Goal: Obtain resource: Obtain resource

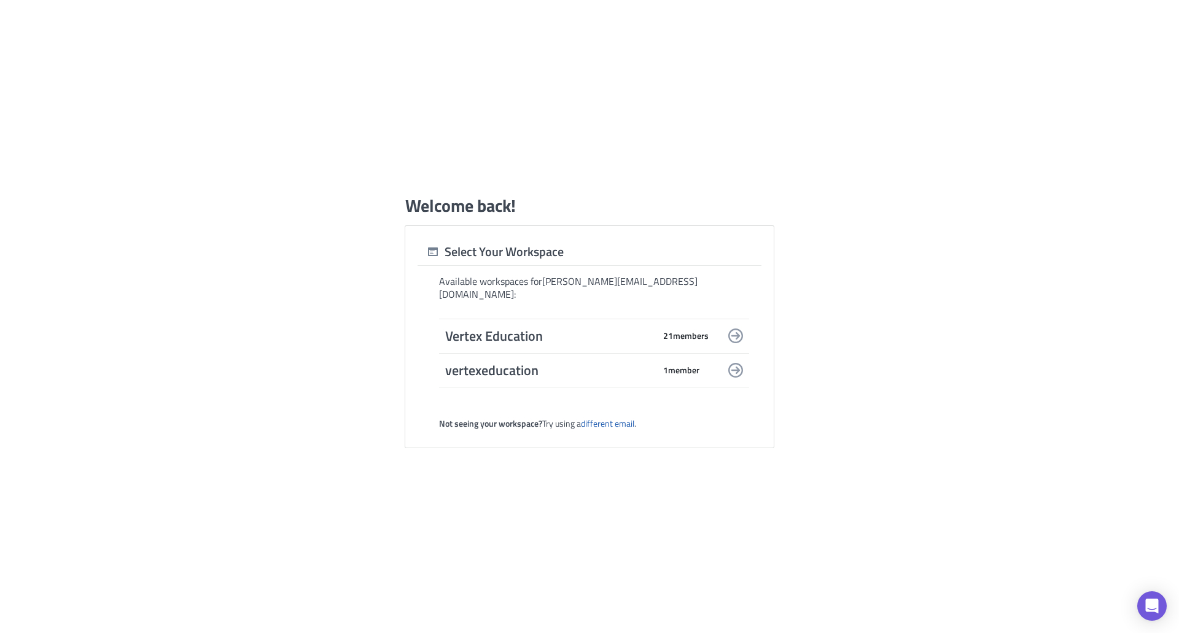
click at [580, 333] on span "Vertex Education" at bounding box center [549, 335] width 209 height 17
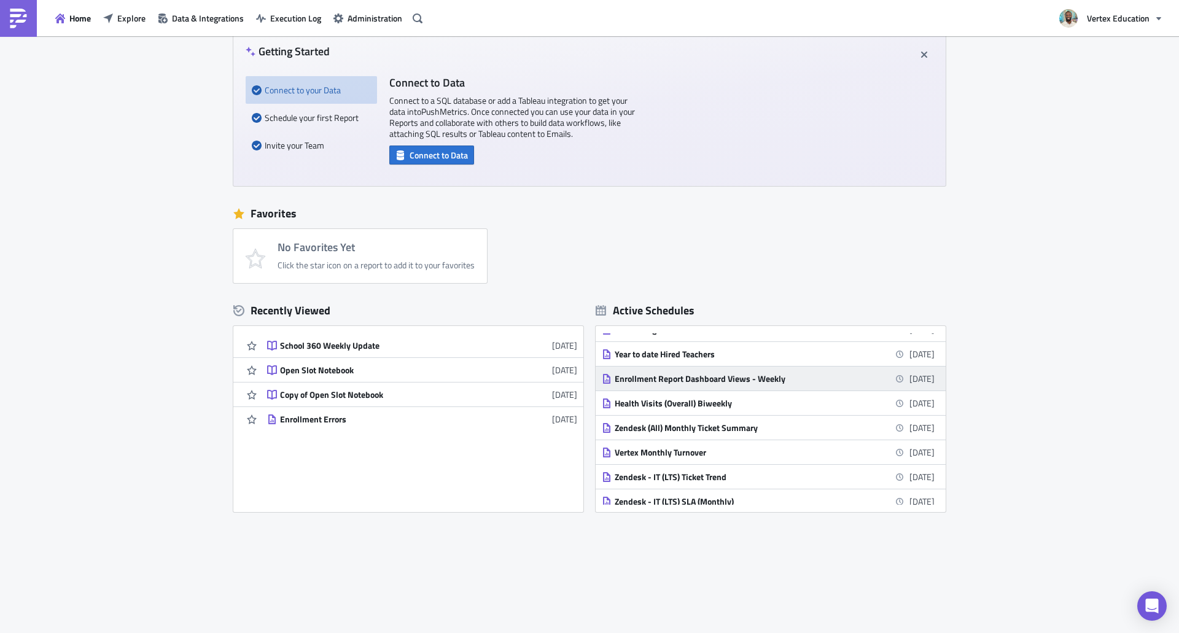
scroll to position [428, 0]
click at [745, 386] on div "Enrollment Report Dashboard Views - Weekly" at bounding box center [722, 384] width 215 height 11
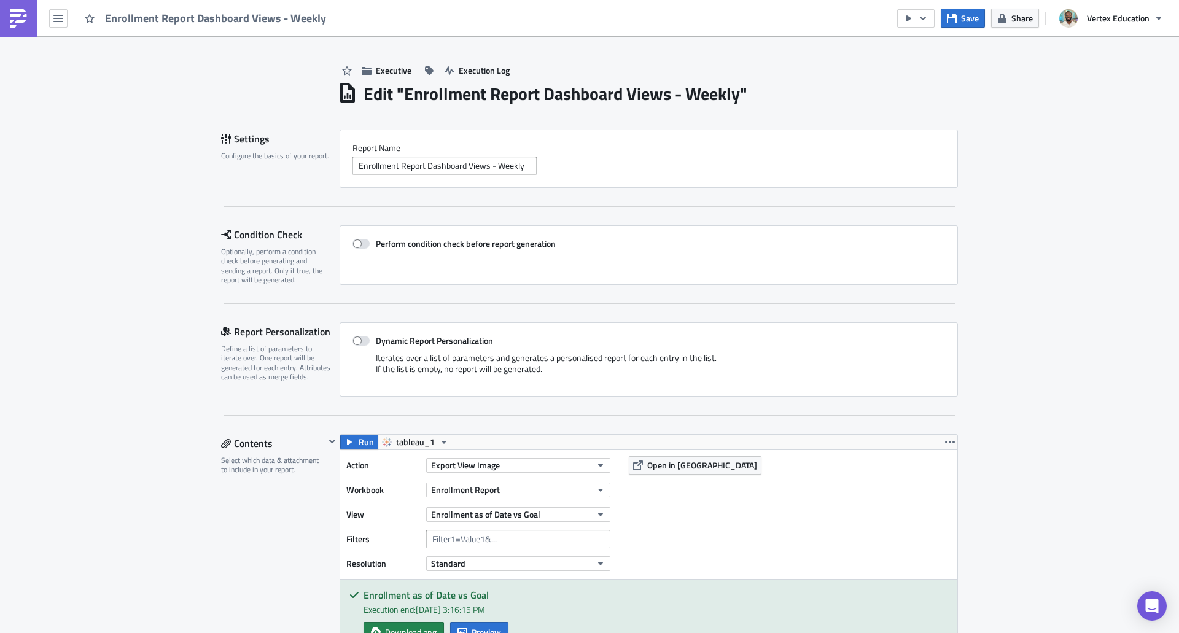
click at [11, 18] on img at bounding box center [19, 19] width 20 height 20
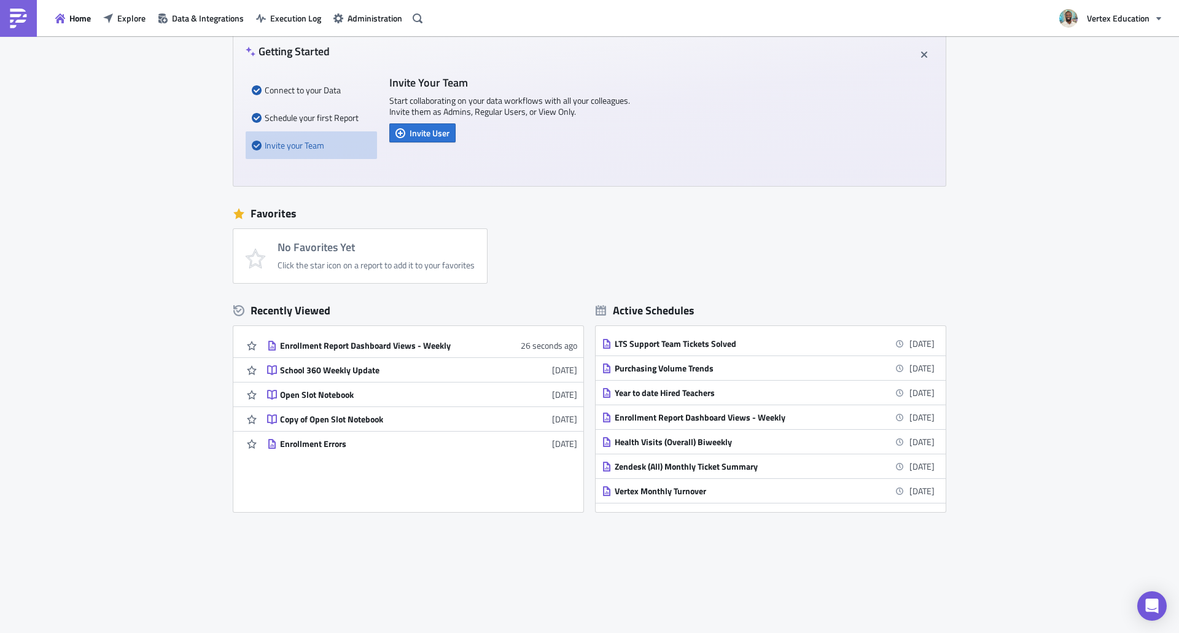
scroll to position [396, 0]
click at [697, 424] on link "Enrollment Report Dashboard Views - Weekly [DATE]" at bounding box center [768, 417] width 333 height 24
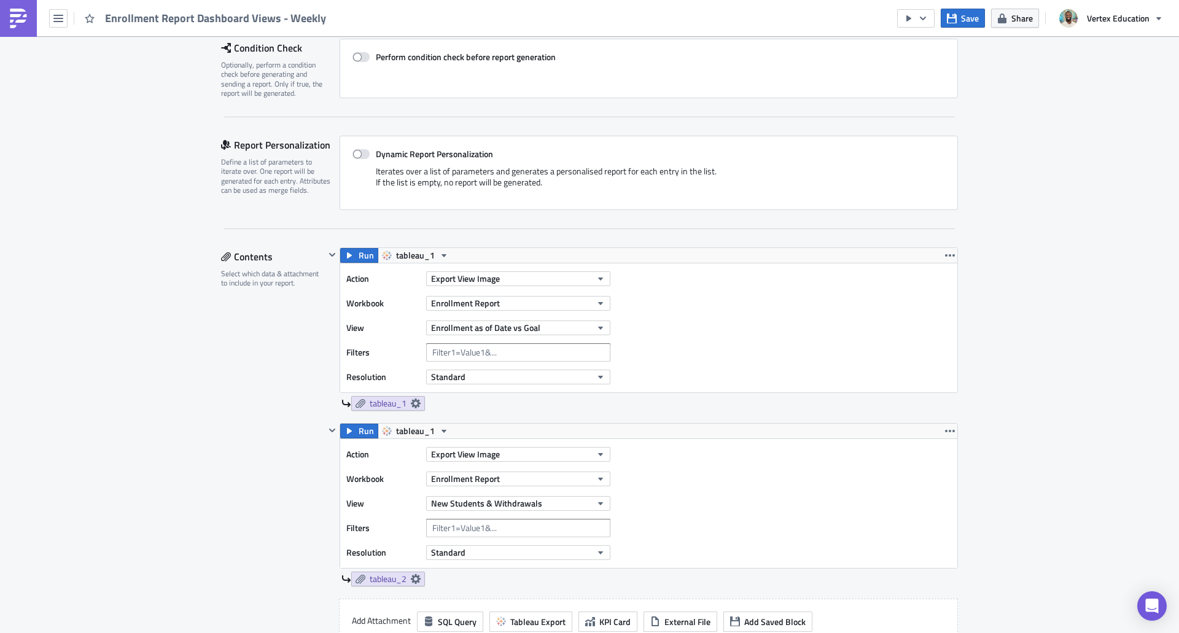
scroll to position [191, 0]
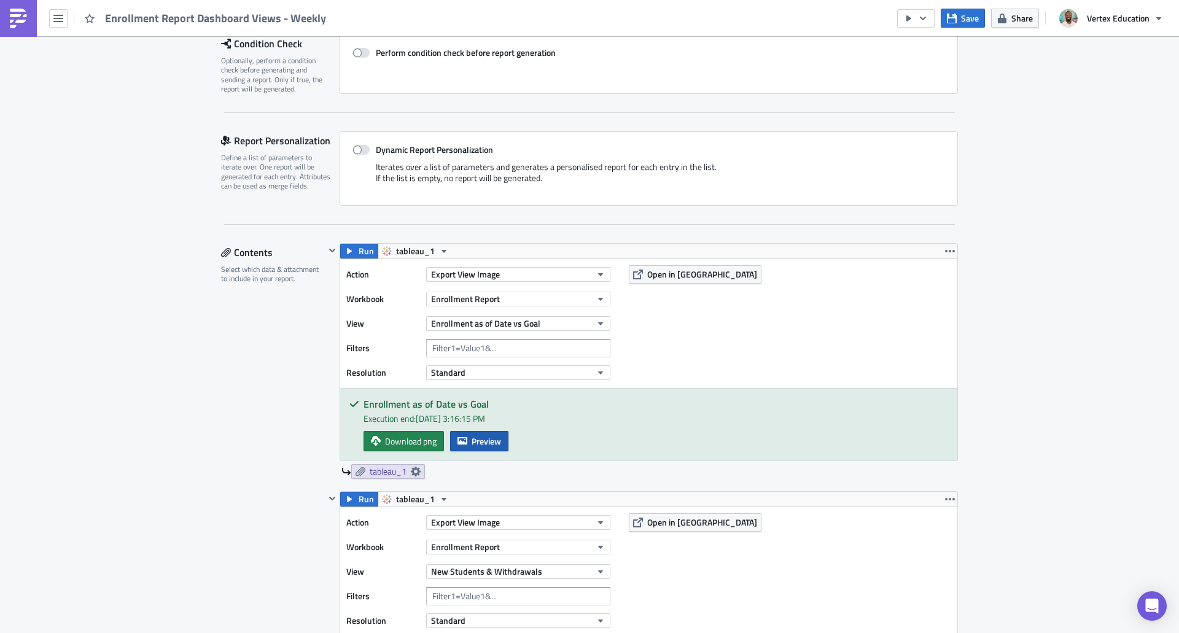
click at [472, 445] on span "Preview" at bounding box center [486, 441] width 29 height 13
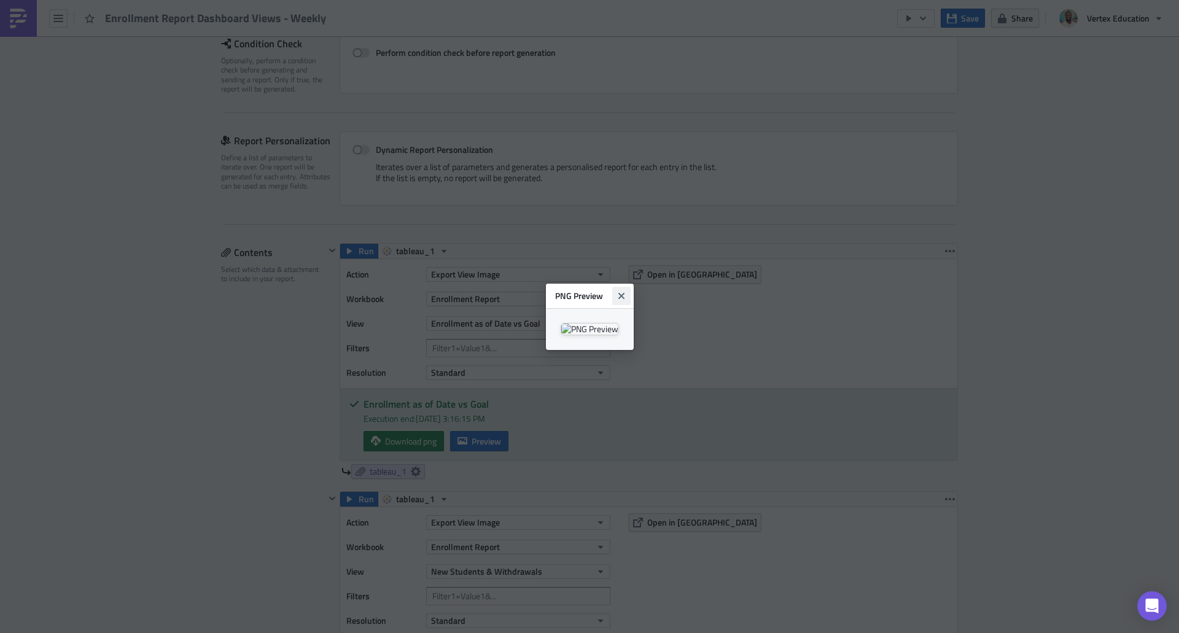
click at [624, 292] on icon "Close" at bounding box center [621, 295] width 6 height 6
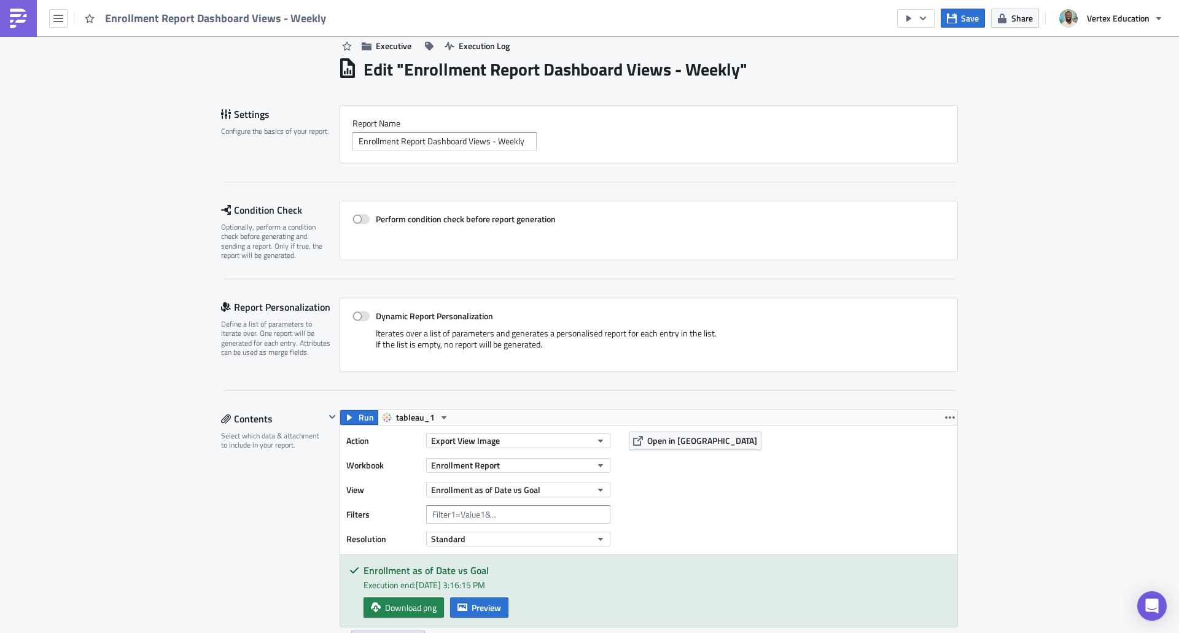
scroll to position [0, 0]
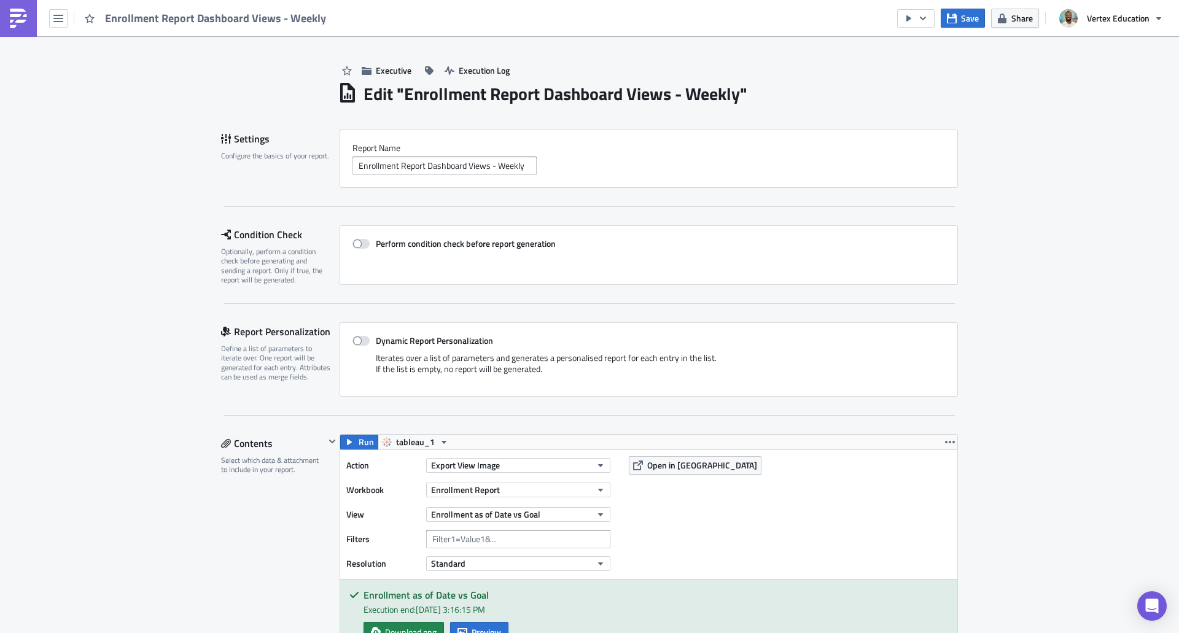
click at [4, 7] on link at bounding box center [18, 18] width 37 height 37
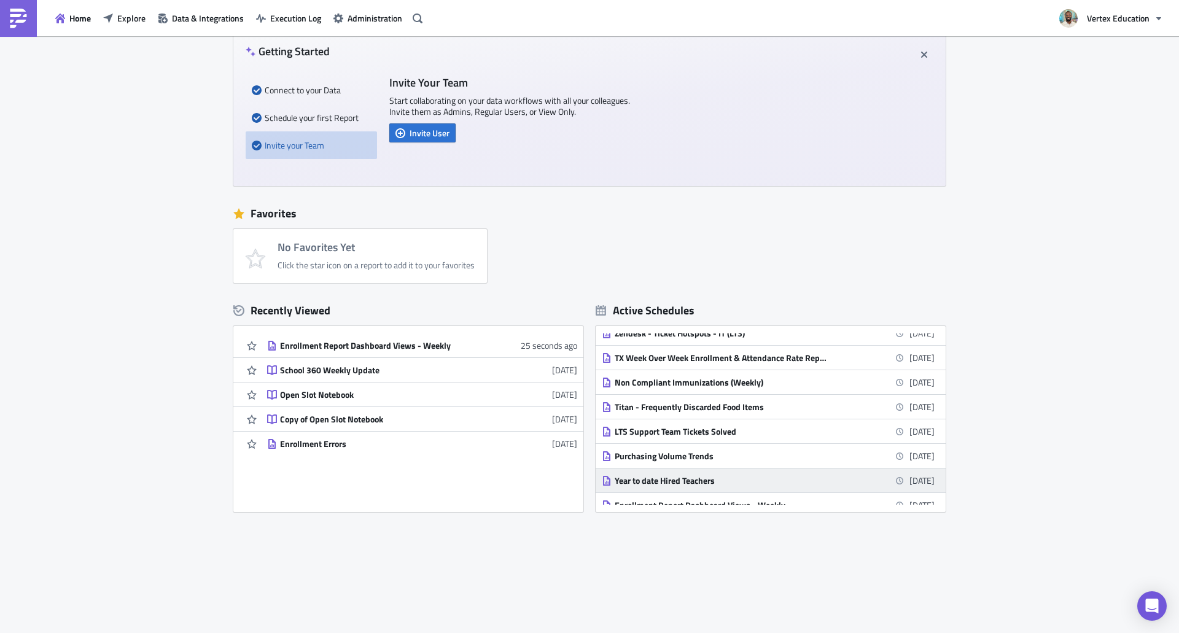
scroll to position [369, 0]
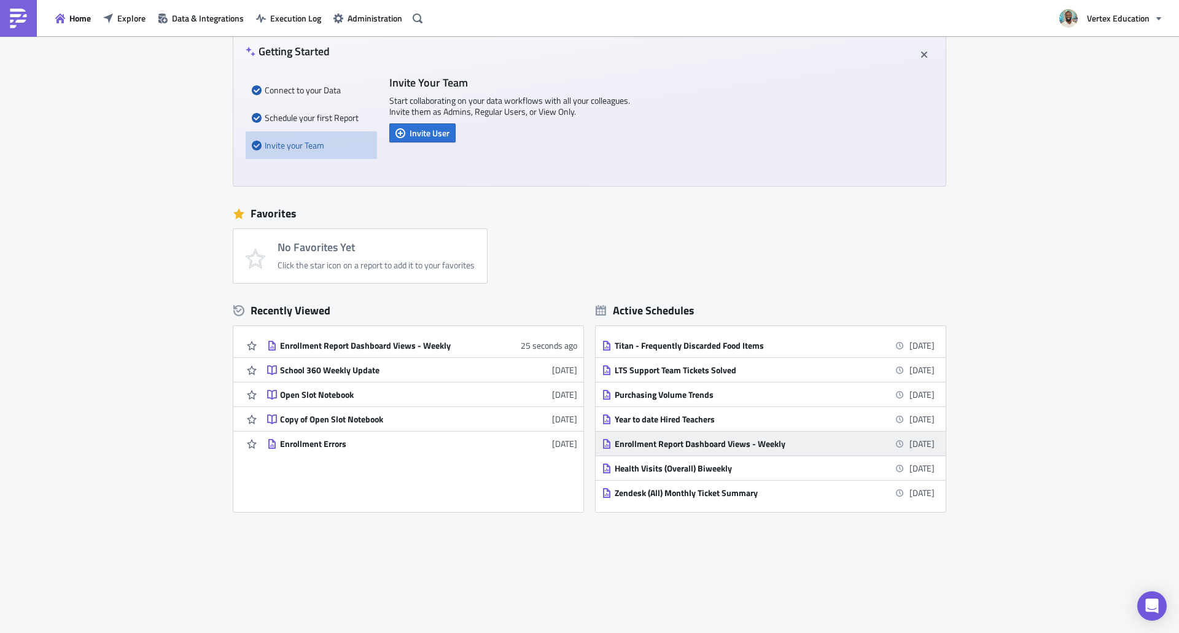
click at [797, 445] on div "Enrollment Report Dashboard Views - Weekly" at bounding box center [722, 444] width 215 height 11
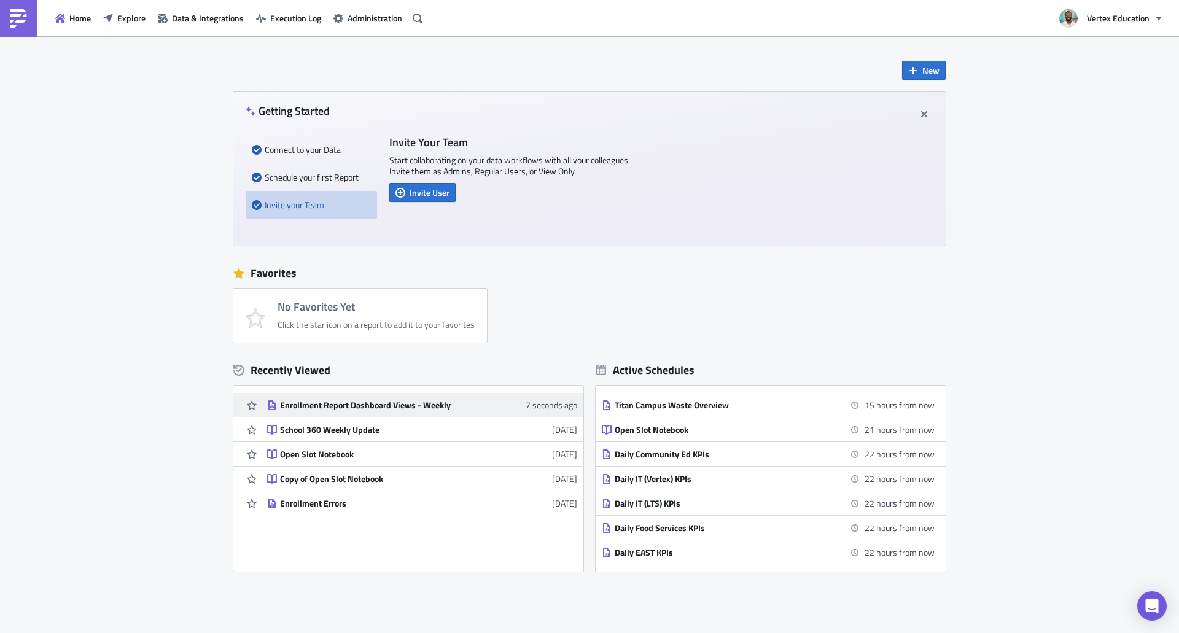
click at [480, 401] on div "Enrollment Report Dashboard Views - Weekly" at bounding box center [387, 405] width 215 height 11
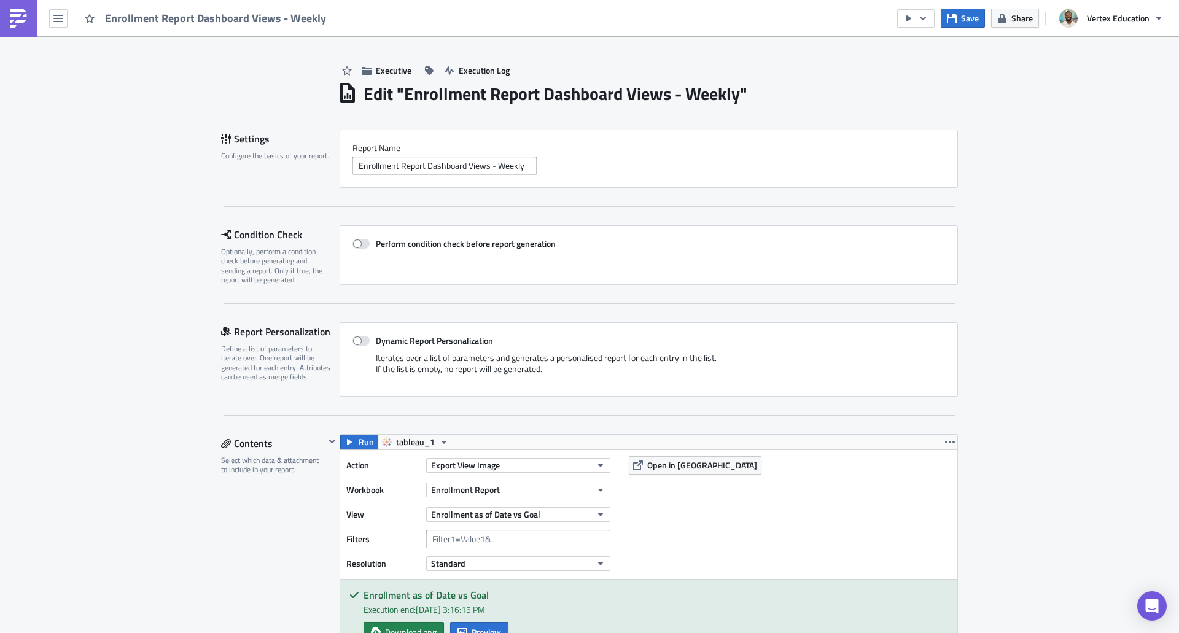
click at [27, 12] on img at bounding box center [19, 19] width 20 height 20
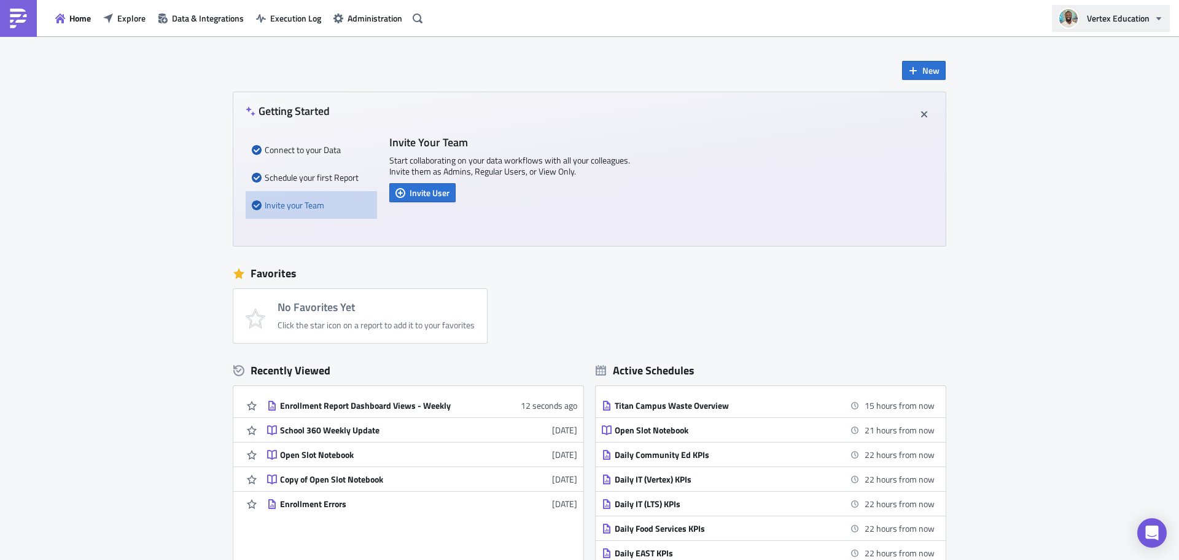
click at [1132, 20] on span "Vertex Education" at bounding box center [1118, 18] width 63 height 13
click at [987, 265] on div "New Getting Started Connect to your Data Schedule your first Report Invite your…" at bounding box center [589, 365] width 1179 height 659
click at [283, 20] on span "Execution Log" at bounding box center [295, 18] width 51 height 13
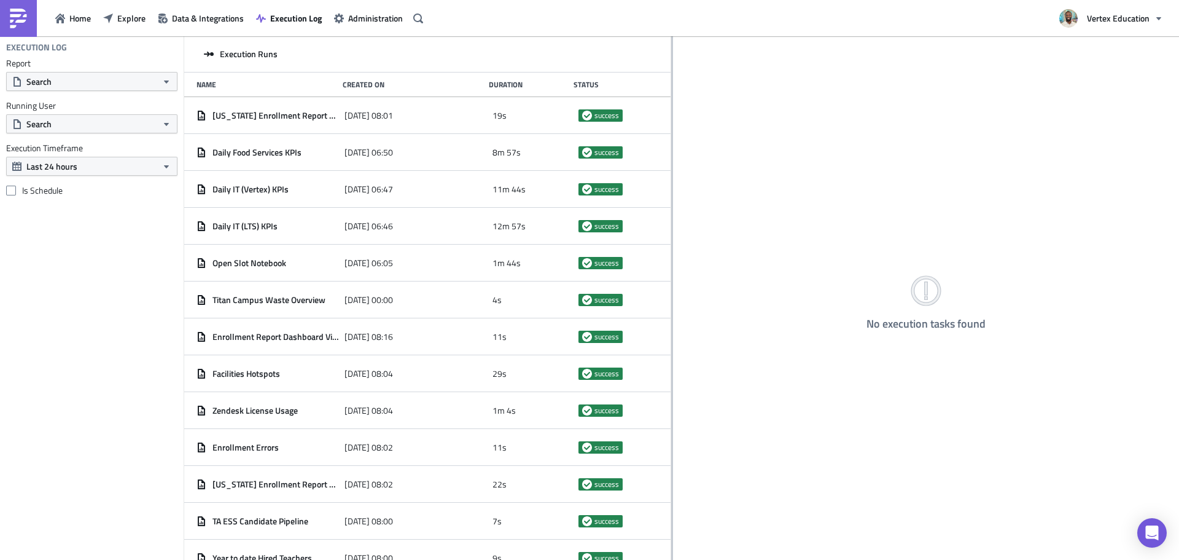
drag, startPoint x: 385, startPoint y: 87, endPoint x: 671, endPoint y: 128, distance: 289.7
click at [671, 128] on div at bounding box center [672, 298] width 2 height 525
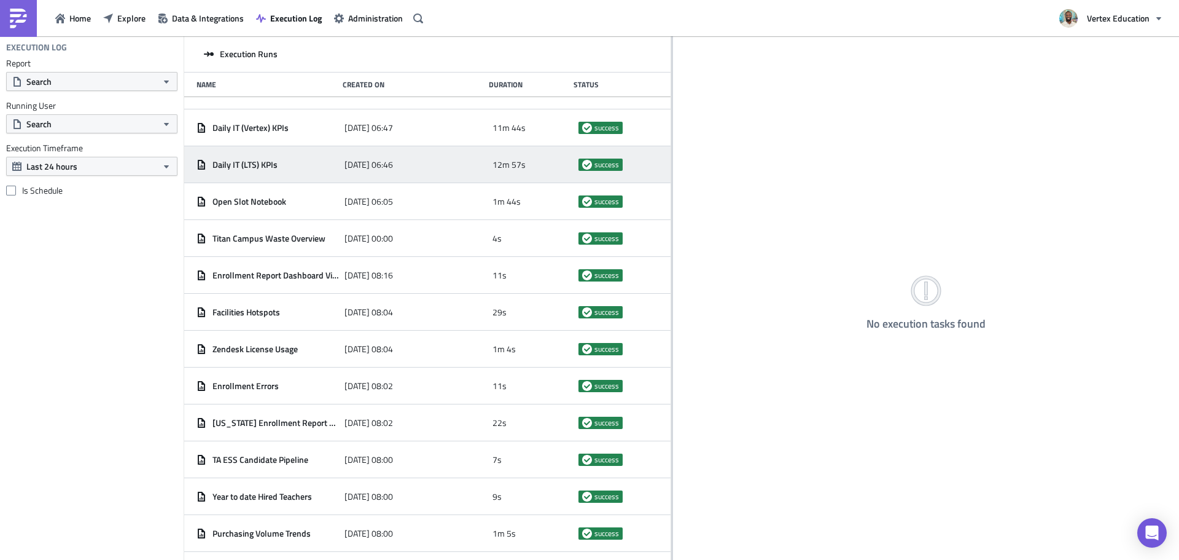
scroll to position [119, 0]
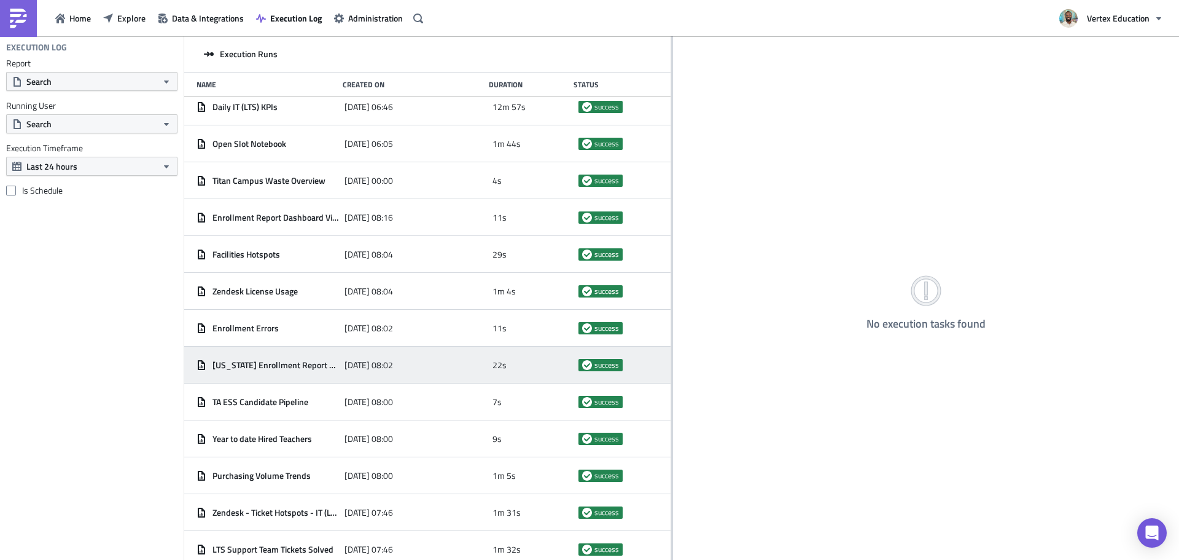
click at [293, 358] on div "[US_STATE] Enrollment Report Dashboard Views - Daily" at bounding box center [268, 365] width 142 height 22
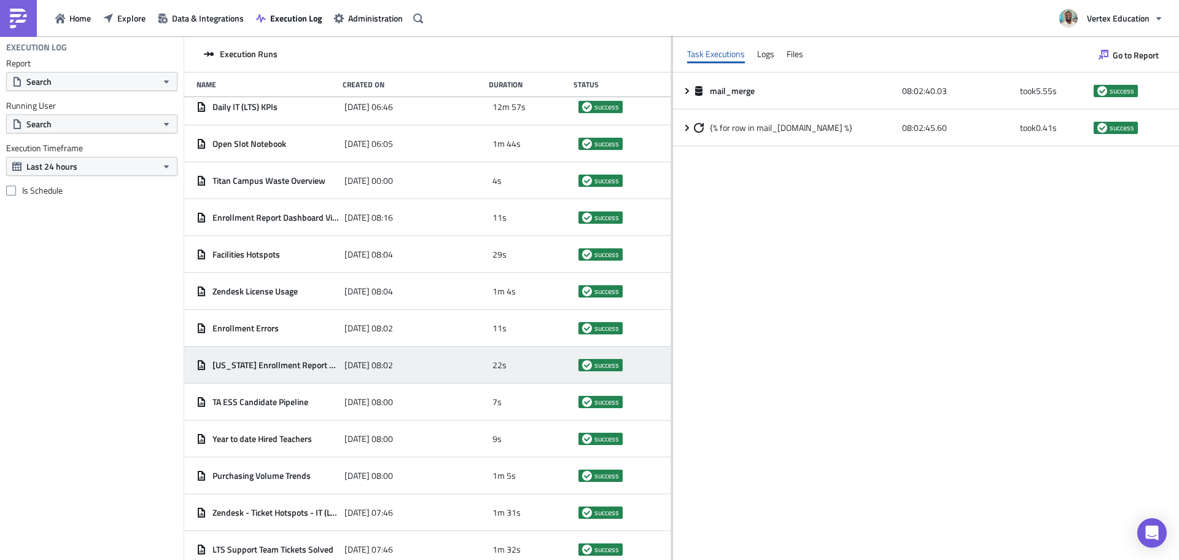
drag, startPoint x: 1143, startPoint y: 56, endPoint x: 917, endPoint y: 425, distance: 433.2
click at [917, 425] on div "mail_merge 08:02:40.03 took 5.55 s success {% for row in mail_[DOMAIN_NAME] %} …" at bounding box center [926, 315] width 506 height 487
click at [1109, 60] on button "Go to Report" at bounding box center [1129, 55] width 72 height 20
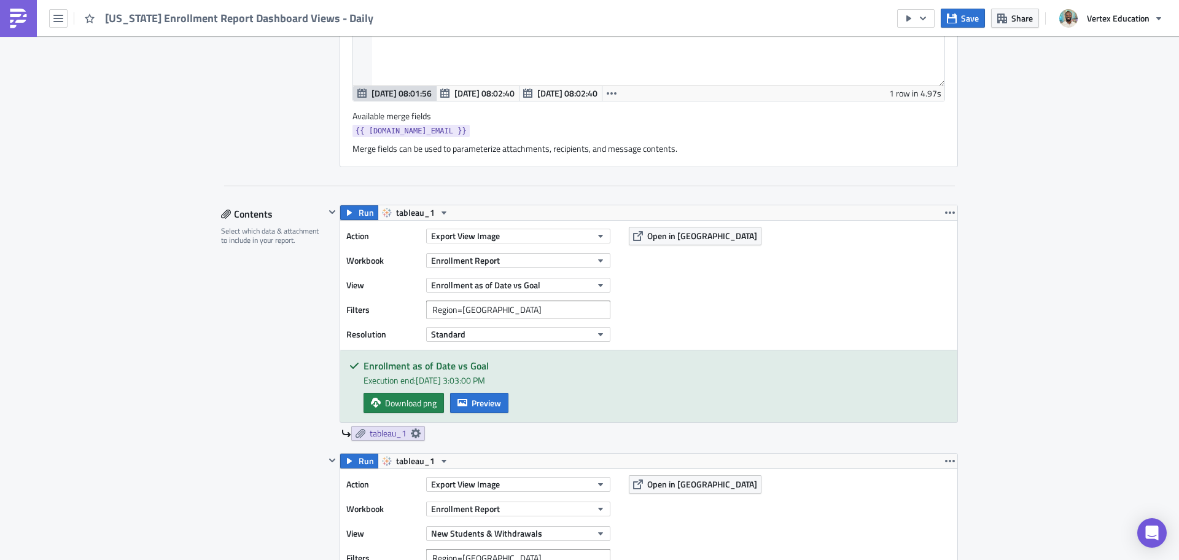
scroll to position [676, 0]
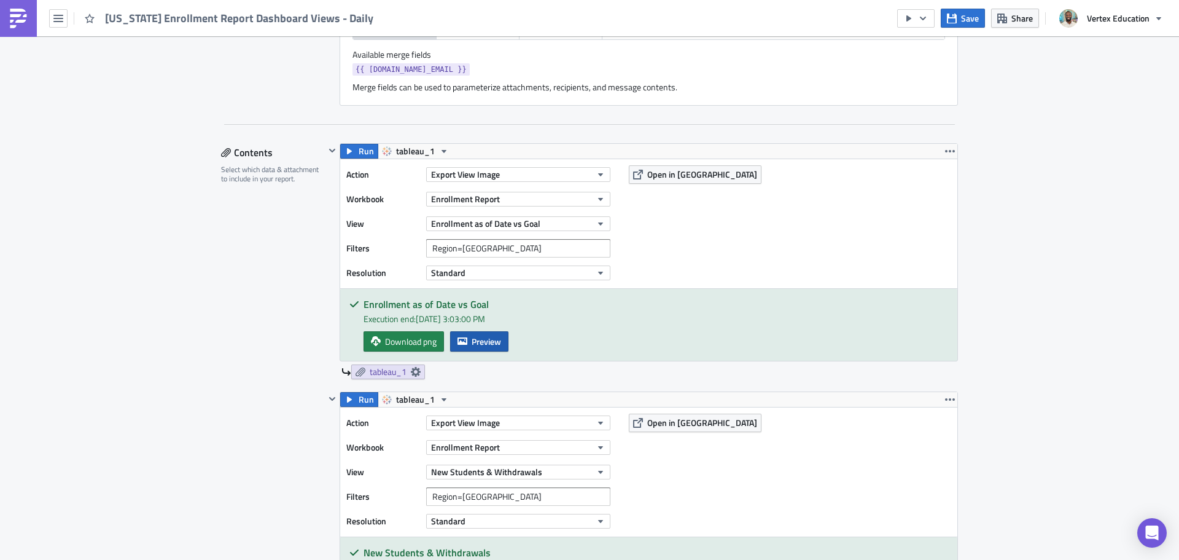
click at [472, 342] on span "Preview" at bounding box center [486, 341] width 29 height 13
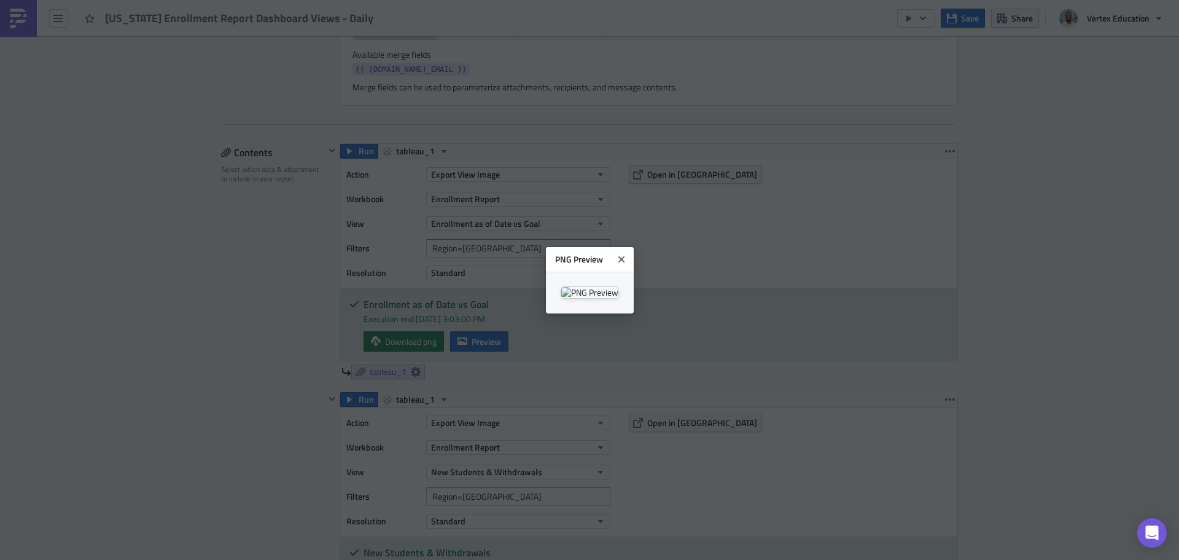
click at [181, 331] on body "[US_STATE] Enrollment Report Dashboard Views - Daily Save Share Vertex Educatio…" at bounding box center [589, 280] width 1179 height 561
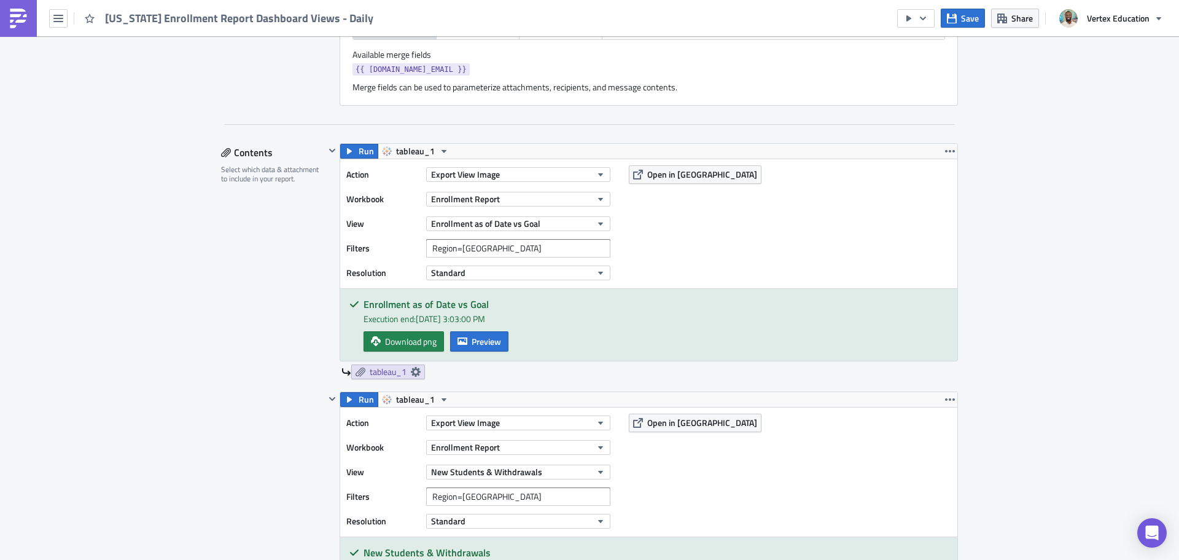
scroll to position [799, 0]
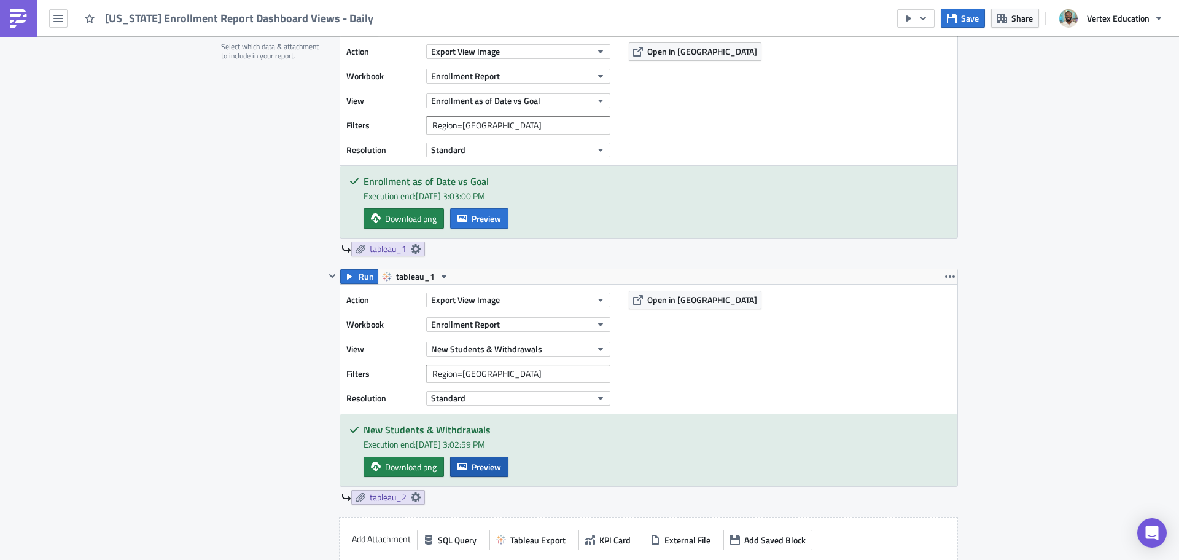
click at [491, 467] on span "Preview" at bounding box center [486, 466] width 29 height 13
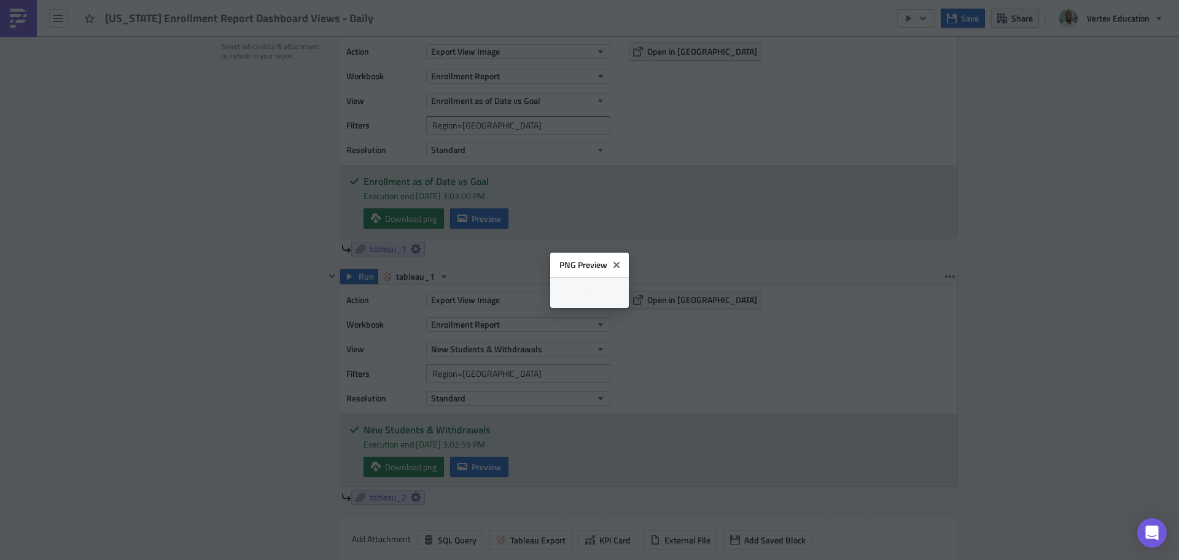
scroll to position [1, 0]
click at [1141, 265] on body "[US_STATE] Enrollment Report Dashboard Views - Daily Save Share Vertex Educatio…" at bounding box center [589, 280] width 1179 height 561
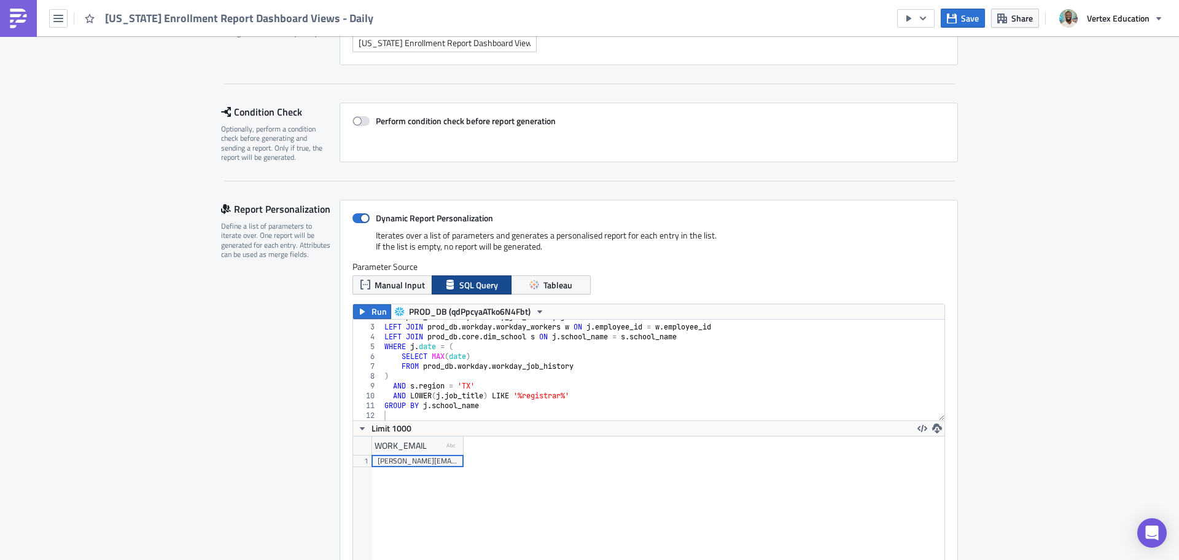
scroll to position [0, 0]
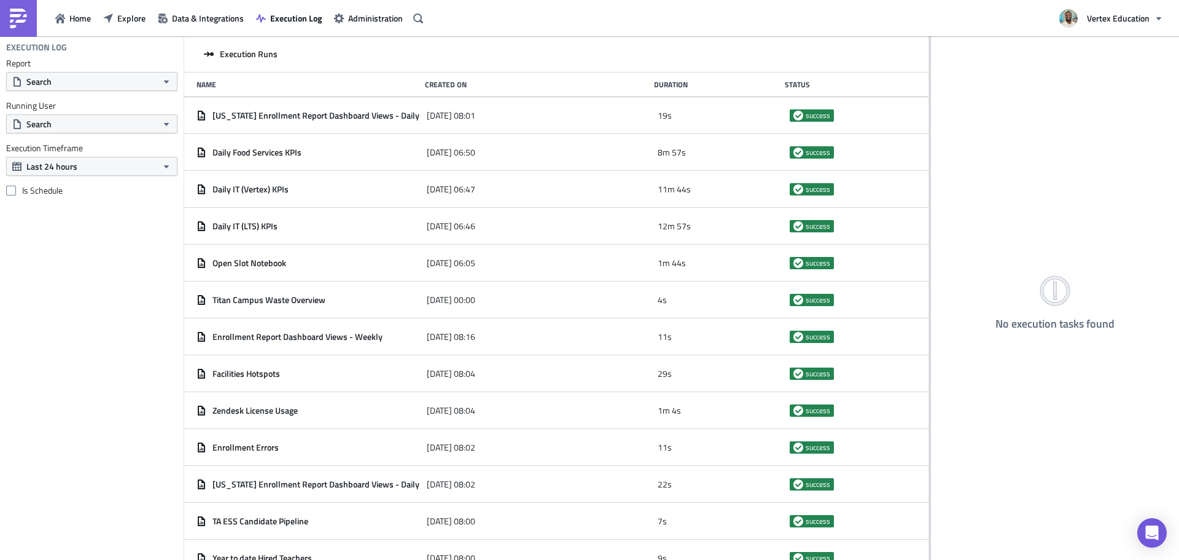
drag, startPoint x: 384, startPoint y: 69, endPoint x: 967, endPoint y: 150, distance: 588.6
click at [967, 150] on div "Execution Runs Name Created On Duration Status [US_STATE] Enrollment Report Das…" at bounding box center [681, 298] width 995 height 525
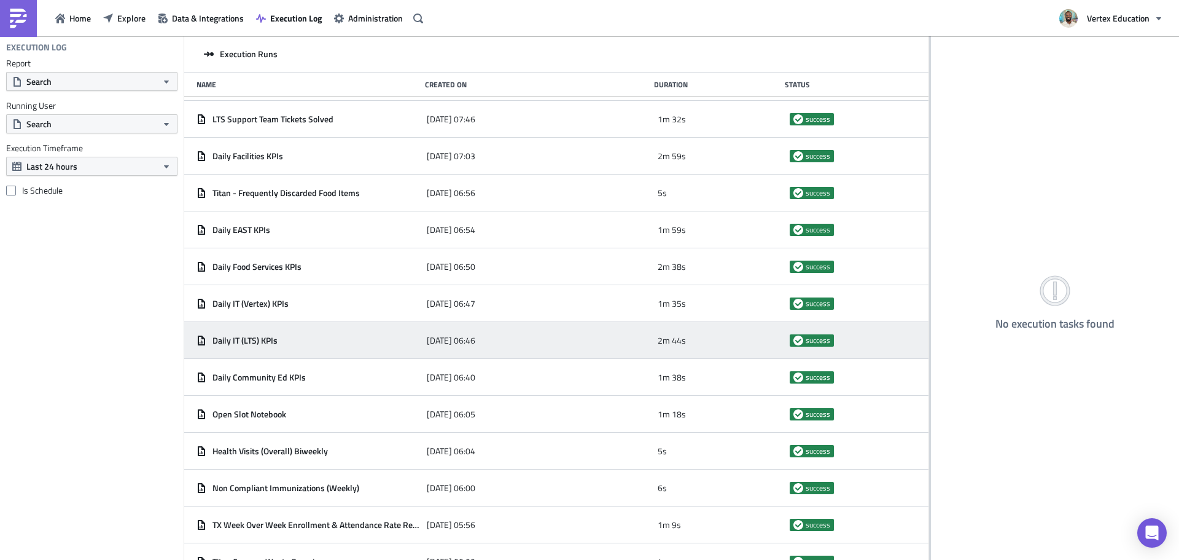
scroll to position [672, 0]
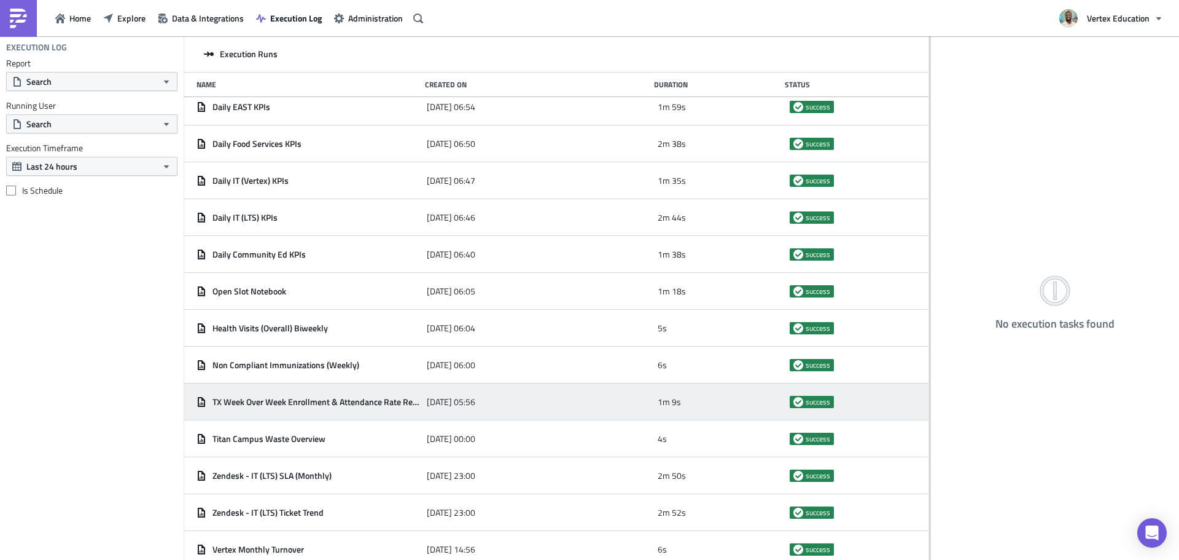
click at [371, 408] on div "TX Week Over Week Enrollment & Attendance Rate Report" at bounding box center [309, 402] width 224 height 22
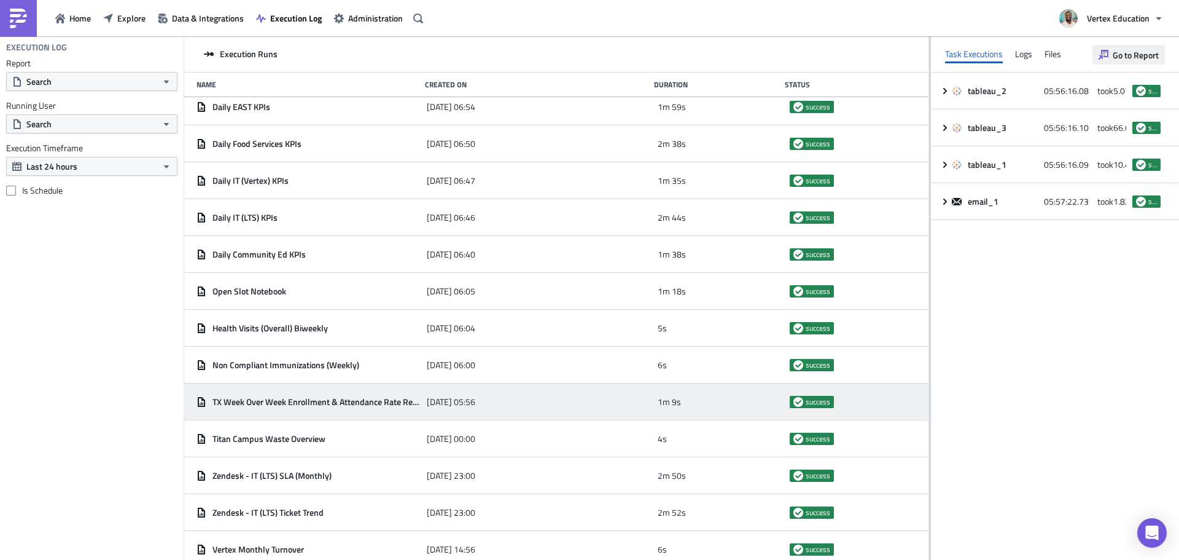
click at [1147, 60] on span "Go to Report" at bounding box center [1136, 55] width 46 height 13
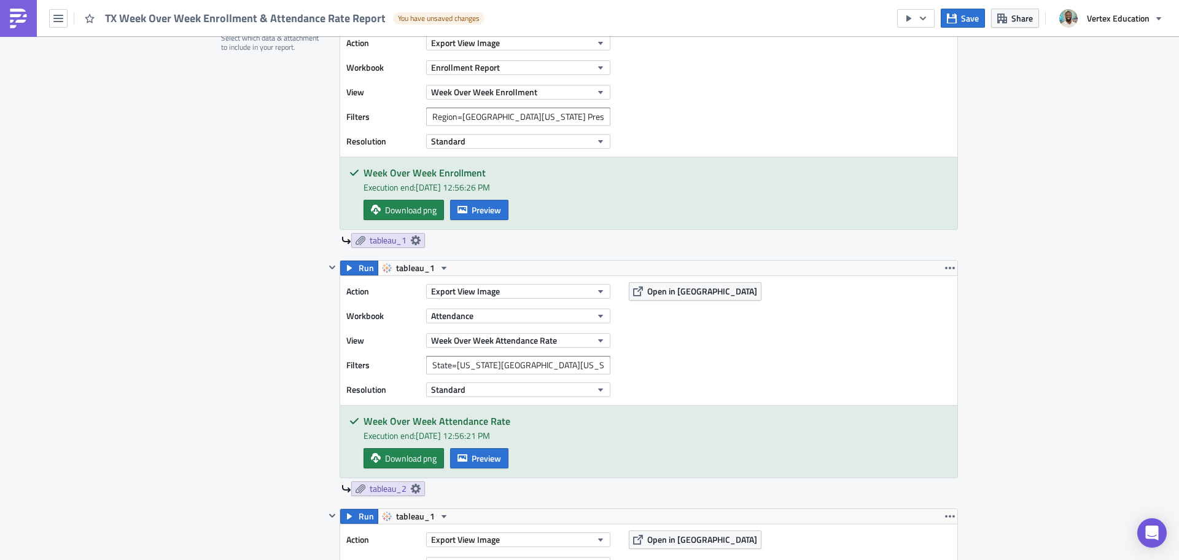
scroll to position [300, 0]
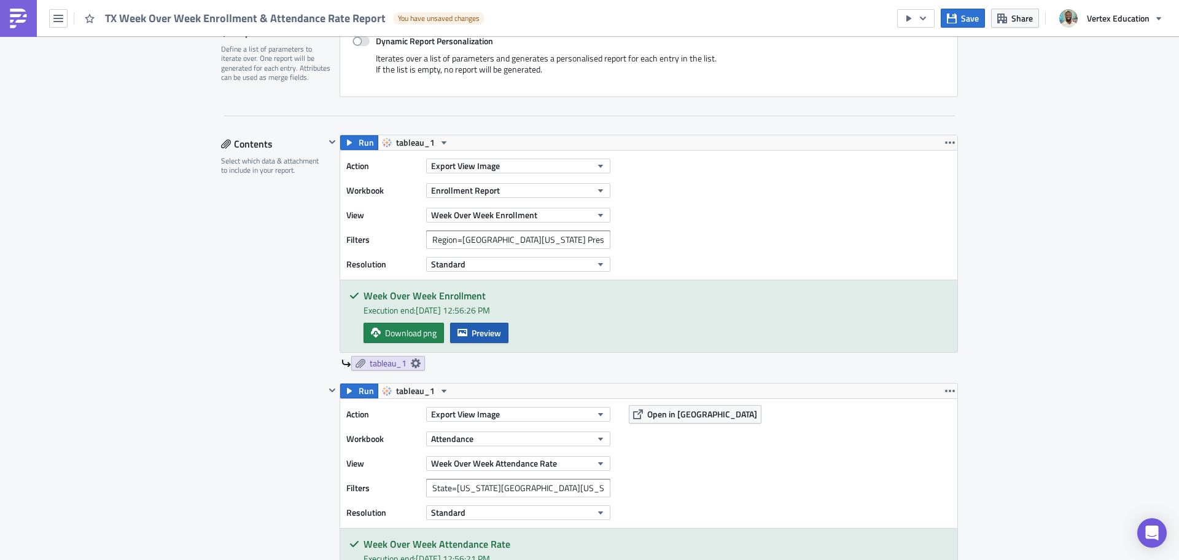
click at [481, 329] on span "Preview" at bounding box center [486, 332] width 29 height 13
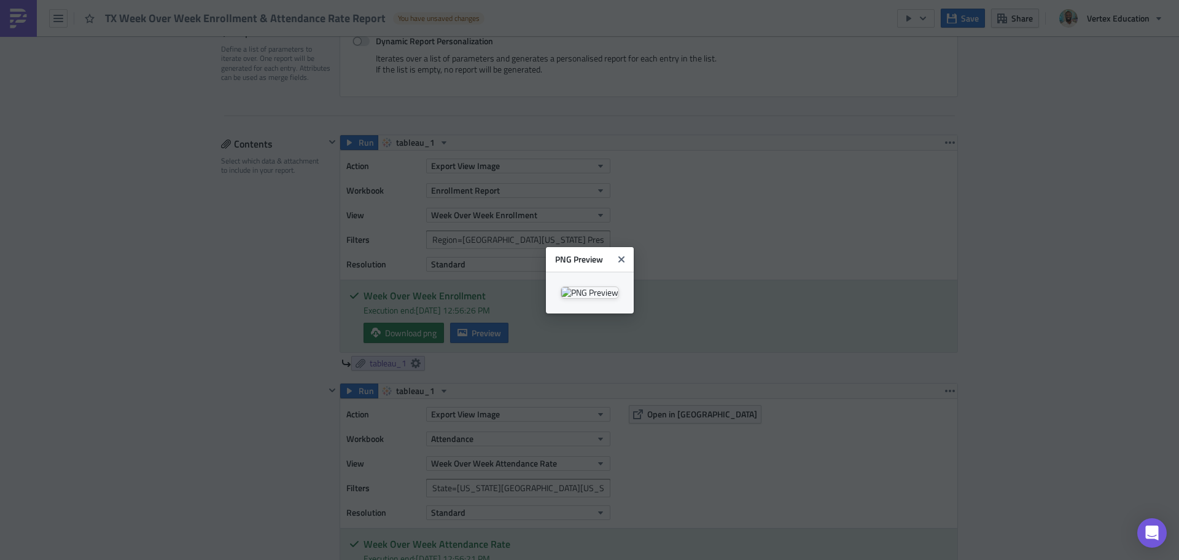
click at [127, 319] on body "TX Week Over Week Enrollment & Attendance Rate Report You have unsaved changes …" at bounding box center [589, 280] width 1179 height 561
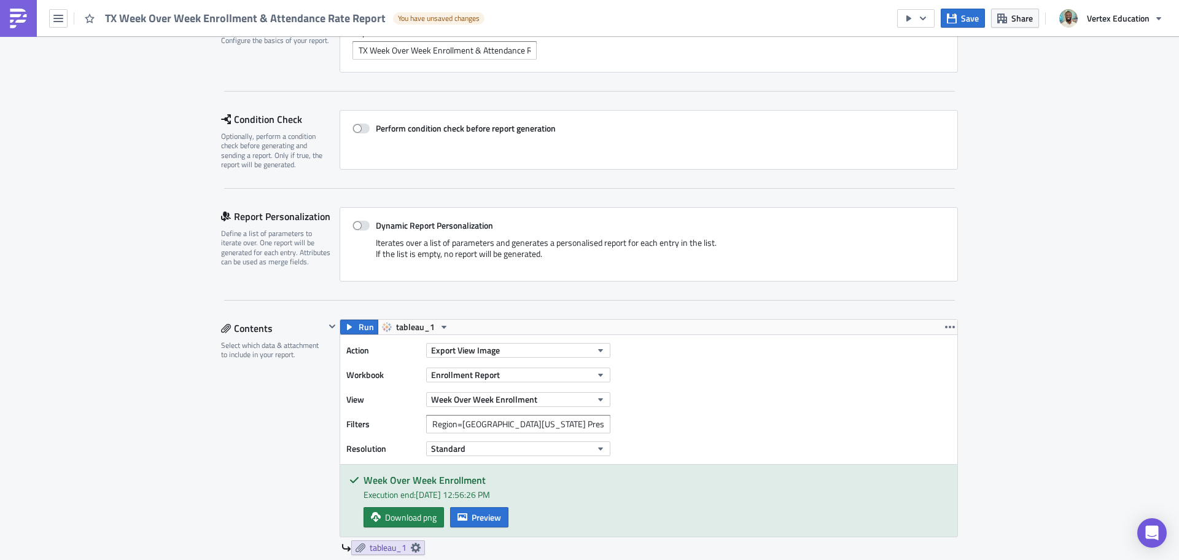
scroll to position [0, 0]
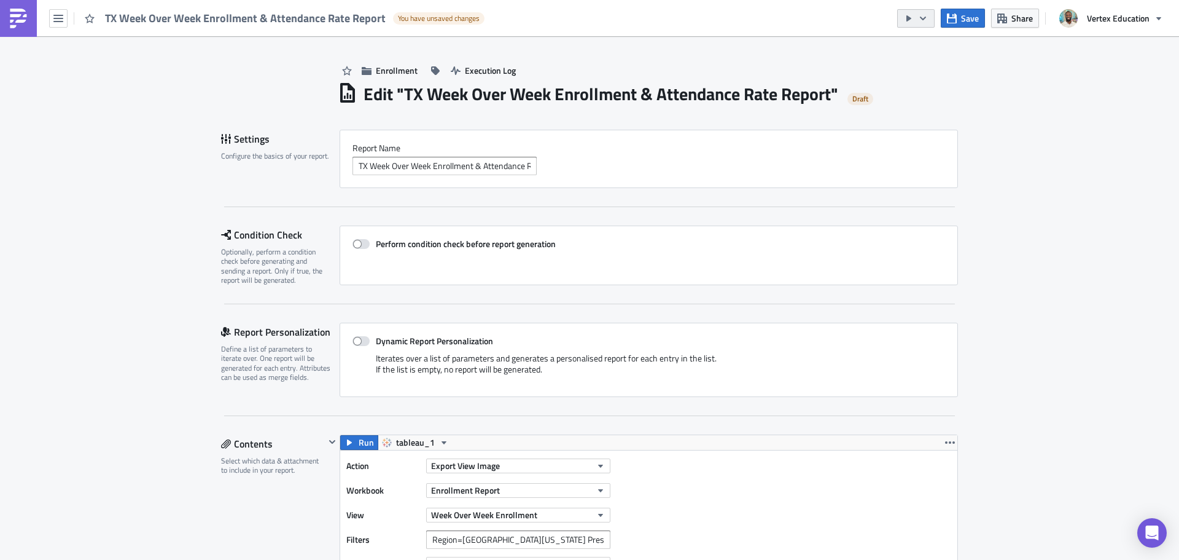
click at [931, 17] on button "button" at bounding box center [915, 18] width 37 height 18
click at [1156, 21] on icon "button" at bounding box center [1159, 19] width 10 height 10
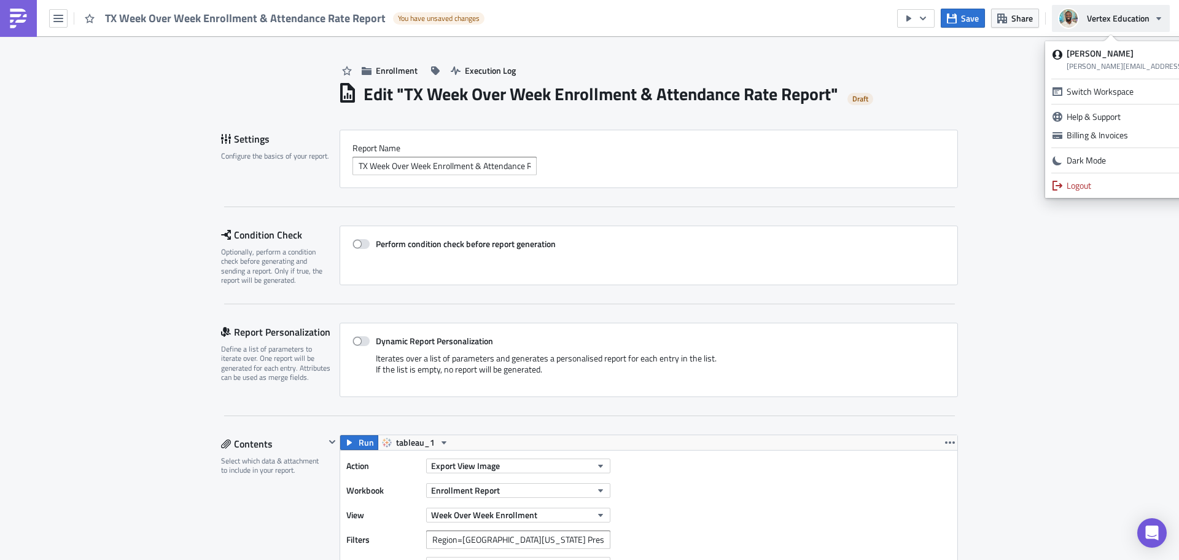
click at [1155, 18] on icon "button" at bounding box center [1159, 19] width 10 height 10
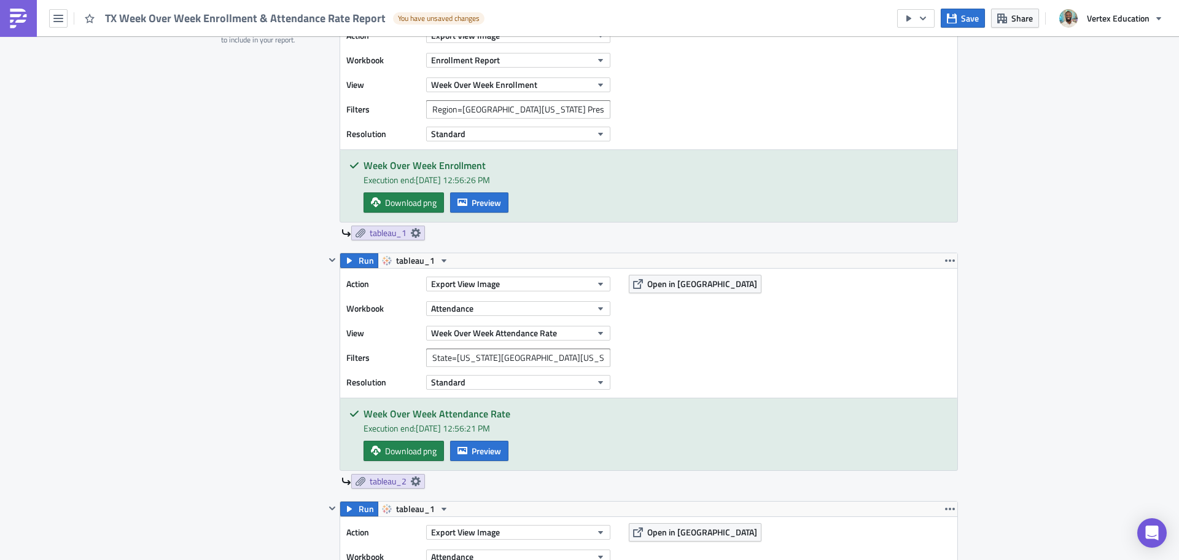
scroll to position [799, 0]
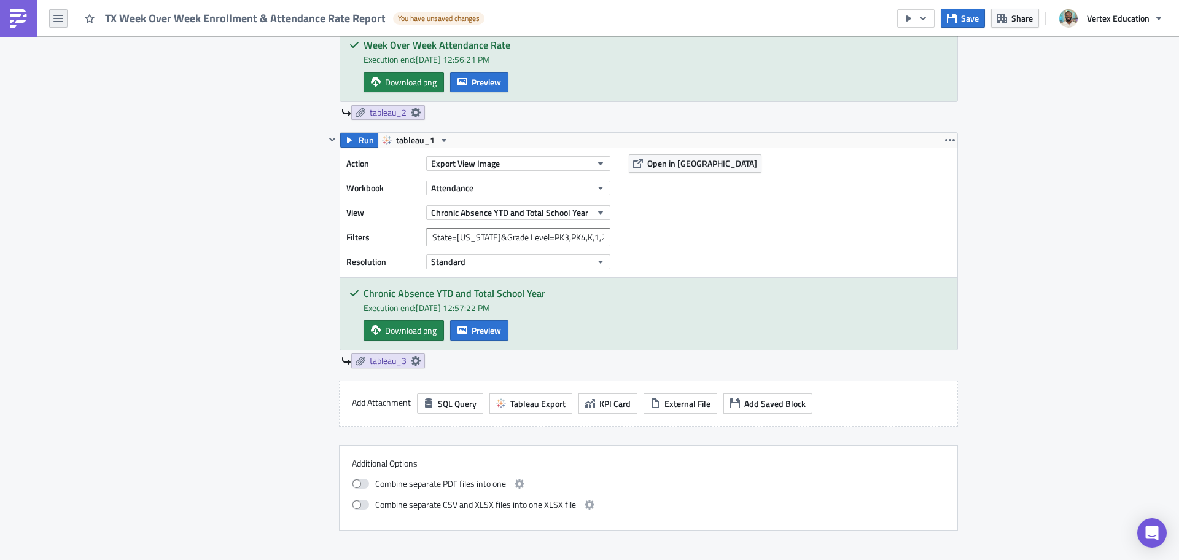
click at [58, 18] on icon "button" at bounding box center [58, 18] width 10 height 7
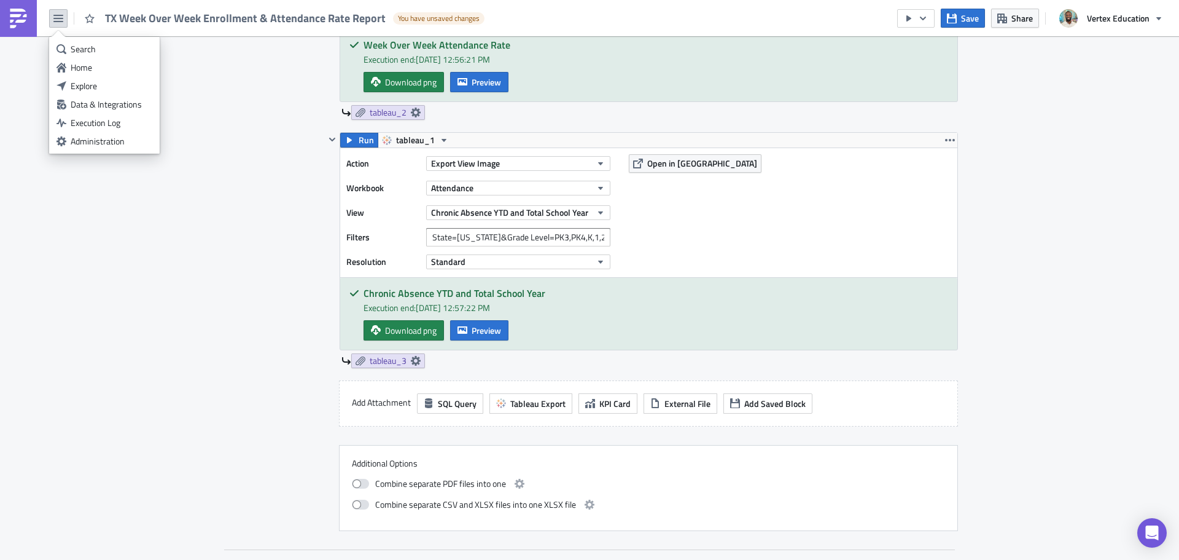
click at [223, 98] on div "Contents Select which data & attachment to include in your report." at bounding box center [273, 83] width 104 height 895
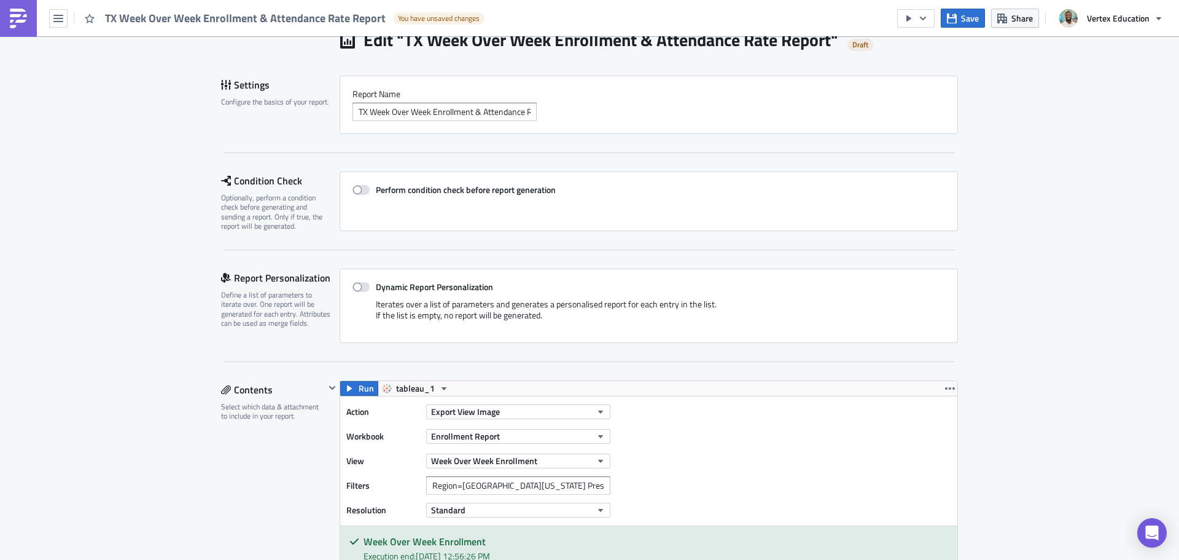
scroll to position [0, 0]
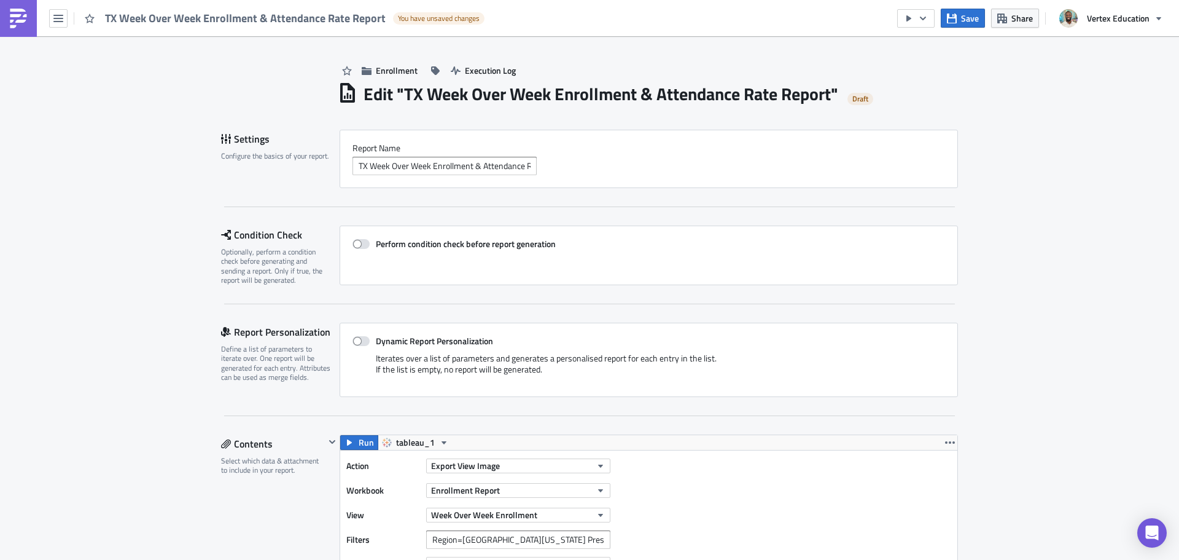
drag, startPoint x: 1030, startPoint y: 245, endPoint x: 238, endPoint y: 123, distance: 801.1
click at [240, 143] on div "Settings" at bounding box center [280, 139] width 119 height 18
click at [244, 150] on div "Settings Configure the basics of your report." at bounding box center [280, 159] width 119 height 58
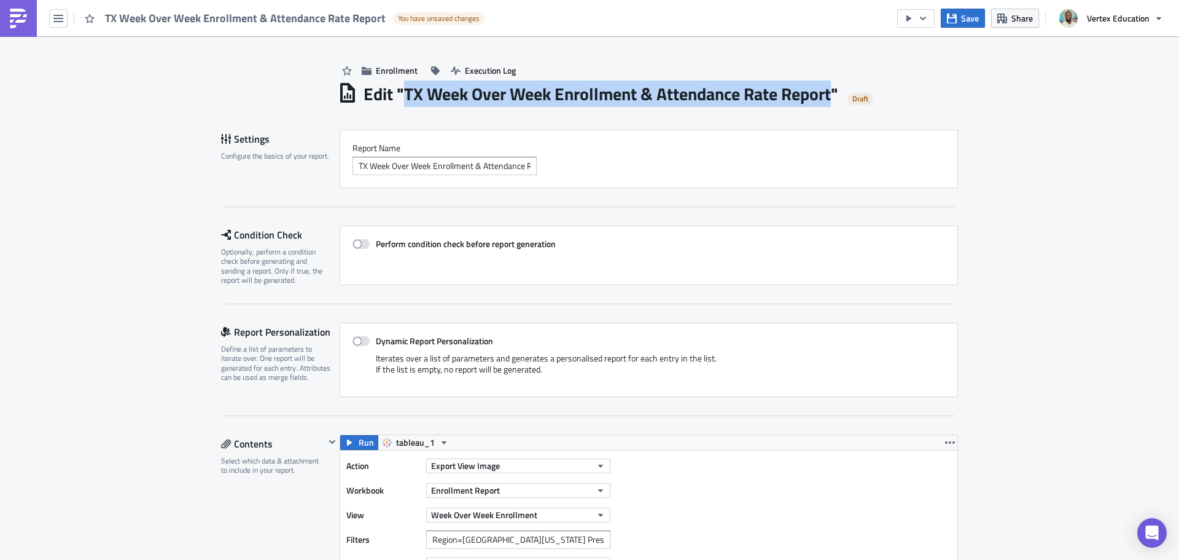
drag, startPoint x: 401, startPoint y: 91, endPoint x: 835, endPoint y: 96, distance: 433.7
click at [835, 96] on h1 "Edit " TX Week Over Week Enrollment & Attendance Rate Report "" at bounding box center [601, 94] width 475 height 22
copy h1 "TX Week Over Week Enrollment & Attendance Rate Report"
click at [26, 26] on img at bounding box center [19, 19] width 20 height 20
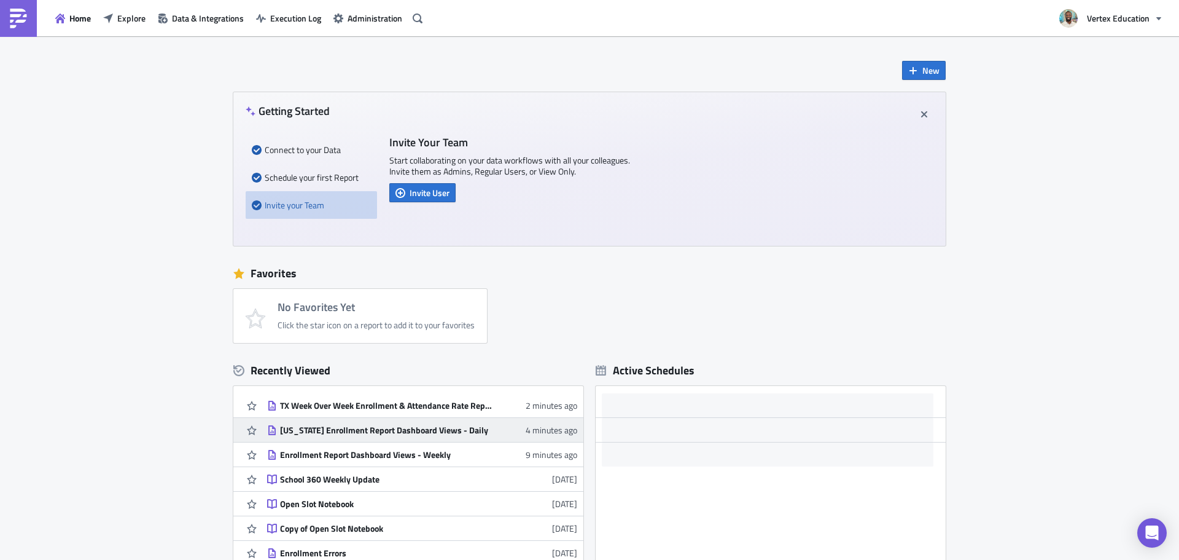
scroll to position [123, 0]
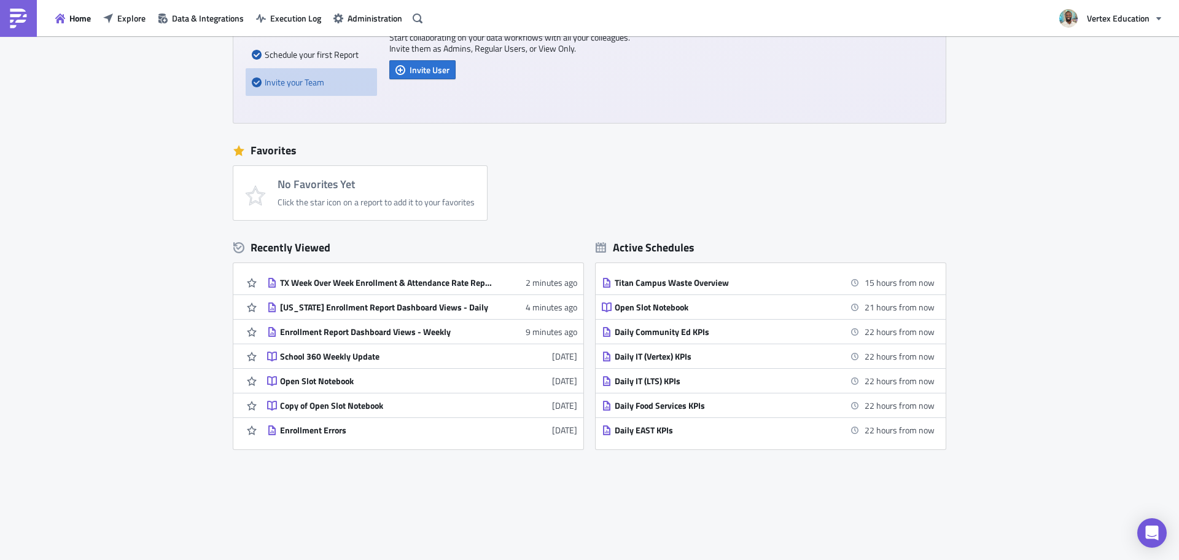
click at [354, 278] on div "TX Week Over Week Enrollment & Attendance Rate Report" at bounding box center [387, 282] width 215 height 11
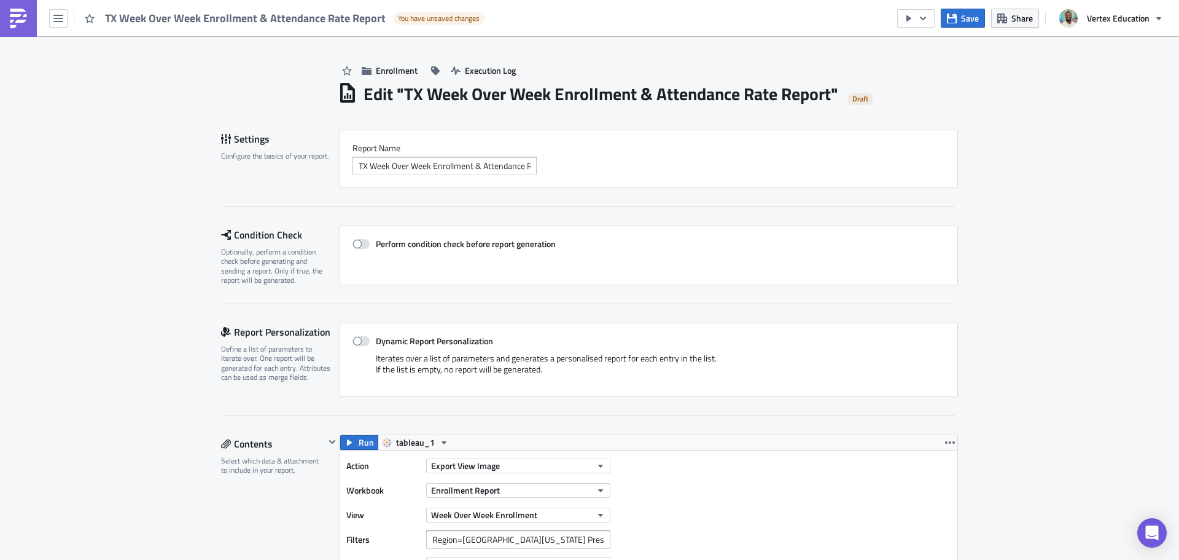
click at [249, 141] on div "Settings" at bounding box center [280, 139] width 119 height 18
click at [221, 138] on icon at bounding box center [226, 139] width 10 height 10
drag, startPoint x: 220, startPoint y: 143, endPoint x: 223, endPoint y: 160, distance: 17.5
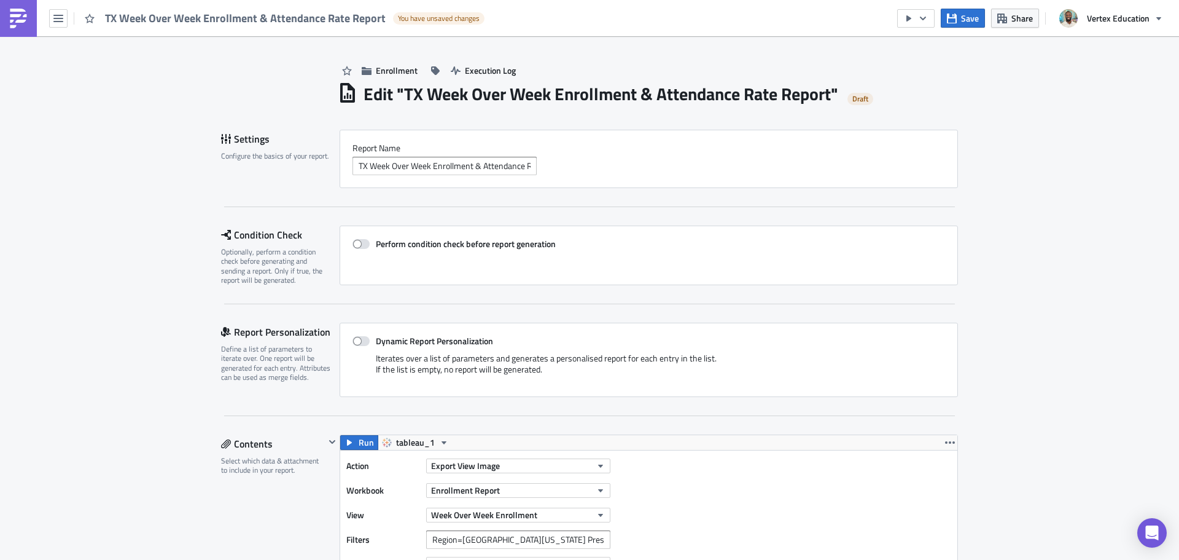
click at [221, 144] on div "Settings" at bounding box center [280, 139] width 119 height 18
click at [224, 162] on div "Settings Configure the basics of your report." at bounding box center [280, 159] width 119 height 58
click at [228, 162] on div "Settings Configure the basics of your report." at bounding box center [280, 159] width 119 height 58
click at [1141, 21] on span "Vertex Education" at bounding box center [1118, 18] width 63 height 13
drag, startPoint x: 983, startPoint y: 108, endPoint x: 980, endPoint y: 120, distance: 12.1
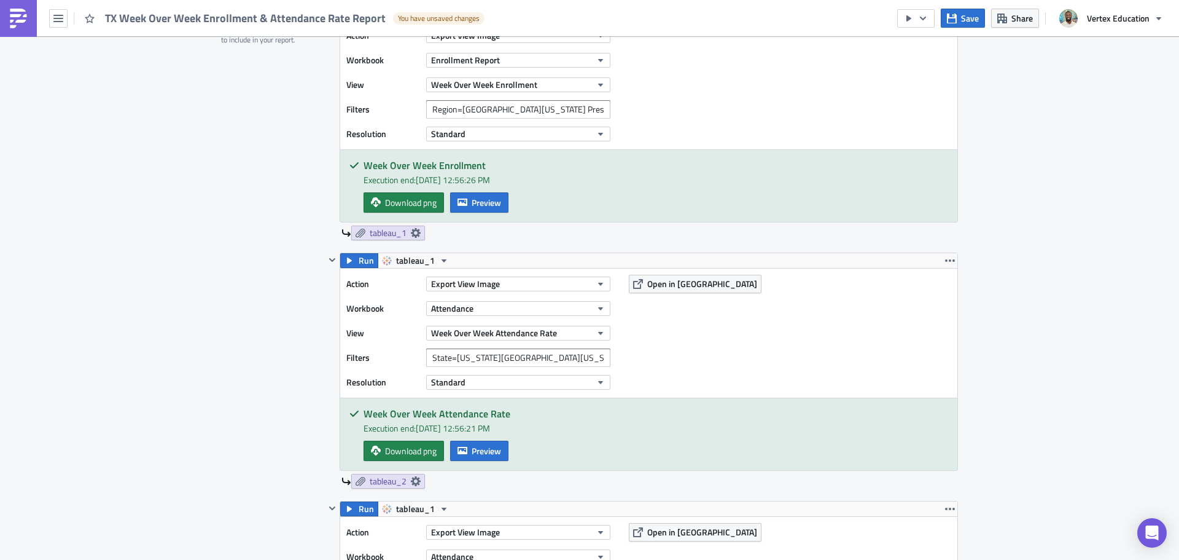
scroll to position [369, 0]
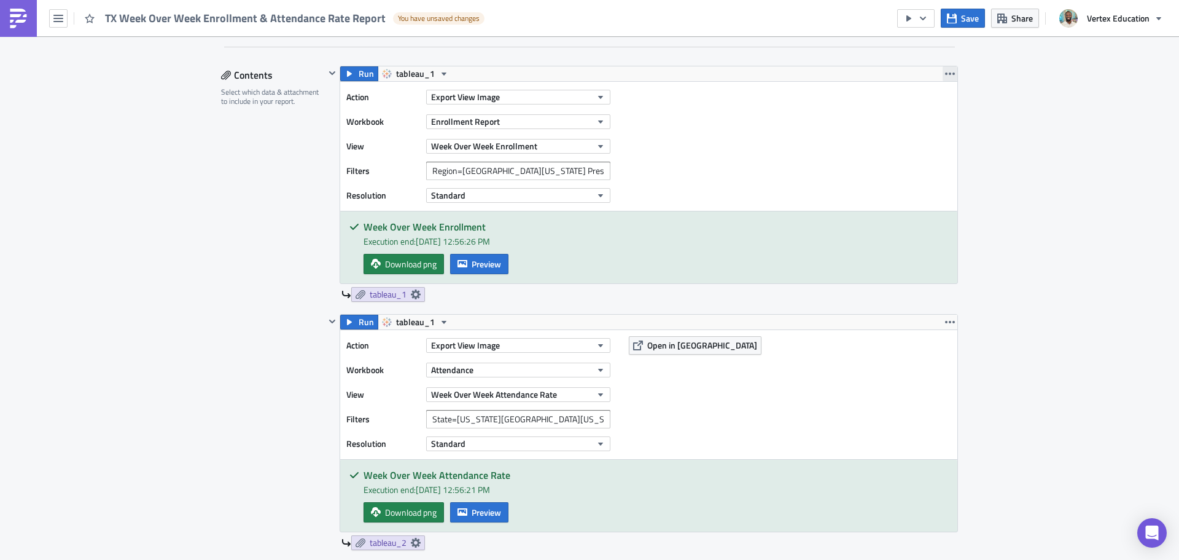
click at [948, 77] on icon "button" at bounding box center [950, 74] width 10 height 10
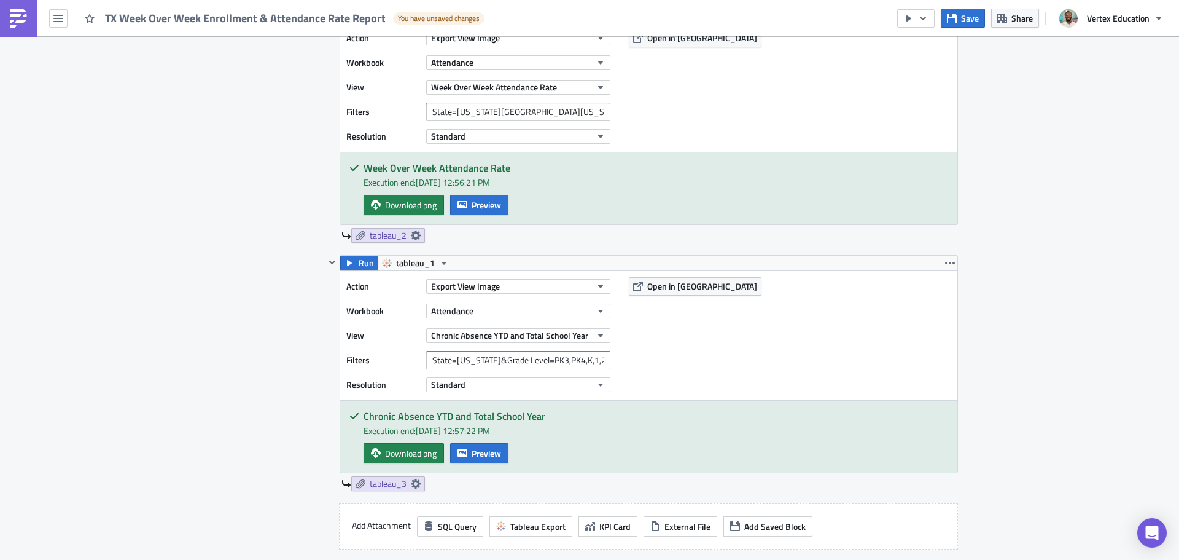
scroll to position [123, 0]
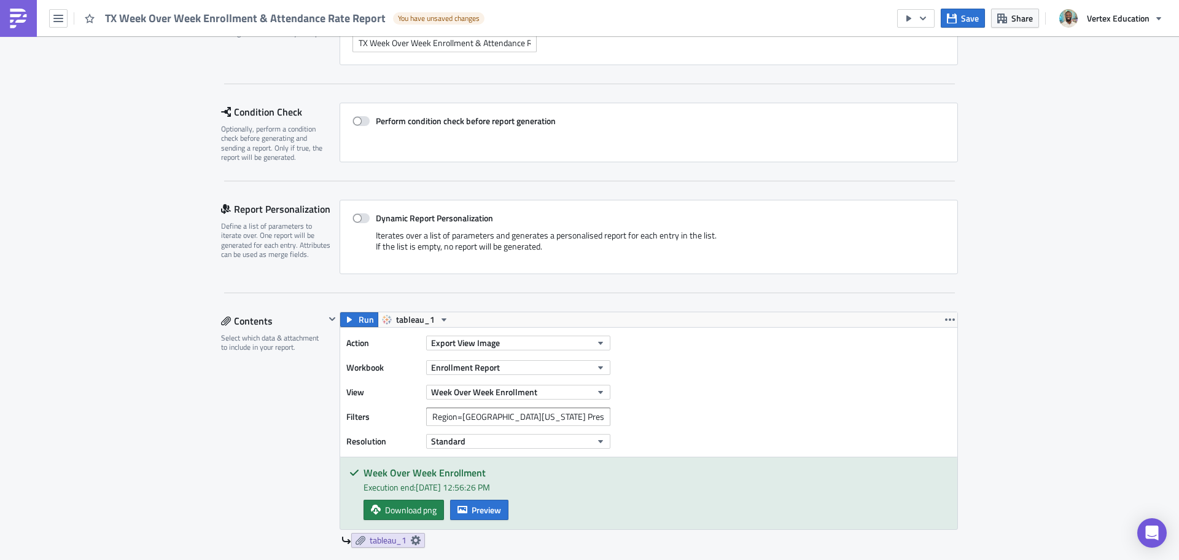
click at [15, 21] on img at bounding box center [19, 19] width 20 height 20
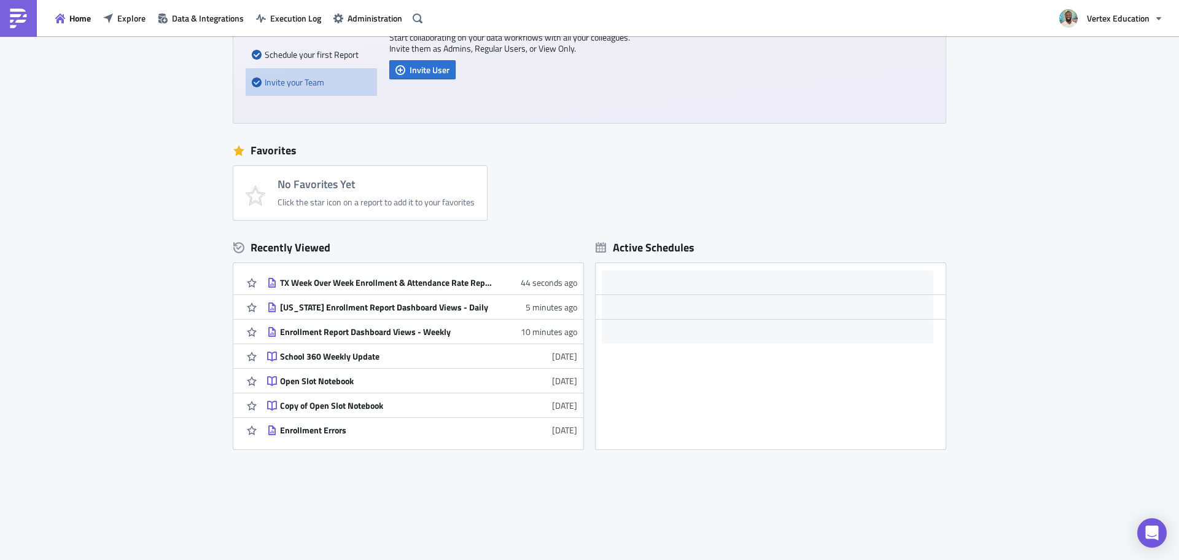
drag, startPoint x: 343, startPoint y: 291, endPoint x: 1087, endPoint y: 257, distance: 744.7
click at [1090, 257] on div "New Getting Started Connect to your Data Schedule your first Report Invite your…" at bounding box center [589, 242] width 1179 height 659
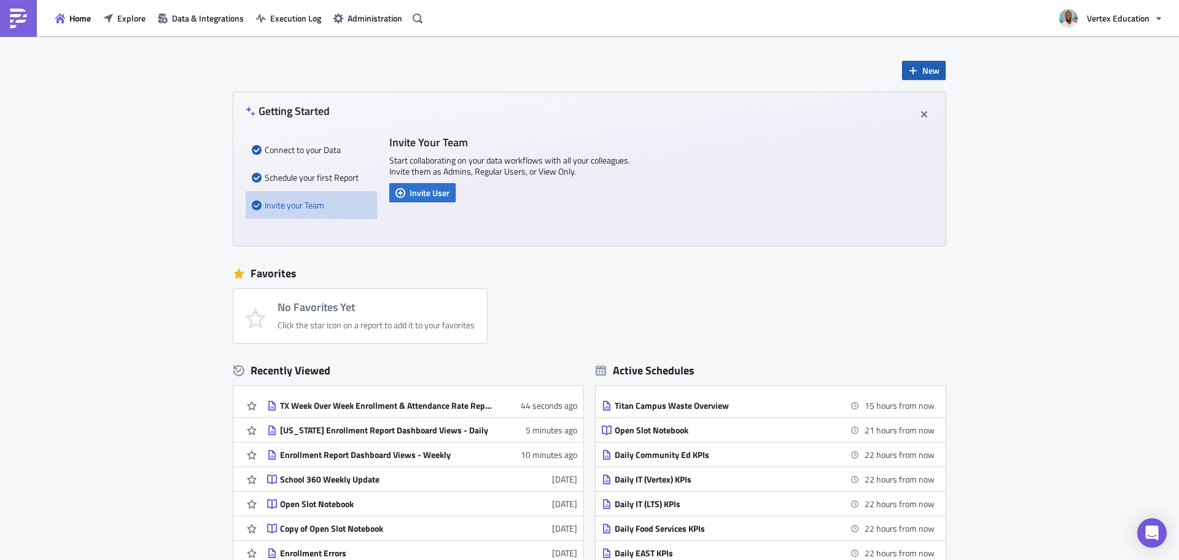
click at [928, 72] on span "New" at bounding box center [931, 70] width 17 height 13
click at [1095, 246] on div "New Getting Started Connect to your Data Schedule your first Report Invite your…" at bounding box center [589, 365] width 1179 height 659
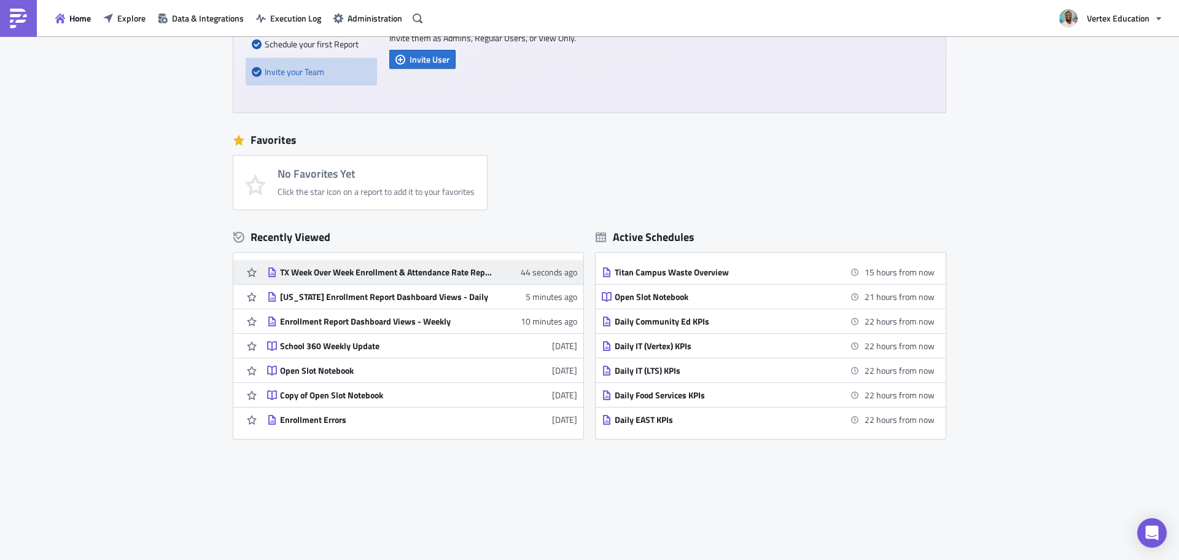
click at [338, 272] on div "TX Week Over Week Enrollment & Attendance Rate Report" at bounding box center [387, 272] width 215 height 11
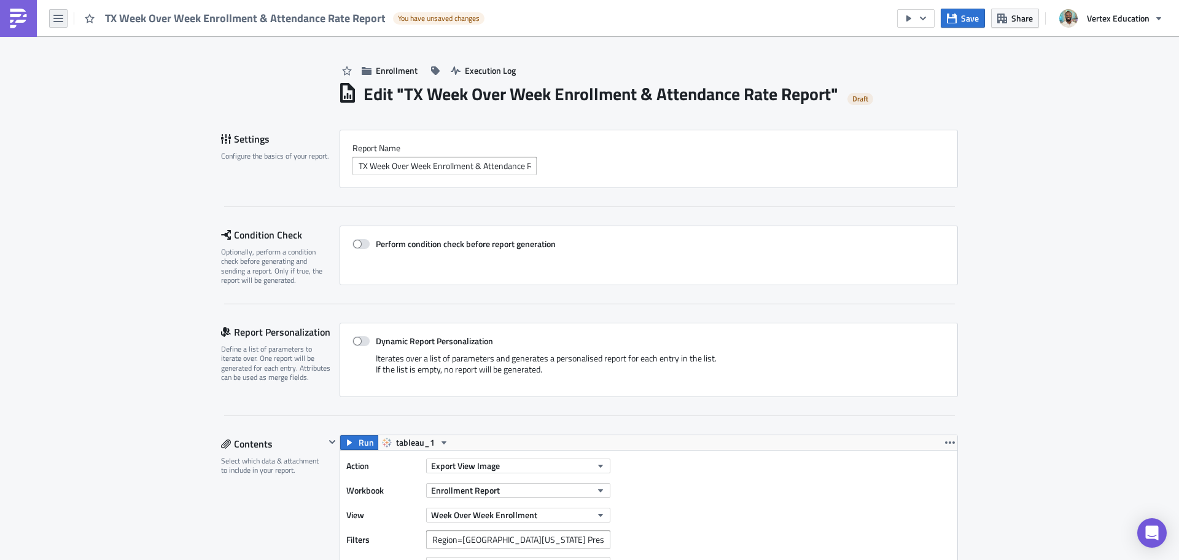
click at [61, 17] on icon "button" at bounding box center [58, 19] width 10 height 10
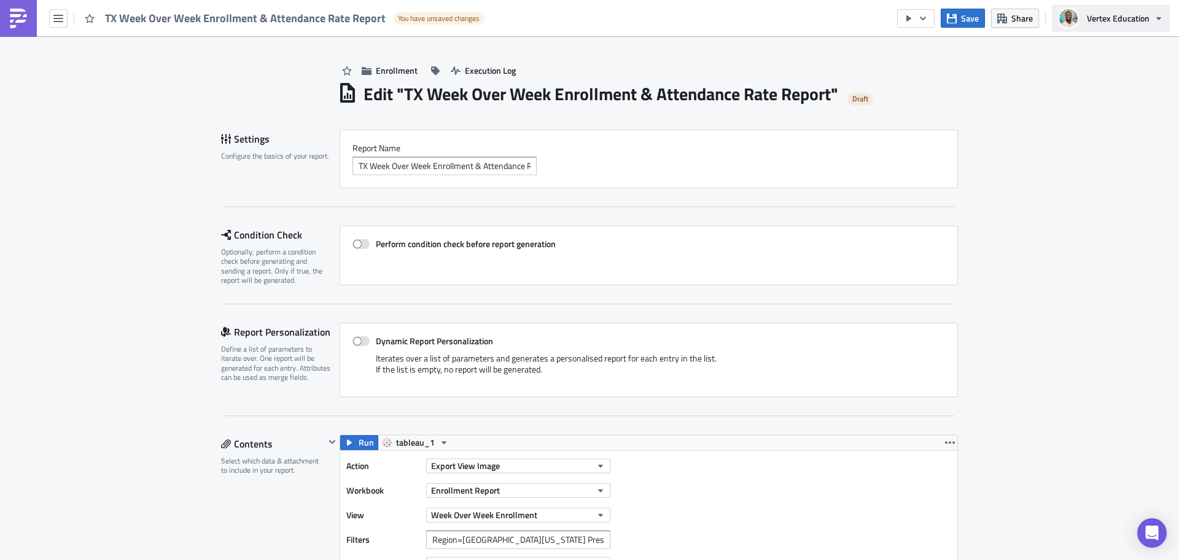
click at [1164, 21] on button "Vertex Education" at bounding box center [1111, 18] width 118 height 27
click at [949, 51] on div "Enrollment Execution Log" at bounding box center [648, 58] width 620 height 44
click at [64, 15] on button "button" at bounding box center [58, 18] width 18 height 18
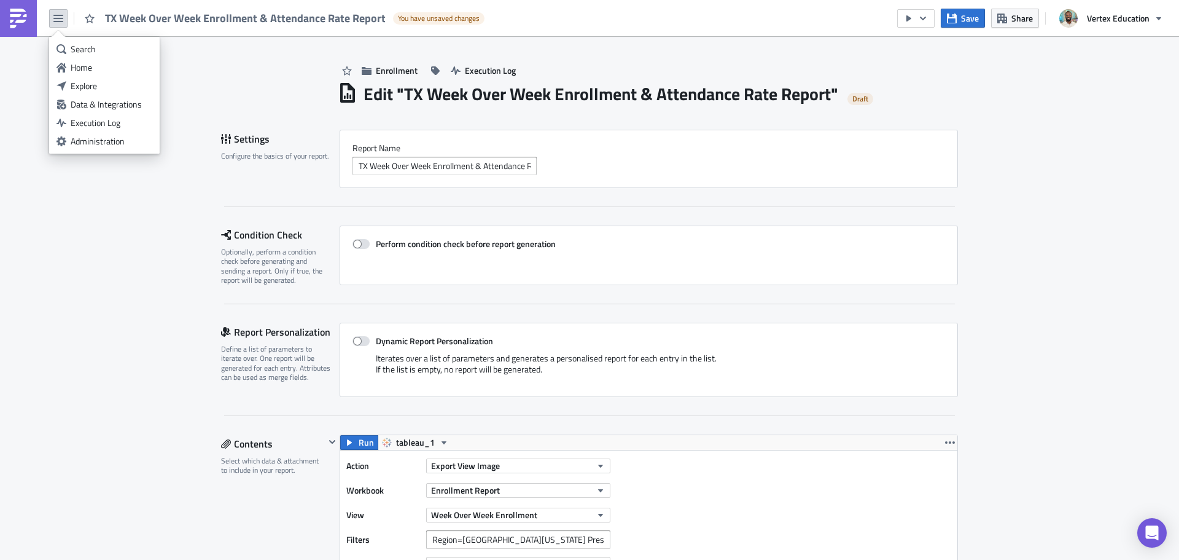
click at [64, 15] on button "button" at bounding box center [58, 18] width 18 height 18
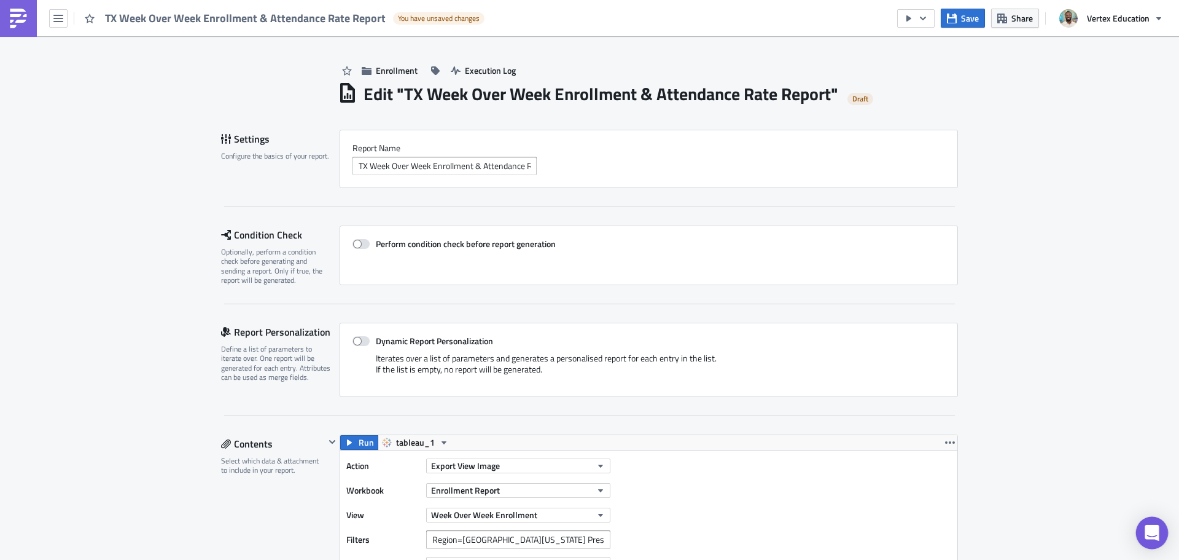
click at [1146, 531] on icon "Open Intercom Messenger" at bounding box center [1152, 533] width 16 height 16
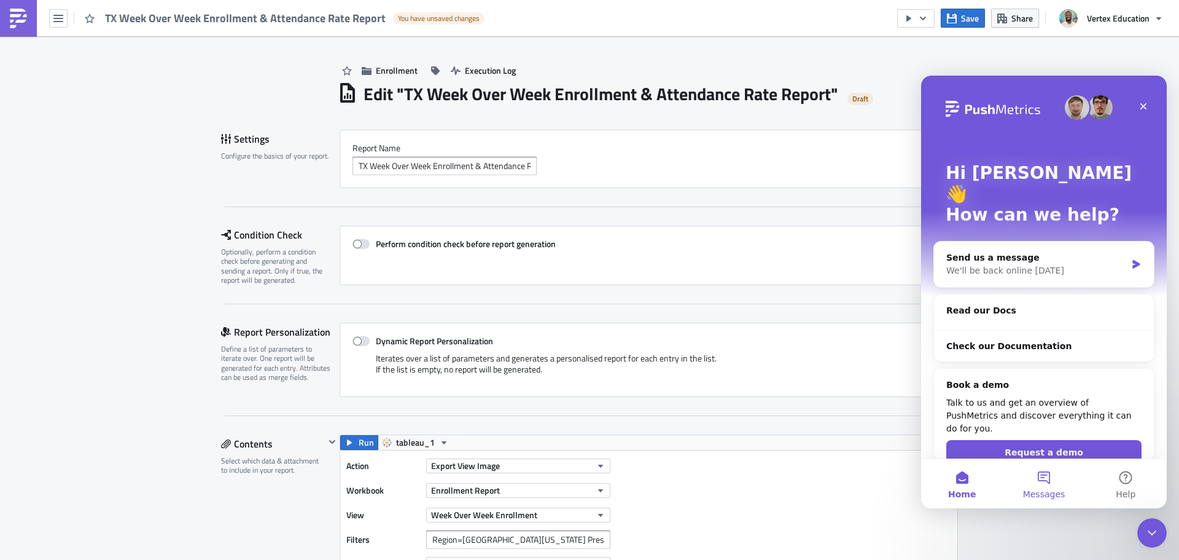
click at [1039, 483] on button "Messages" at bounding box center [1044, 483] width 82 height 49
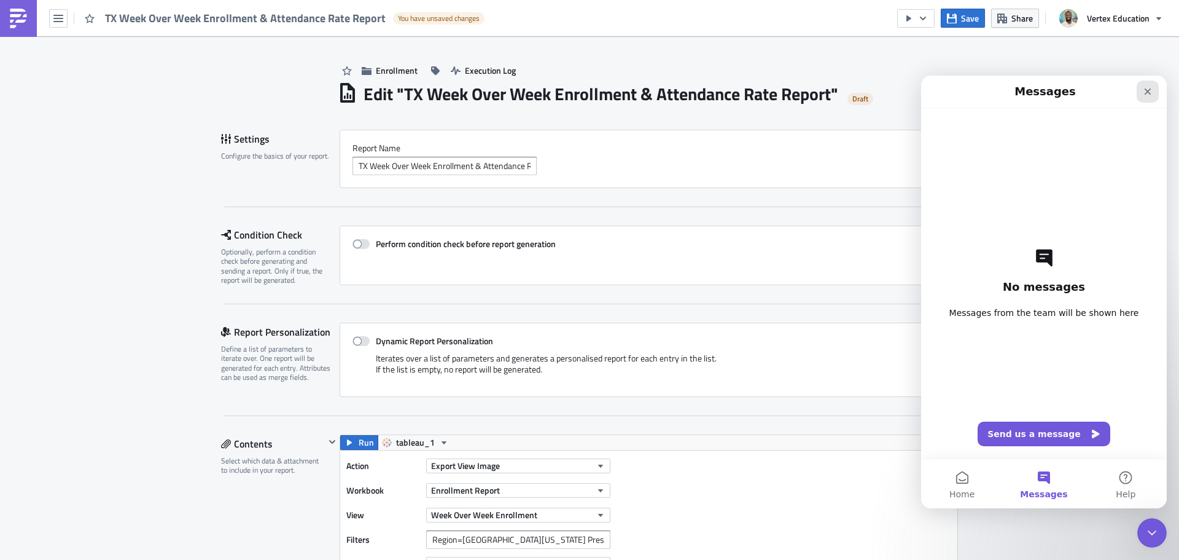
click at [1145, 88] on icon "Close" at bounding box center [1148, 92] width 10 height 10
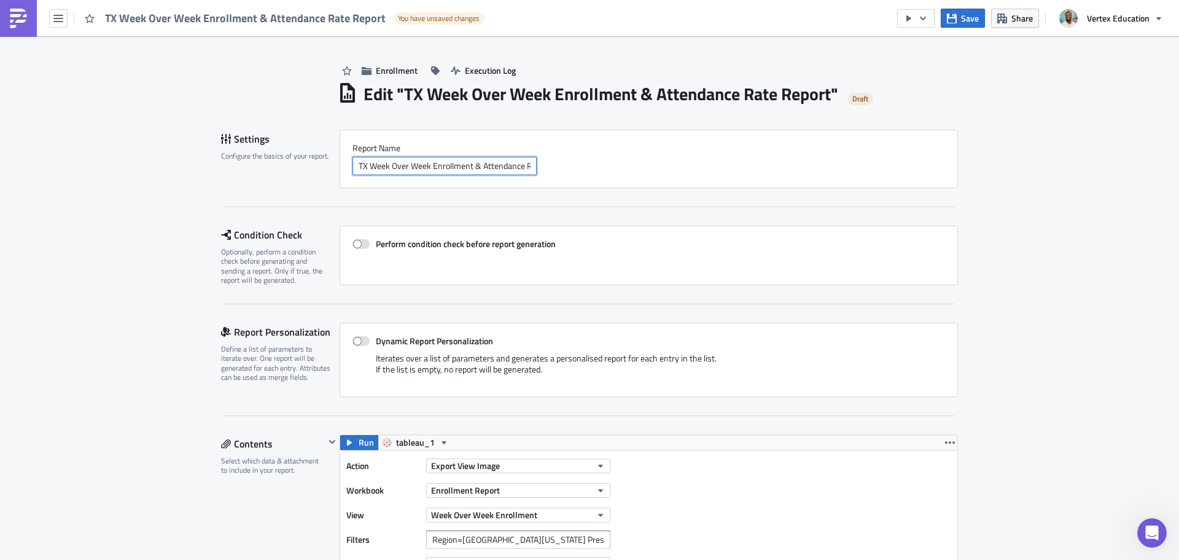
click at [426, 166] on input "TX Week Over Week Enrollment & Attendance Rate Report" at bounding box center [445, 166] width 184 height 18
click at [418, 162] on input "TX Week Over Week Enrollment & Attendance Rate Report" at bounding box center [445, 166] width 184 height 18
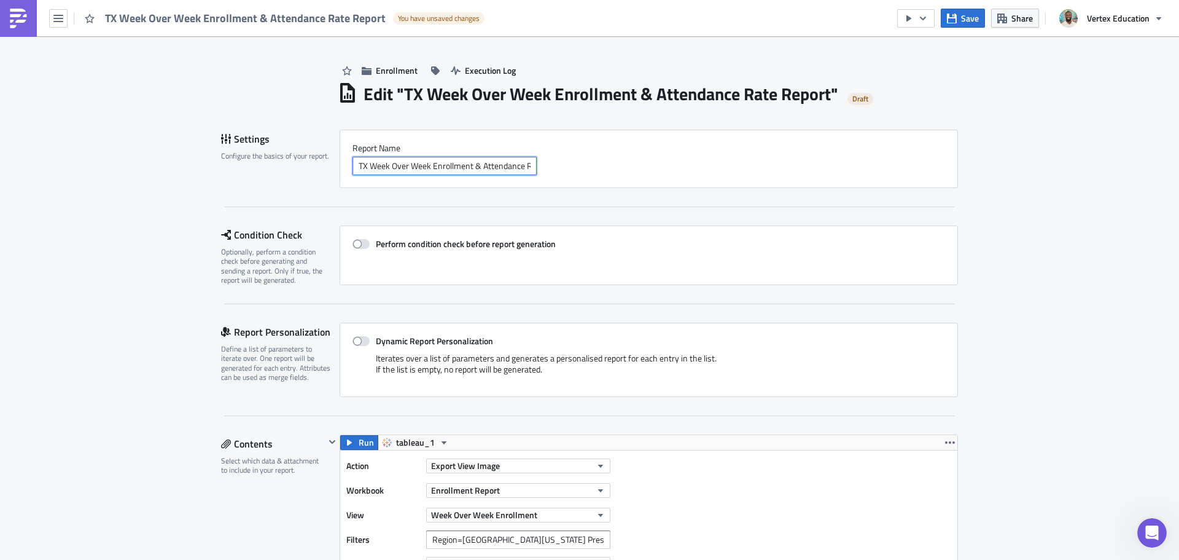
click at [418, 162] on input "TX Week Over Week Enrollment & Attendance Rate Report" at bounding box center [445, 166] width 184 height 18
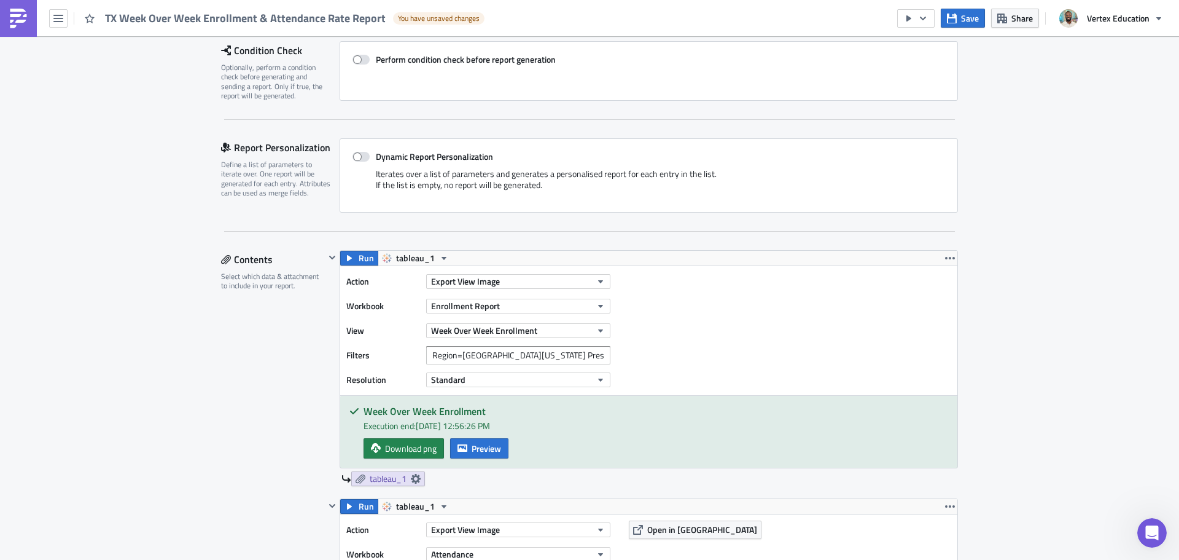
scroll to position [246, 0]
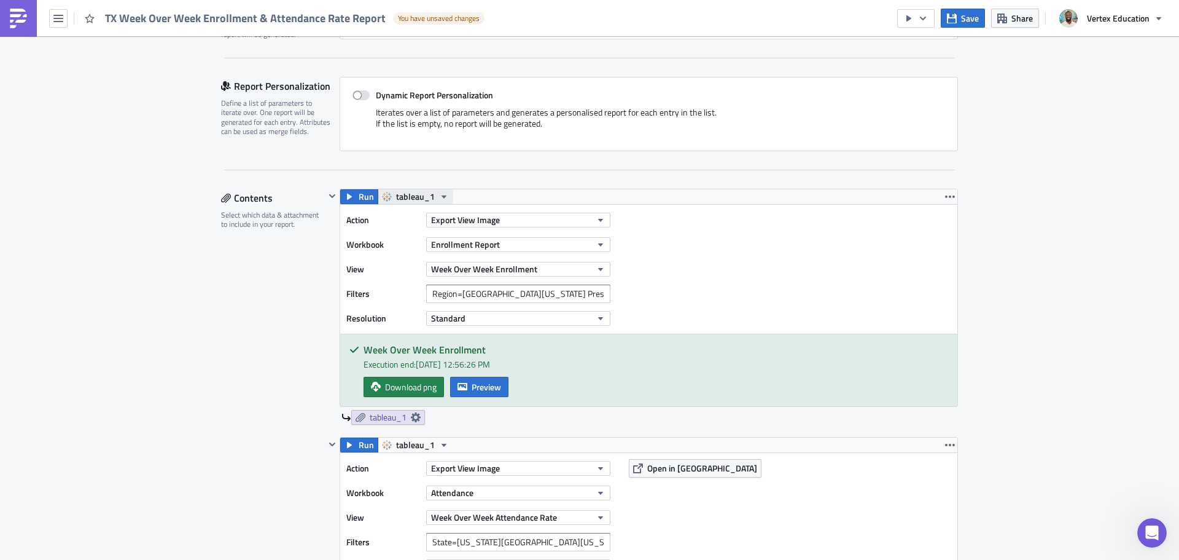
click at [443, 199] on button "tableau_1" at bounding box center [416, 196] width 76 height 15
click at [502, 238] on button "Enrollment Report" at bounding box center [518, 244] width 184 height 15
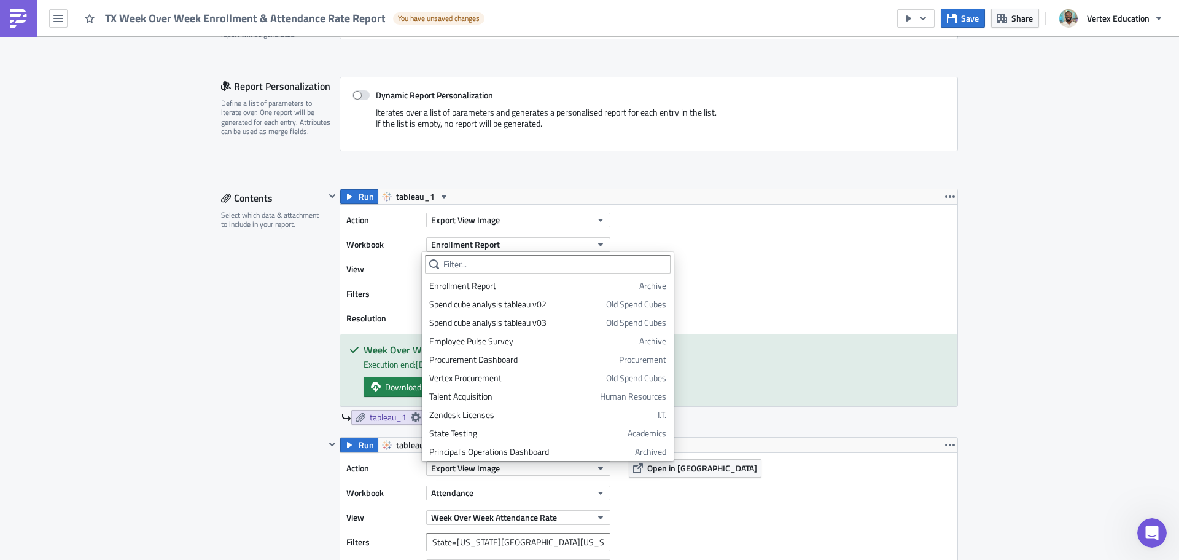
scroll to position [1367, 0]
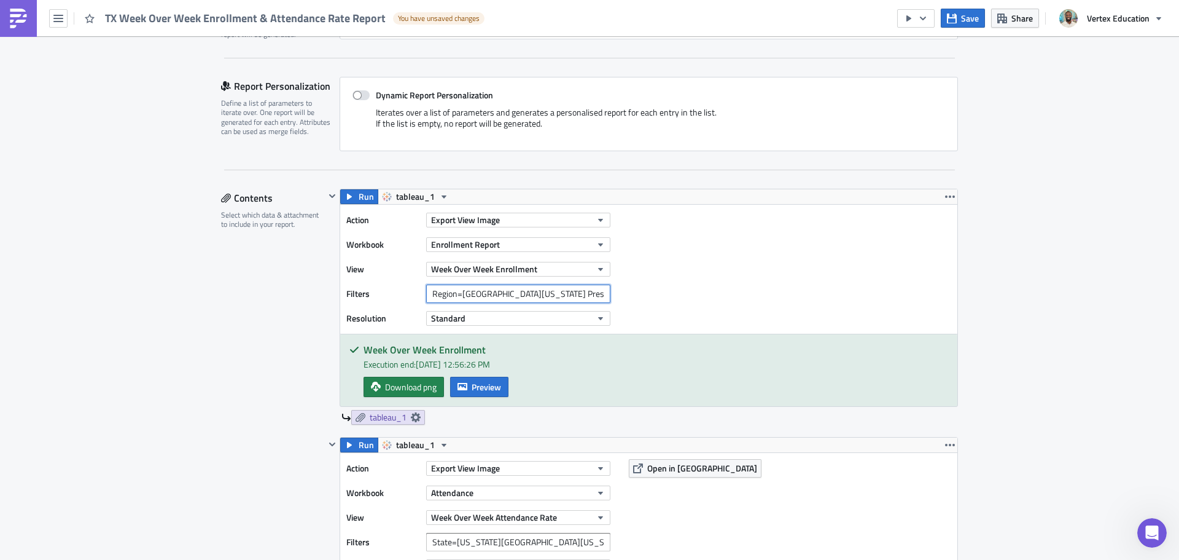
click at [471, 297] on input "Region=[GEOGRAPHIC_DATA][US_STATE] Preschool Included?=False" at bounding box center [518, 293] width 184 height 18
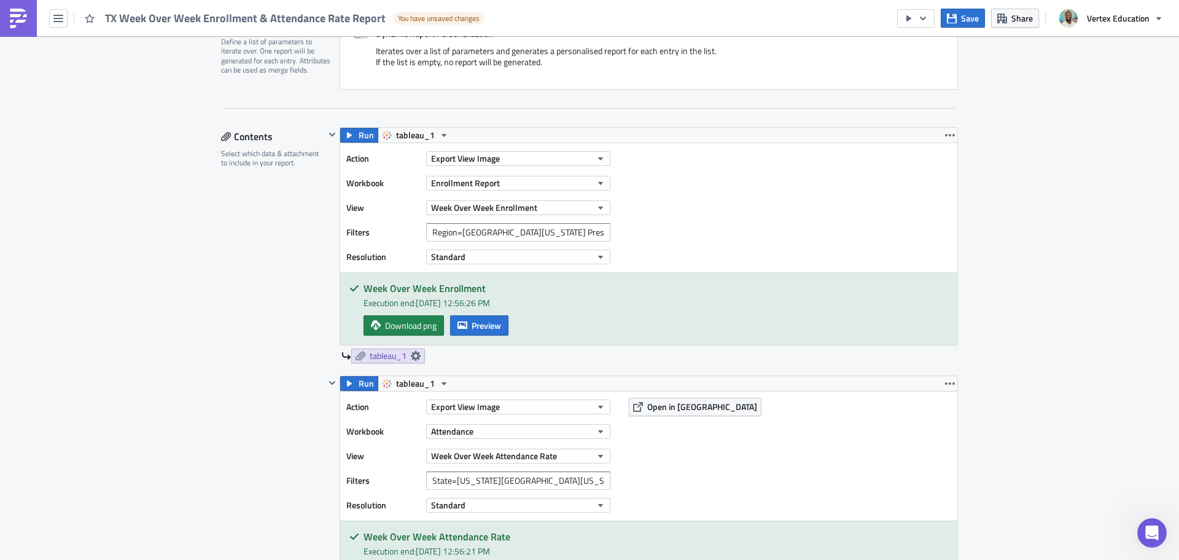
scroll to position [491, 0]
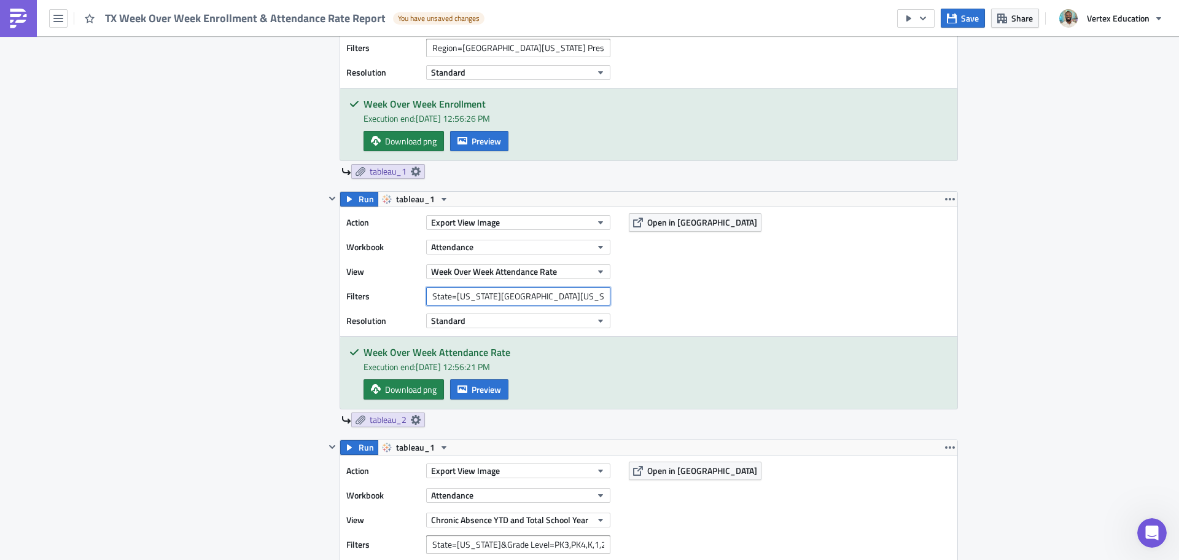
click at [484, 293] on input "State=[US_STATE][GEOGRAPHIC_DATA][US_STATE] Preschool Included?=False" at bounding box center [518, 296] width 184 height 18
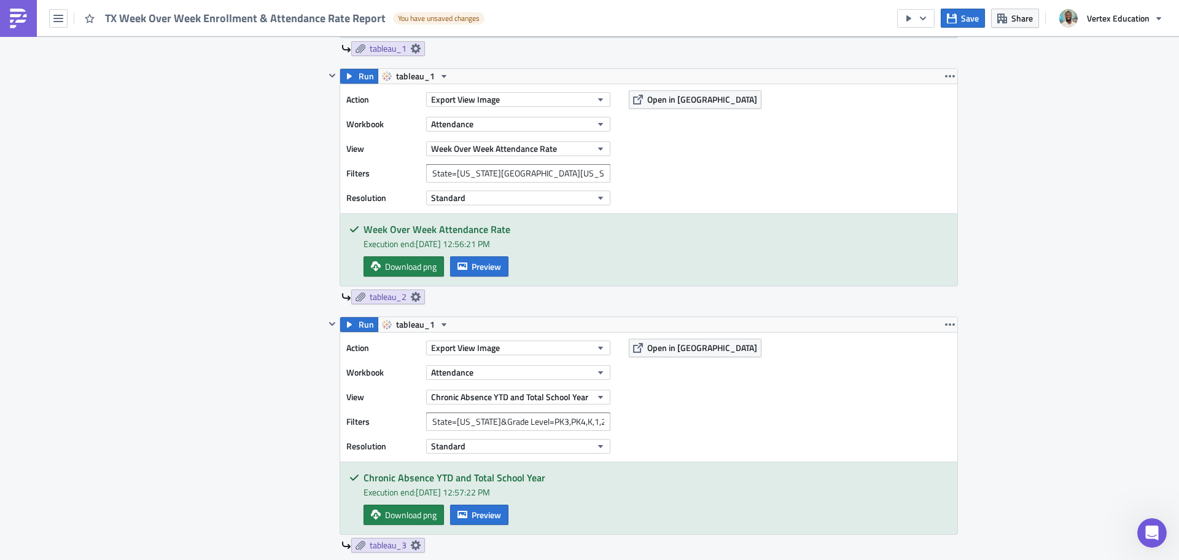
scroll to position [737, 0]
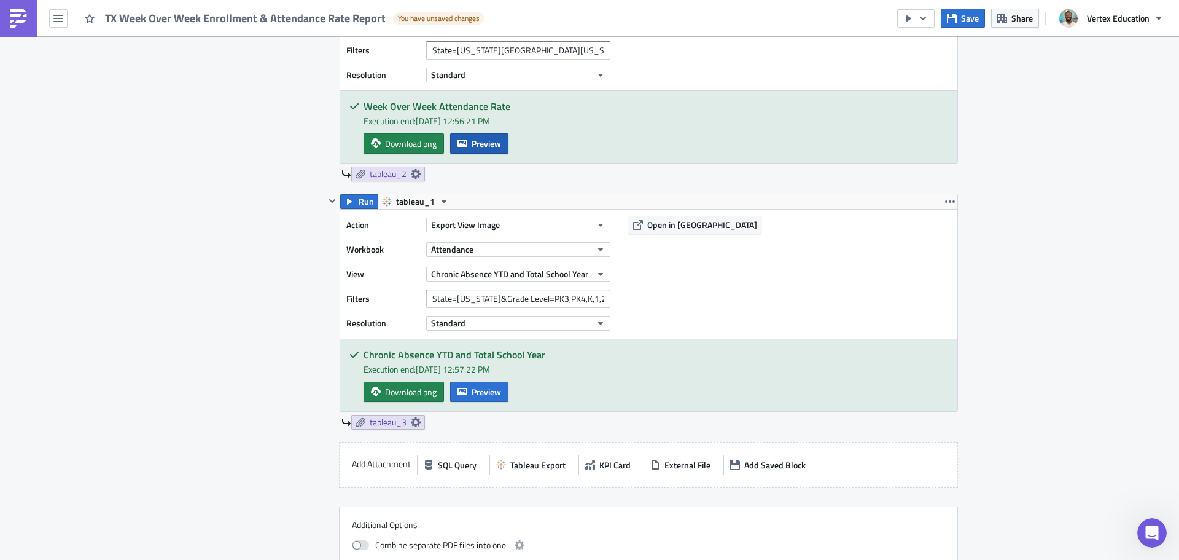
click at [475, 143] on span "Preview" at bounding box center [486, 143] width 29 height 13
click at [1087, 198] on body "TX Week Over Week Enrollment & Attendance Rate Report You have unsaved changes …" at bounding box center [589, 280] width 1179 height 561
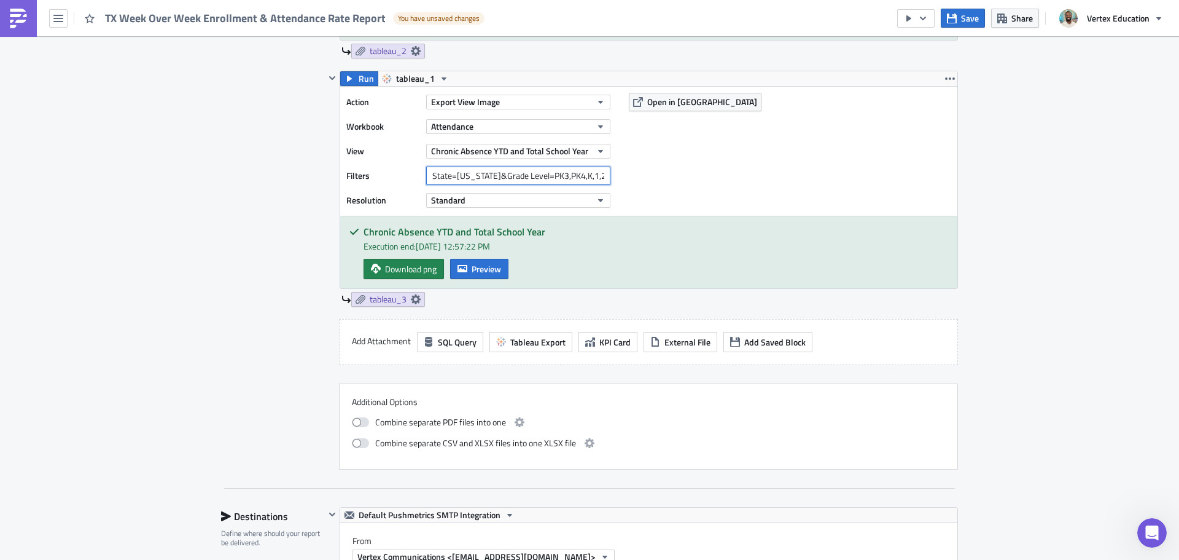
click at [504, 176] on input "State=[US_STATE]&Grade Level=PK3,PK4,K,1,2,3,4,5,6,7,8,9,10,11,12" at bounding box center [518, 175] width 184 height 18
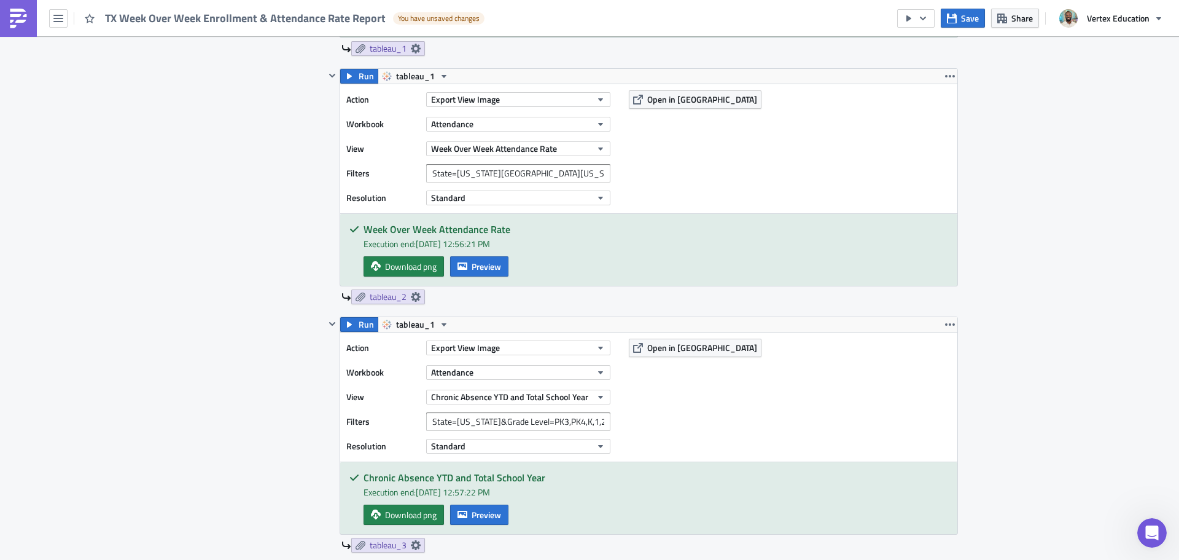
scroll to position [676, 0]
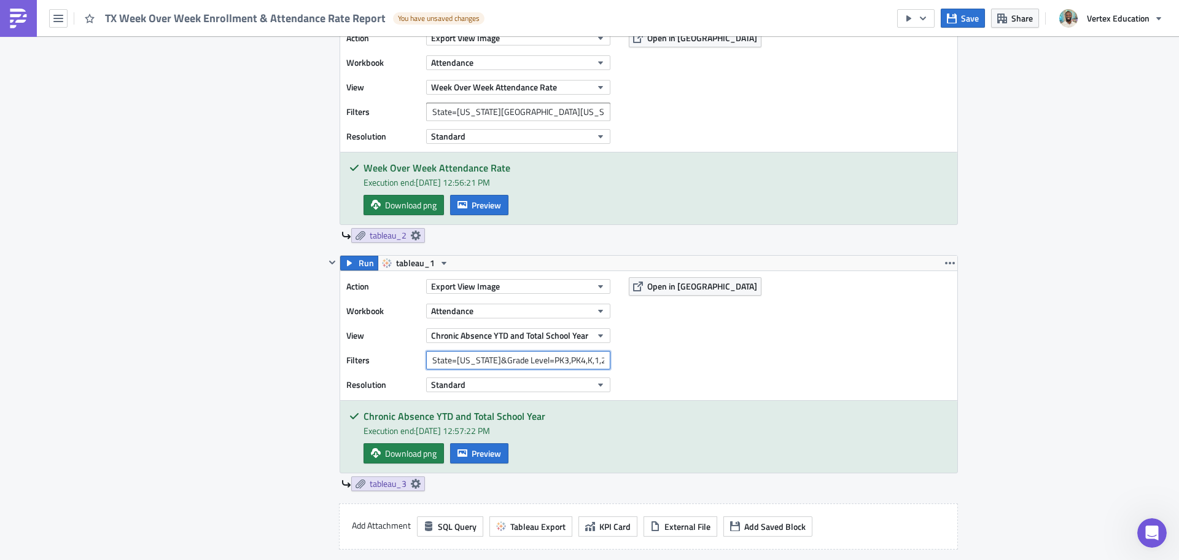
click at [478, 364] on input "State=[US_STATE]&Grade Level=PK3,PK4,K,1,2,3,4,5,6,7,8,9,10,11,12" at bounding box center [518, 360] width 184 height 18
click at [832, 359] on div "Action Export View Image Workbook Attendance View Chronic Absence YTD and Total…" at bounding box center [648, 335] width 617 height 129
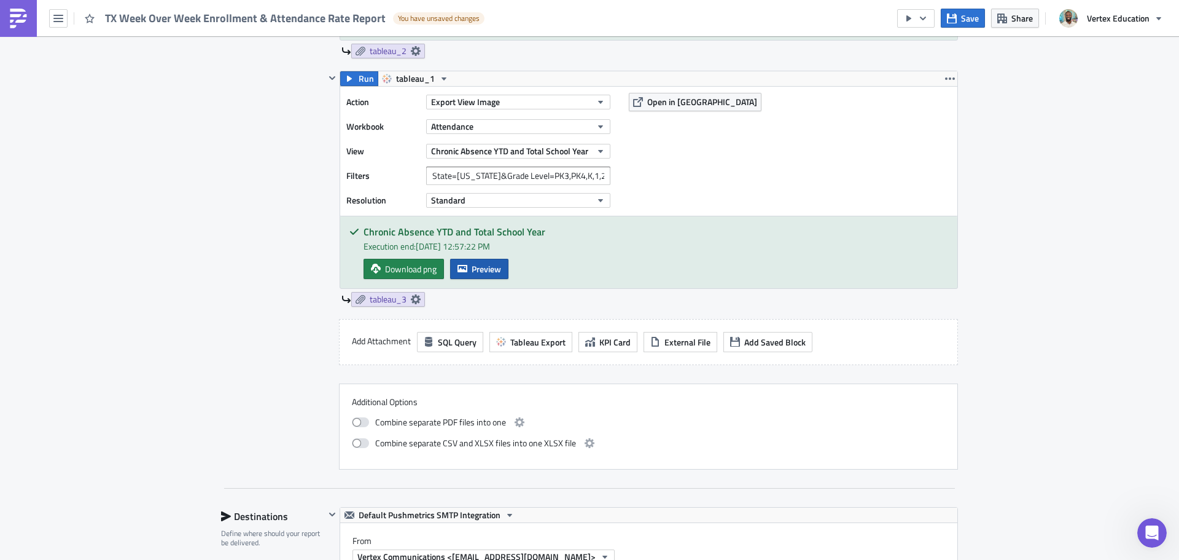
click at [486, 269] on span "Preview" at bounding box center [486, 268] width 29 height 13
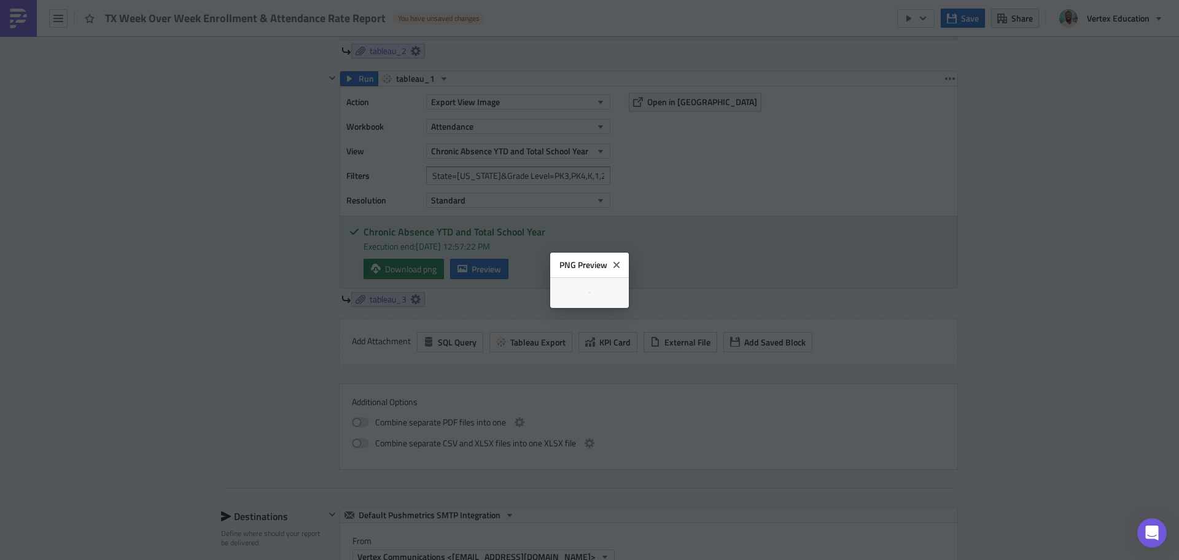
scroll to position [1, 0]
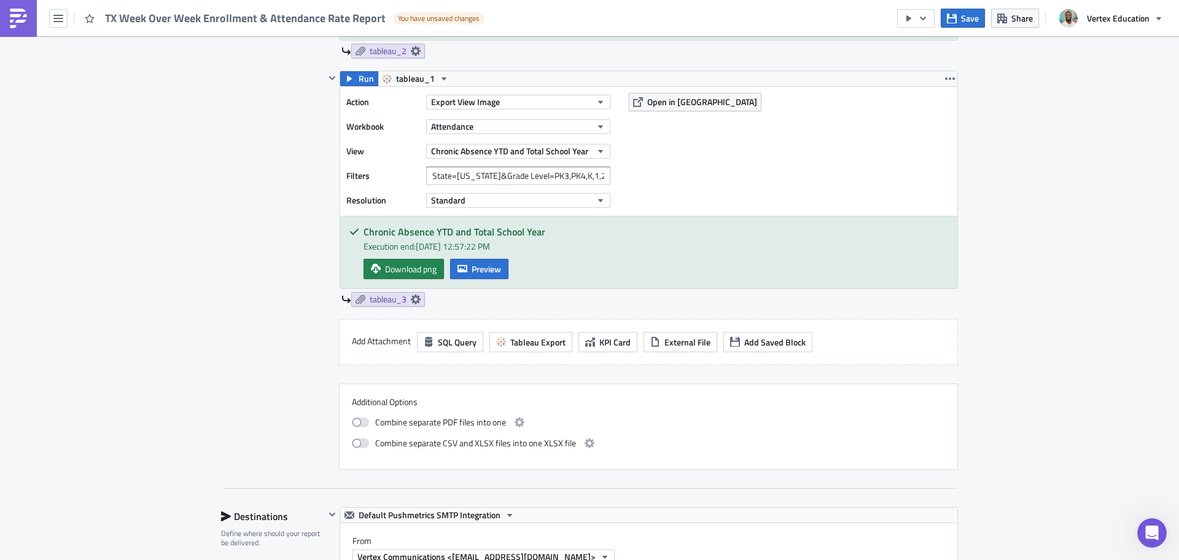
click at [1118, 222] on body "TX Week Over Week Enrollment & Attendance Rate Report You have unsaved changes …" at bounding box center [589, 280] width 1179 height 561
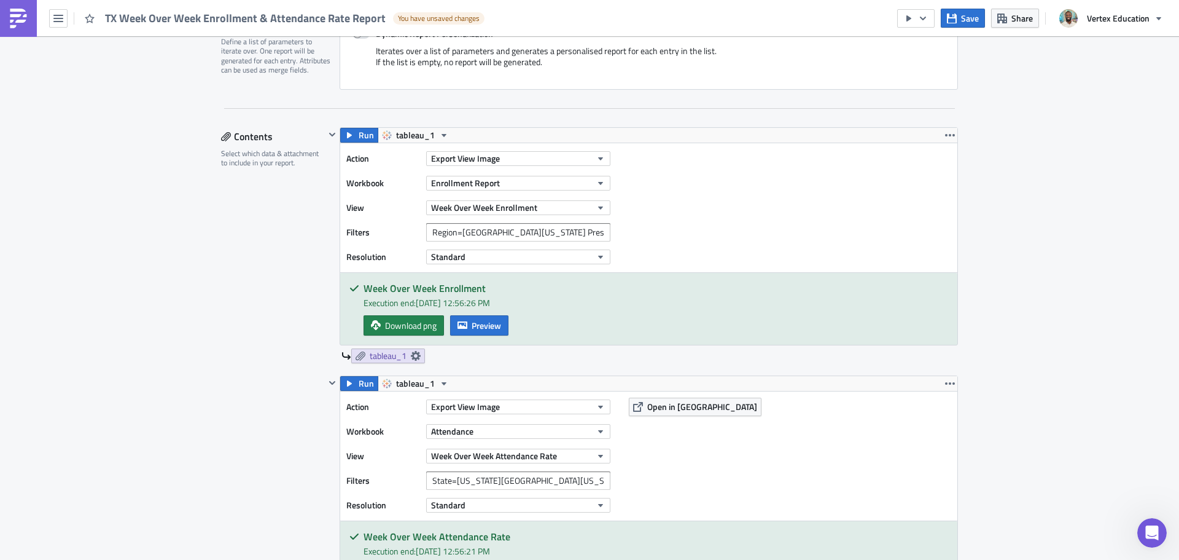
scroll to position [0, 0]
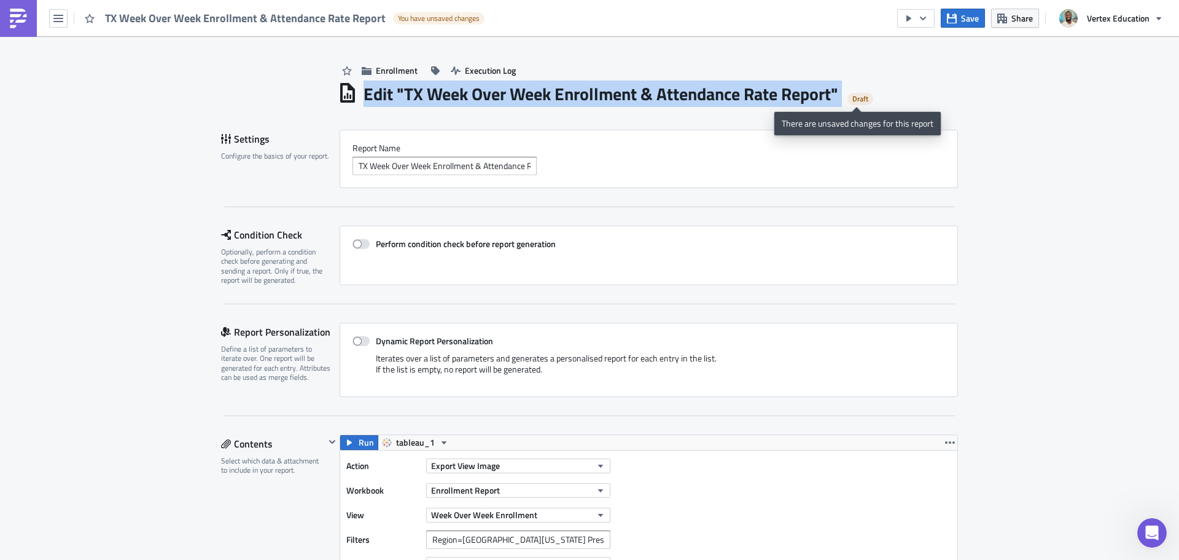
drag, startPoint x: 358, startPoint y: 91, endPoint x: 840, endPoint y: 93, distance: 481.6
click at [840, 93] on div "Edit " TX Week Over Week Enrollment & Attendance Rate Report " Draft" at bounding box center [648, 92] width 620 height 25
click at [436, 93] on h1 "Edit " TX Week Over Week Enrollment & Attendance Rate Report "" at bounding box center [601, 94] width 475 height 22
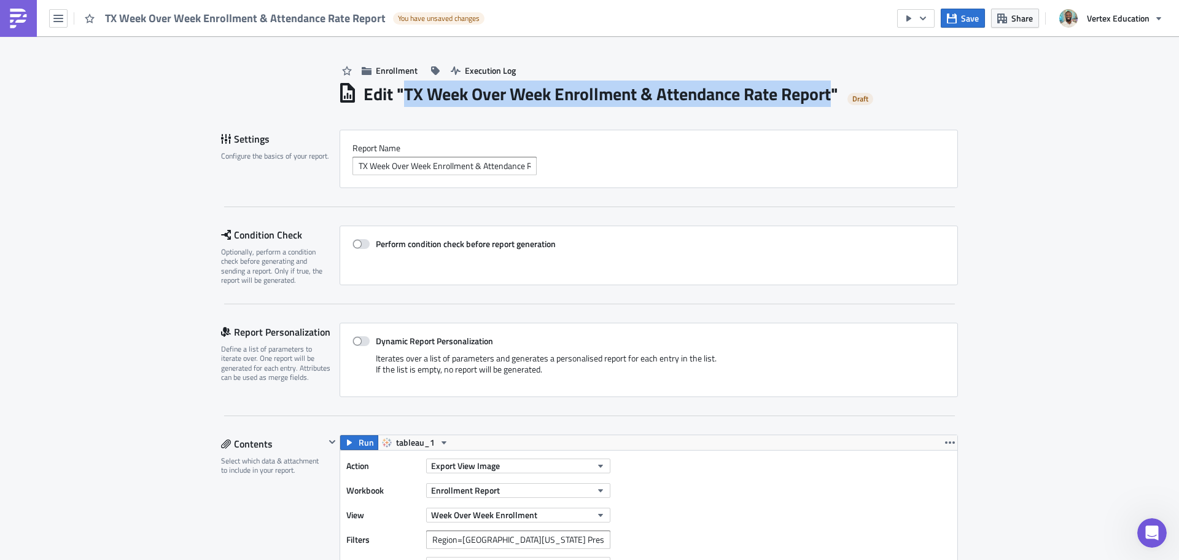
drag, startPoint x: 402, startPoint y: 98, endPoint x: 834, endPoint y: 89, distance: 431.3
click at [834, 89] on h1 "Edit " TX Week Over Week Enrollment & Attendance Rate Report "" at bounding box center [601, 94] width 475 height 22
copy h1 "TX Week Over Week Enrollment & Attendance Rate Report"
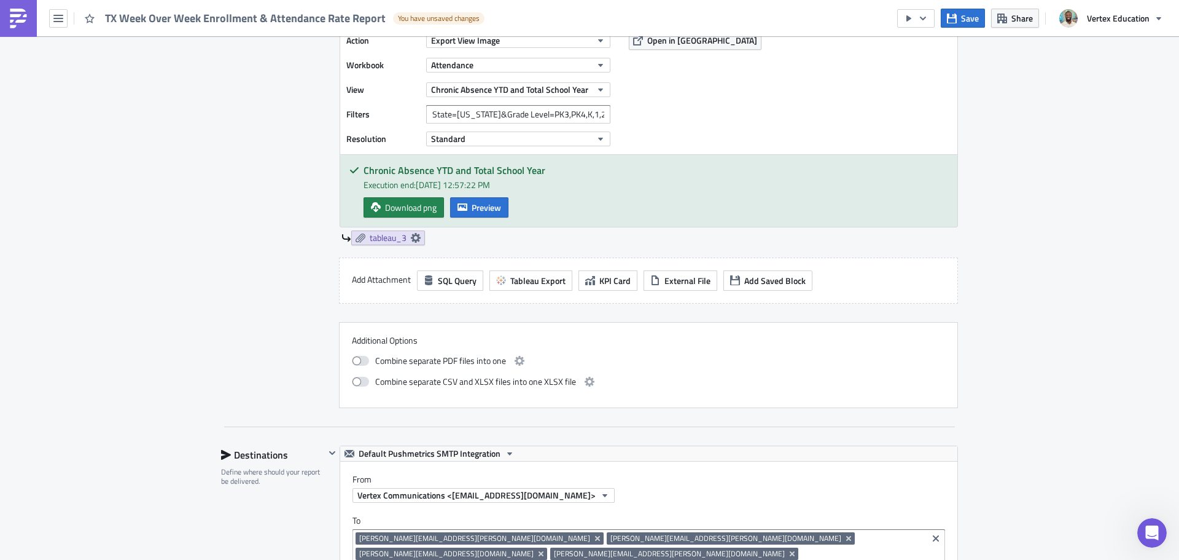
scroll to position [676, 0]
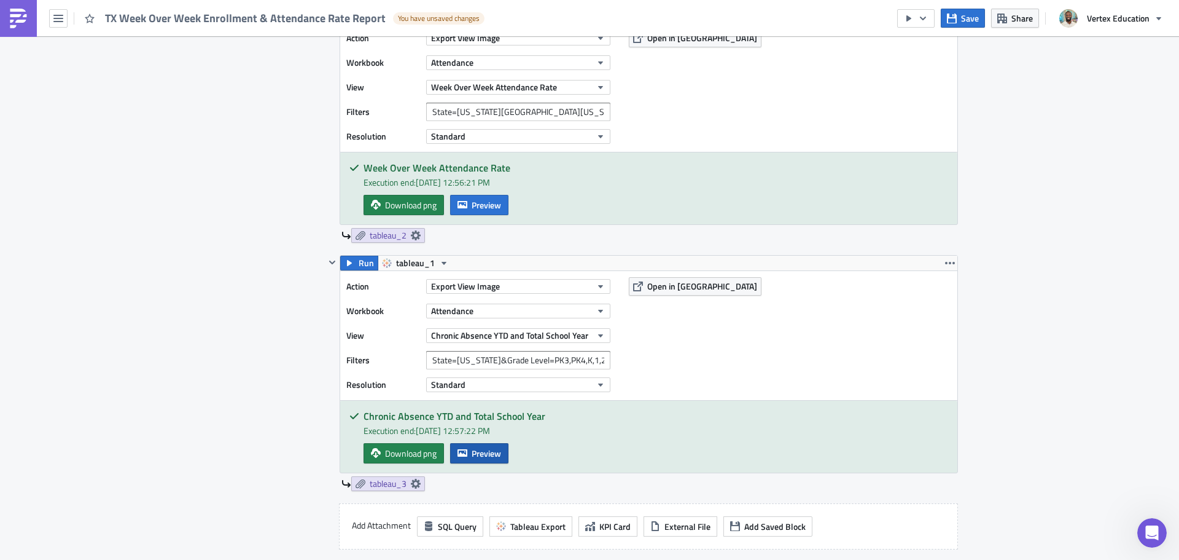
click at [488, 456] on span "Preview" at bounding box center [486, 453] width 29 height 13
click at [1116, 178] on body "TX Week Over Week Enrollment & Attendance Rate Report You have unsaved changes …" at bounding box center [589, 280] width 1179 height 561
click at [351, 268] on button "Run" at bounding box center [359, 263] width 38 height 15
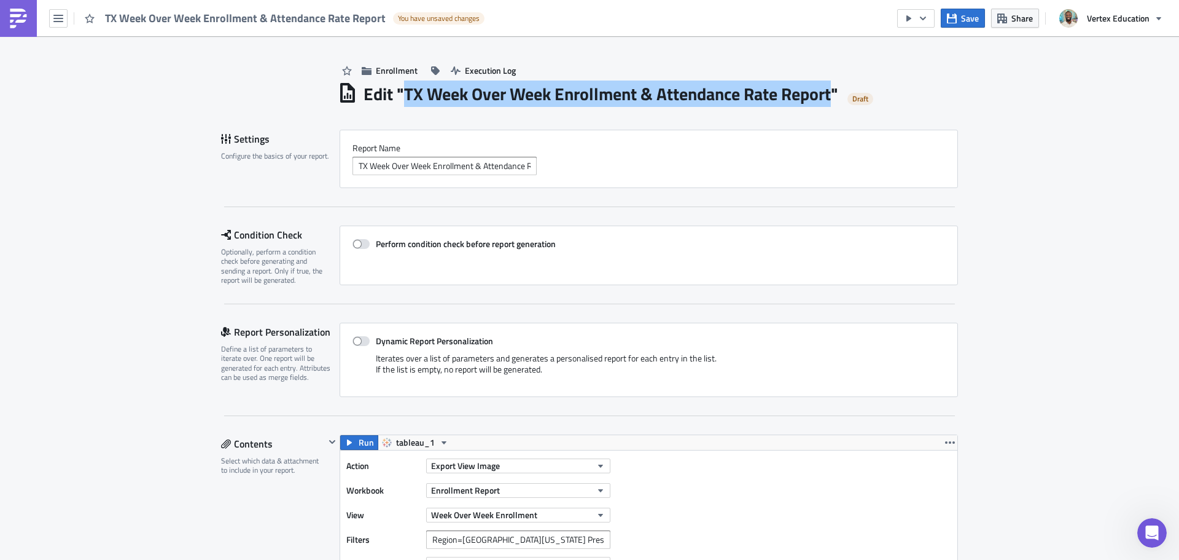
scroll to position [307, 0]
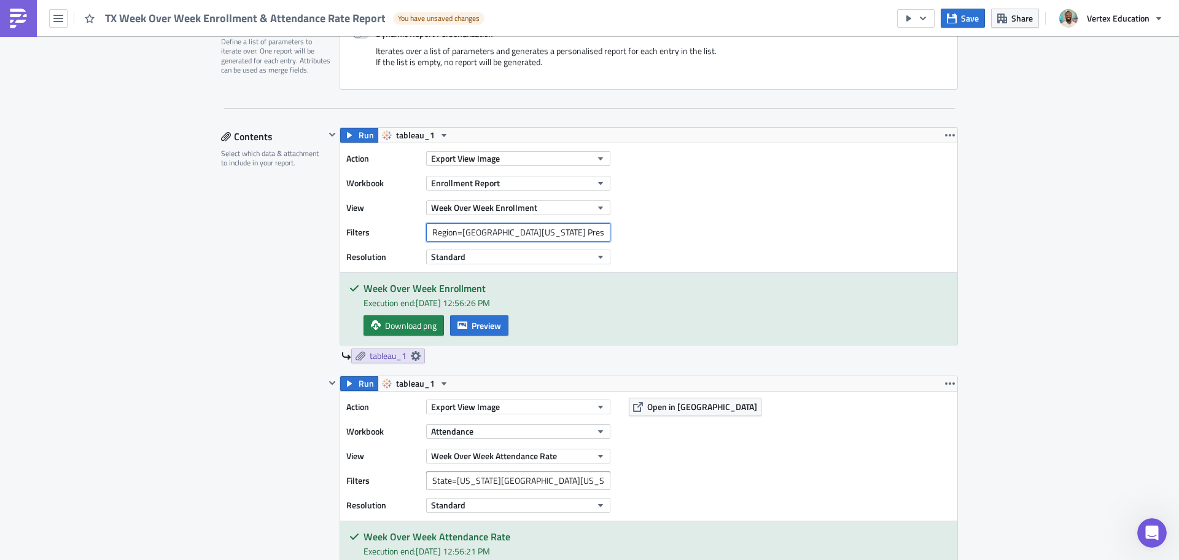
click at [489, 233] on input "Region=[GEOGRAPHIC_DATA][US_STATE] Preschool Included?=False" at bounding box center [518, 232] width 184 height 18
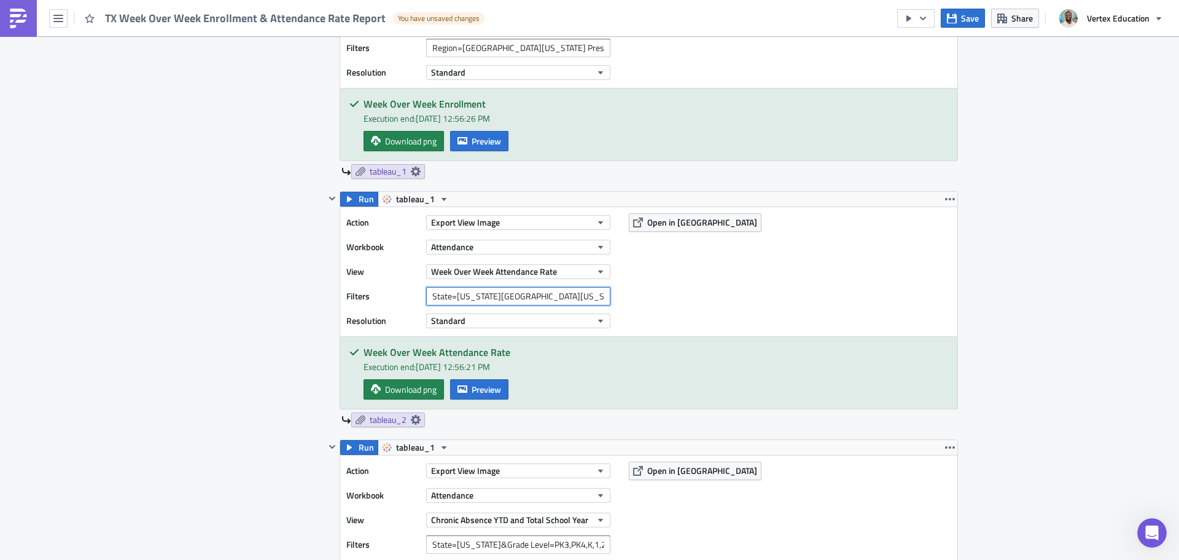
click at [489, 299] on input "State=[US_STATE][GEOGRAPHIC_DATA][US_STATE] Preschool Included?=False" at bounding box center [518, 296] width 184 height 18
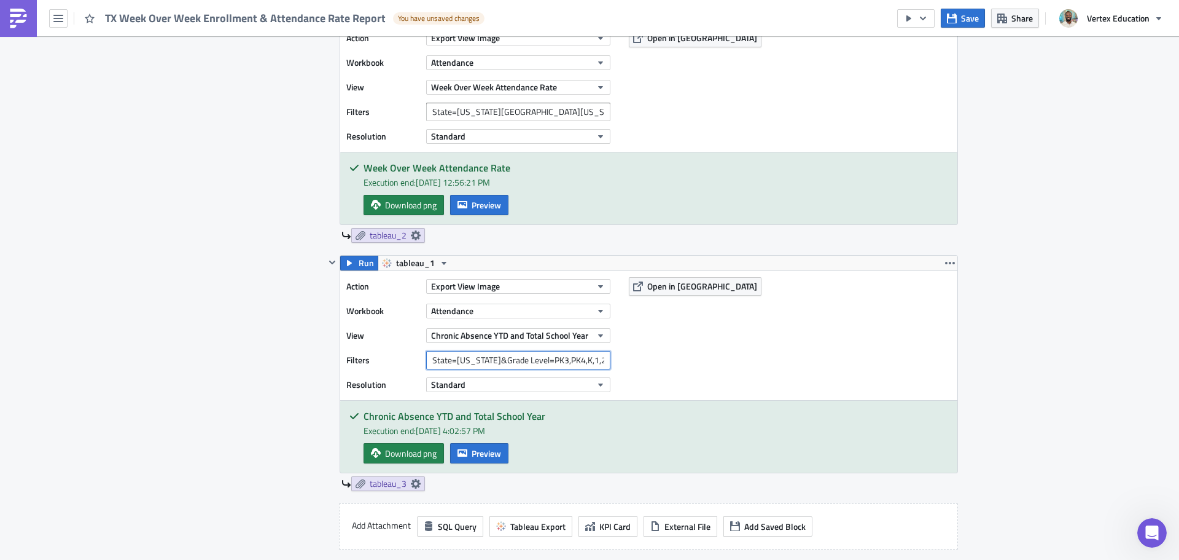
click at [447, 363] on input "State=[US_STATE]&Grade Level=PK3,PK4,K,1,2,3,4,5,6,7,8,9,10,11,12" at bounding box center [518, 360] width 184 height 18
click at [447, 362] on input "State=[US_STATE]&Grade Level=PK3,PK4,K,1,2,3,4,5,6,7,8,9,10,11,12" at bounding box center [518, 360] width 184 height 18
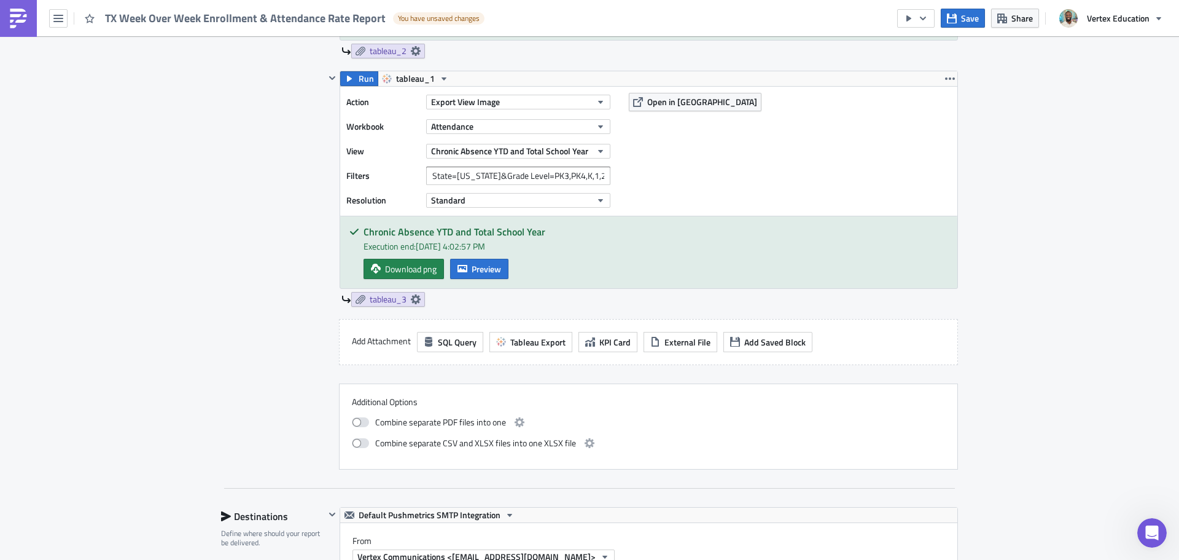
scroll to position [737, 0]
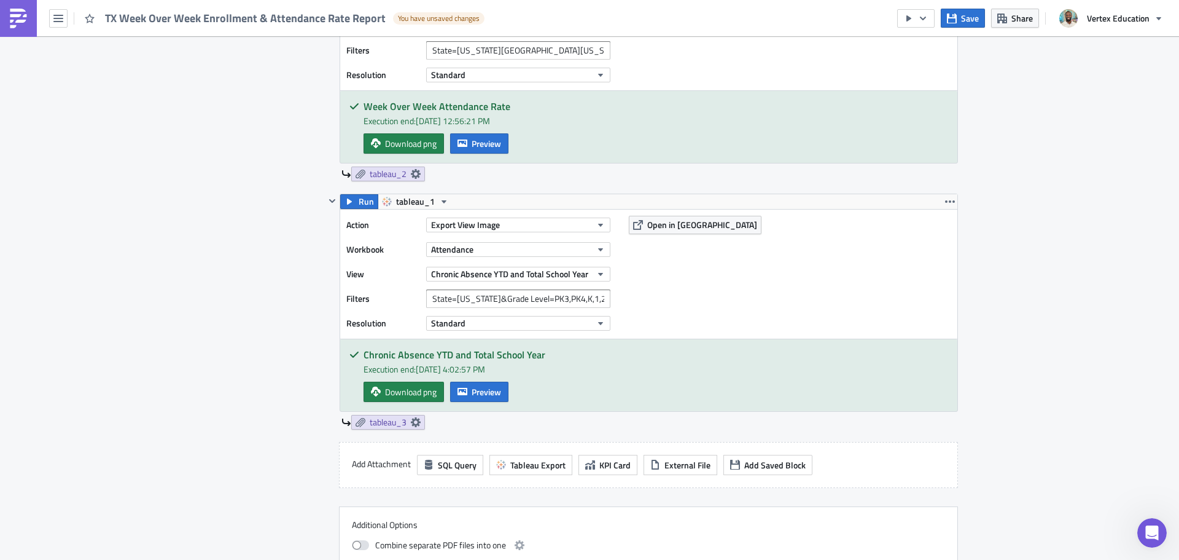
click at [843, 342] on div "Chronic Absence YTD and Total School Year Execution end: [DATE] 4:02:57 PM Down…" at bounding box center [648, 375] width 617 height 72
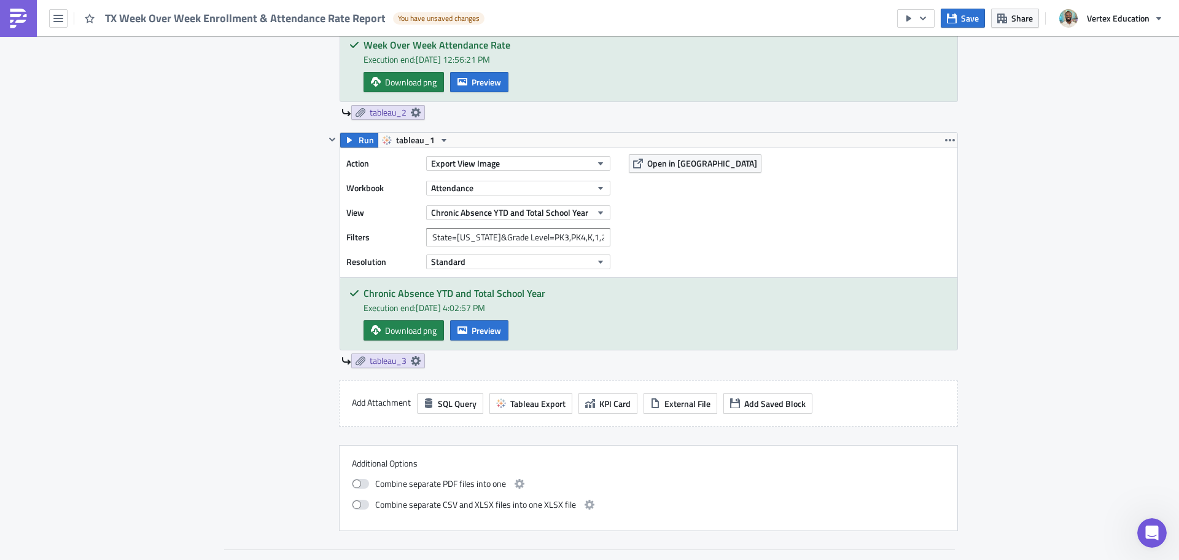
scroll to position [614, 0]
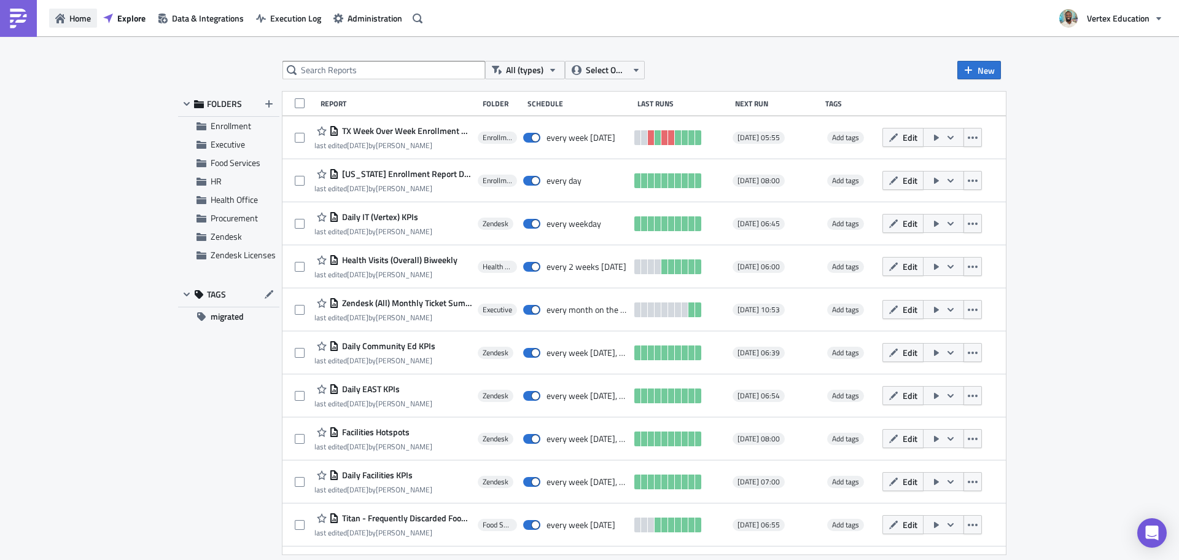
click at [85, 18] on span "Home" at bounding box center [79, 18] width 21 height 13
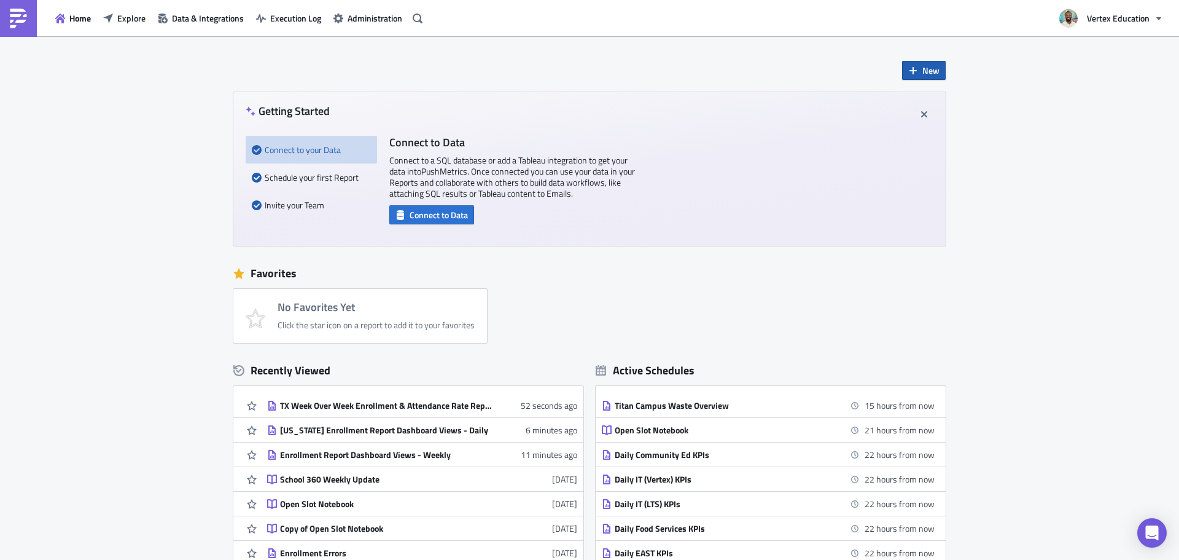
click at [923, 72] on span "New" at bounding box center [931, 70] width 17 height 13
click at [955, 105] on div "Report" at bounding box center [961, 101] width 82 height 12
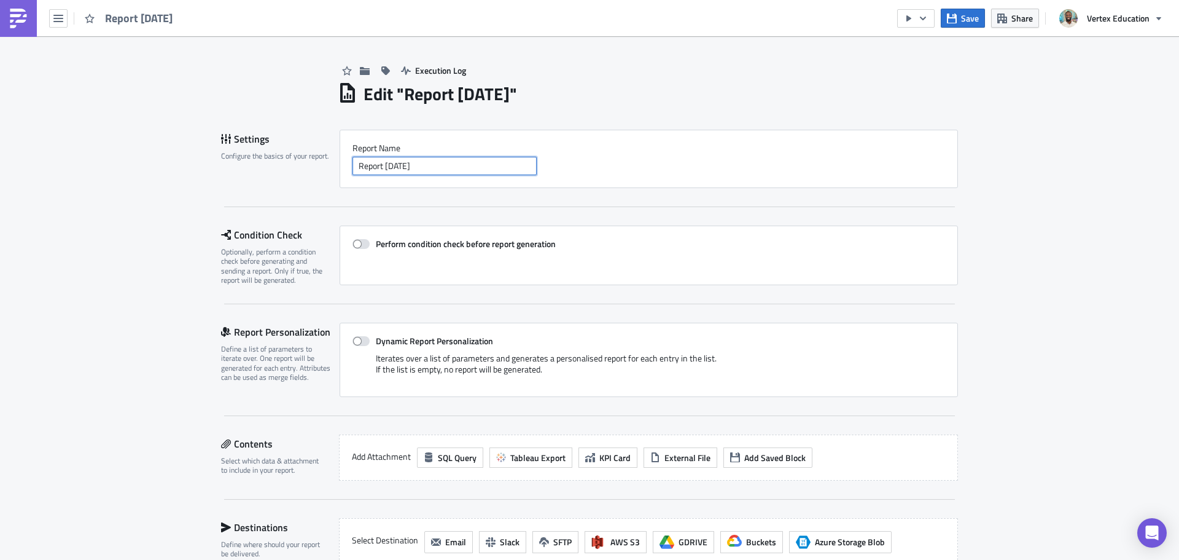
click at [384, 161] on input "Report 2025-09-02" at bounding box center [445, 166] width 184 height 18
click at [458, 174] on input "Report 2025-09-02" at bounding box center [445, 166] width 184 height 18
paste input "TX Week Over Week Enrollment & Attendance Rate Report"
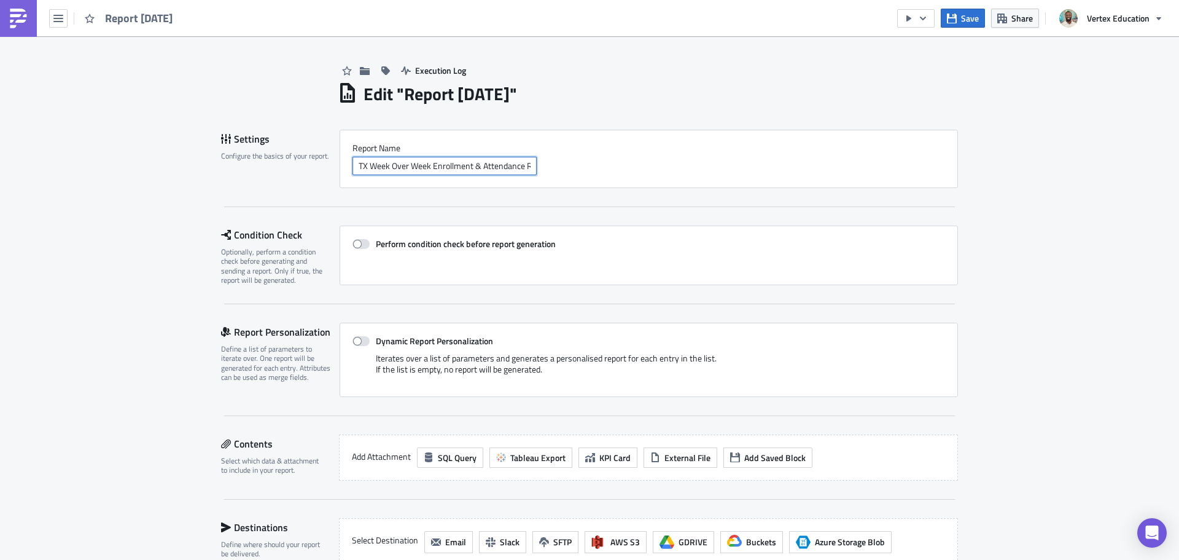
scroll to position [0, 39]
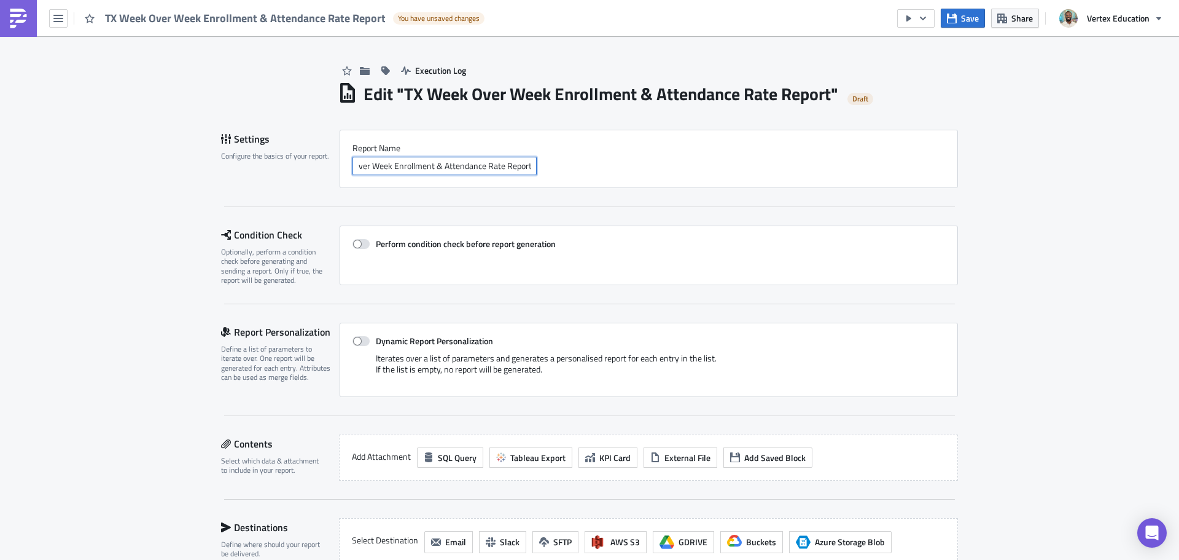
click at [367, 165] on input "TX Week Over Week Enrollment & Attendance Rate Report" at bounding box center [445, 166] width 184 height 18
type input "AZ Week Over Week Enrollment & Attendance Rate Report"
click at [1014, 256] on div "Execution Log Edit " AZ Week Over Week Enrollment & Attendance Rate Report " Dr…" at bounding box center [589, 414] width 1179 height 756
click at [524, 458] on span "Tableau Export" at bounding box center [537, 457] width 55 height 13
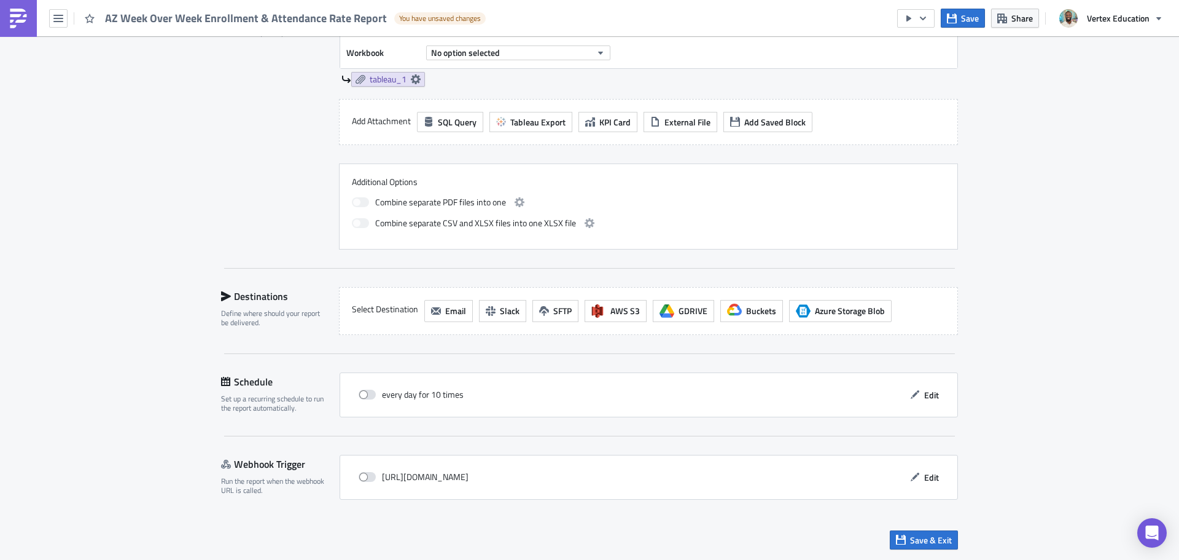
scroll to position [315, 0]
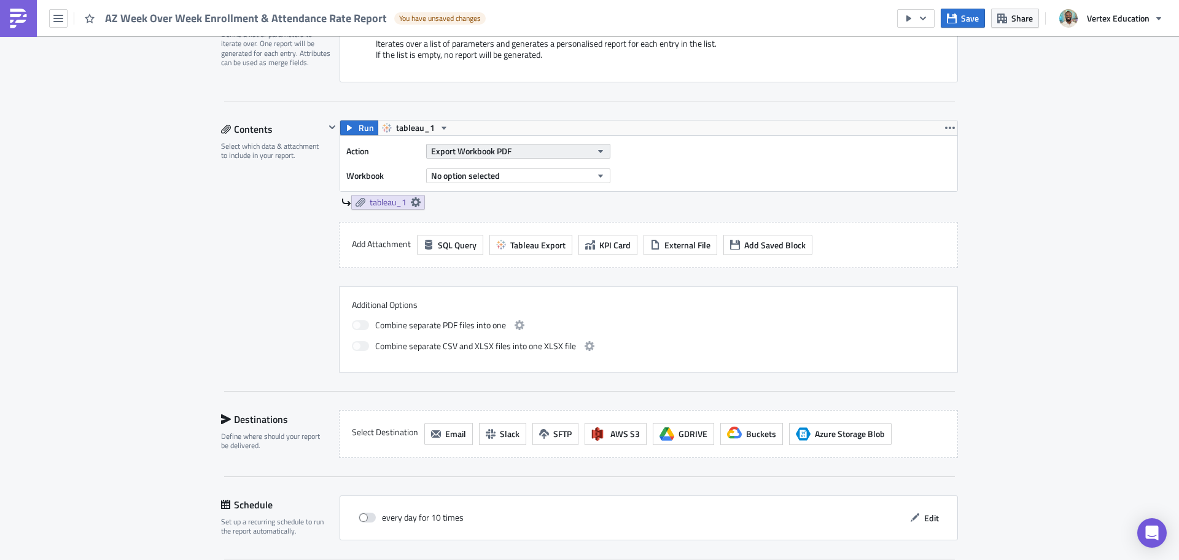
click at [515, 149] on button "Export Workbook PDF" at bounding box center [518, 151] width 184 height 15
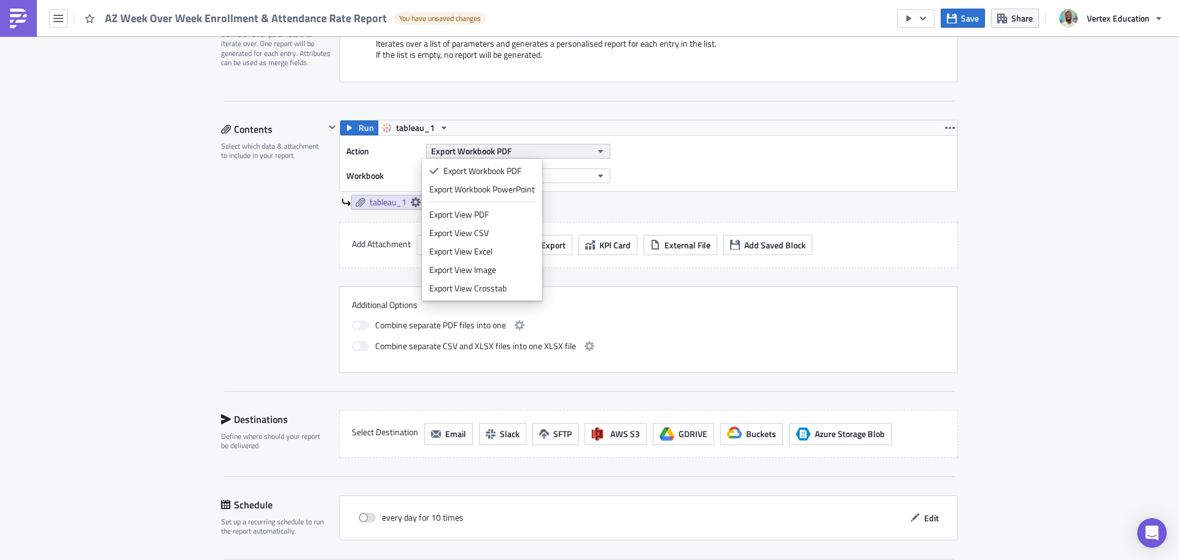
click at [558, 150] on button "Export Workbook PDF" at bounding box center [518, 151] width 184 height 15
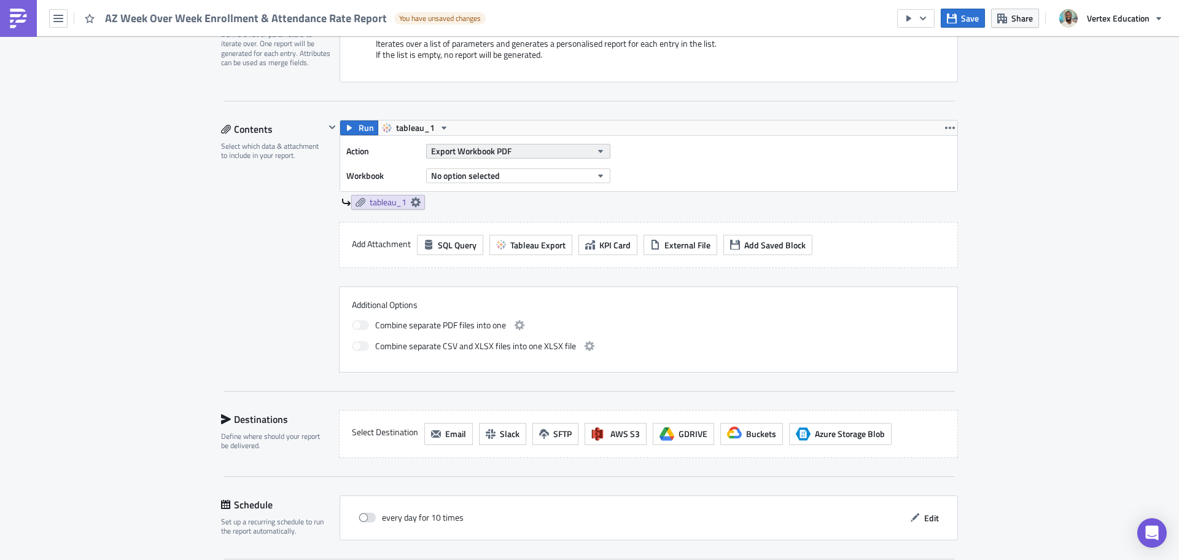
click at [520, 151] on button "Export Workbook PDF" at bounding box center [518, 151] width 184 height 15
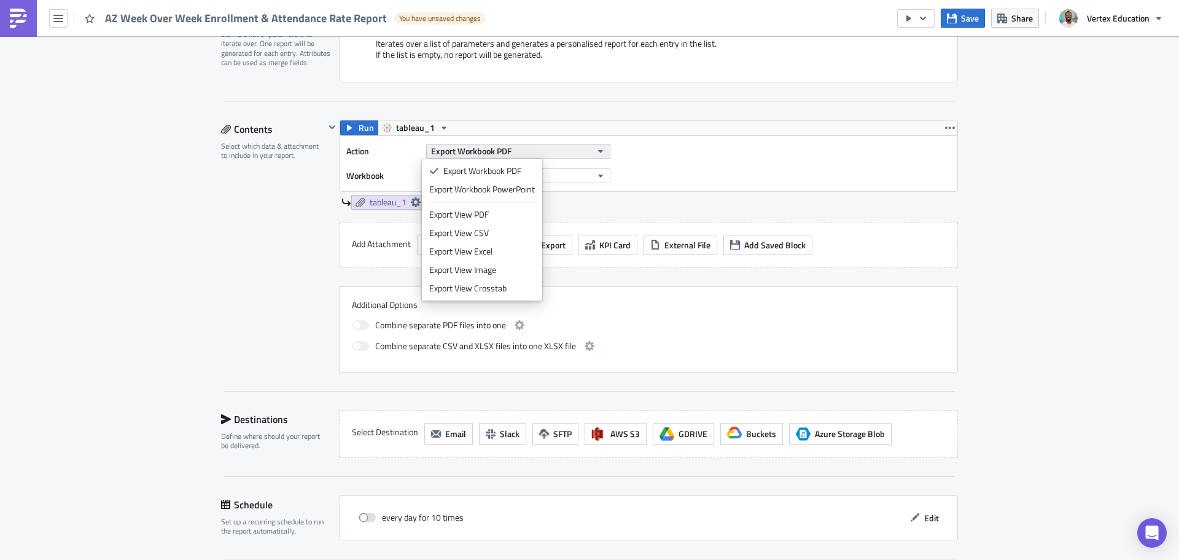
click at [520, 151] on button "Export Workbook PDF" at bounding box center [518, 151] width 184 height 15
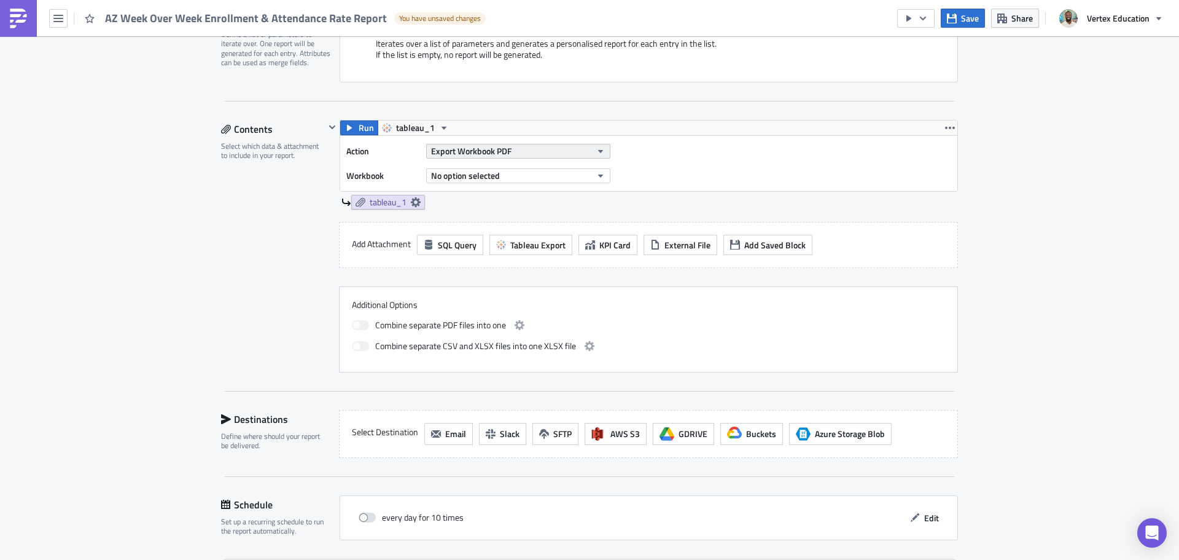
click at [520, 152] on button "Export Workbook PDF" at bounding box center [518, 151] width 184 height 15
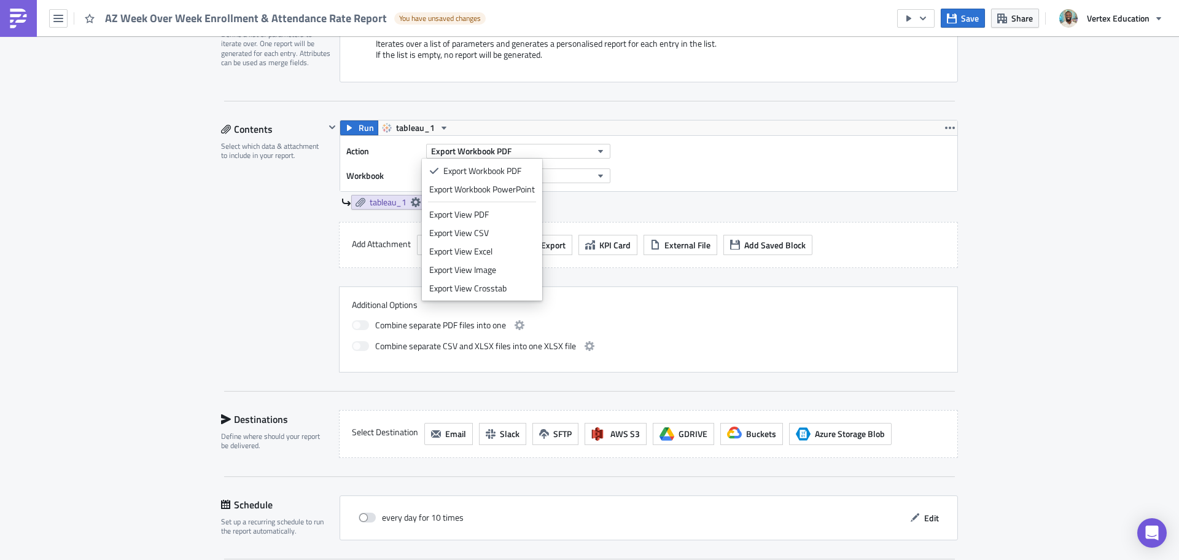
click at [484, 272] on div "Export View Image" at bounding box center [482, 270] width 106 height 12
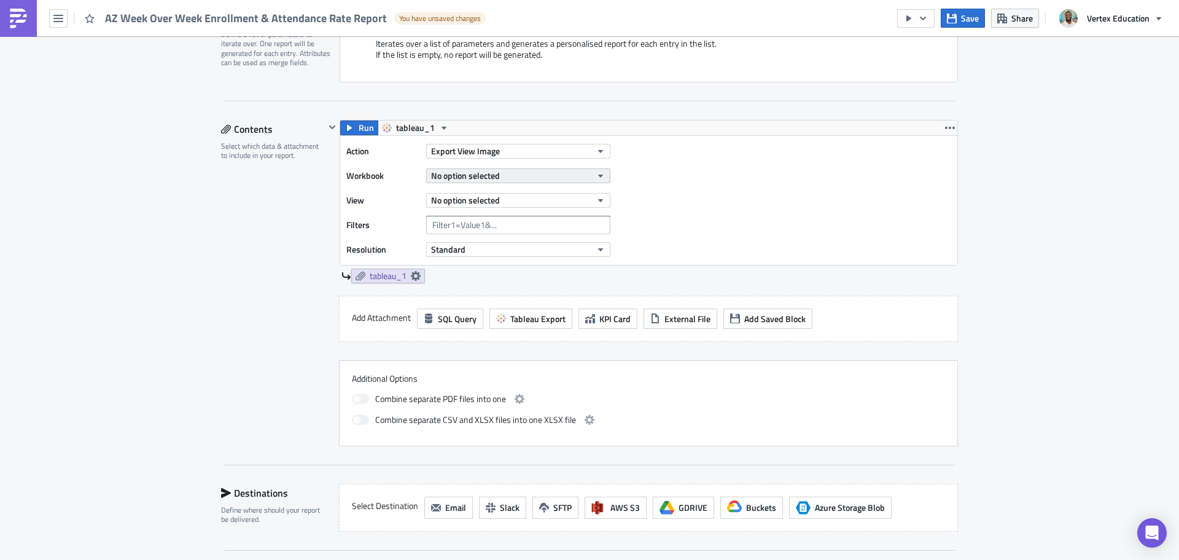
click at [492, 179] on span "No option selected" at bounding box center [465, 175] width 69 height 13
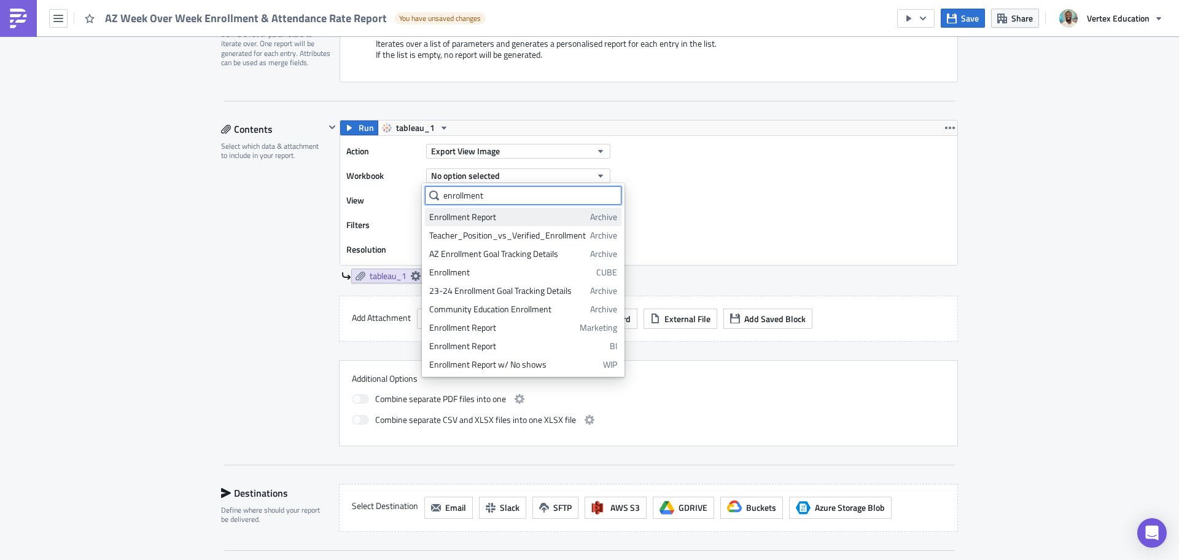
drag, startPoint x: 485, startPoint y: 203, endPoint x: 488, endPoint y: 211, distance: 9.1
click at [488, 210] on div "enrollment Enrollment Report Archive Teacher_Position_vs_Verified_Enrollment Ar…" at bounding box center [523, 279] width 197 height 187
type input "enrollment"
click at [489, 213] on div "Enrollment Report" at bounding box center [507, 217] width 157 height 12
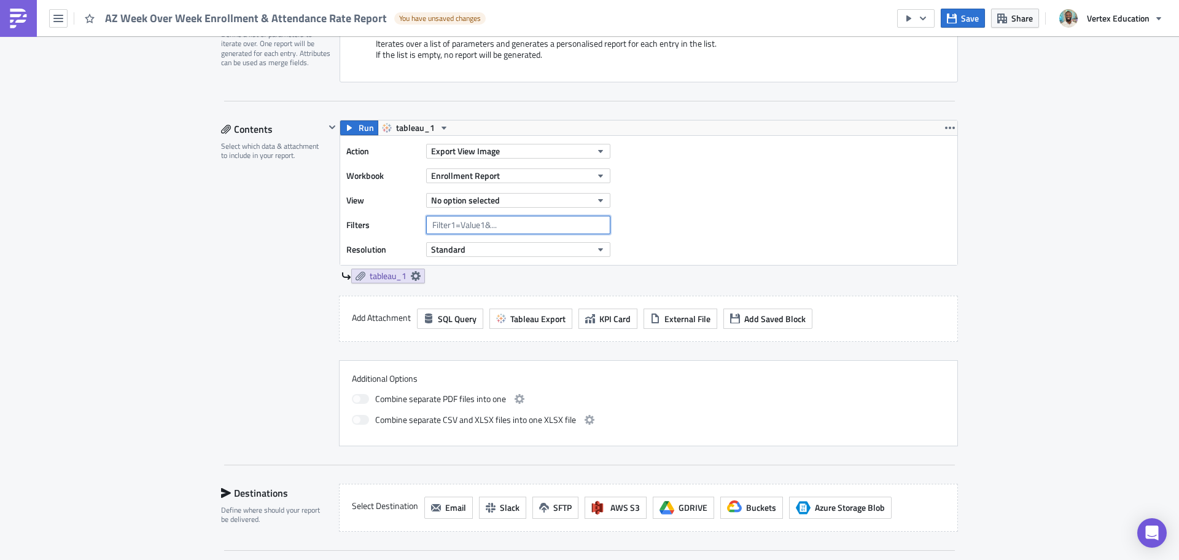
drag, startPoint x: 447, startPoint y: 225, endPoint x: 467, endPoint y: 223, distance: 20.4
click at [447, 226] on input "text" at bounding box center [518, 225] width 184 height 18
click at [493, 192] on div "No option selected" at bounding box center [518, 200] width 184 height 18
drag, startPoint x: 490, startPoint y: 198, endPoint x: 485, endPoint y: 205, distance: 7.5
click at [490, 199] on span "No option selected" at bounding box center [465, 199] width 69 height 13
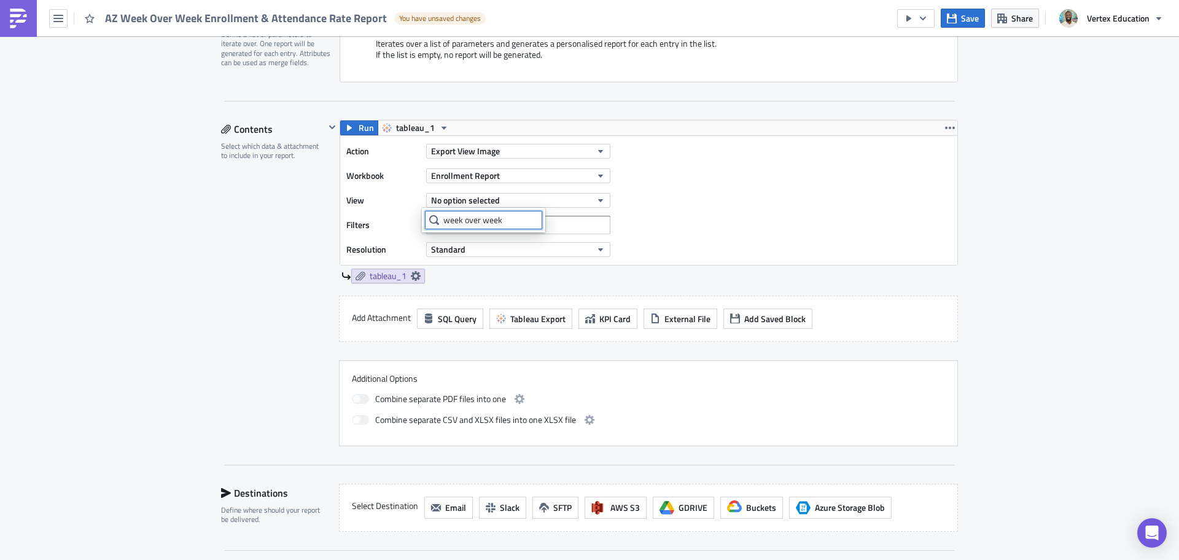
type input "week over week"
click at [531, 203] on button "No option selected" at bounding box center [518, 200] width 184 height 15
click at [561, 171] on button "Enrollment Report" at bounding box center [518, 175] width 184 height 15
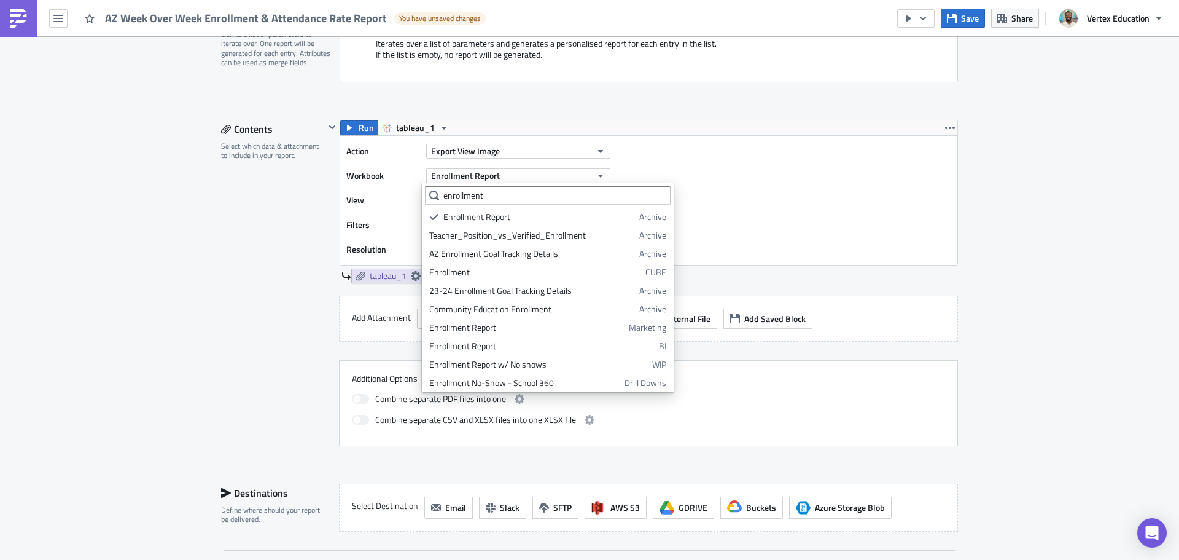
click at [693, 168] on div "Action Export View Image Workbook Enrollment Report View No option selected Fil…" at bounding box center [648, 200] width 617 height 129
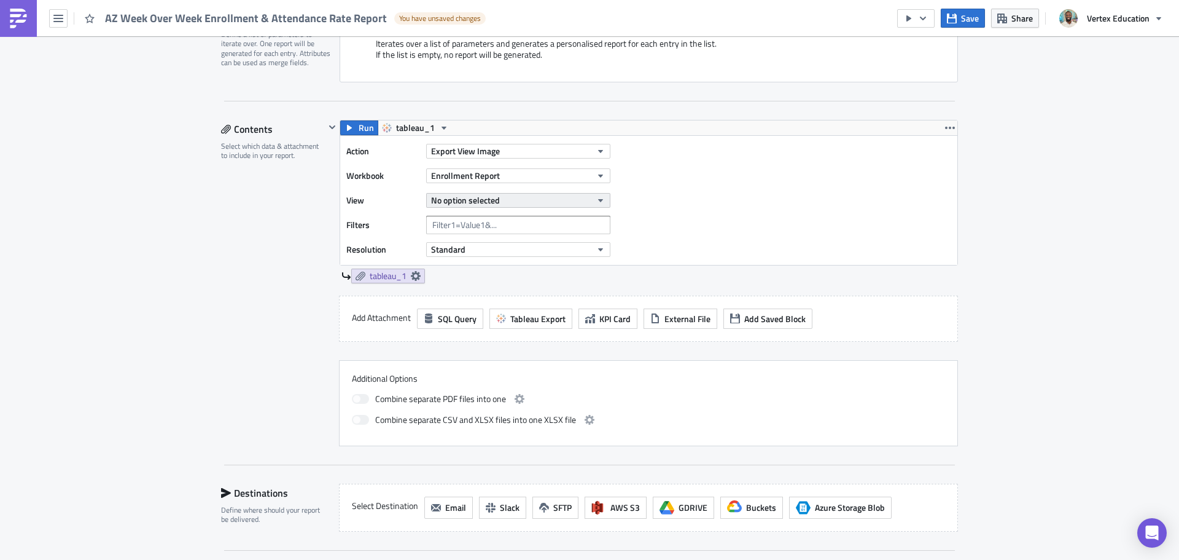
click at [536, 197] on button "No option selected" at bounding box center [518, 200] width 184 height 15
click at [548, 174] on button "Enrollment Report" at bounding box center [518, 175] width 184 height 15
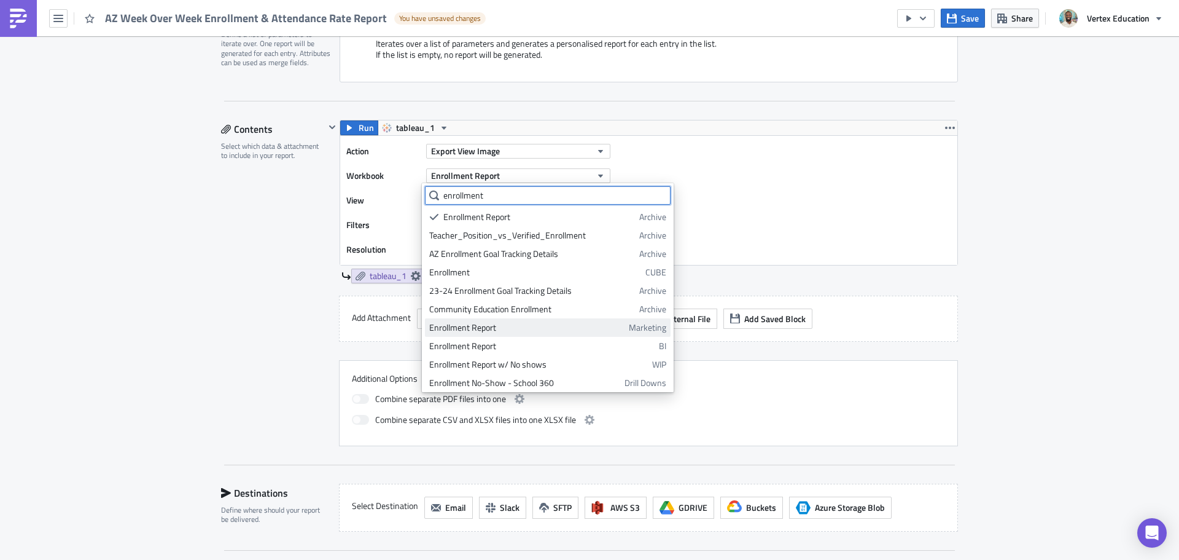
scroll to position [58, 0]
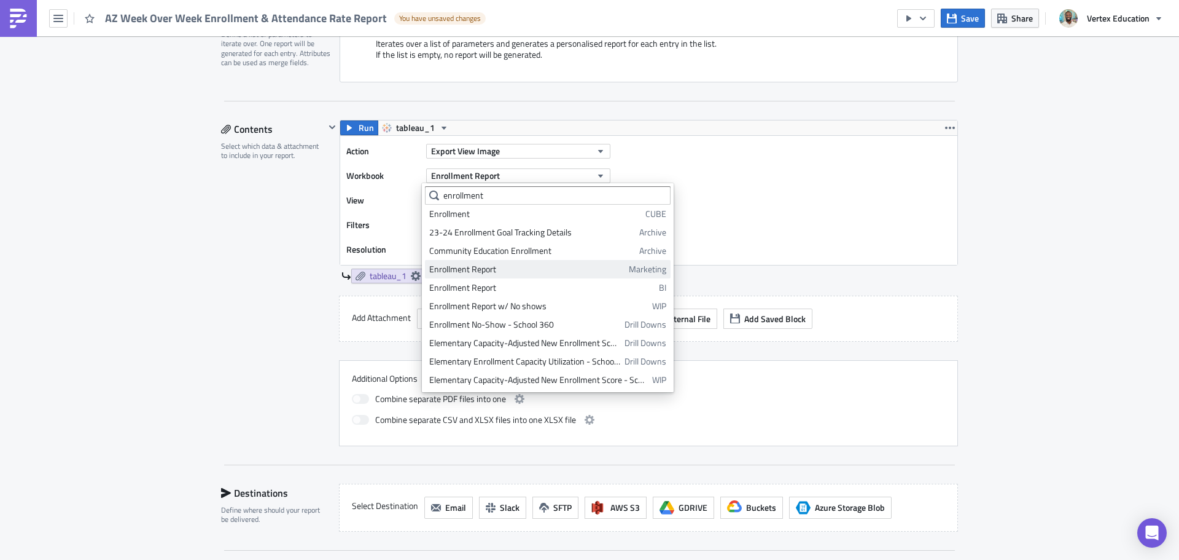
click at [649, 268] on span "Marketing" at bounding box center [647, 269] width 37 height 12
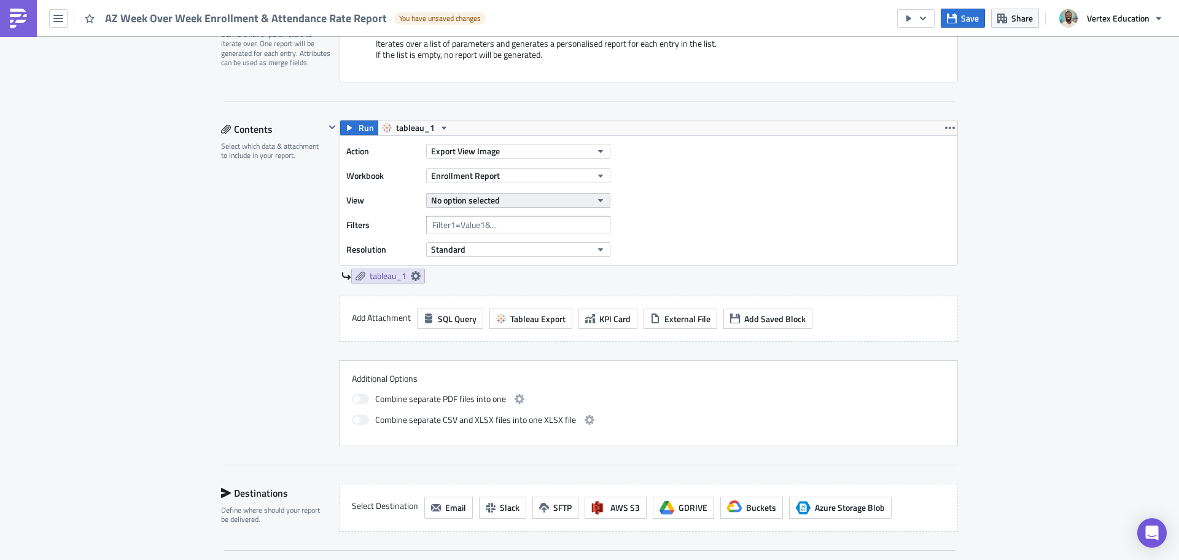
click at [475, 202] on span "No option selected" at bounding box center [465, 199] width 69 height 13
drag, startPoint x: 476, startPoint y: 245, endPoint x: 467, endPoint y: 259, distance: 16.0
click at [476, 245] on div "Week Over Week Enrollment" at bounding box center [483, 241] width 109 height 12
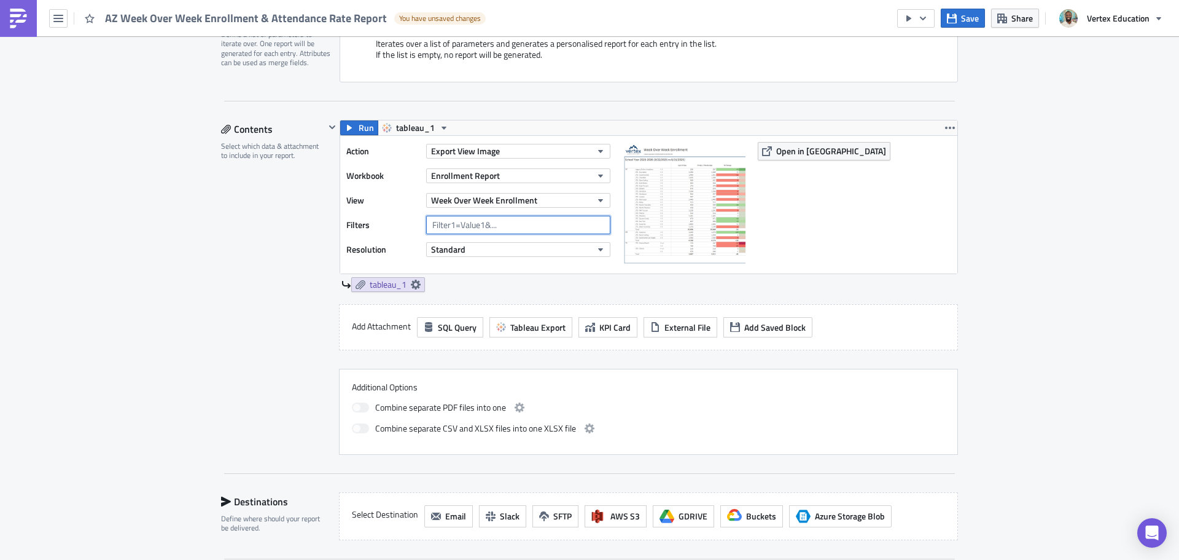
click at [466, 224] on input "text" at bounding box center [518, 225] width 184 height 18
paste input "Region=[GEOGRAPHIC_DATA][US_STATE] Preschool Included?=False"
click at [466, 224] on input "Region=[GEOGRAPHIC_DATA][US_STATE] Preschool Included?=False" at bounding box center [518, 225] width 184 height 18
click at [556, 225] on input "Region=AZ&Arizona Preschool Included?=False" at bounding box center [518, 225] width 184 height 18
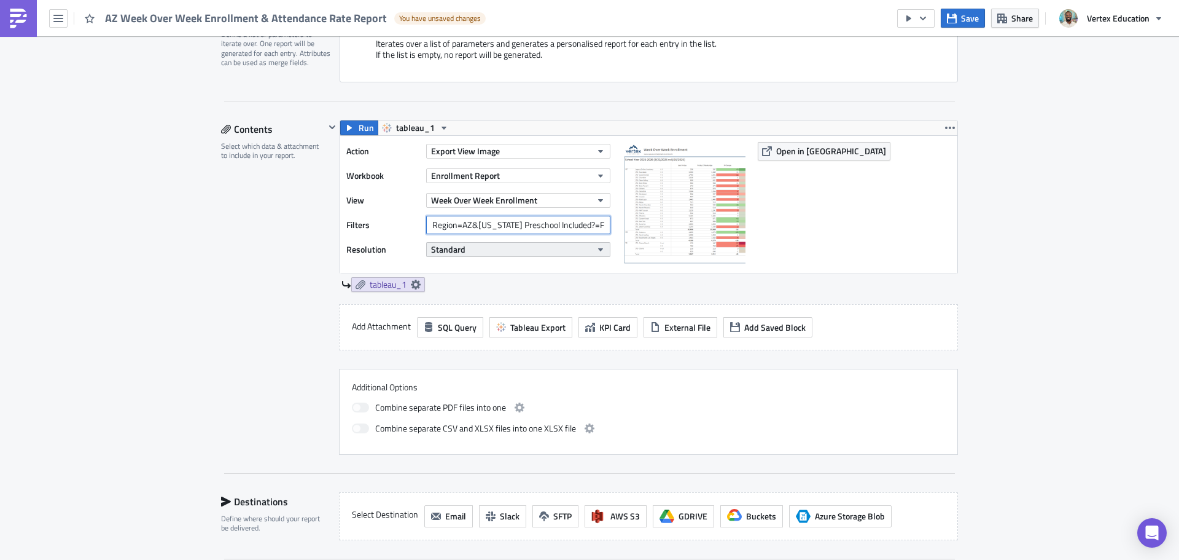
type input "Region=AZ&Arizona Preschool Included?=False"
click at [551, 255] on button "Standard" at bounding box center [518, 249] width 184 height 15
click at [450, 267] on div "Standard" at bounding box center [488, 269] width 88 height 12
click at [995, 213] on div "Execution Log Edit " AZ Week Over Week Enrollment & Attendance Rate Report " Dr…" at bounding box center [589, 244] width 1179 height 1045
click at [347, 124] on icon "button" at bounding box center [350, 128] width 10 height 10
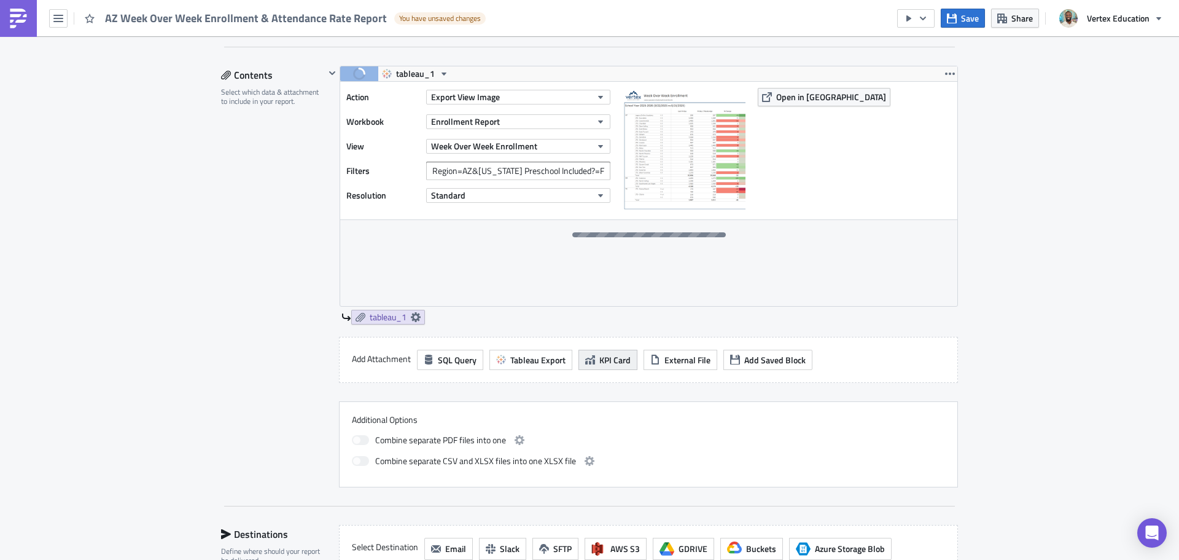
scroll to position [430, 0]
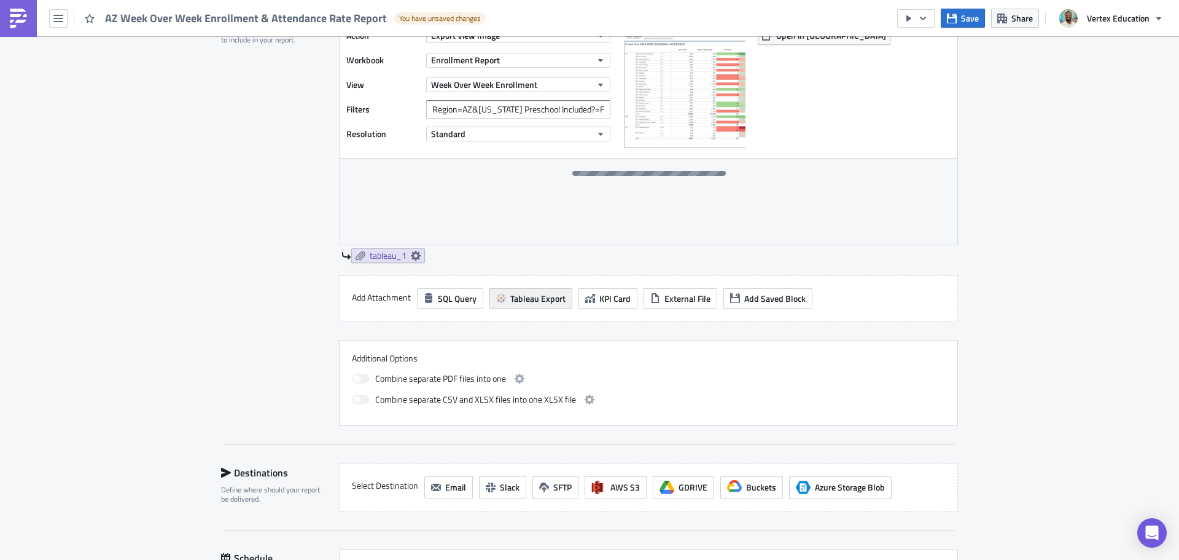
click at [510, 295] on span "Tableau Export" at bounding box center [537, 298] width 55 height 13
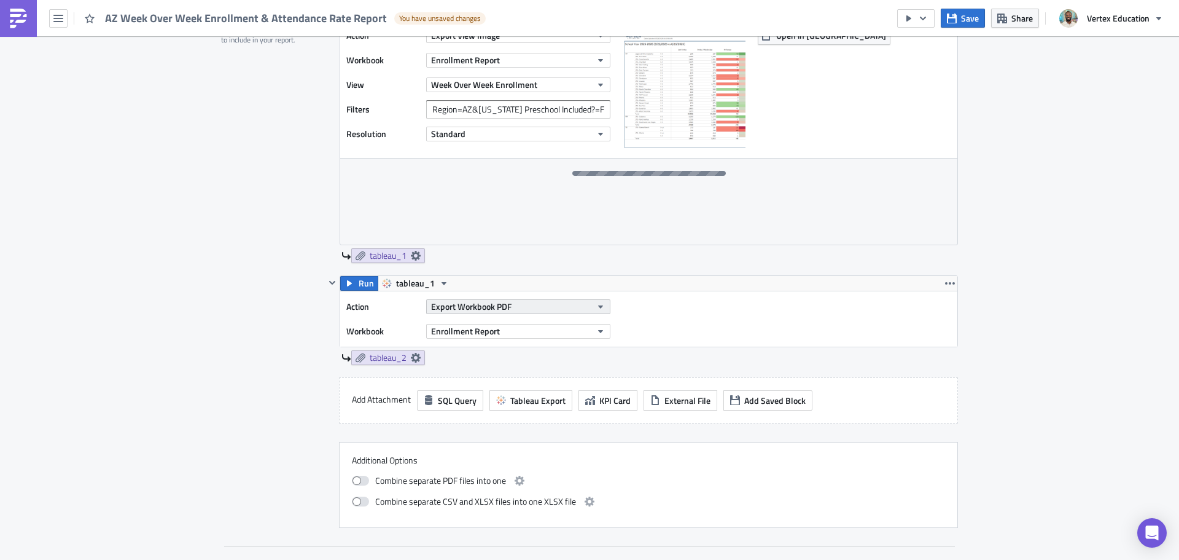
click at [533, 312] on button "Export Workbook PDF" at bounding box center [518, 306] width 184 height 15
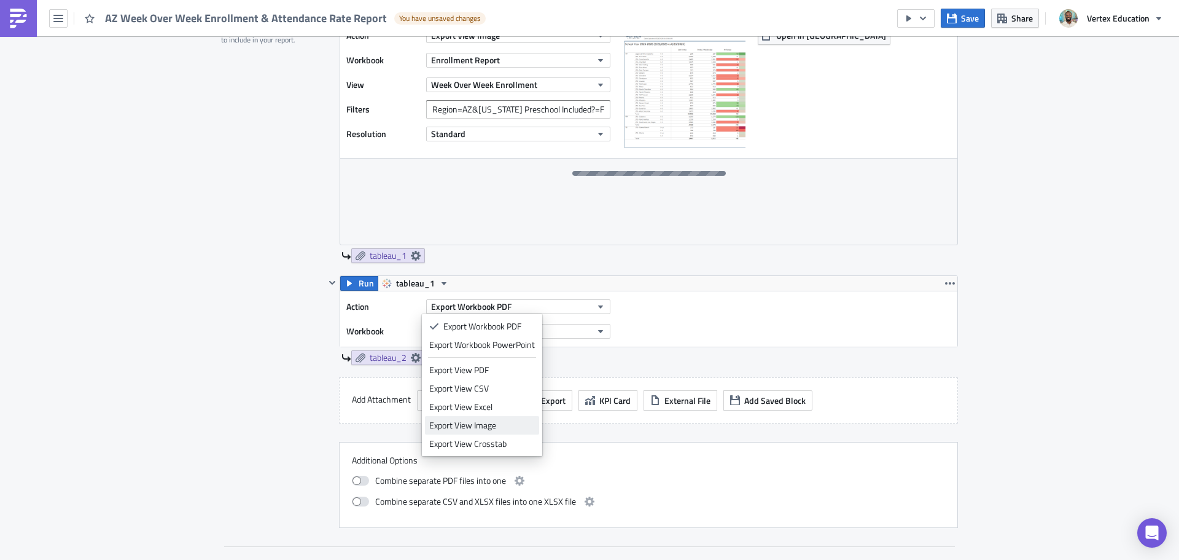
click at [487, 428] on div "Export View Image" at bounding box center [482, 425] width 106 height 12
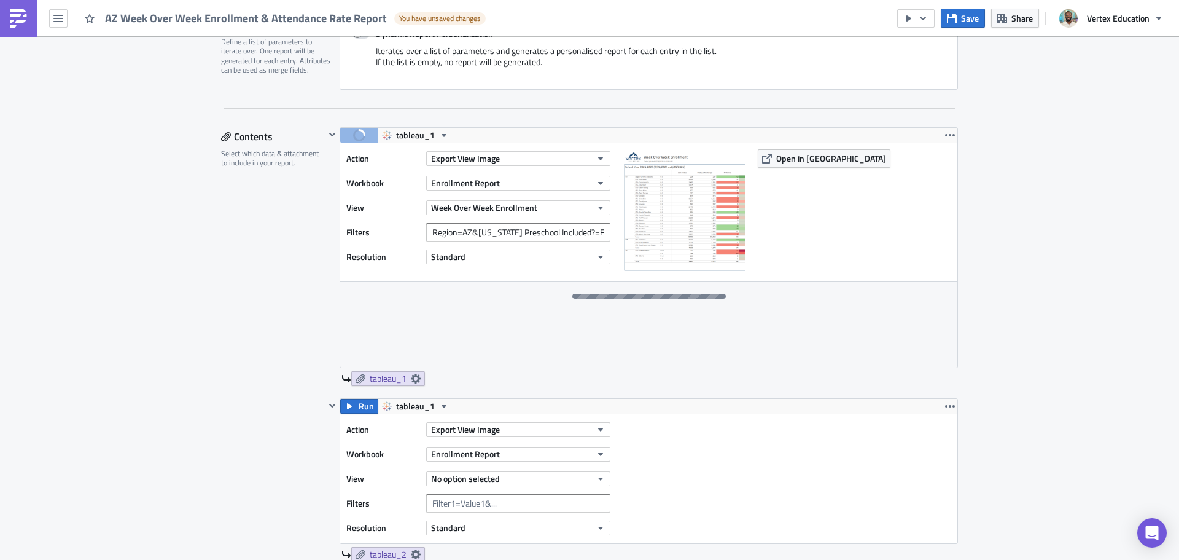
scroll to position [491, 0]
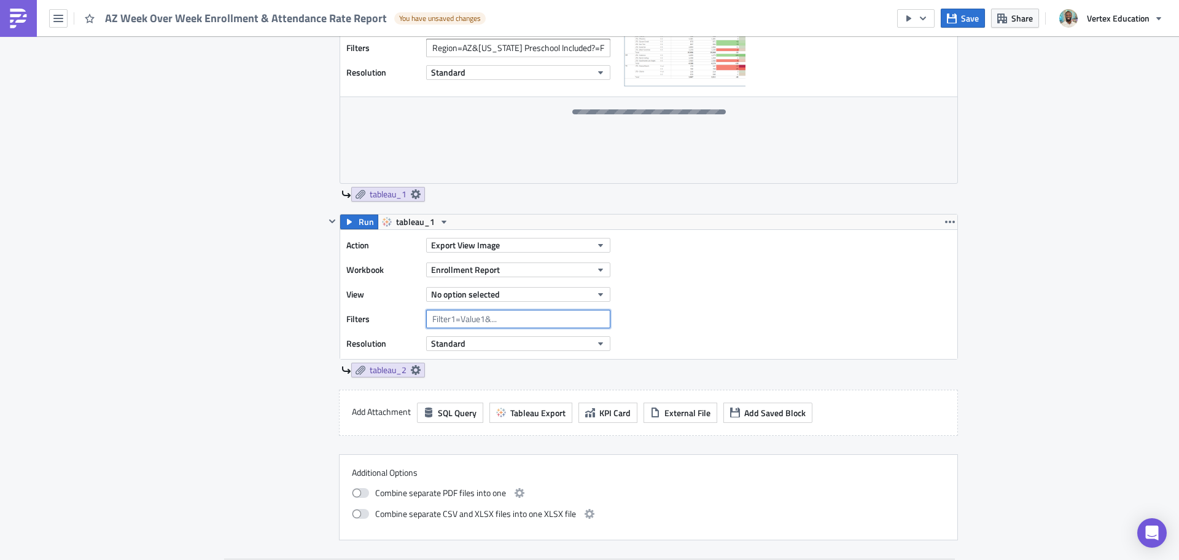
click at [487, 322] on input "text" at bounding box center [518, 319] width 184 height 18
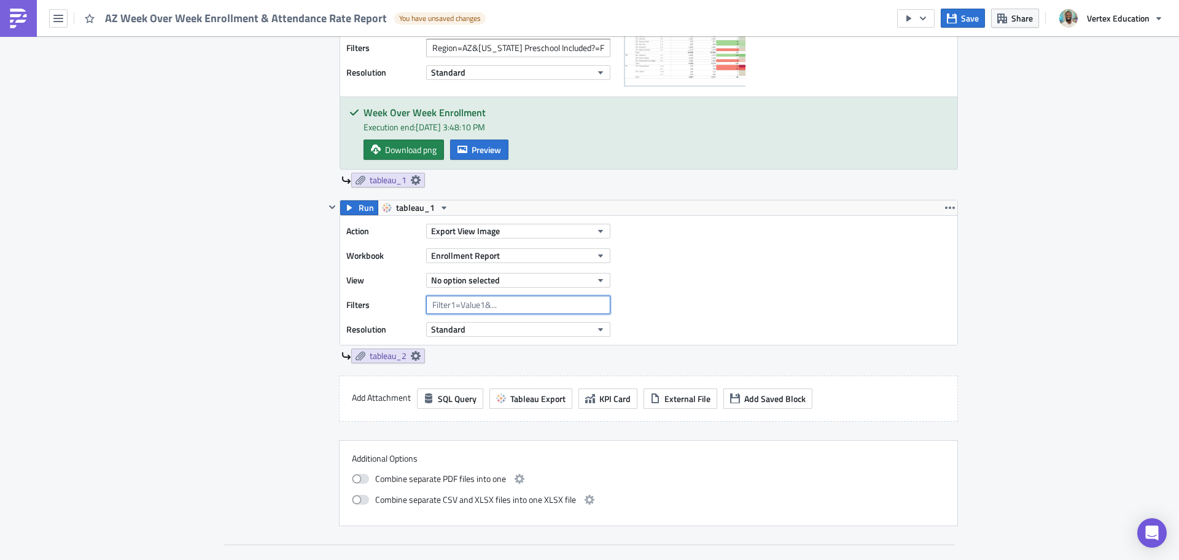
scroll to position [369, 0]
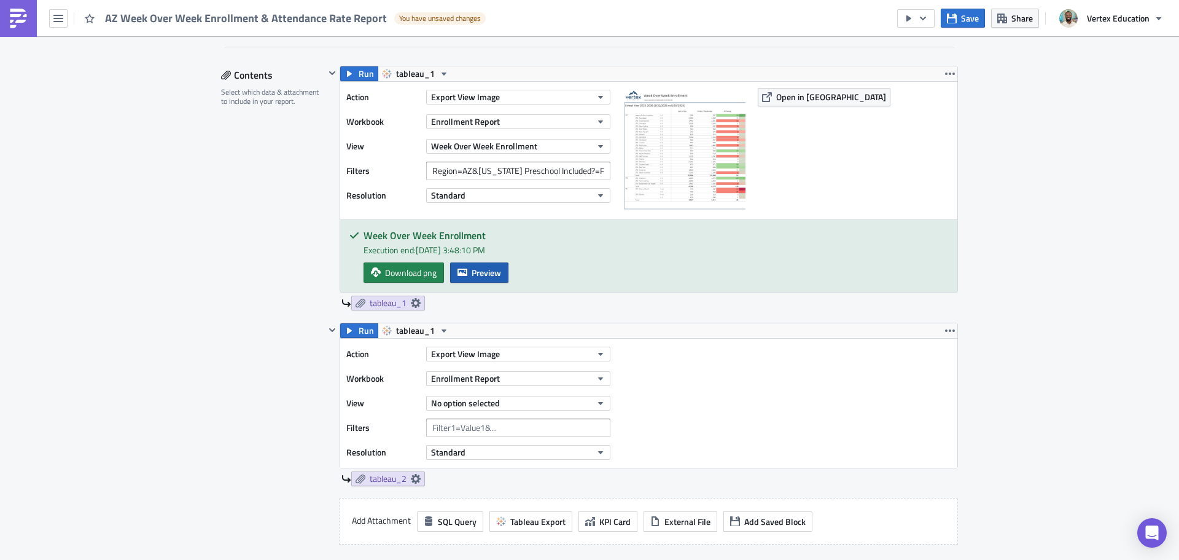
click at [472, 270] on span "Preview" at bounding box center [486, 272] width 29 height 13
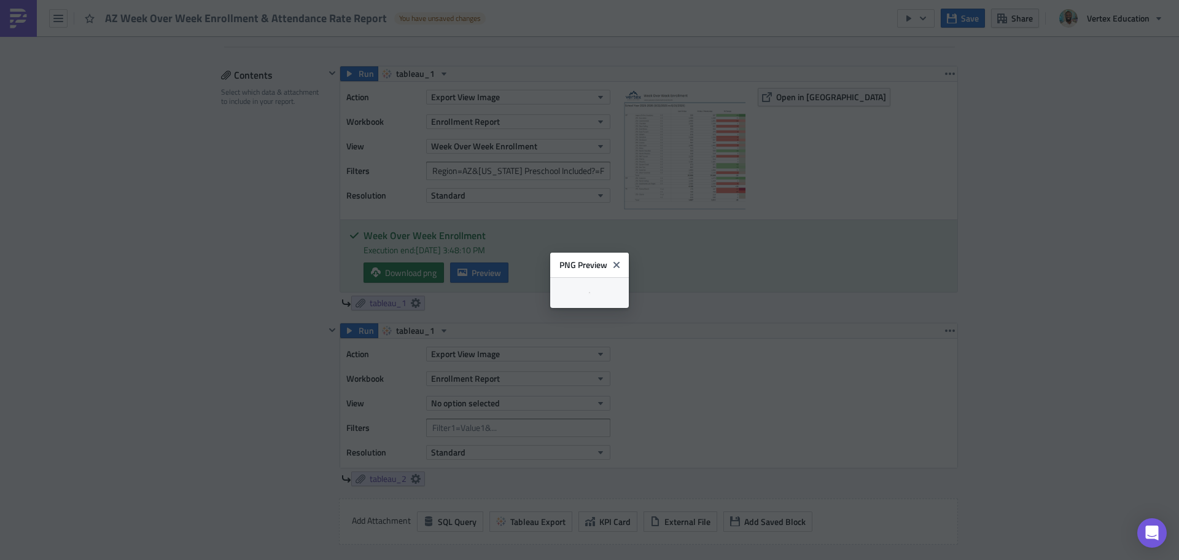
click at [1000, 184] on body "AZ Week Over Week Enrollment & Attendance Rate Report You have unsaved changes …" at bounding box center [589, 280] width 1179 height 561
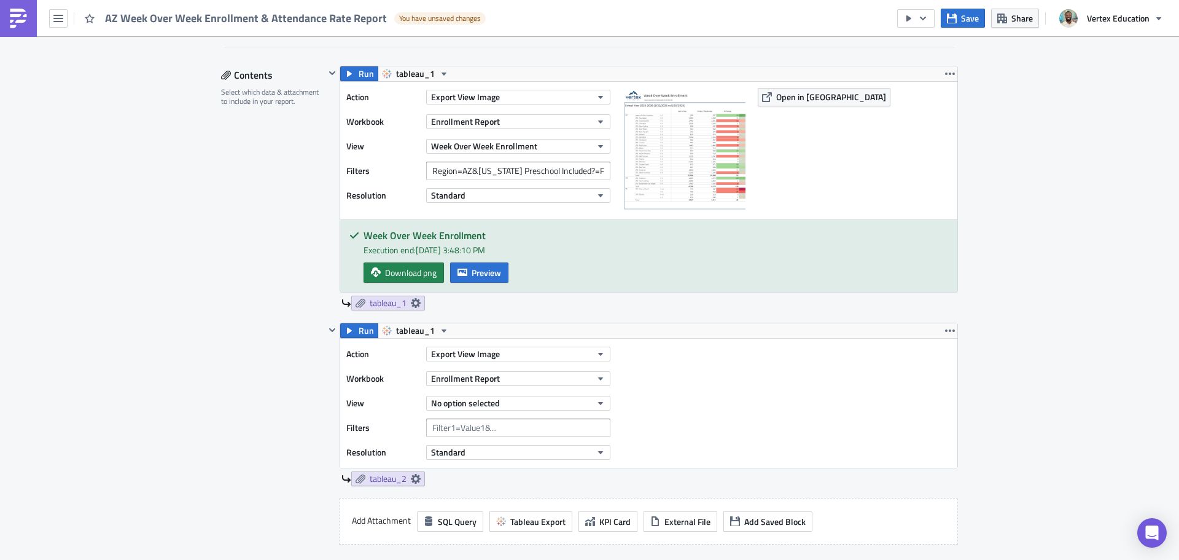
scroll to position [491, 0]
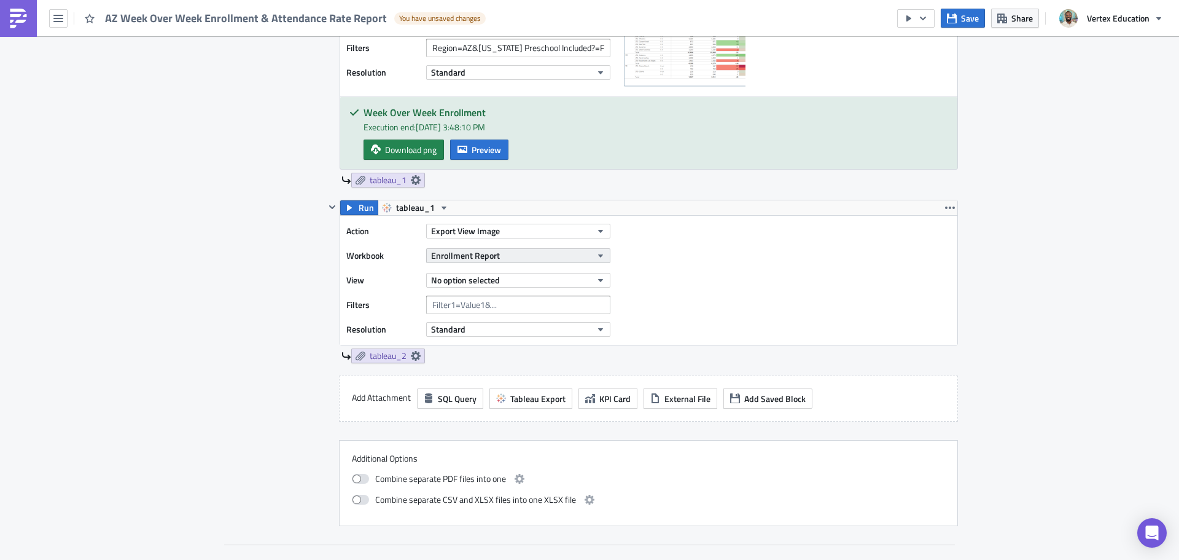
click at [464, 252] on span "Enrollment Report" at bounding box center [465, 255] width 69 height 13
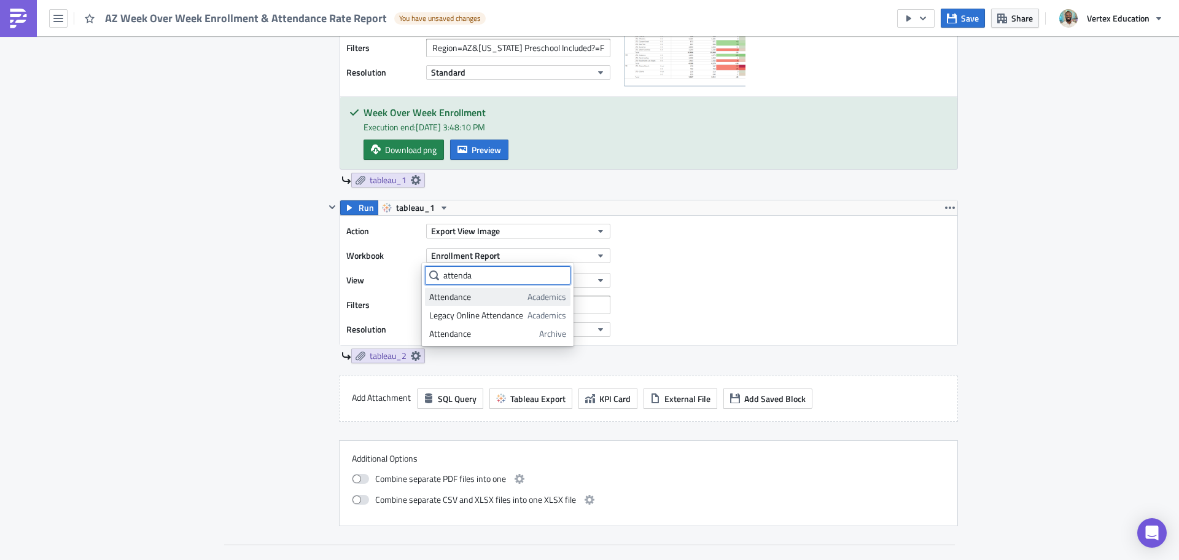
type input "attenda"
click at [485, 300] on div "Attendance" at bounding box center [476, 297] width 94 height 12
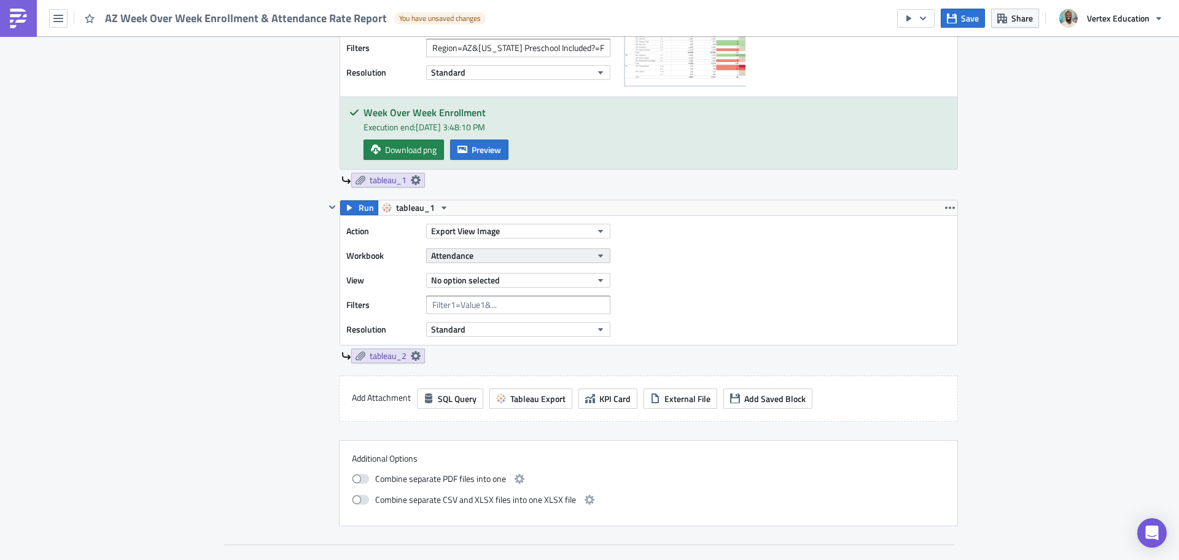
click at [514, 252] on button "Attendance" at bounding box center [518, 255] width 184 height 15
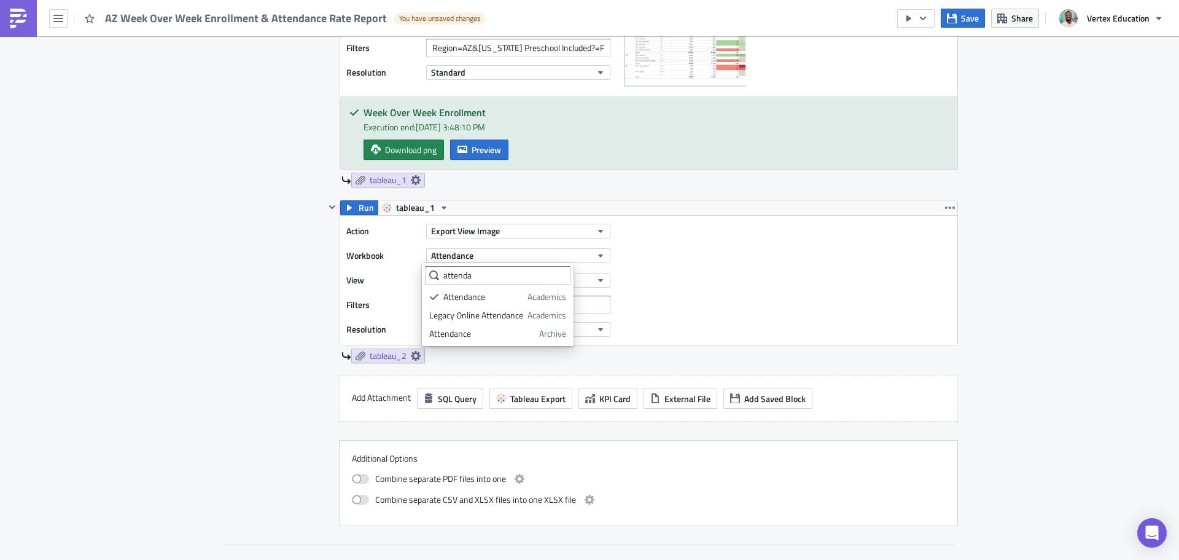
click at [775, 246] on div "Action Export View Image Workbook Attendance View No option selected Filters Re…" at bounding box center [648, 280] width 617 height 129
click at [505, 279] on button "No option selected" at bounding box center [518, 280] width 184 height 15
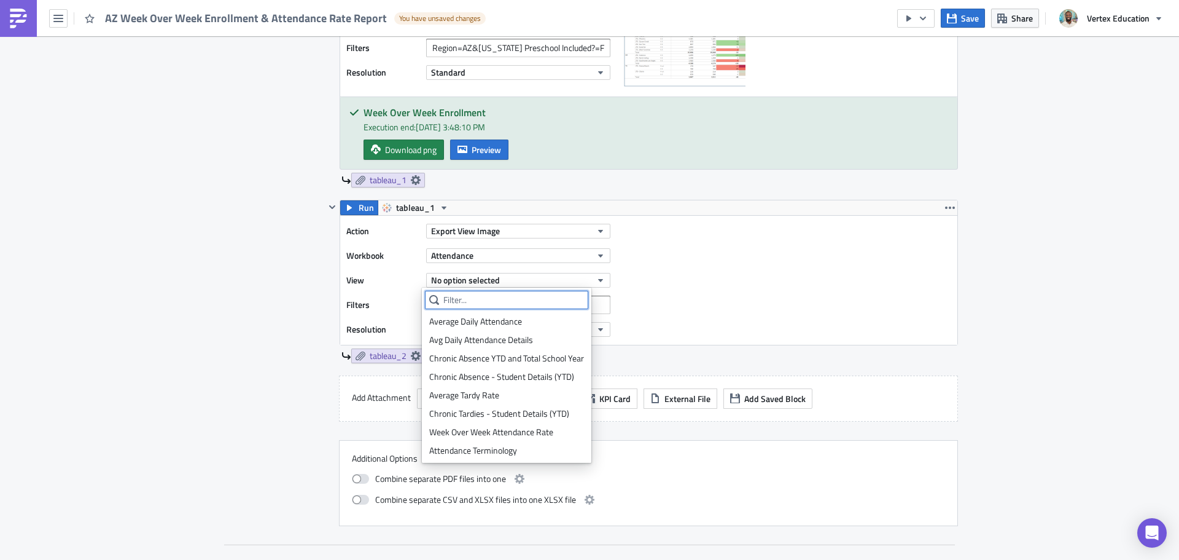
click at [504, 300] on input "text" at bounding box center [506, 300] width 163 height 18
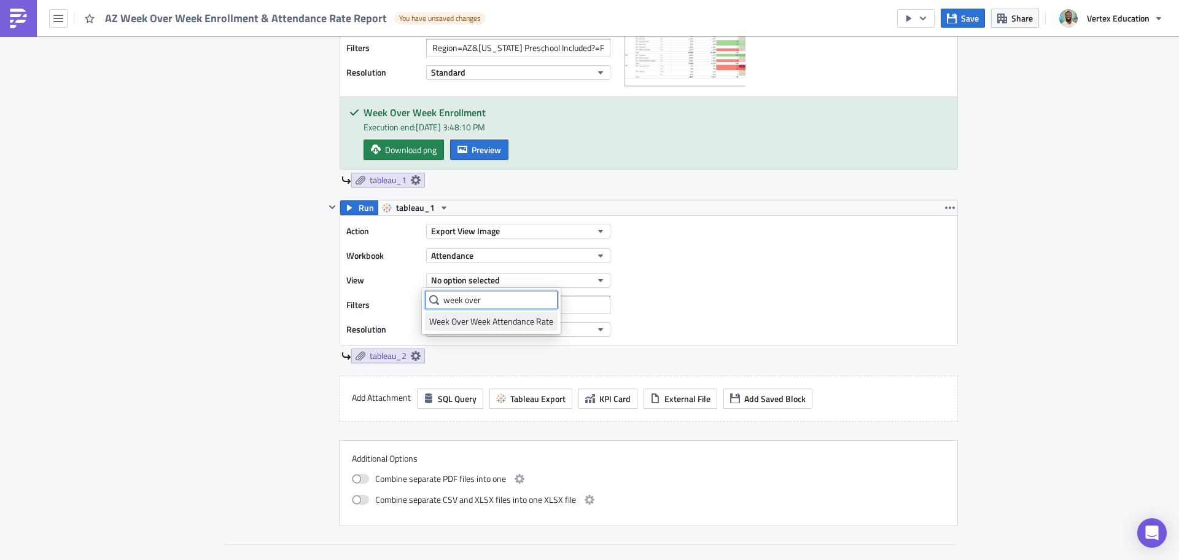
type input "week over"
click at [499, 321] on div "Week Over Week Attendance Rate" at bounding box center [491, 321] width 124 height 12
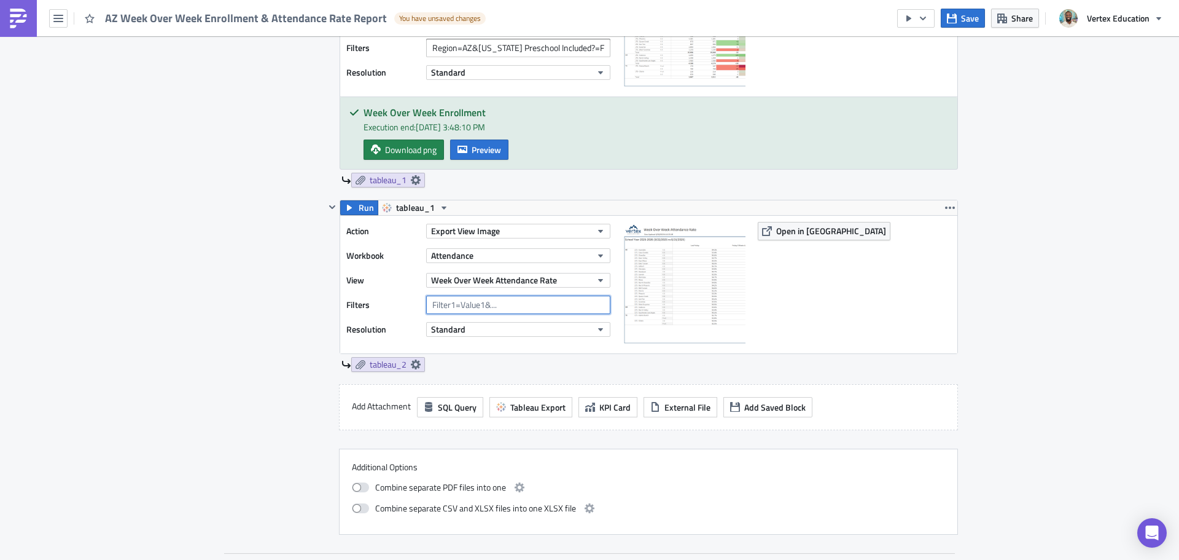
click at [531, 300] on input "text" at bounding box center [518, 304] width 184 height 18
paste input "State=[US_STATE][GEOGRAPHIC_DATA][US_STATE] Preschool Included?=False"
click at [461, 308] on input "State=[US_STATE][GEOGRAPHIC_DATA][US_STATE] Preschool Included?=False" at bounding box center [518, 304] width 184 height 18
type input "State=AZ&Arizona Preschool Included?=False"
click at [934, 268] on div "Action Export View Image Workbook Attendance View Week Over Week Attendance Rat…" at bounding box center [648, 285] width 617 height 138
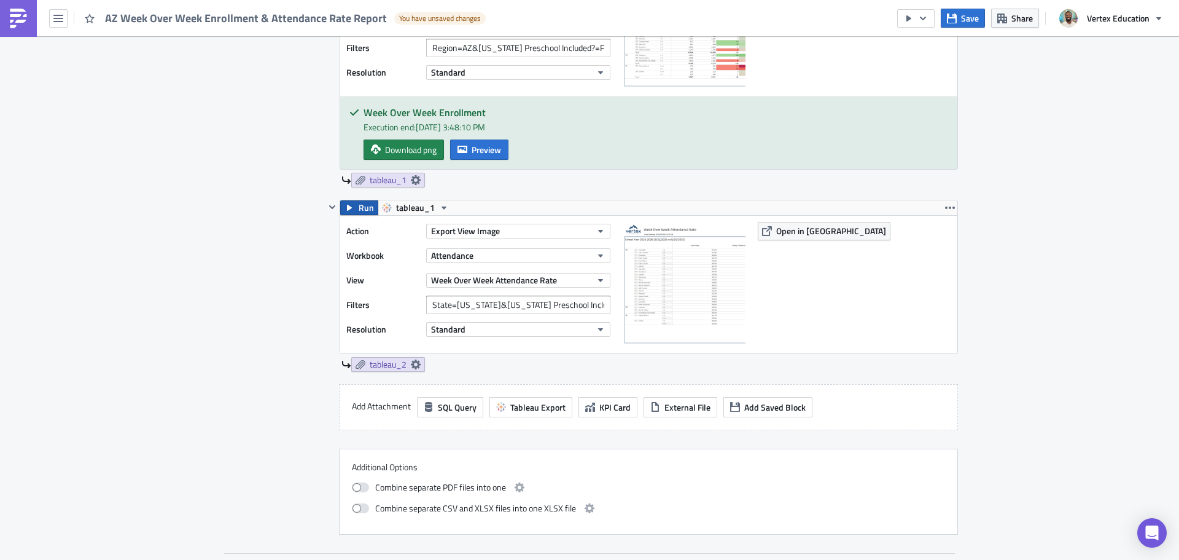
click at [363, 208] on span "Run" at bounding box center [366, 207] width 15 height 15
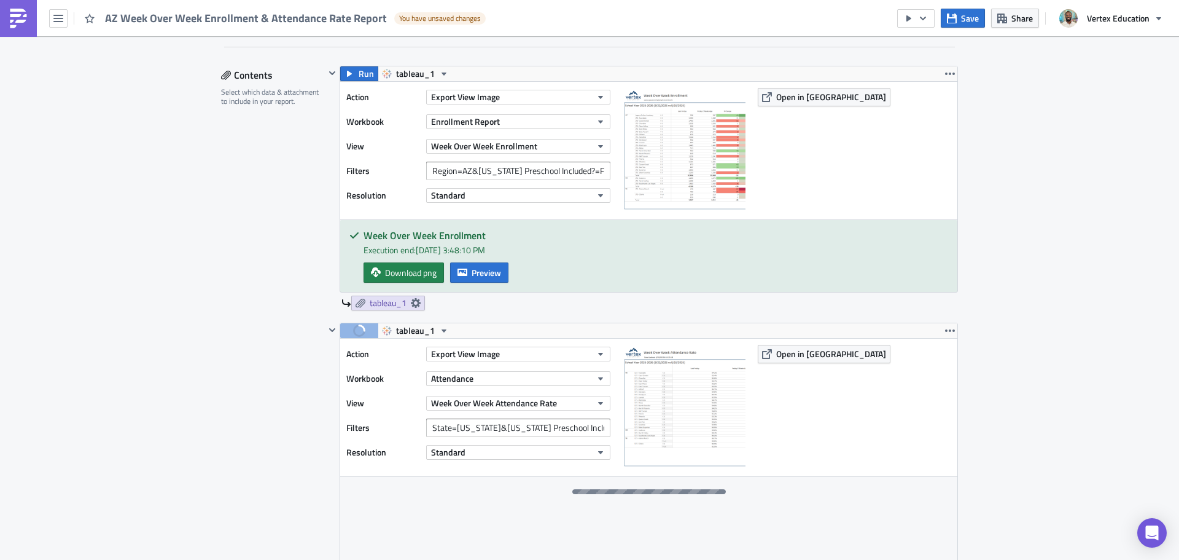
scroll to position [553, 0]
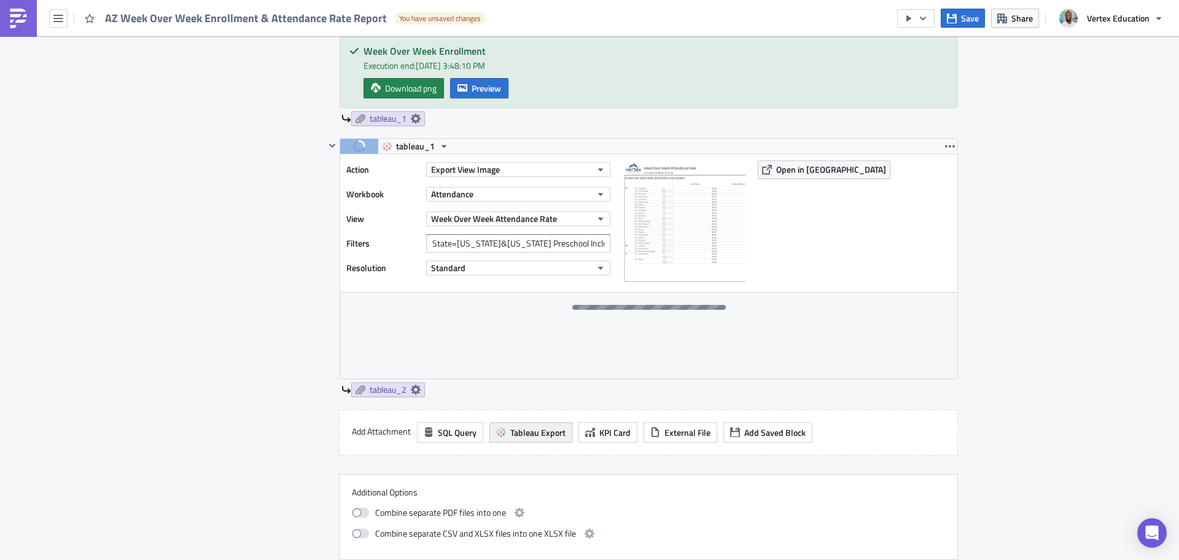
click at [556, 440] on button "Tableau Export" at bounding box center [531, 432] width 83 height 20
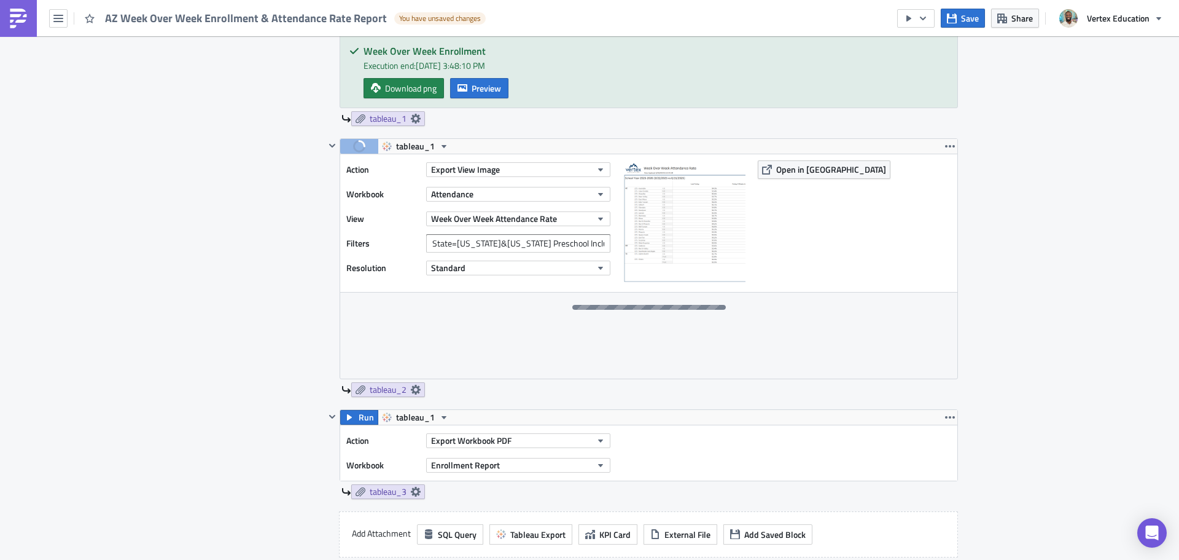
scroll to position [676, 0]
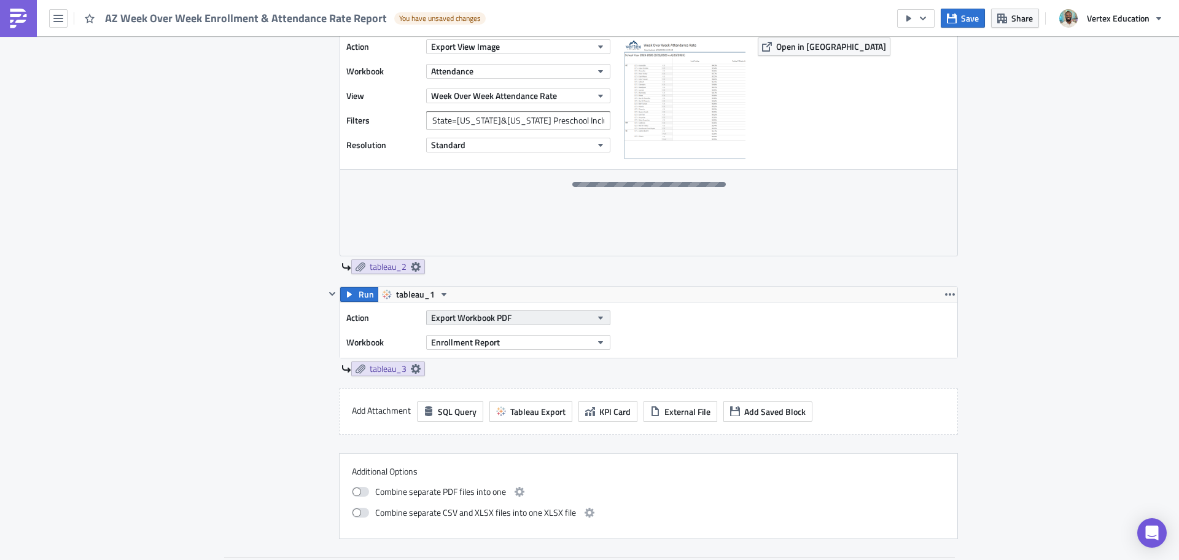
click at [484, 313] on span "Export Workbook PDF" at bounding box center [471, 317] width 80 height 13
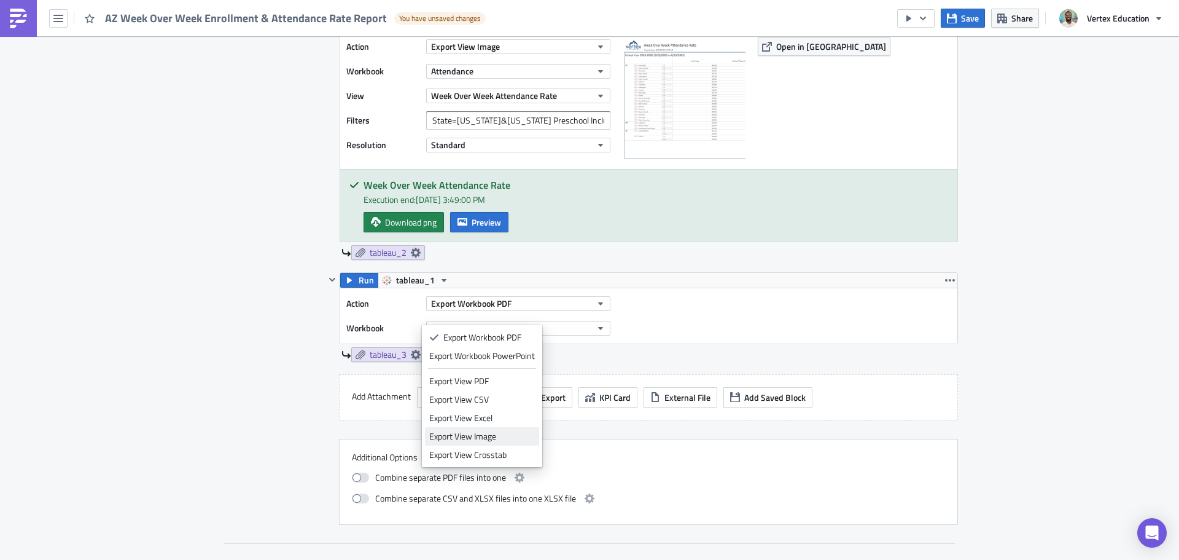
click at [493, 437] on div "Export View Image" at bounding box center [482, 436] width 106 height 12
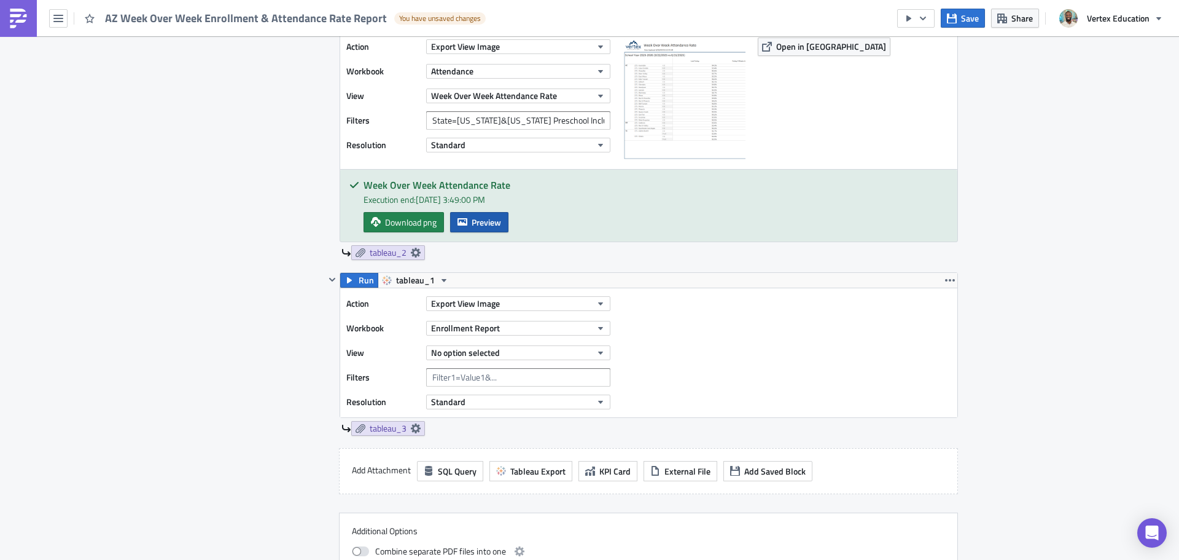
click at [477, 220] on span "Preview" at bounding box center [486, 222] width 29 height 13
click at [1092, 227] on body "AZ Week Over Week Enrollment & Attendance Rate Report You have unsaved changes …" at bounding box center [589, 280] width 1179 height 561
click at [472, 218] on span "Preview" at bounding box center [486, 222] width 29 height 13
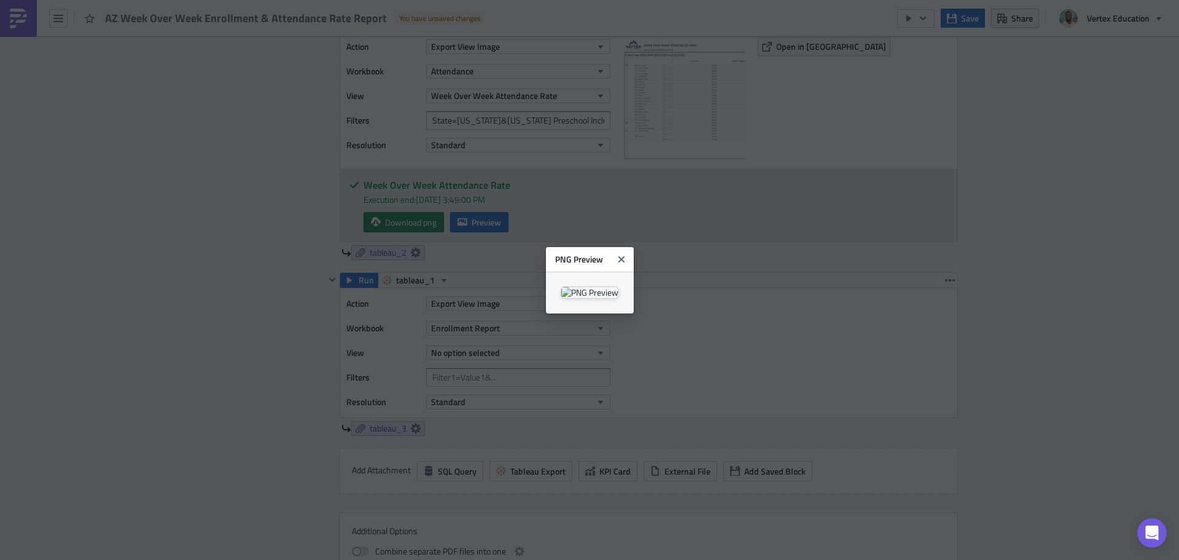
click at [1076, 233] on body "AZ Week Over Week Enrollment & Attendance Rate Report You have unsaved changes …" at bounding box center [589, 280] width 1179 height 561
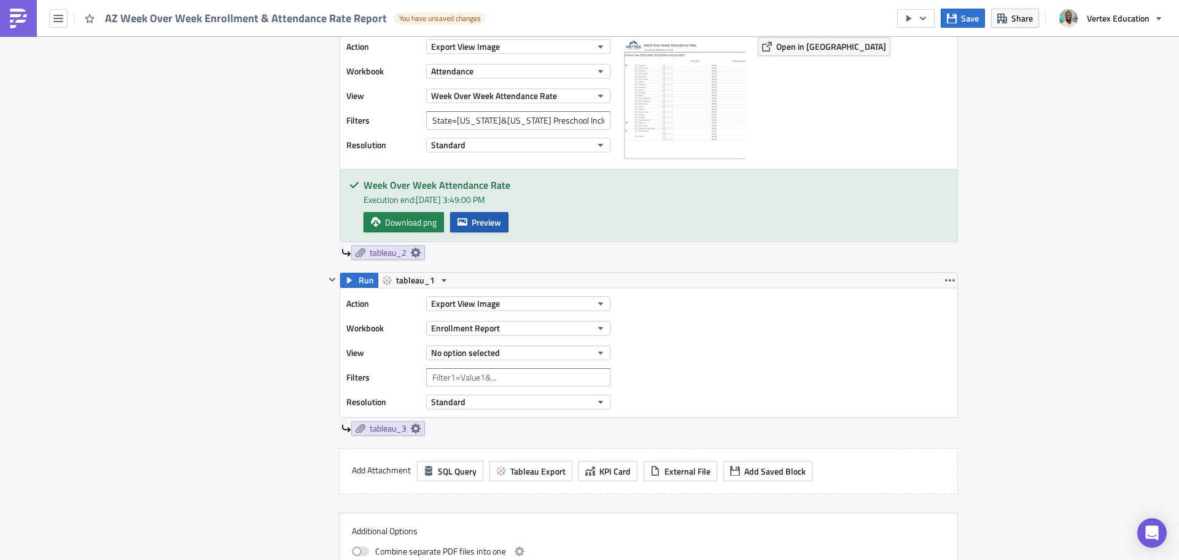
click at [489, 217] on span "Preview" at bounding box center [486, 222] width 29 height 13
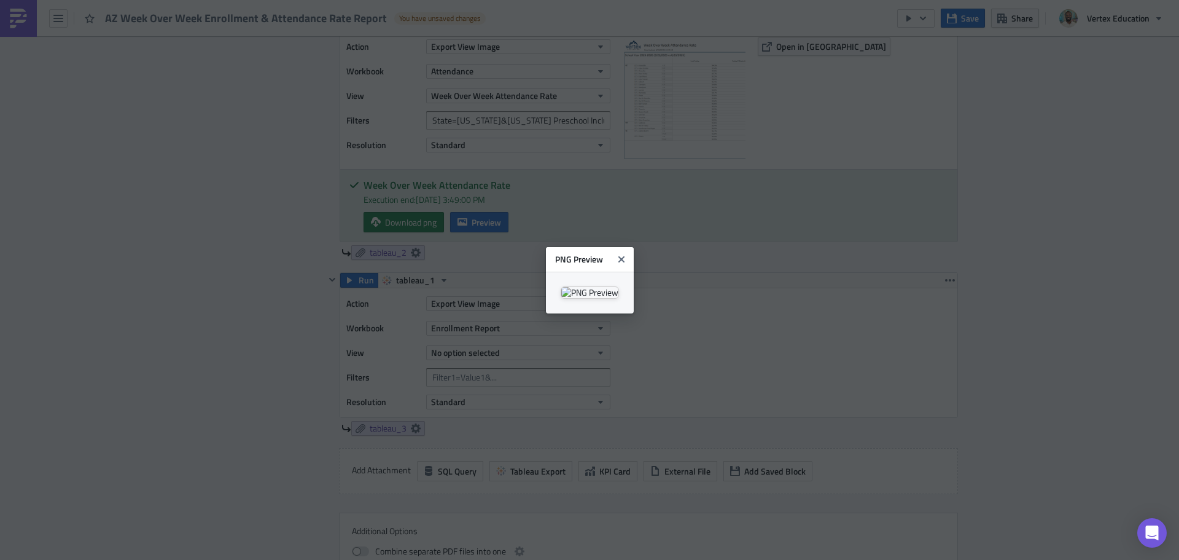
click at [963, 234] on body "AZ Week Over Week Enrollment & Attendance Rate Report You have unsaved changes …" at bounding box center [589, 280] width 1179 height 561
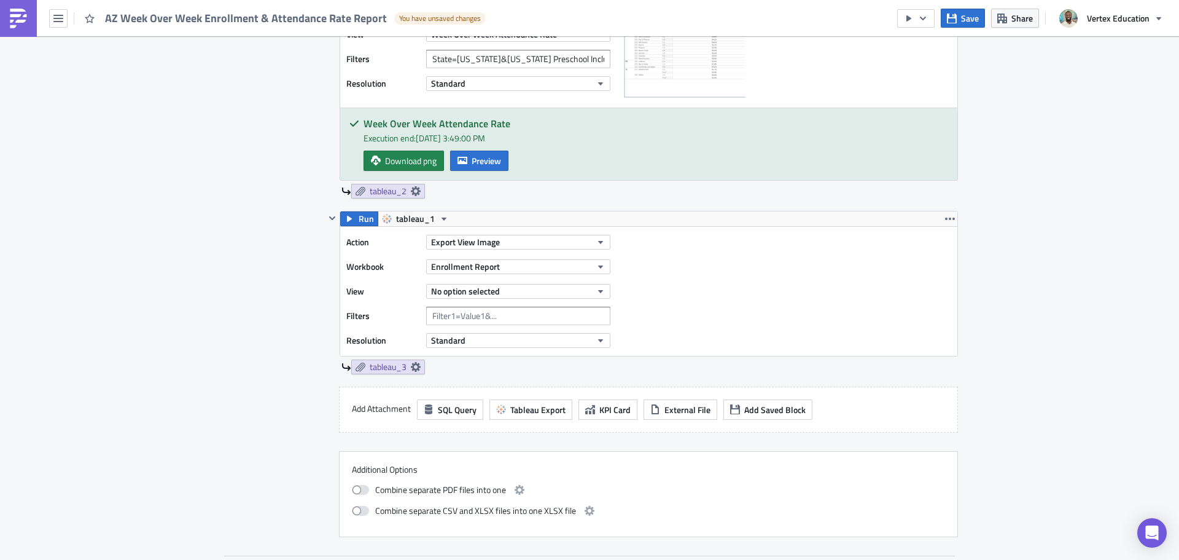
scroll to position [614, 0]
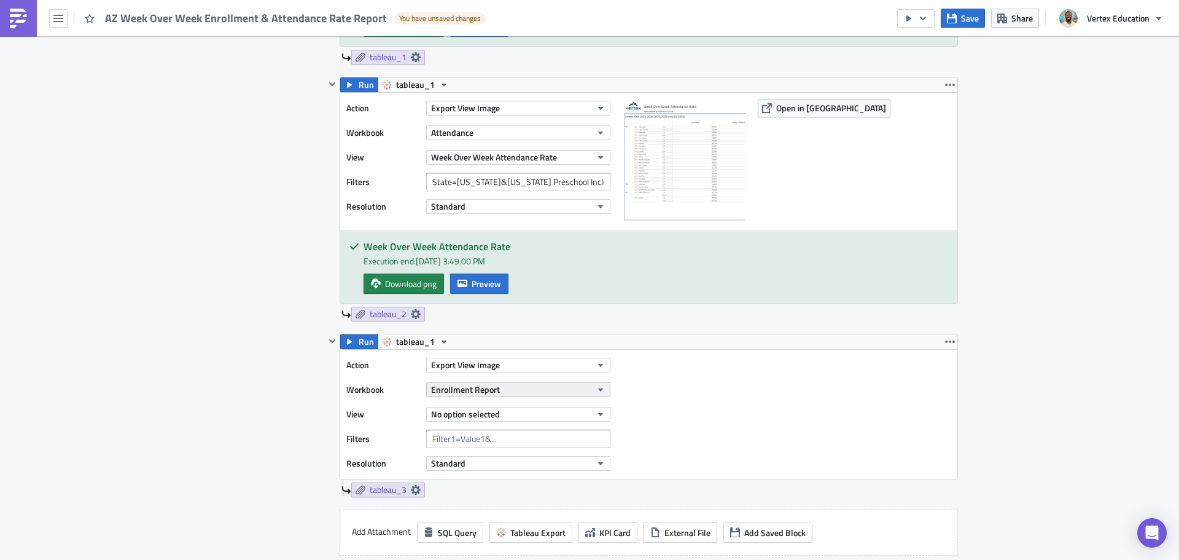
click at [517, 394] on button "Enrollment Report" at bounding box center [518, 389] width 184 height 15
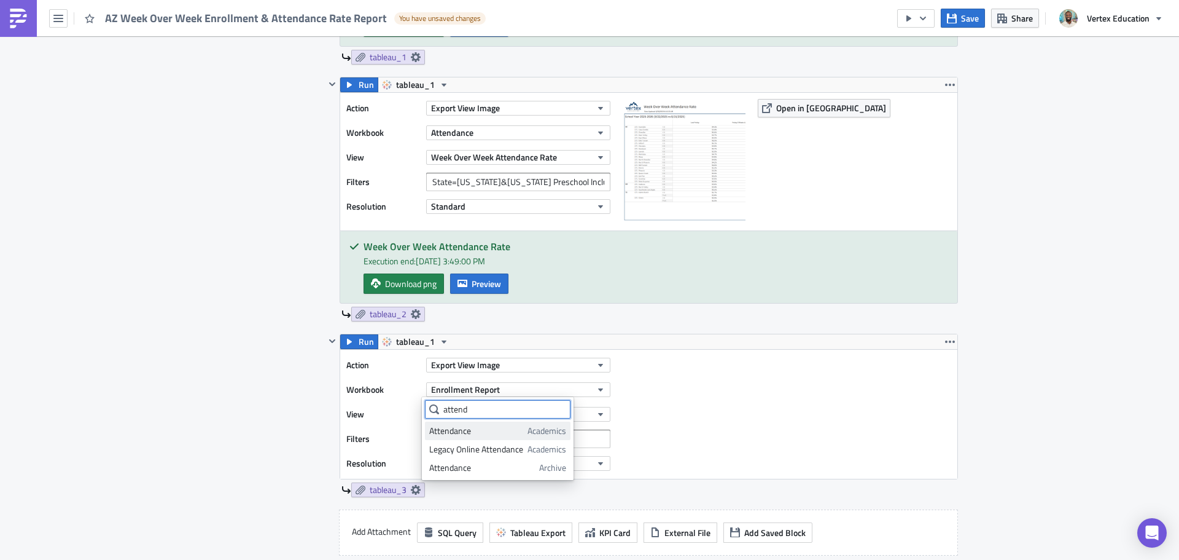
type input "attend"
click at [493, 432] on div "Attendance" at bounding box center [476, 430] width 94 height 12
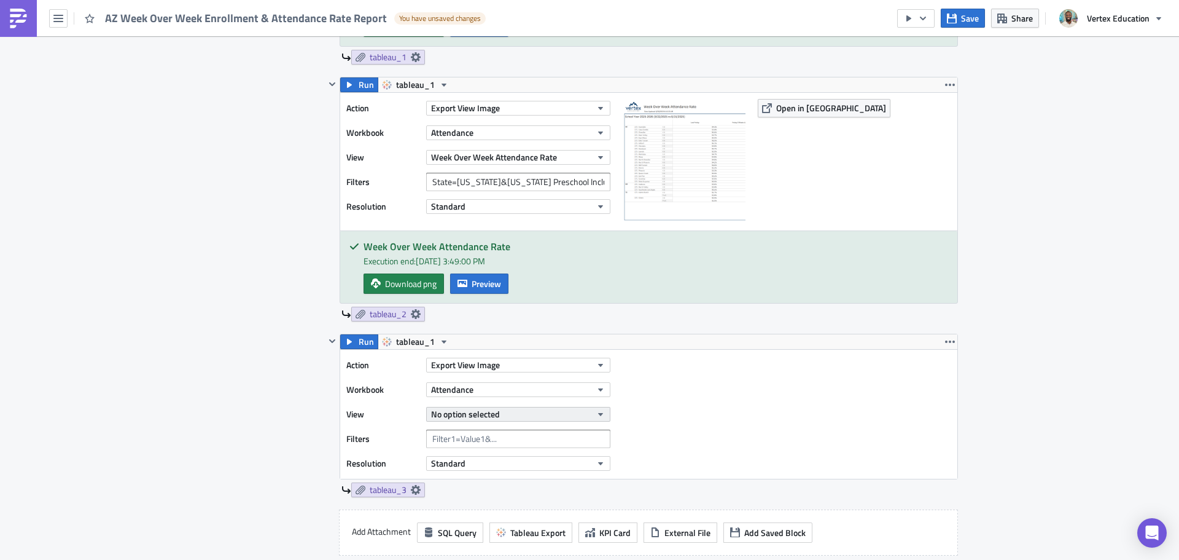
click at [486, 414] on span "No option selected" at bounding box center [465, 413] width 69 height 13
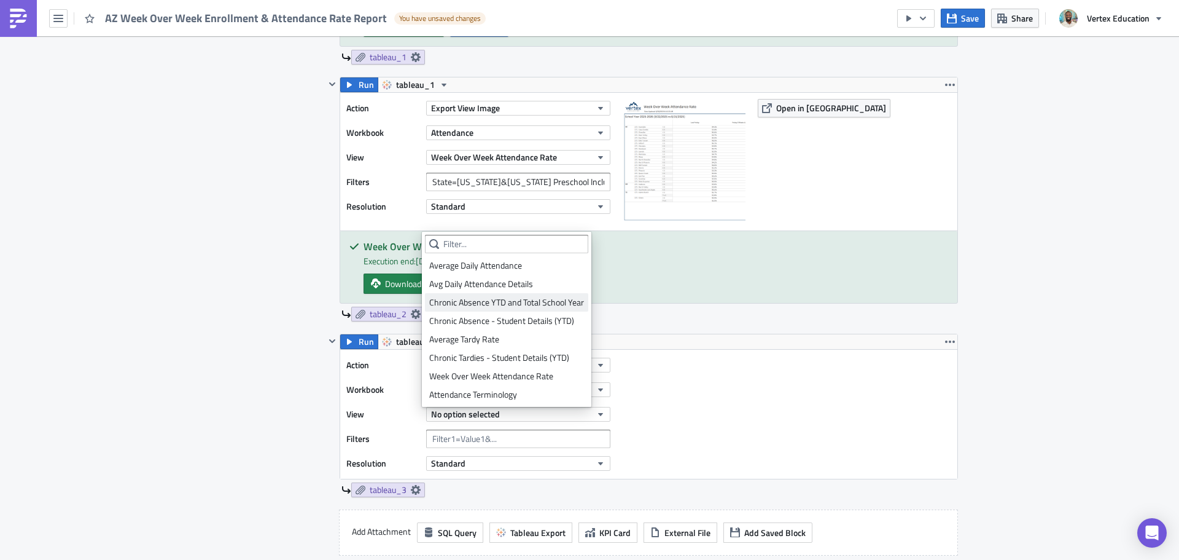
click at [526, 305] on div "Chronic Absence YTD and Total School Year" at bounding box center [506, 302] width 155 height 12
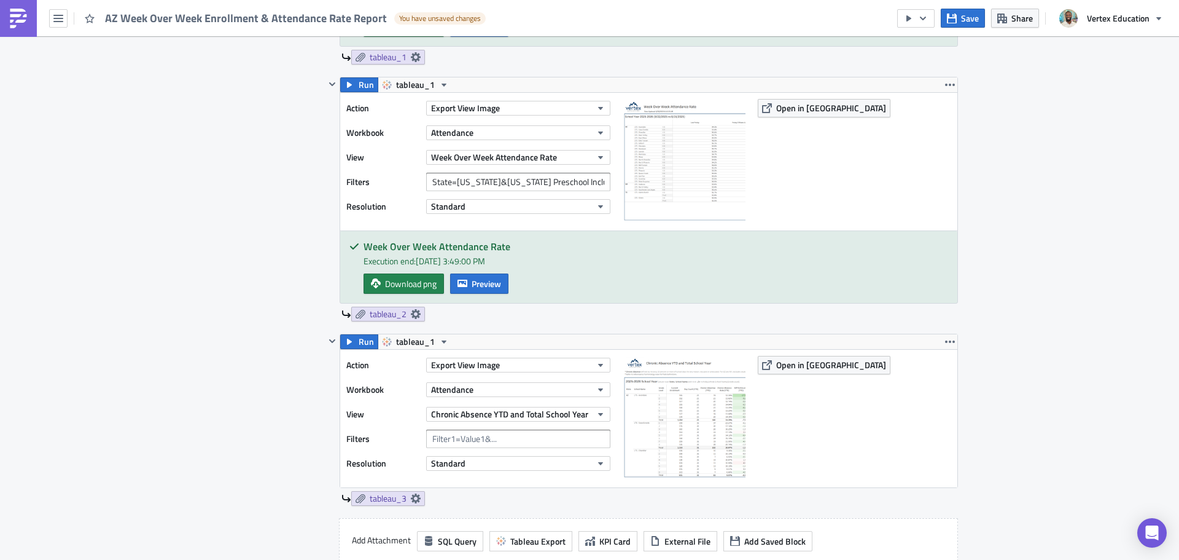
click at [521, 428] on div "Action Export View Image Workbook Attendance View Chronic Absence YTD and Total…" at bounding box center [481, 418] width 270 height 125
click at [517, 447] on input "text" at bounding box center [518, 438] width 184 height 18
paste input "State=[US_STATE]&Grade Level=PK3,PK4,K,1,2,3,4,5,6,7,8,9,10,11,12"
click at [465, 439] on input "State=[US_STATE]&Grade Level=PK3,PK4,K,1,2,3,4,5,6,7,8,9,10,11,12" at bounding box center [518, 438] width 184 height 18
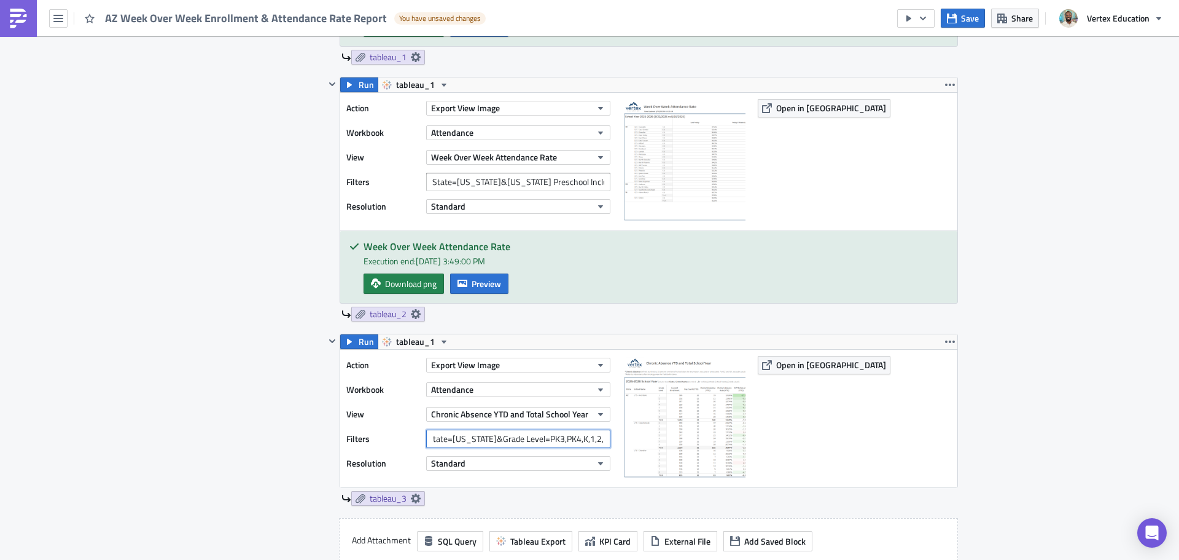
scroll to position [0, 0]
type input "State=AZ&Grade Level=PK3,PK4,K,1,2,3,4,5,6,7,8,9,10,11,12"
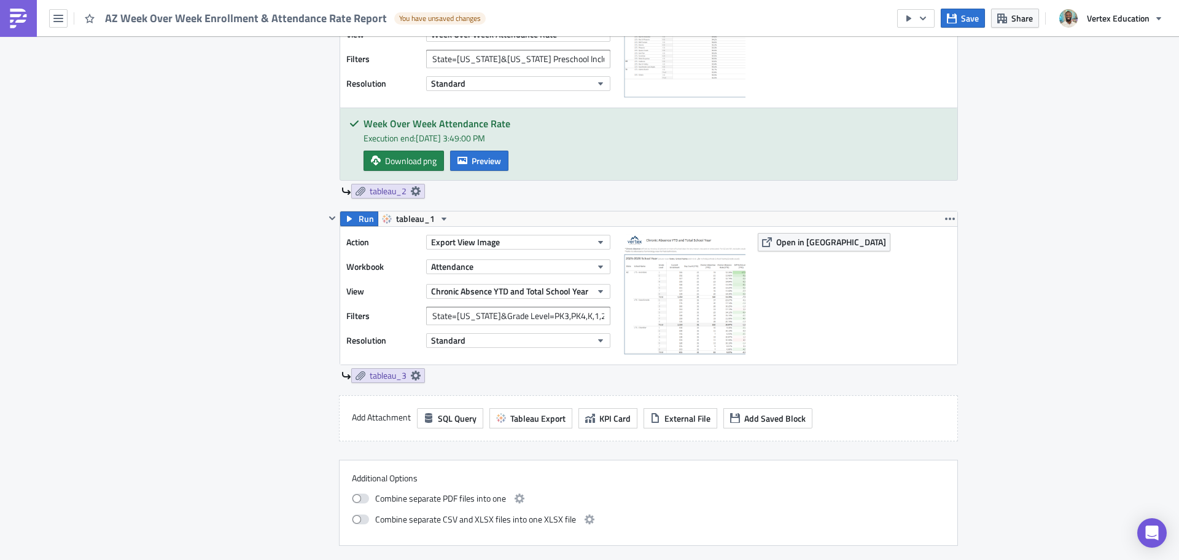
scroll to position [799, 0]
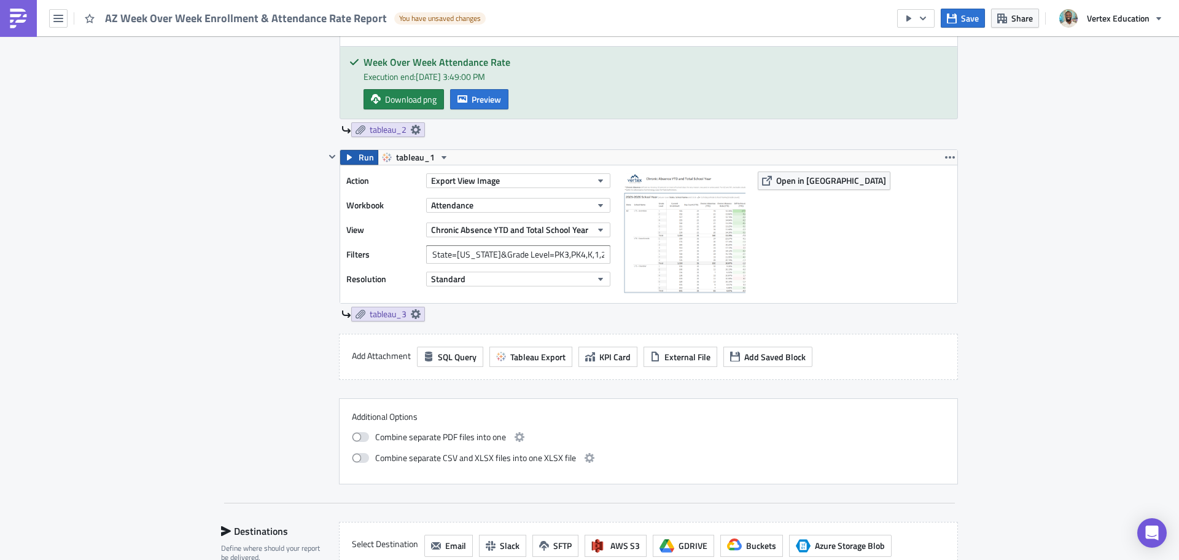
click at [348, 154] on icon "button" at bounding box center [350, 157] width 10 height 10
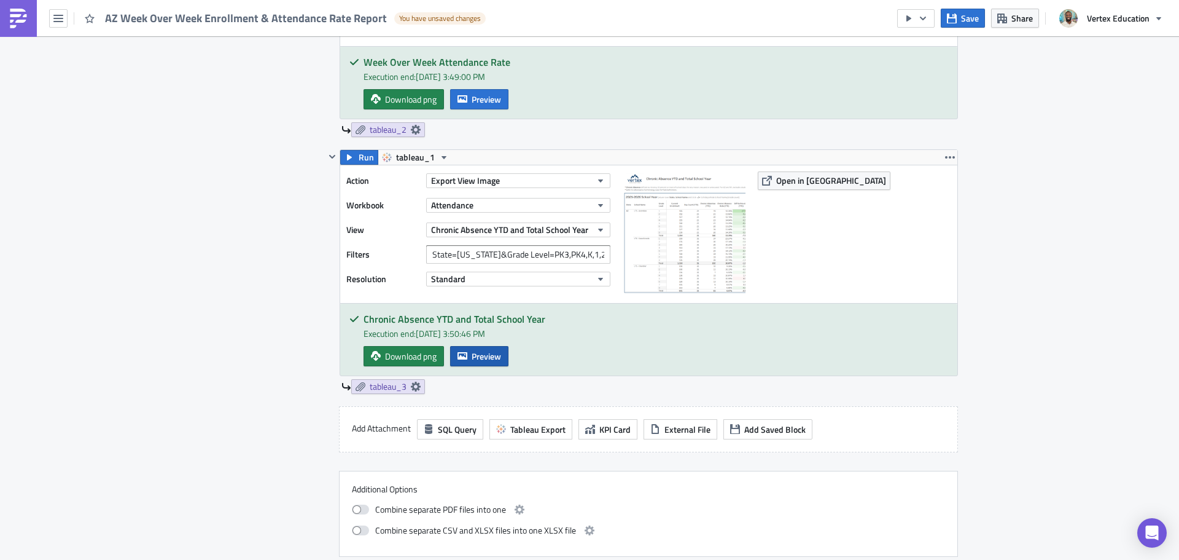
click at [455, 364] on button "Preview" at bounding box center [479, 356] width 58 height 20
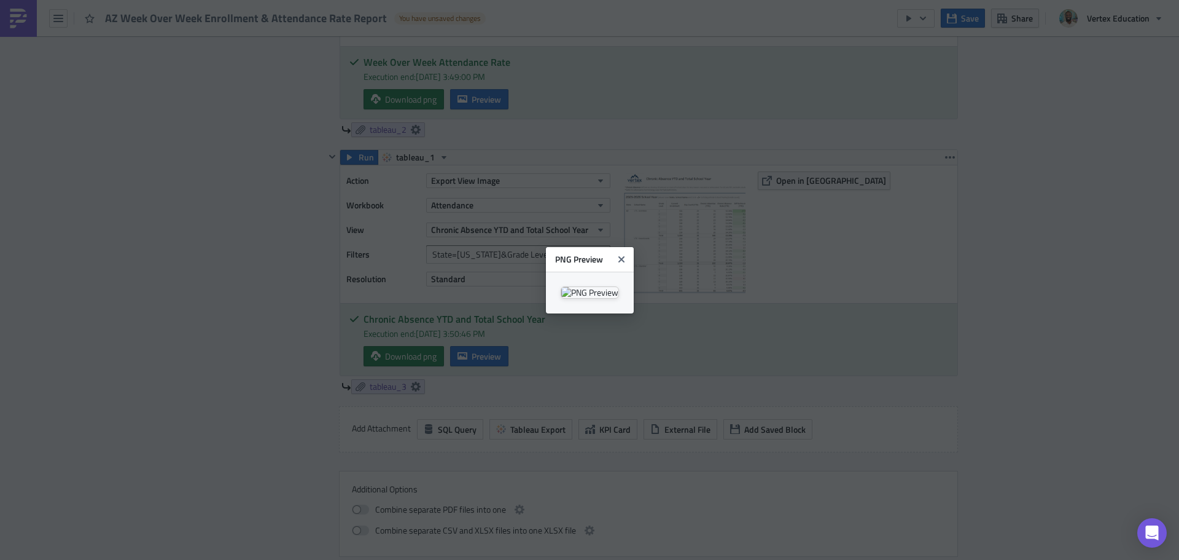
scroll to position [1, 0]
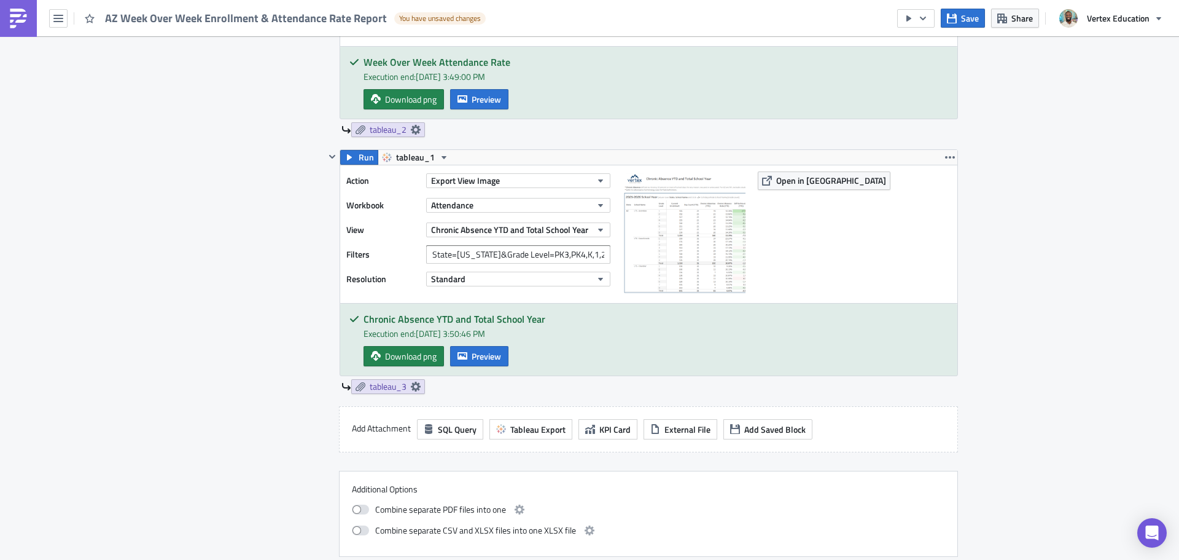
click at [1099, 179] on body "AZ Week Over Week Enrollment & Attendance Rate Report You have unsaved changes …" at bounding box center [589, 280] width 1179 height 561
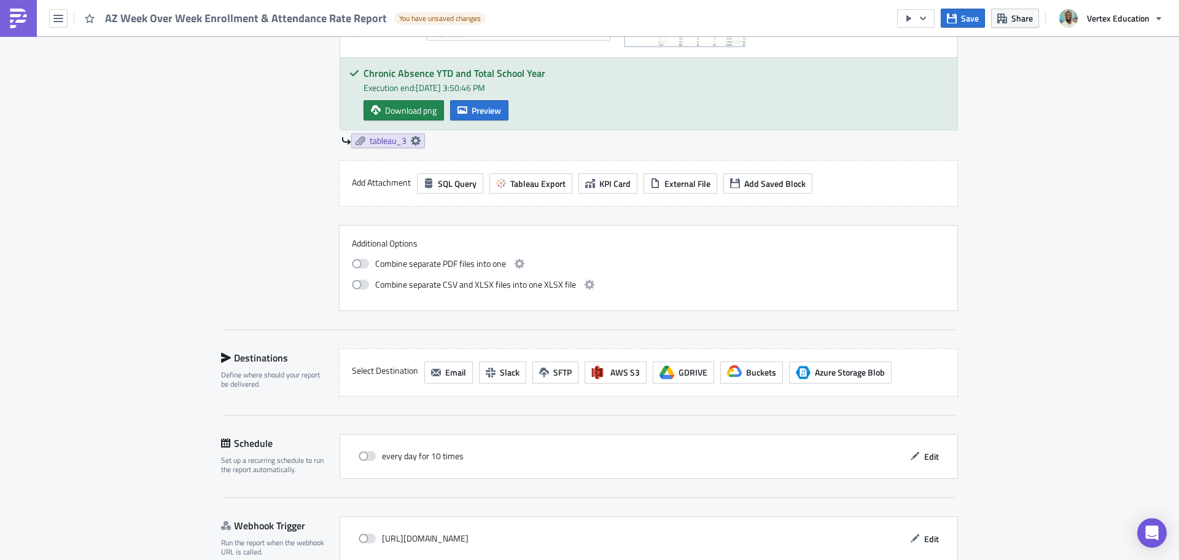
scroll to position [799, 0]
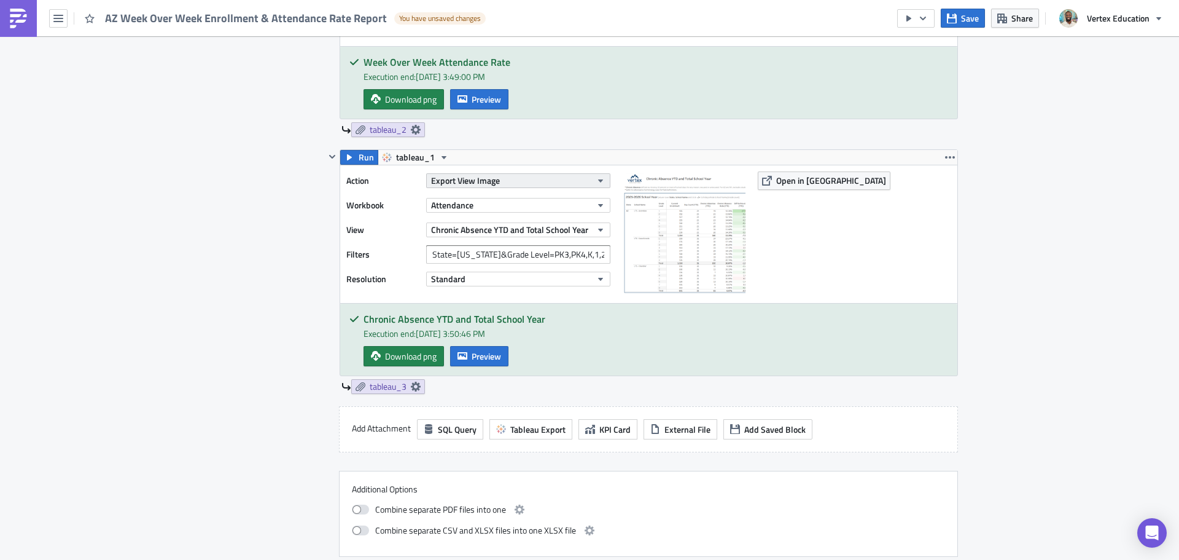
click at [560, 178] on button "Export View Image" at bounding box center [518, 180] width 184 height 15
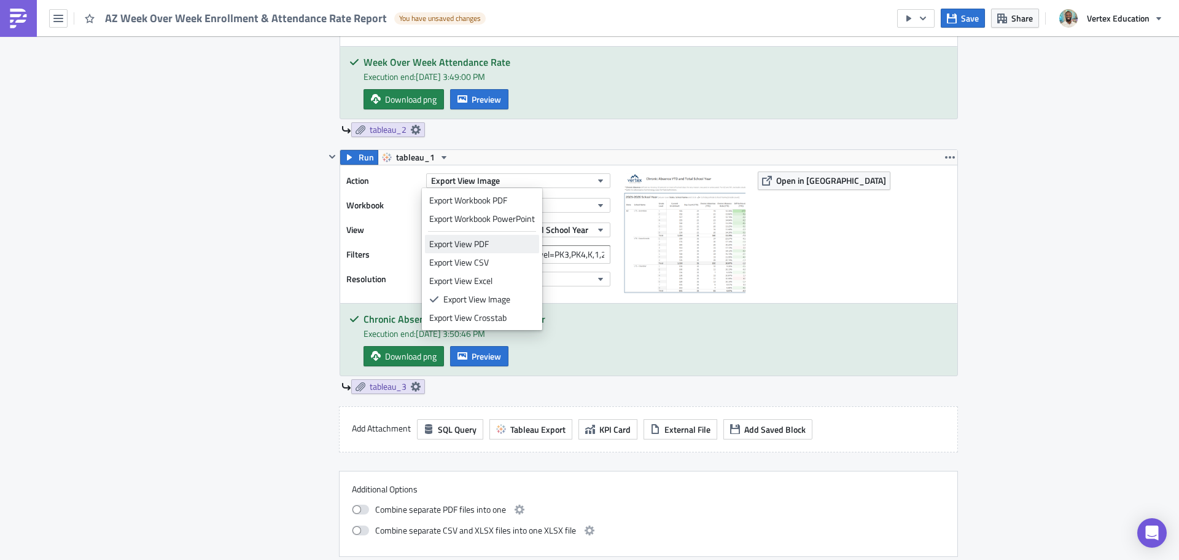
click at [501, 243] on div "Export View PDF" at bounding box center [482, 244] width 106 height 12
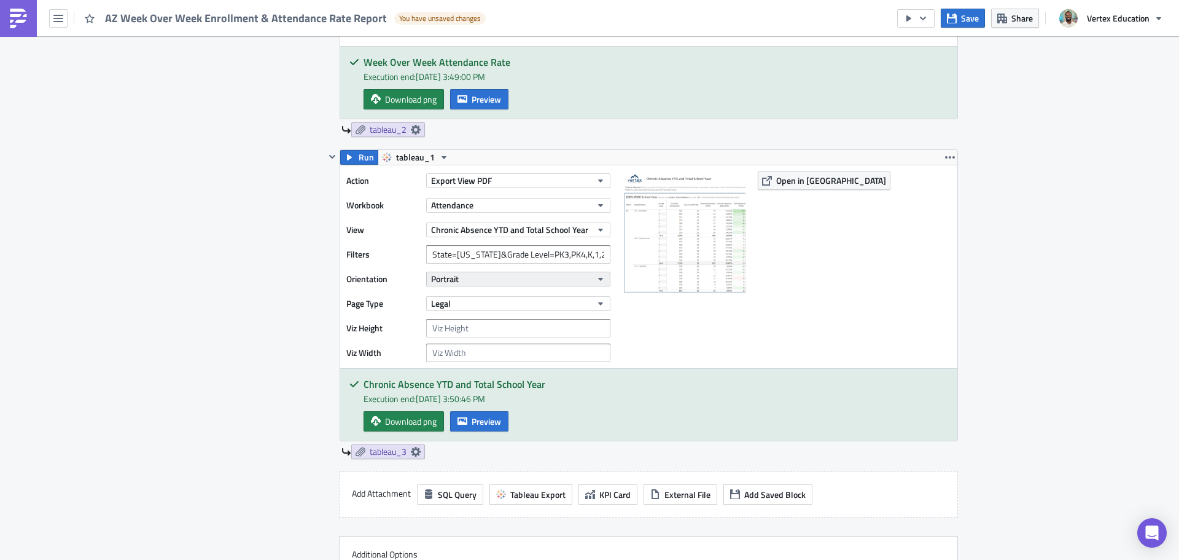
click at [477, 275] on button "Portrait" at bounding box center [518, 279] width 184 height 15
click at [461, 304] on button "Legal" at bounding box center [518, 303] width 184 height 15
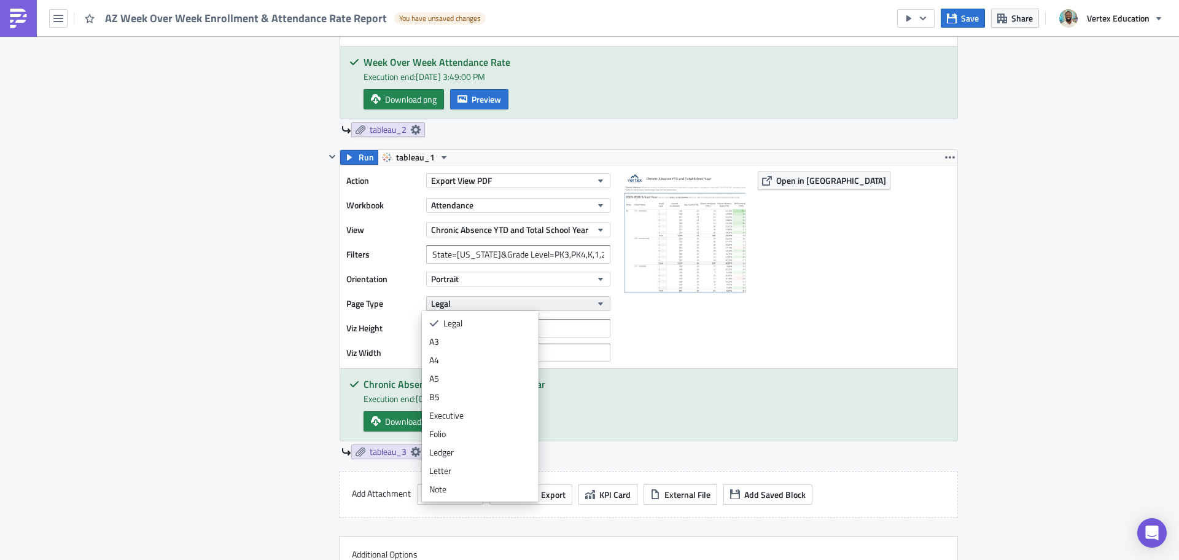
click at [467, 307] on button "Legal" at bounding box center [518, 303] width 184 height 15
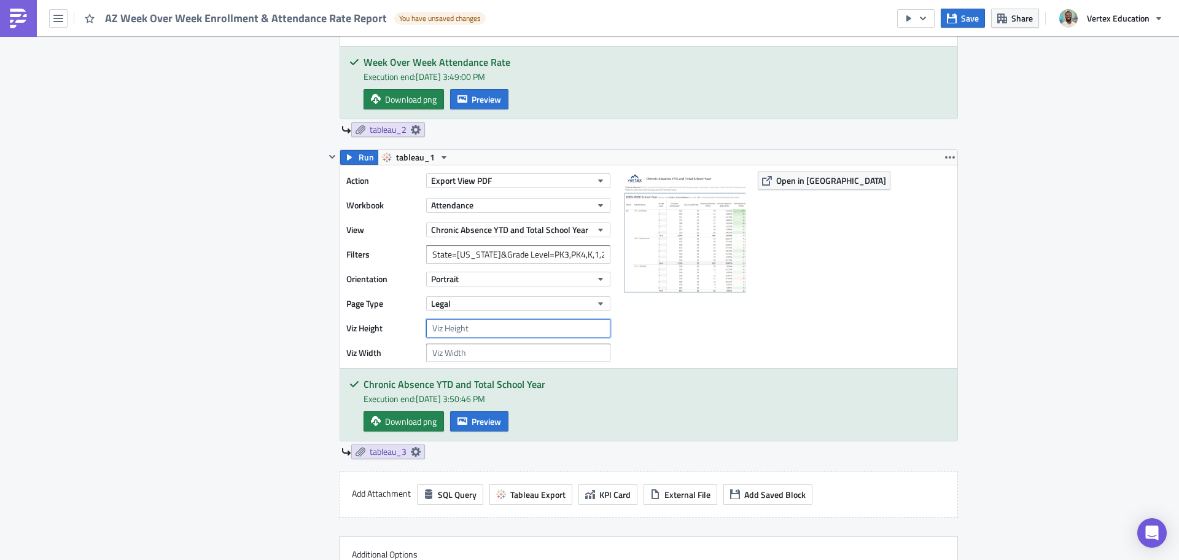
click at [478, 331] on input "number" at bounding box center [518, 328] width 184 height 18
click at [534, 278] on button "Portrait" at bounding box center [518, 279] width 184 height 15
click at [533, 278] on button "Portrait" at bounding box center [518, 279] width 184 height 15
click at [359, 154] on span "Run" at bounding box center [366, 157] width 15 height 15
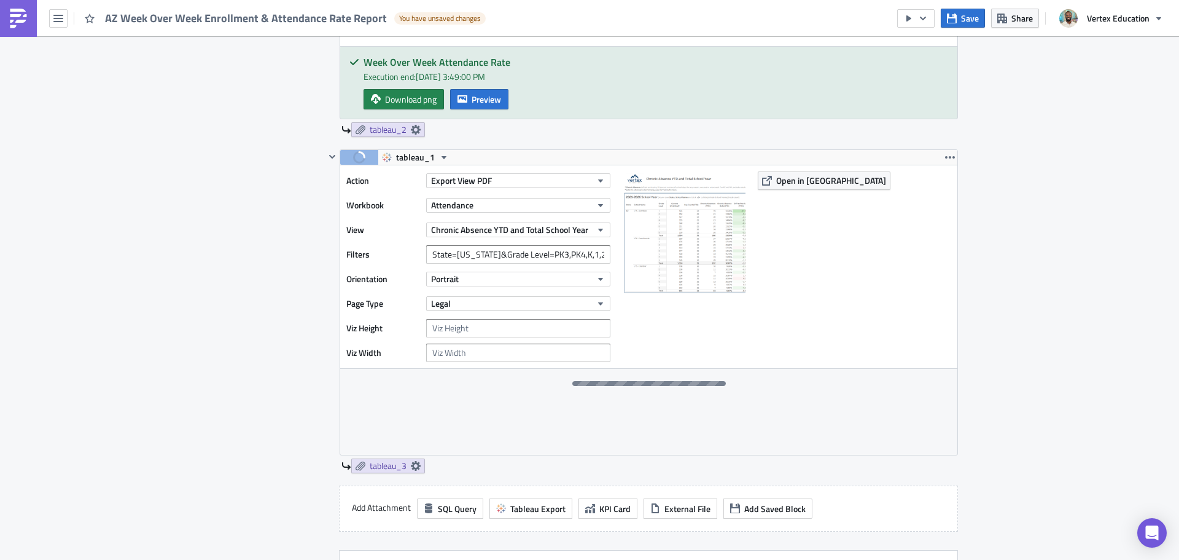
scroll to position [491, 0]
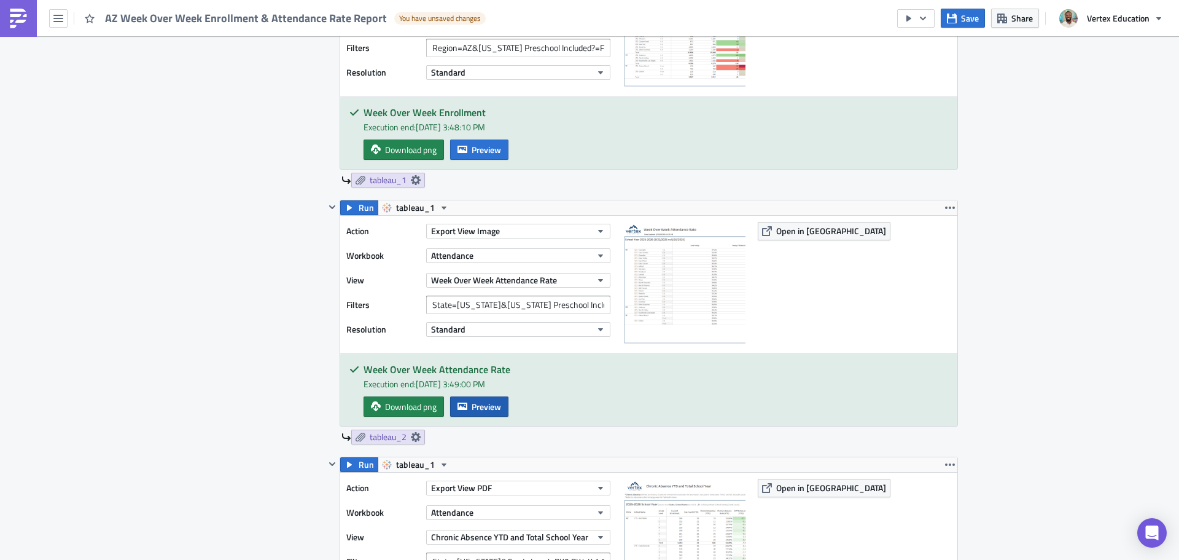
click at [479, 410] on span "Preview" at bounding box center [486, 406] width 29 height 13
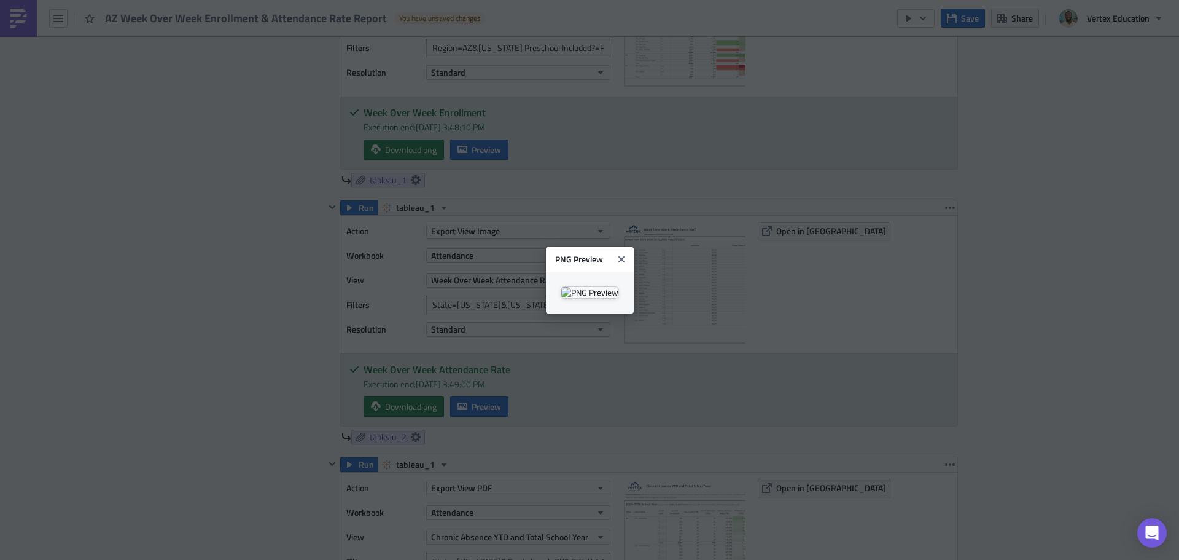
click at [149, 367] on body "AZ Week Over Week Enrollment & Attendance Rate Report You have unsaved changes …" at bounding box center [589, 280] width 1179 height 561
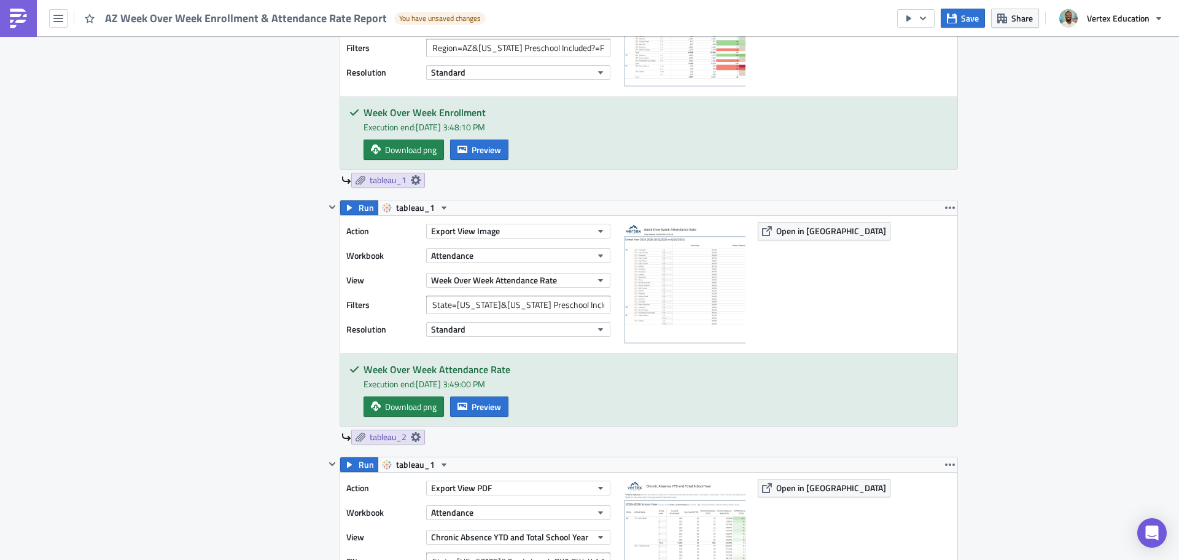
scroll to position [369, 0]
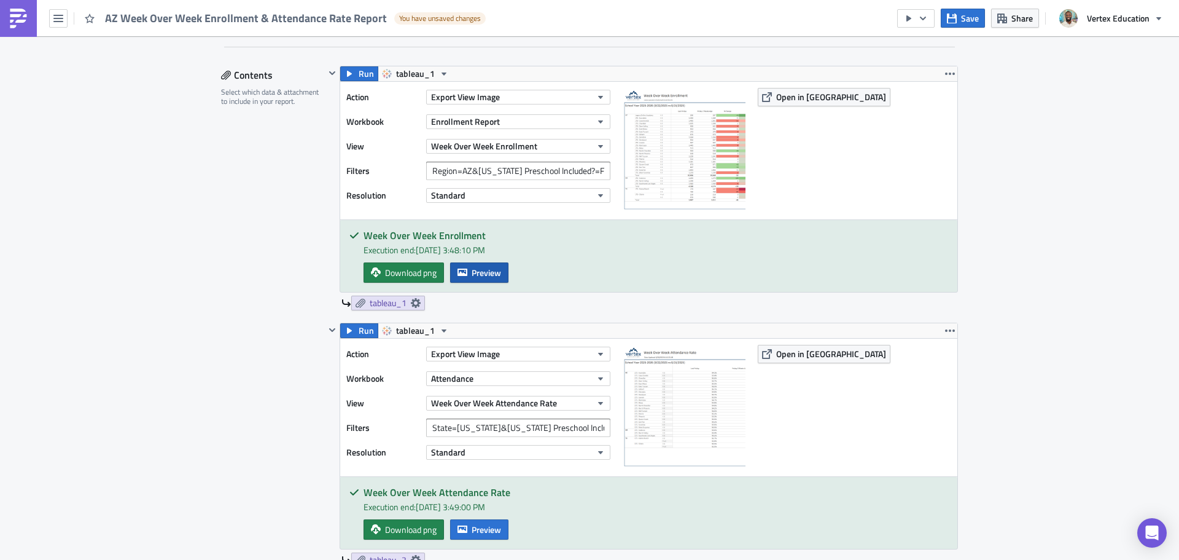
click at [475, 280] on button "Preview" at bounding box center [479, 272] width 58 height 20
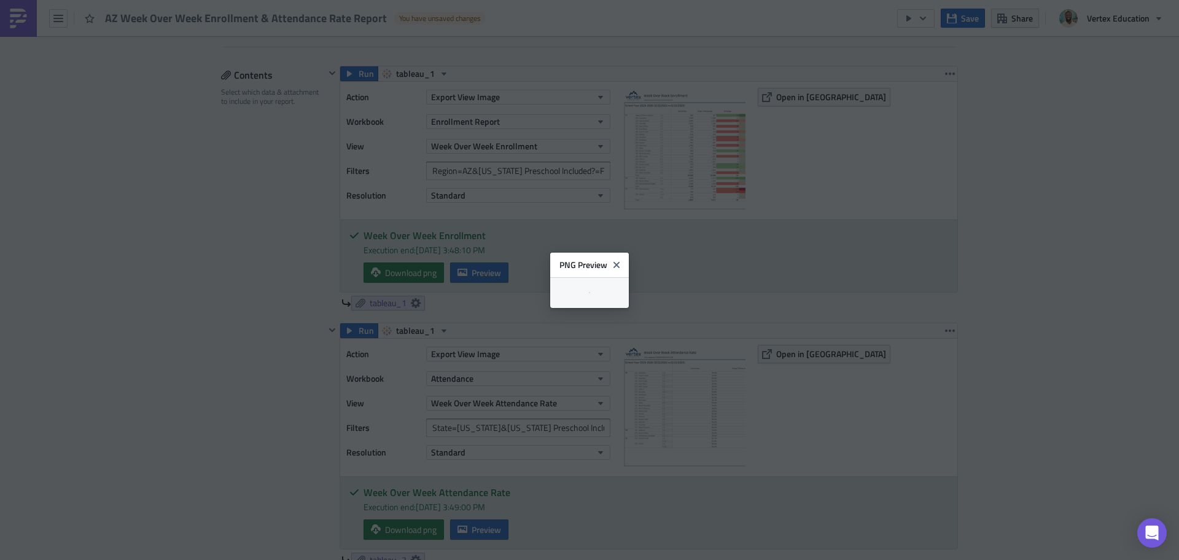
click at [144, 306] on body "AZ Week Over Week Enrollment & Attendance Rate Report You have unsaved changes …" at bounding box center [589, 280] width 1179 height 561
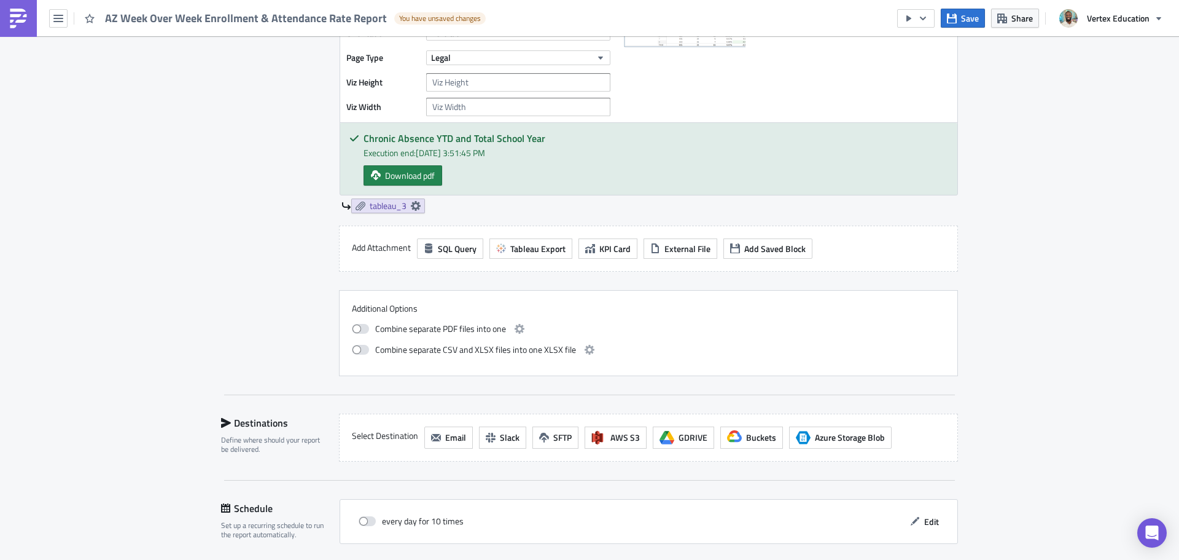
scroll to position [799, 0]
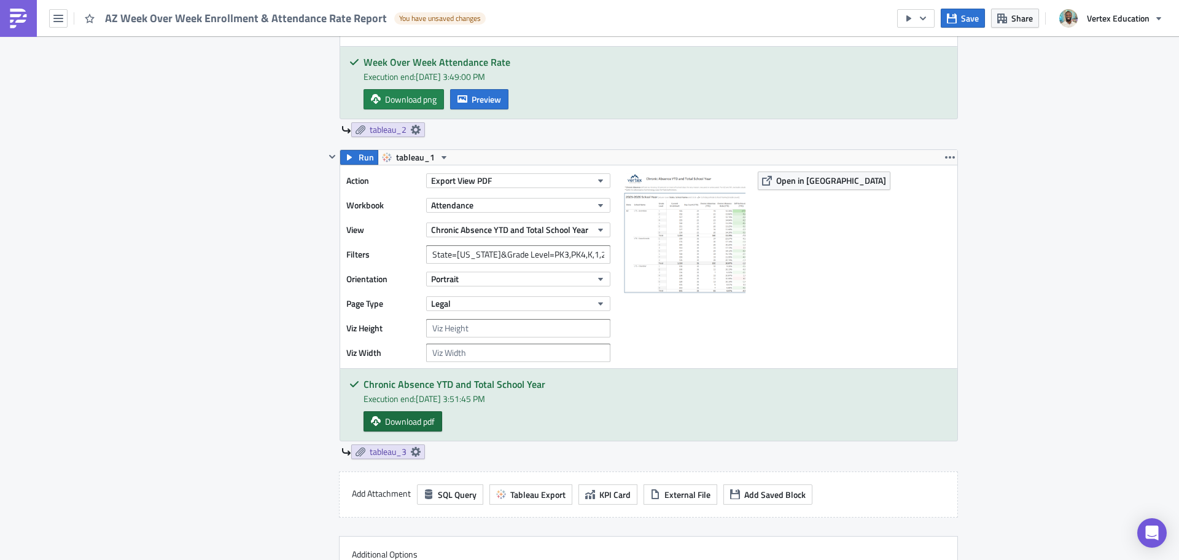
click at [416, 426] on span "Download pdf" at bounding box center [410, 421] width 50 height 13
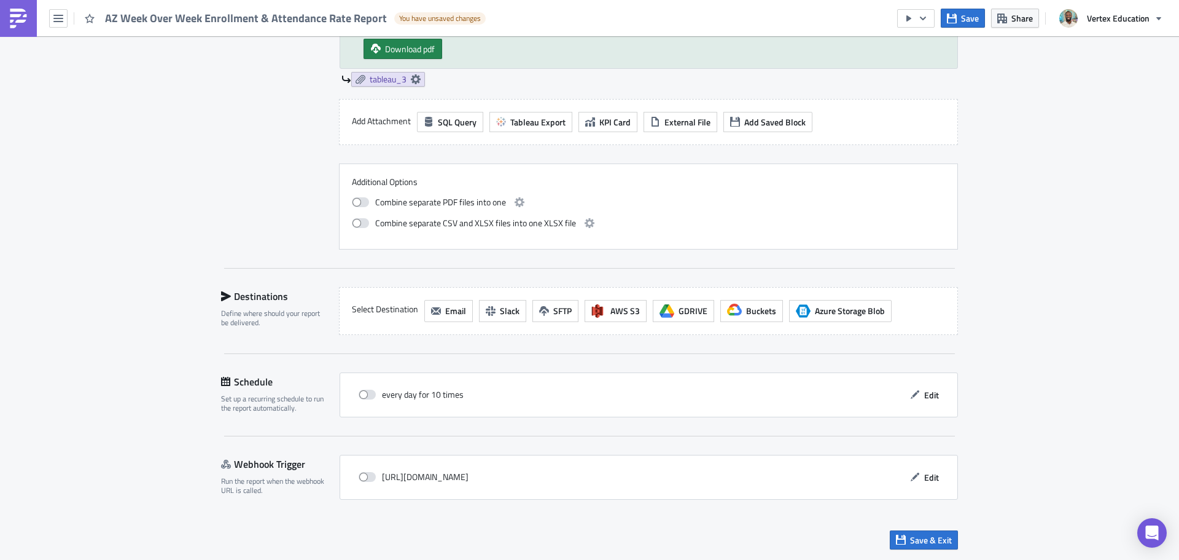
scroll to position [741, 0]
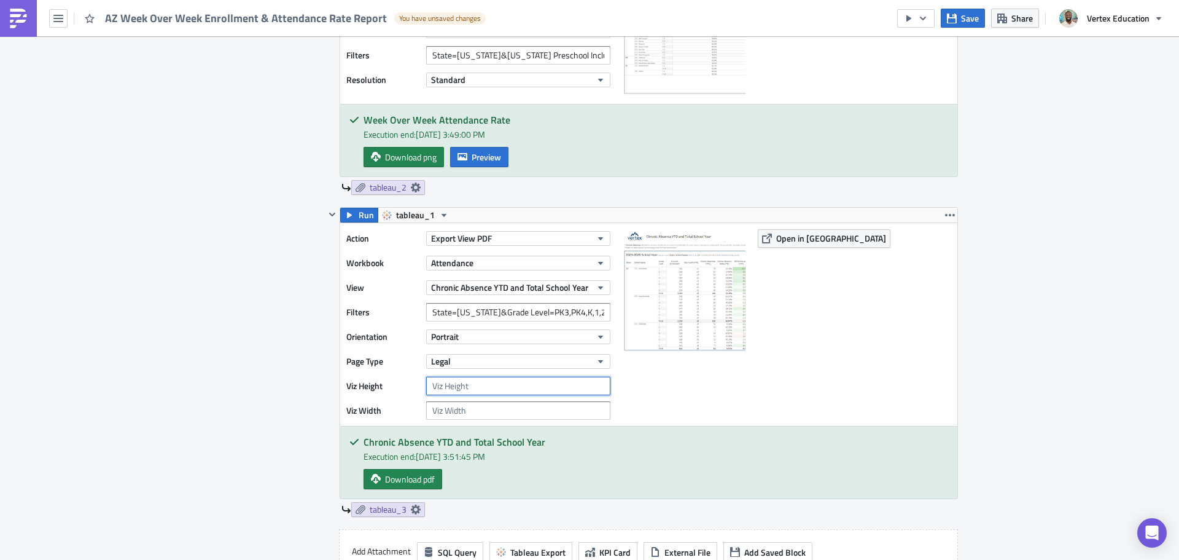
click at [454, 392] on input "number" at bounding box center [518, 386] width 184 height 18
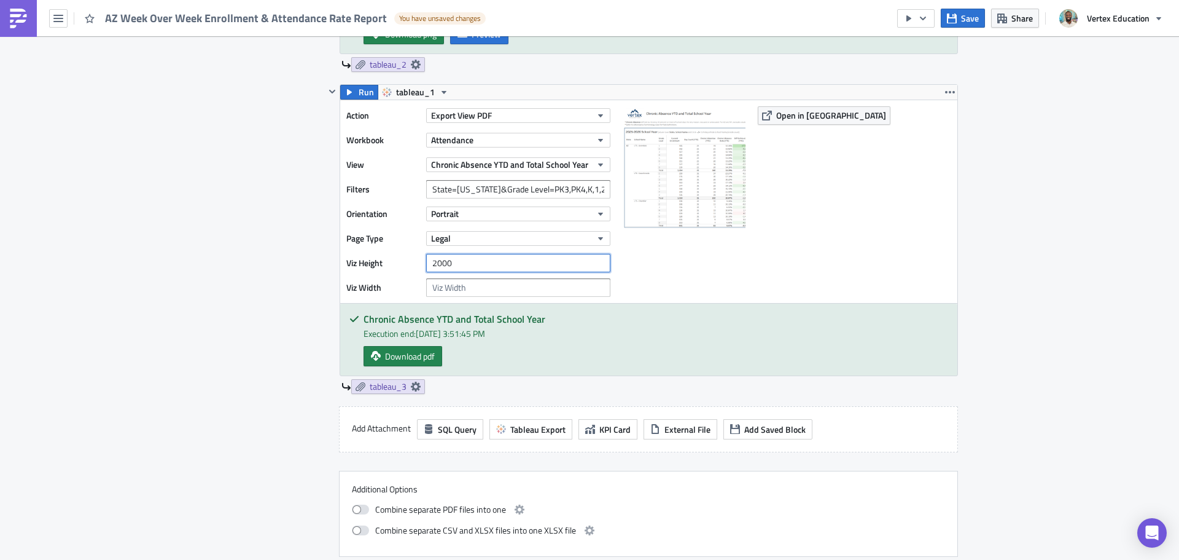
scroll to position [802, 0]
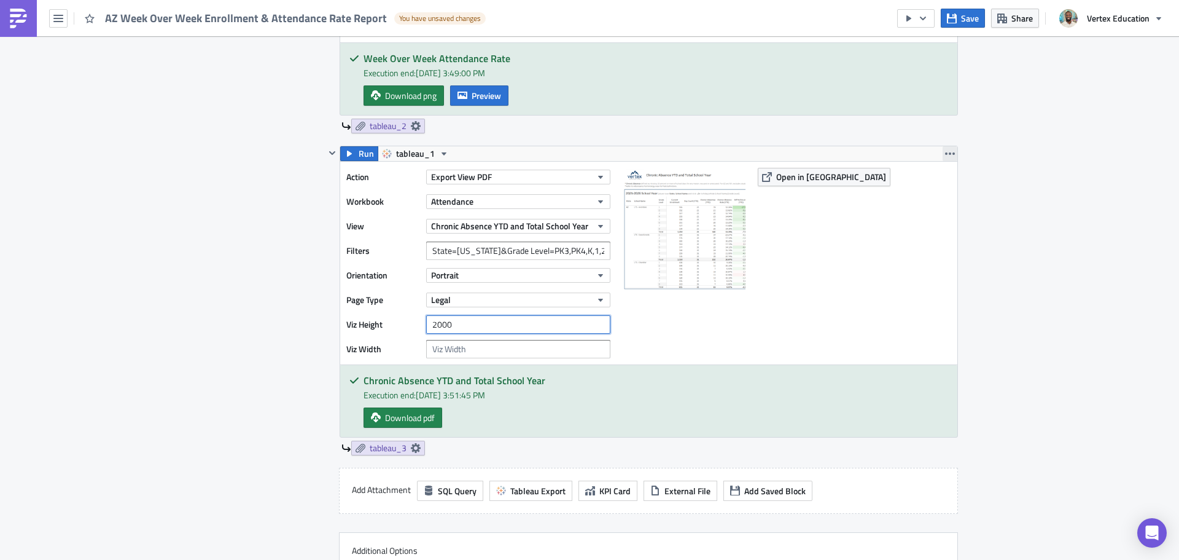
type input "2000"
click at [945, 155] on icon "button" at bounding box center [950, 154] width 10 height 10
click at [945, 156] on icon "button" at bounding box center [950, 154] width 10 height 10
click at [349, 153] on icon "button" at bounding box center [350, 154] width 10 height 10
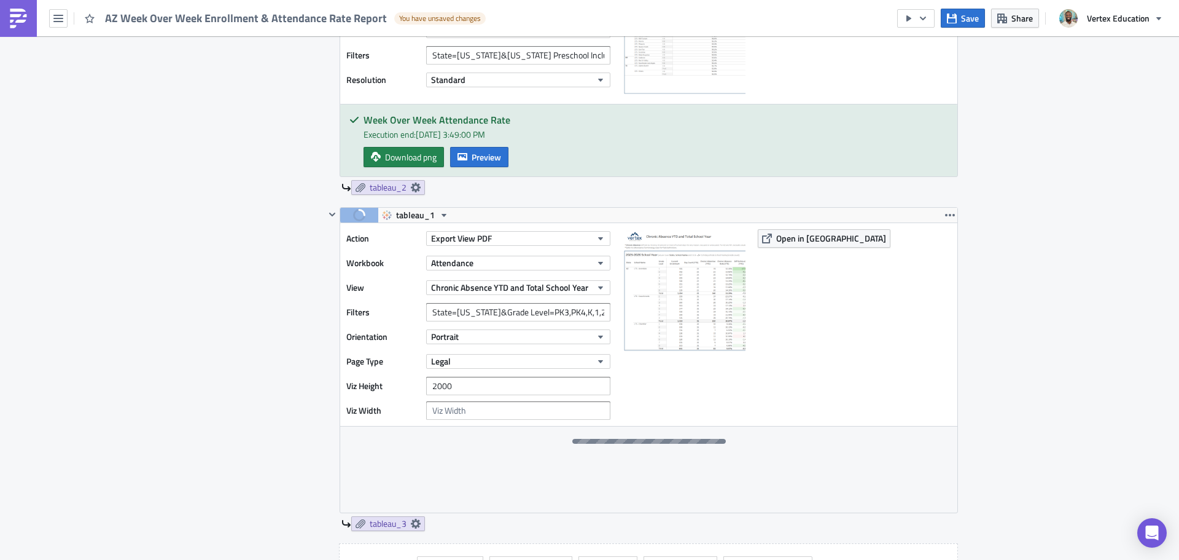
scroll to position [679, 0]
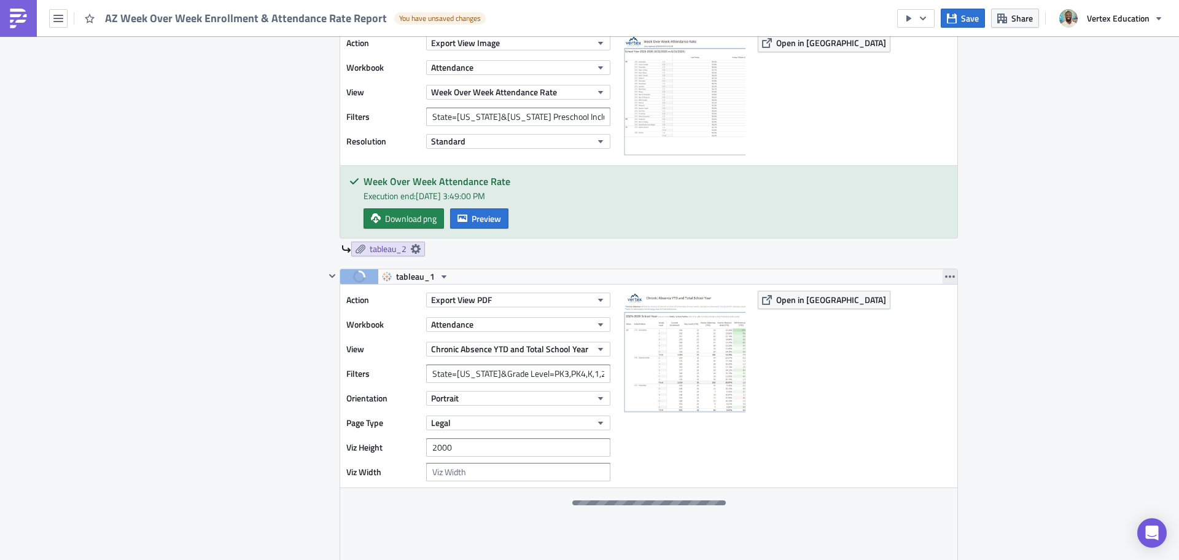
click at [948, 281] on icon "button" at bounding box center [950, 277] width 10 height 10
click at [946, 276] on icon "button" at bounding box center [950, 276] width 10 height 2
click at [485, 302] on span "Export View PDF" at bounding box center [461, 299] width 61 height 13
click at [1038, 320] on div "Execution Log Edit " AZ Week Over Week Enrollment & Attendance Rate Report " Dr…" at bounding box center [589, 212] width 1179 height 1710
click at [474, 453] on input "2000" at bounding box center [518, 447] width 184 height 18
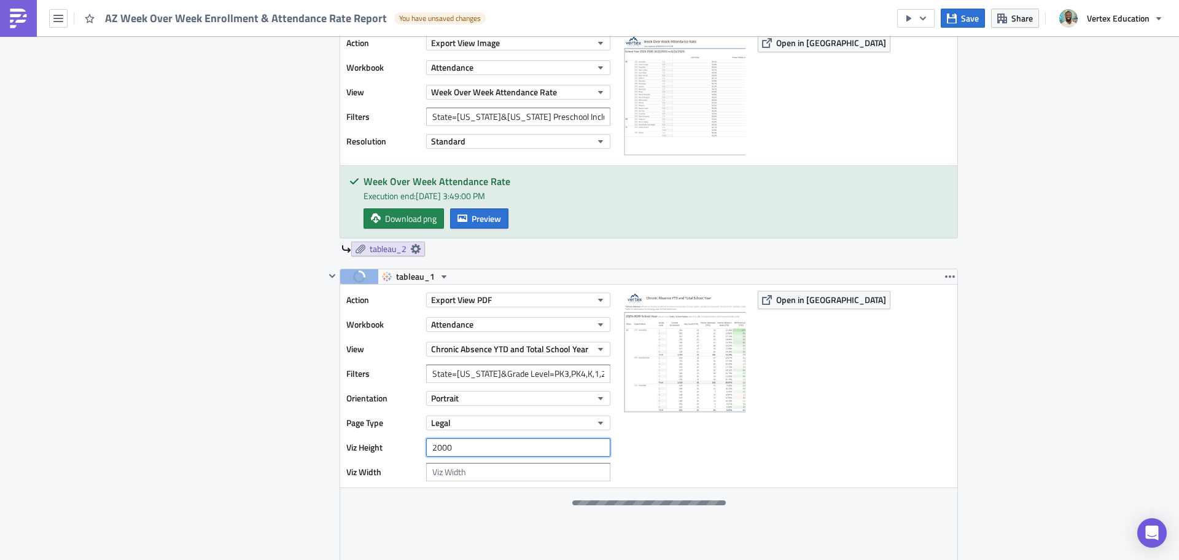
click at [474, 453] on input "2000" at bounding box center [518, 447] width 184 height 18
drag, startPoint x: 658, startPoint y: 437, endPoint x: 642, endPoint y: 440, distance: 16.3
click at [657, 438] on div at bounding box center [684, 386] width 123 height 190
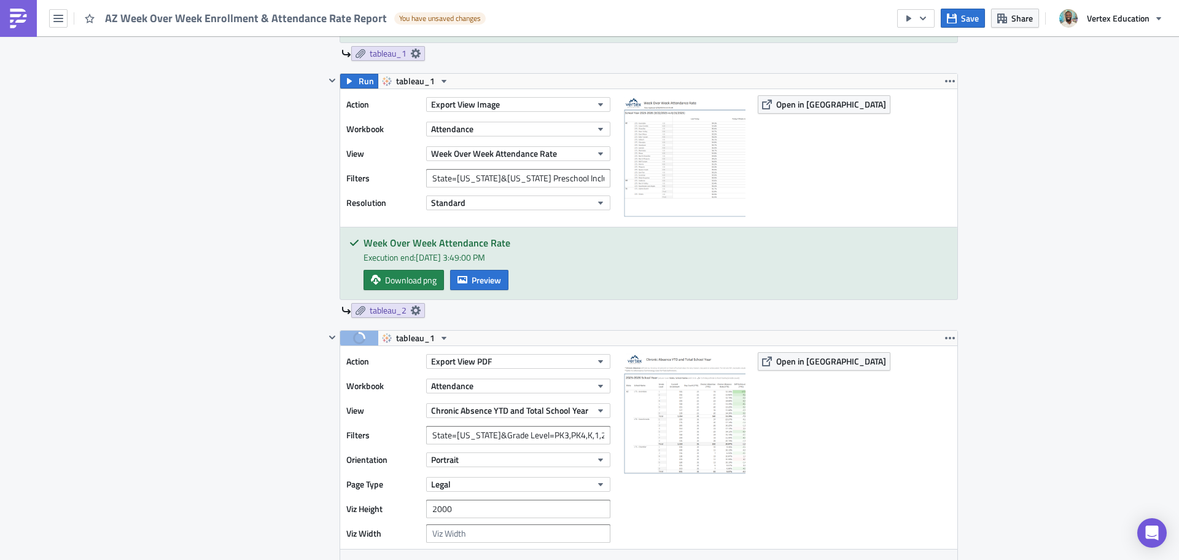
scroll to position [249, 0]
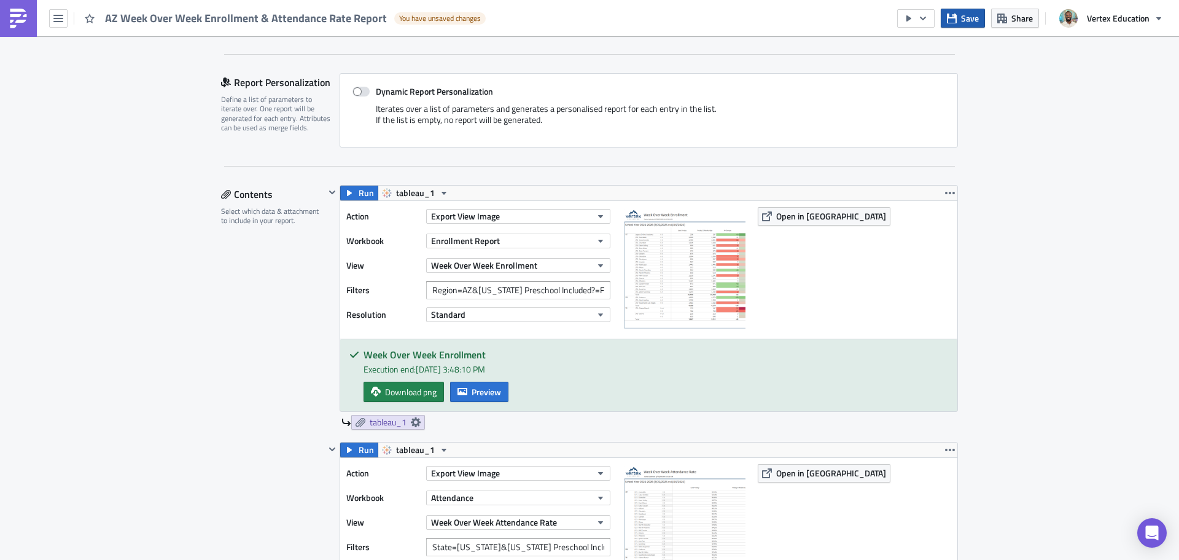
click at [976, 20] on span "Save" at bounding box center [970, 18] width 18 height 13
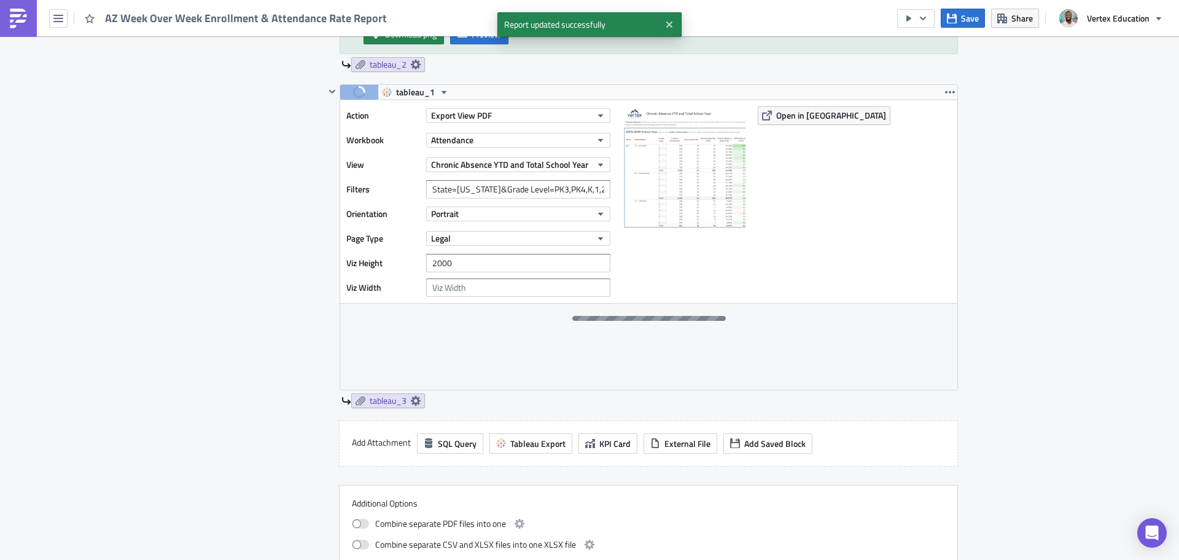
scroll to position [802, 0]
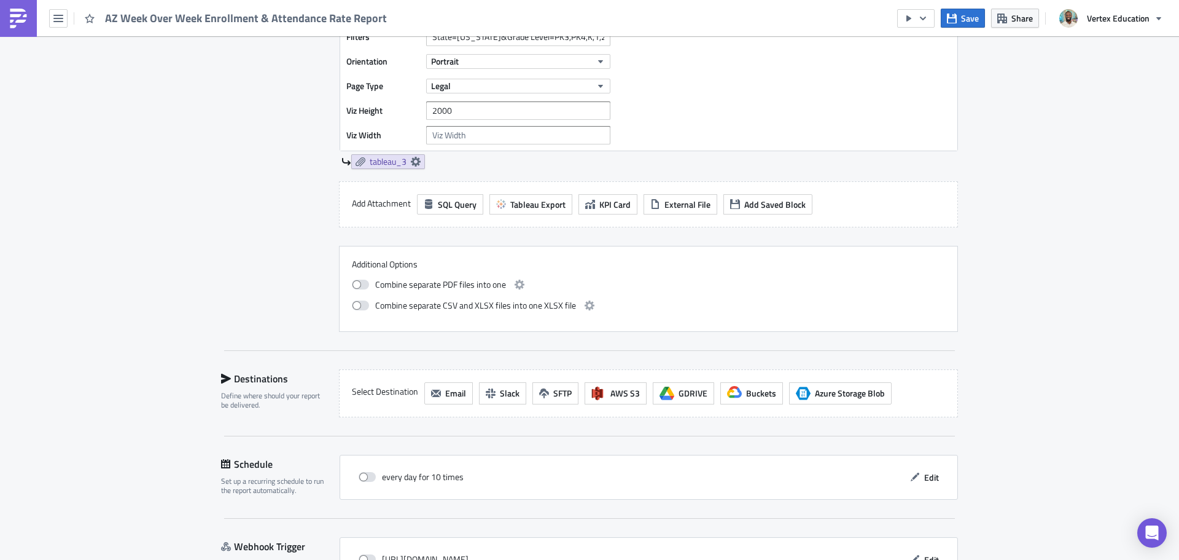
scroll to position [608, 0]
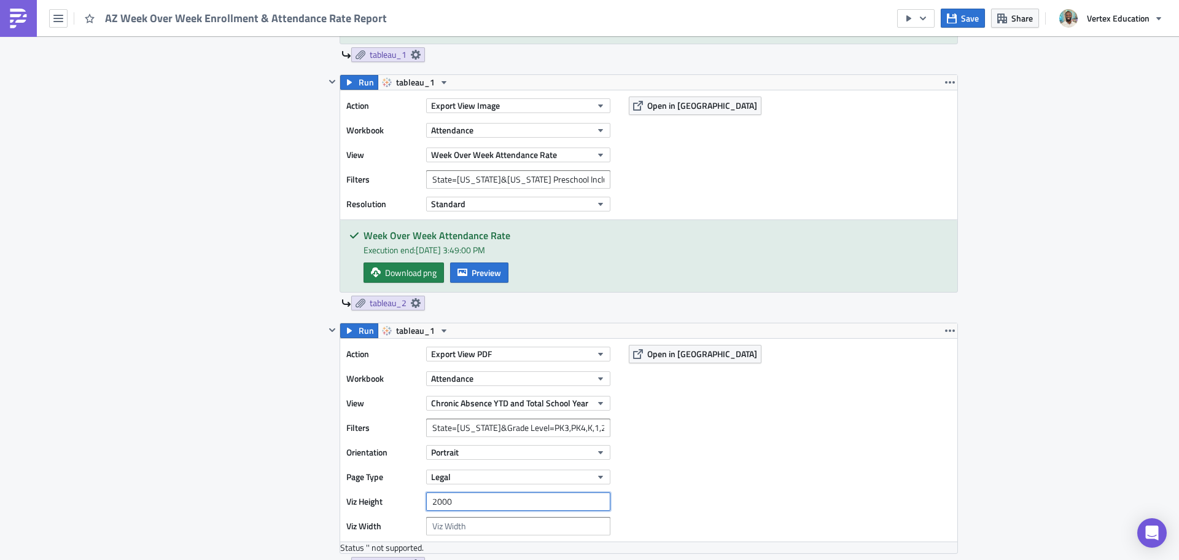
click at [479, 506] on input "2000" at bounding box center [518, 501] width 184 height 18
type input "2"
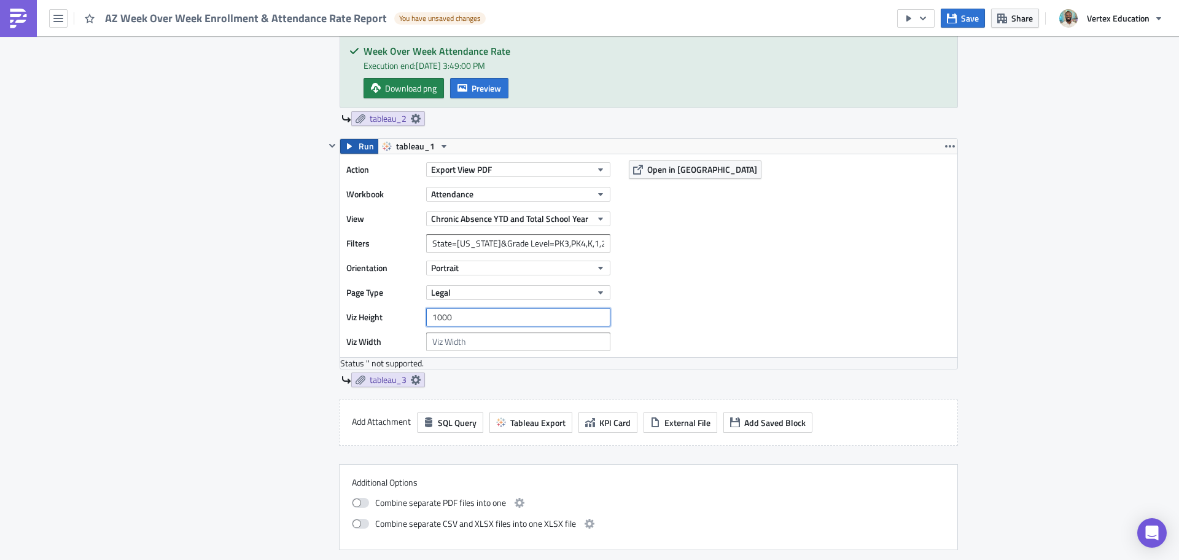
type input "1000"
click at [350, 149] on icon "button" at bounding box center [350, 146] width 10 height 10
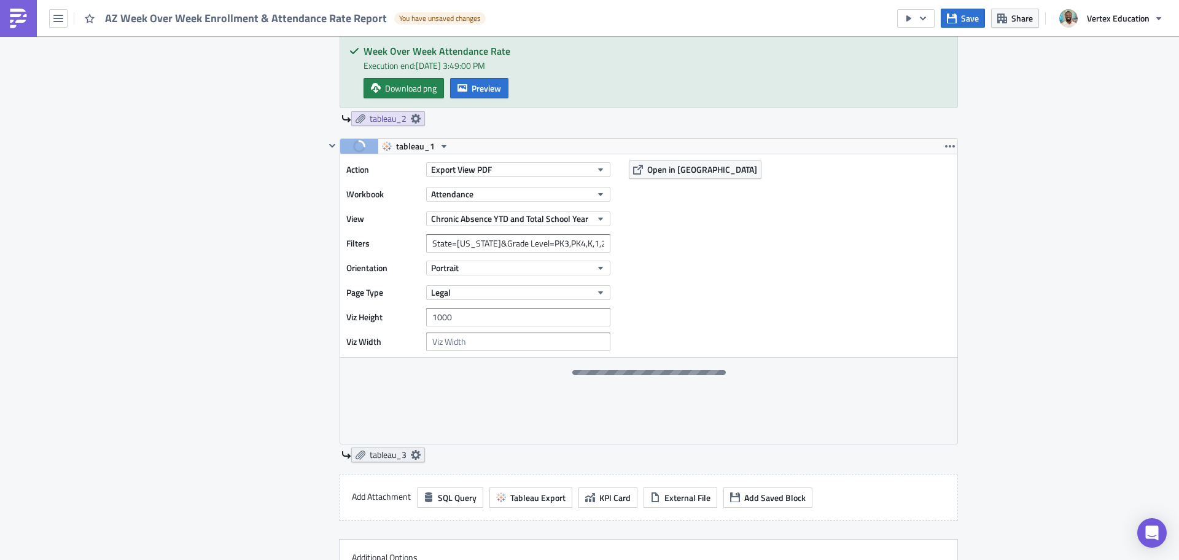
click at [411, 457] on icon at bounding box center [416, 455] width 10 height 10
click at [907, 415] on div at bounding box center [648, 401] width 617 height 86
click at [541, 267] on button "Portrait" at bounding box center [518, 267] width 184 height 15
click at [493, 292] on button "Legal" at bounding box center [518, 292] width 184 height 15
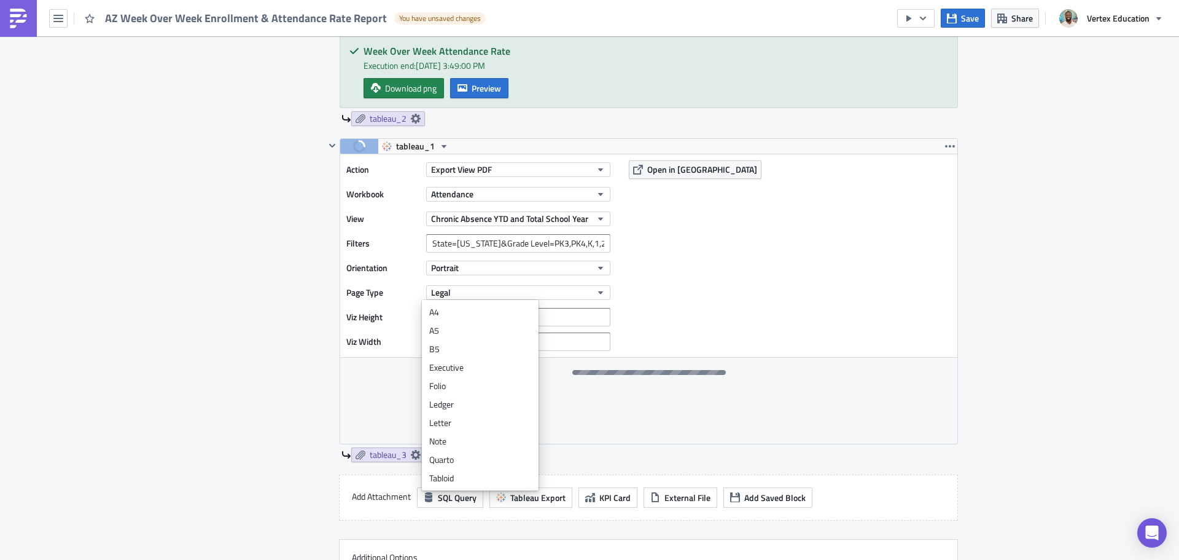
scroll to position [0, 0]
click at [1000, 243] on div "Execution Log Edit " AZ Week Over Week Enrollment & Attendance Rate Report " Dr…" at bounding box center [589, 90] width 1179 height 1693
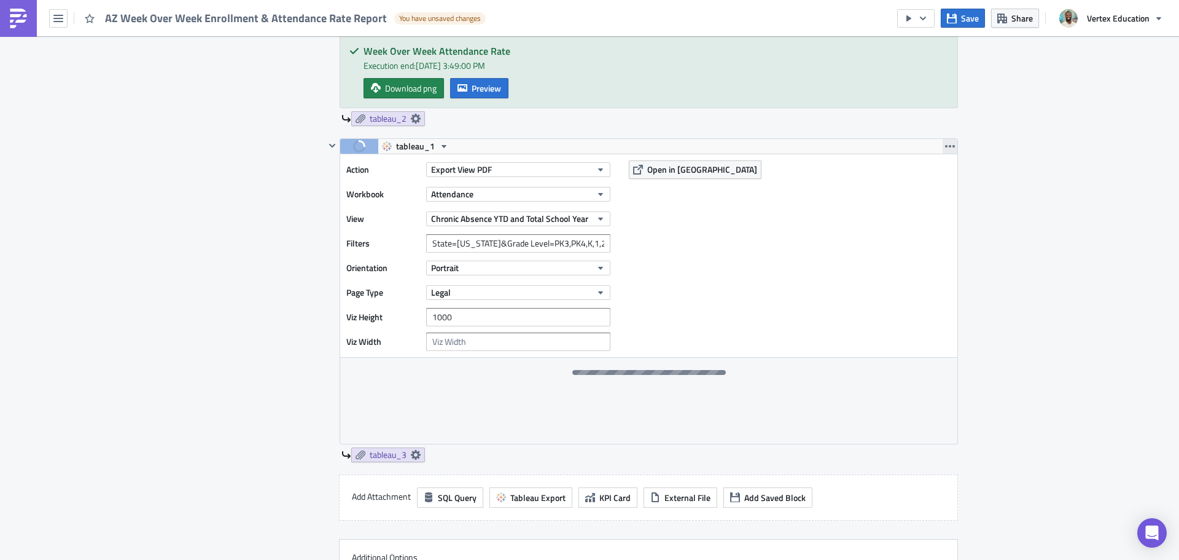
click at [943, 144] on button "button" at bounding box center [950, 146] width 15 height 15
click at [1066, 114] on div "Execution Log Edit " AZ Week Over Week Enrollment & Attendance Rate Report " Dr…" at bounding box center [589, 90] width 1179 height 1693
click at [659, 174] on span "Open in [GEOGRAPHIC_DATA]" at bounding box center [702, 169] width 110 height 13
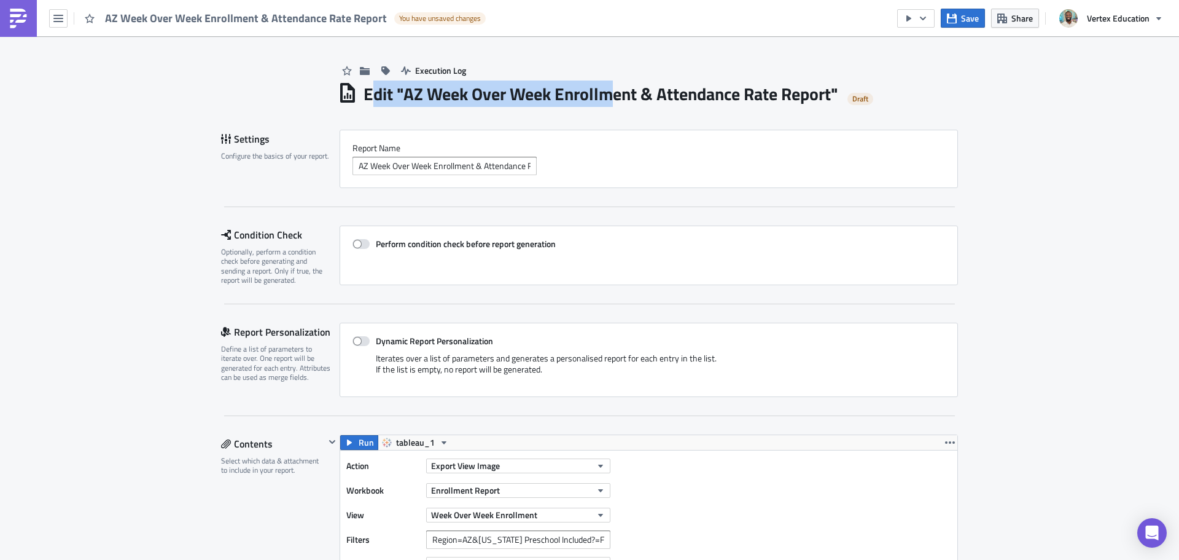
drag, startPoint x: 364, startPoint y: 100, endPoint x: 699, endPoint y: 109, distance: 334.9
click at [627, 100] on h1 "Edit " AZ Week Over Week Enrollment & Attendance Rate Report "" at bounding box center [601, 94] width 475 height 22
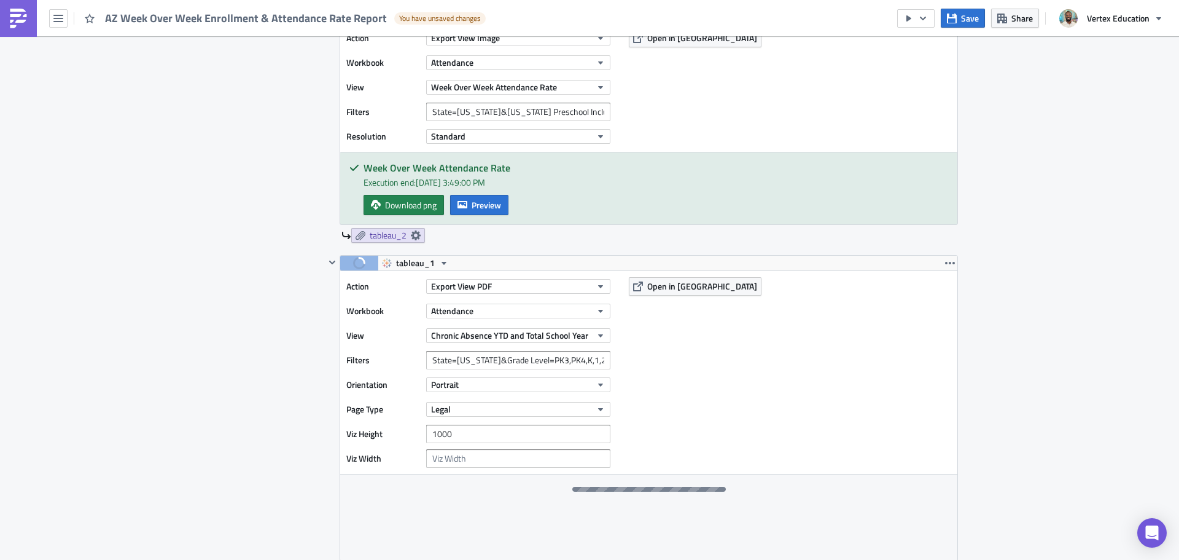
scroll to position [1044, 0]
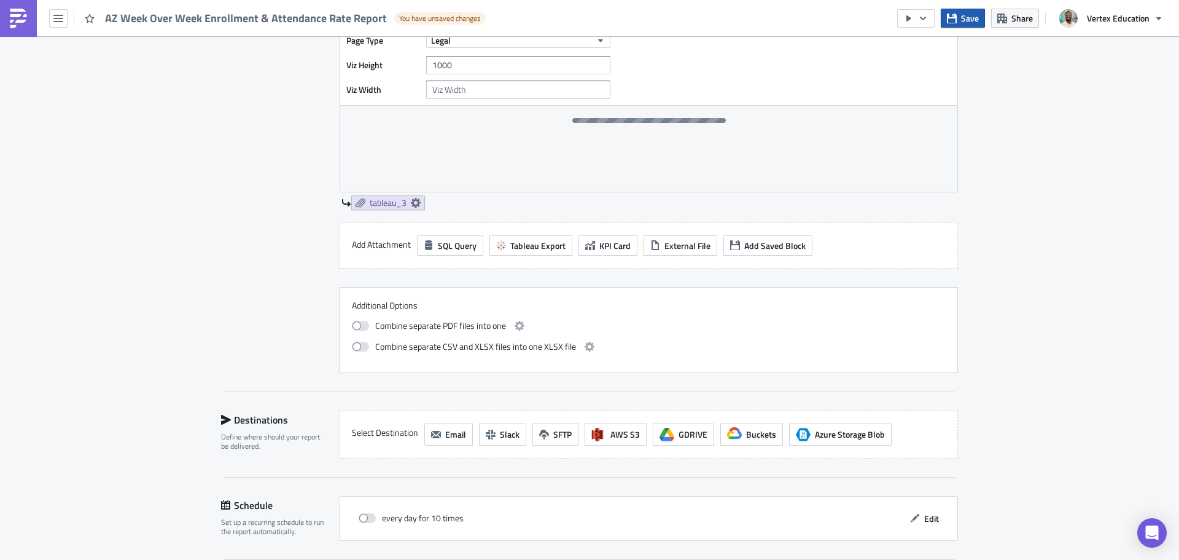
click at [953, 23] on icon "button" at bounding box center [952, 18] width 10 height 10
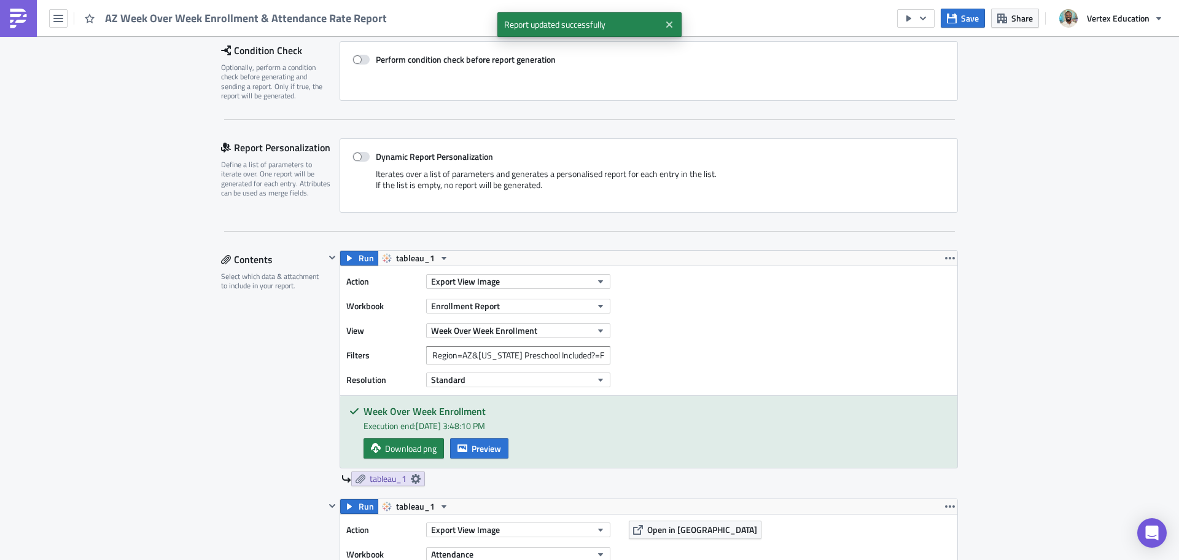
scroll to position [0, 0]
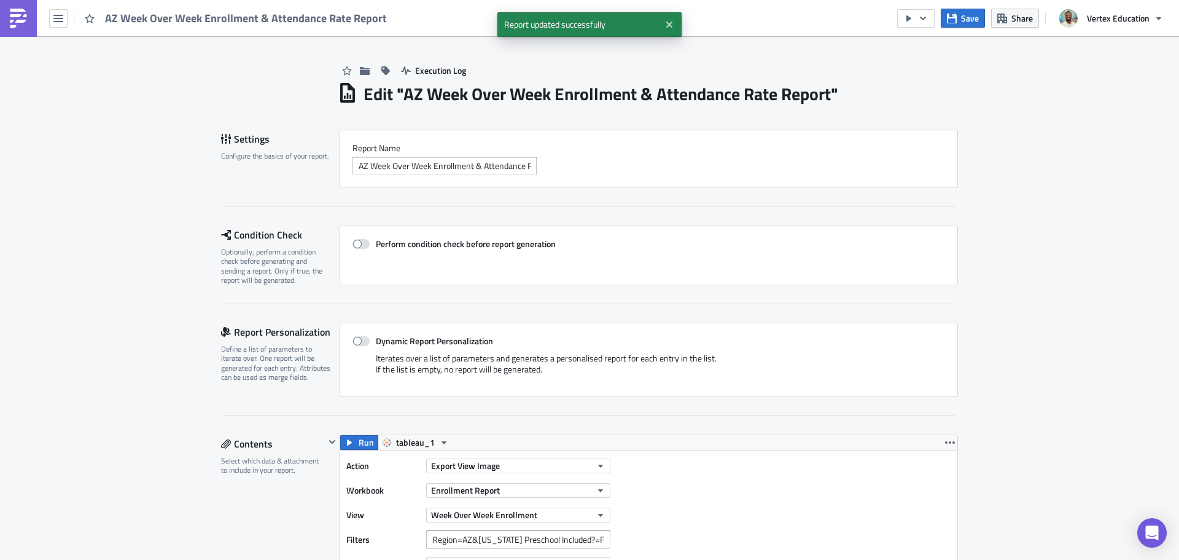
click at [29, 20] on link at bounding box center [18, 18] width 37 height 37
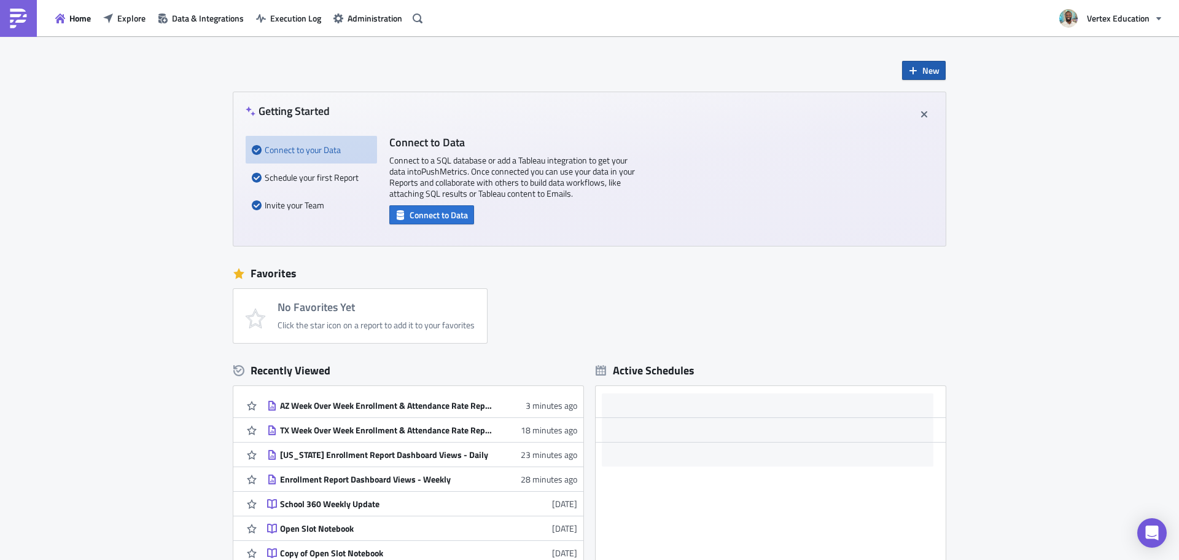
click at [917, 69] on button "New" at bounding box center [924, 70] width 44 height 19
click at [951, 103] on div "Report" at bounding box center [961, 101] width 82 height 12
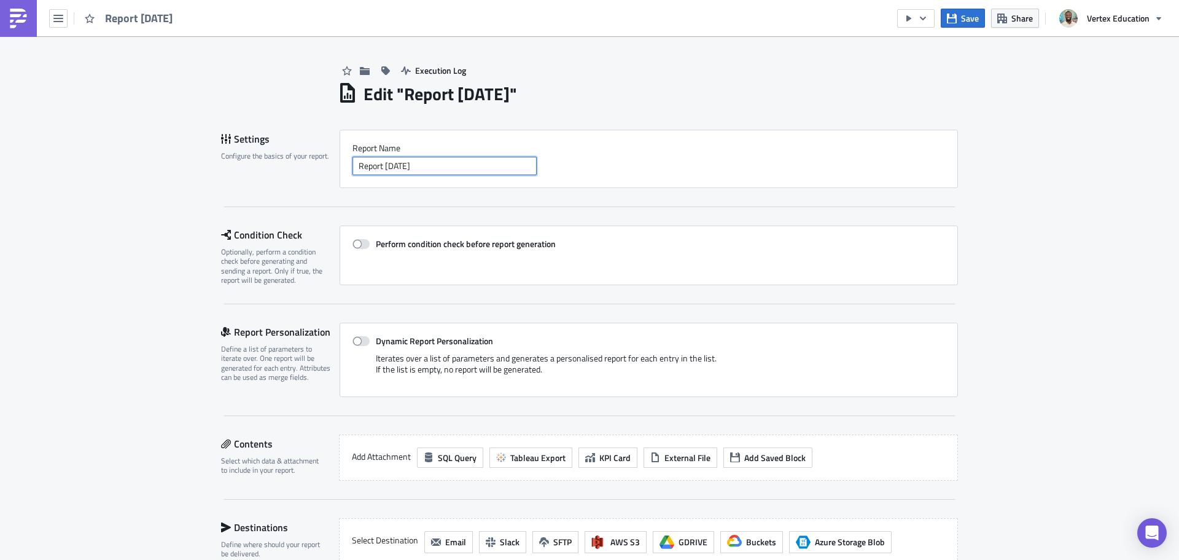
drag, startPoint x: 523, startPoint y: 165, endPoint x: 482, endPoint y: 167, distance: 41.8
click at [522, 165] on input "Report 2025-09-02" at bounding box center [445, 166] width 184 height 18
click at [482, 166] on input "Report 2025-09-02" at bounding box center [445, 166] width 184 height 18
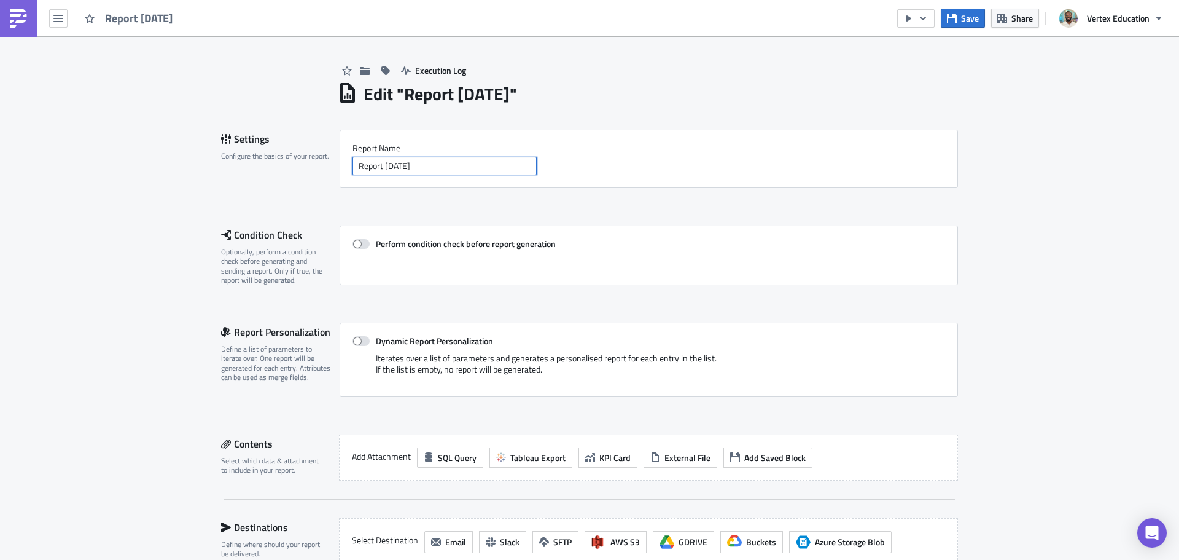
paste input "TX Week Over Week Enrollment & Attendance Rate Report"
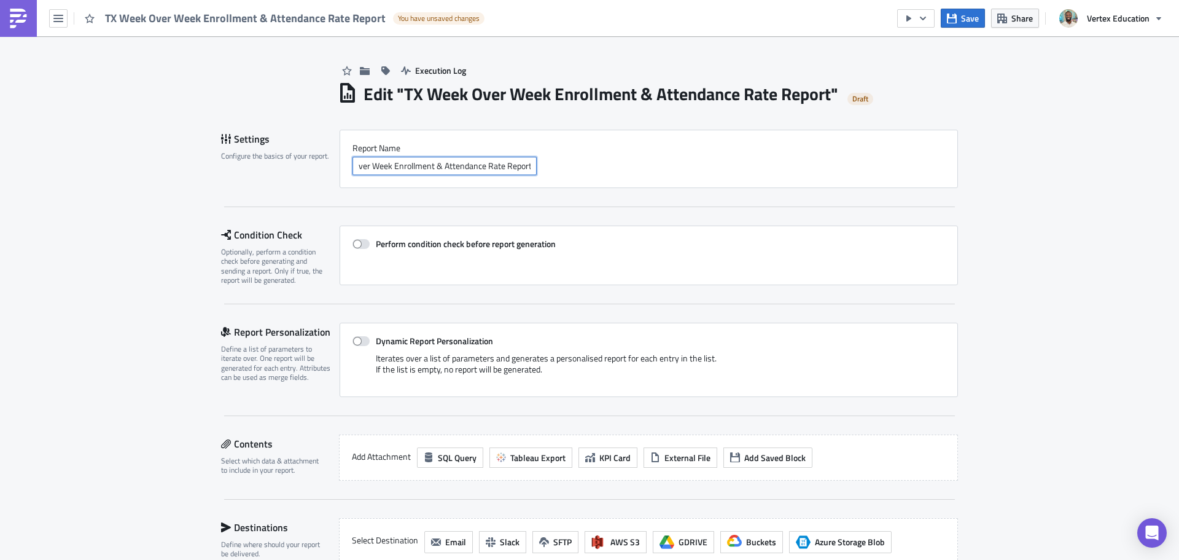
click at [386, 160] on input "TX Week Over Week Enrollment & Attendance Rate Report" at bounding box center [445, 166] width 184 height 18
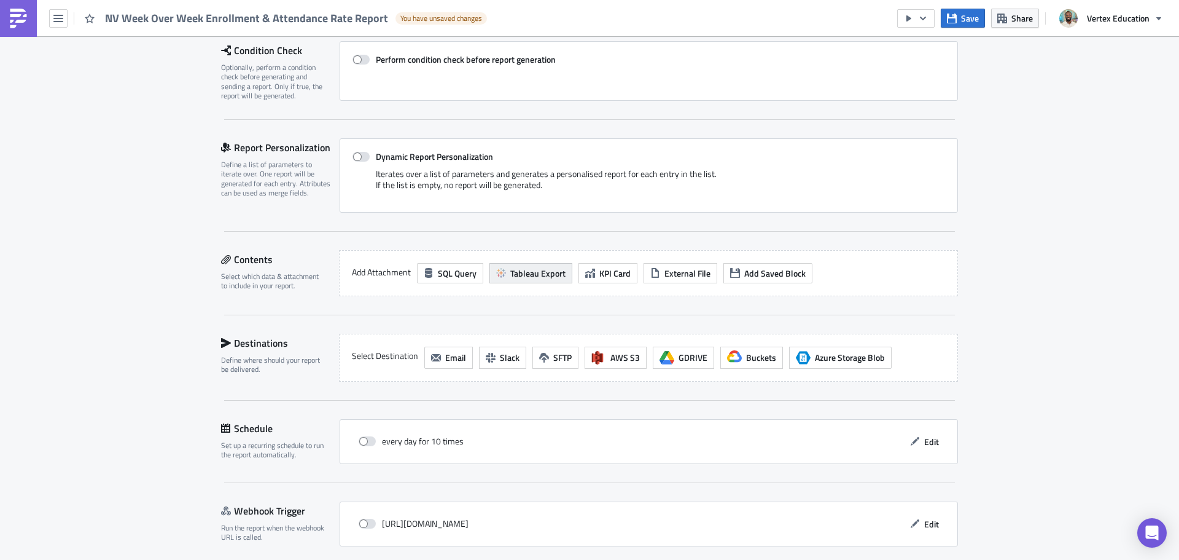
type input "NV Week Over Week Enrollment & Attendance Rate Report"
click at [510, 273] on span "Tableau Export" at bounding box center [537, 273] width 55 height 13
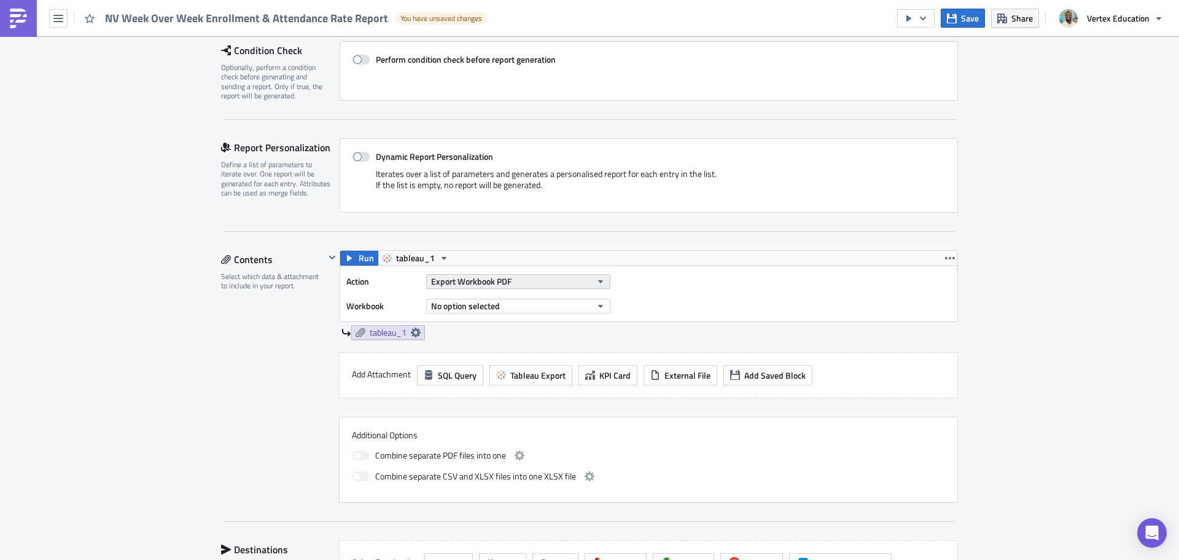
click at [485, 281] on span "Export Workbook PDF" at bounding box center [471, 281] width 80 height 13
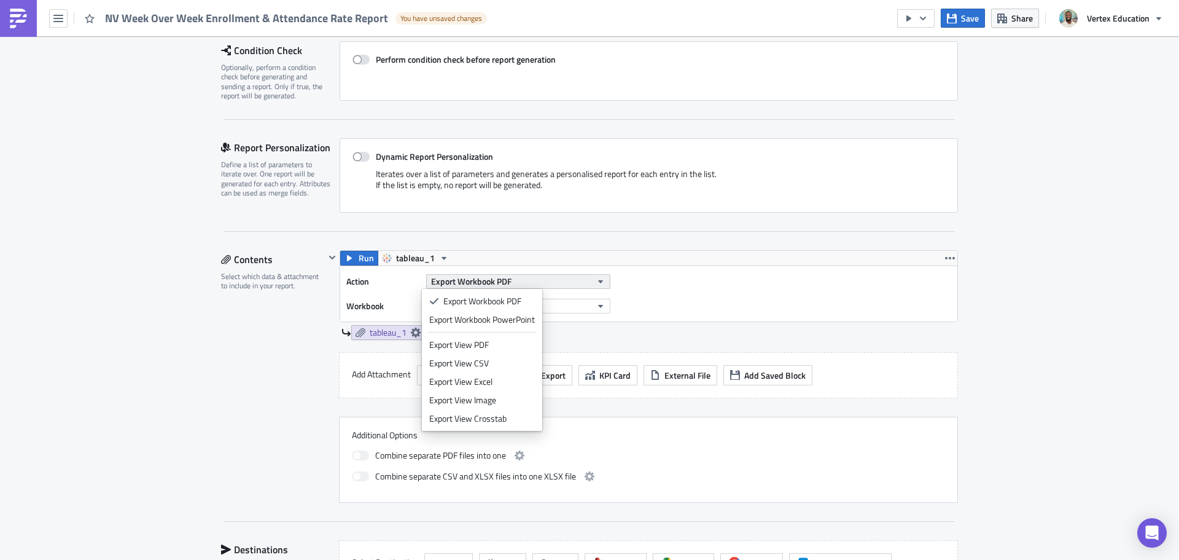
click at [485, 281] on span "Export Workbook PDF" at bounding box center [471, 281] width 80 height 13
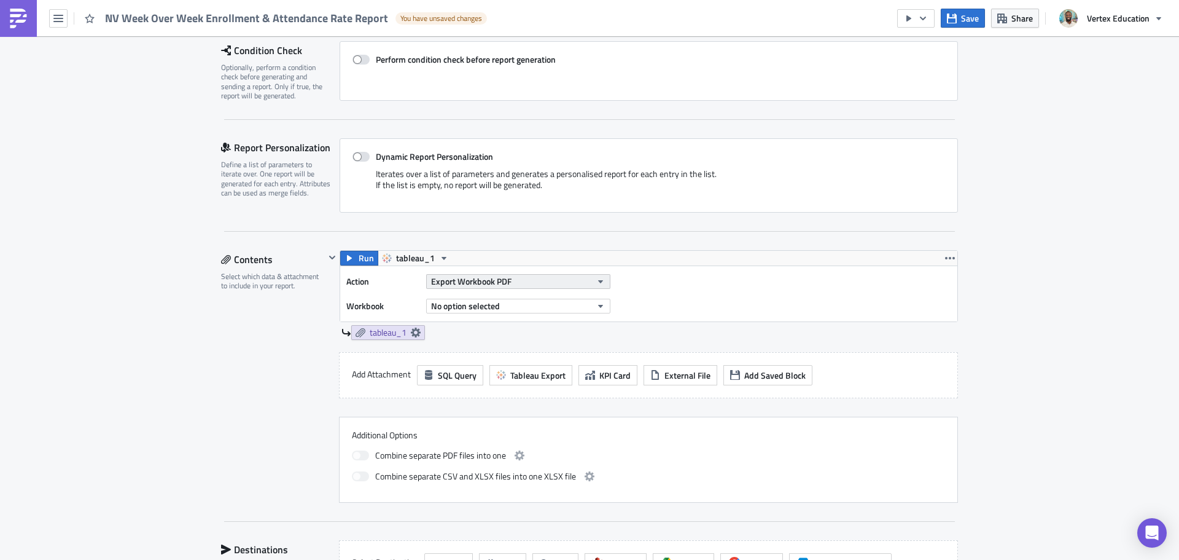
click at [557, 281] on button "Export Workbook PDF" at bounding box center [518, 281] width 184 height 15
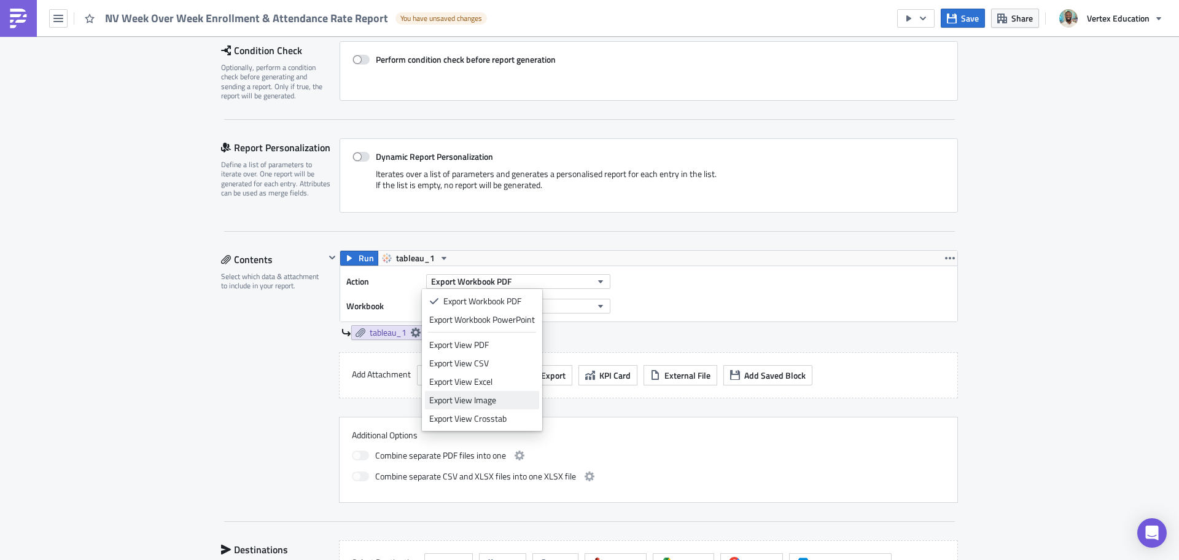
click at [495, 402] on div "Export View Image" at bounding box center [482, 400] width 106 height 12
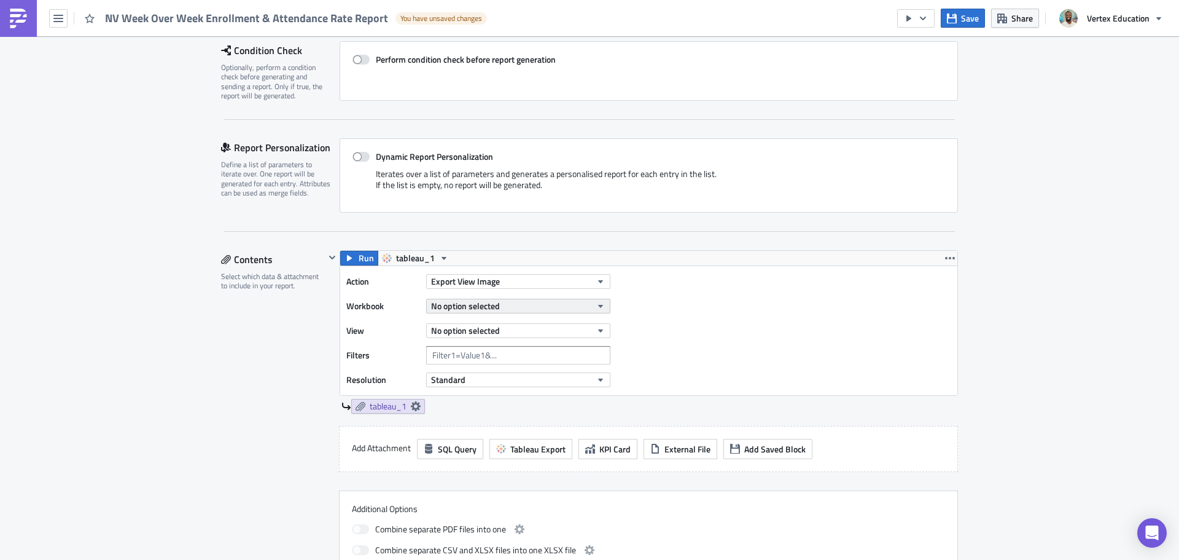
click at [485, 306] on span "No option selected" at bounding box center [465, 305] width 69 height 13
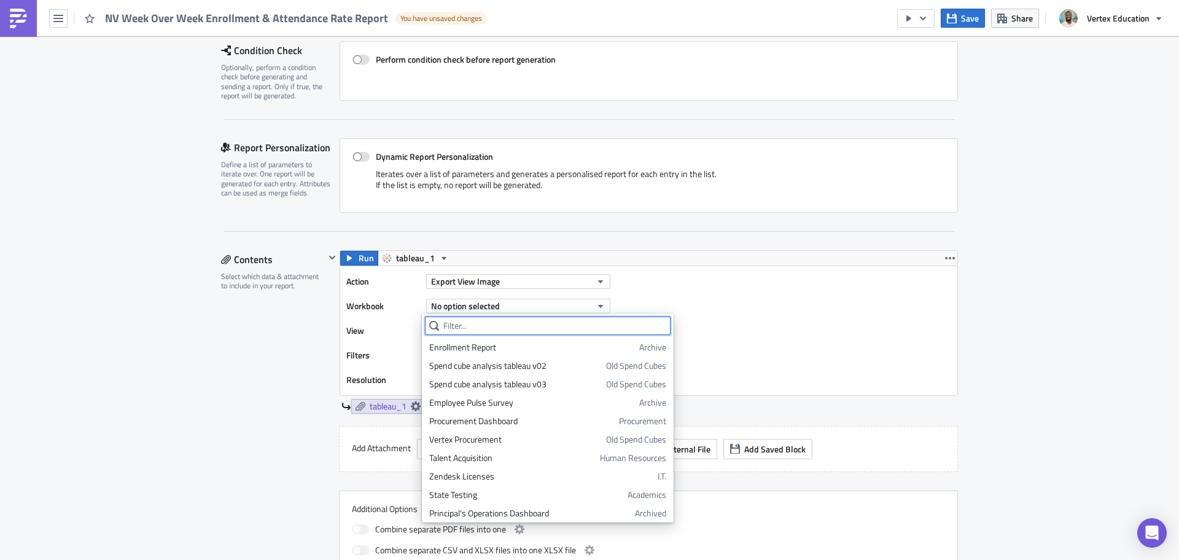
click at [477, 321] on input "text" at bounding box center [548, 325] width 246 height 18
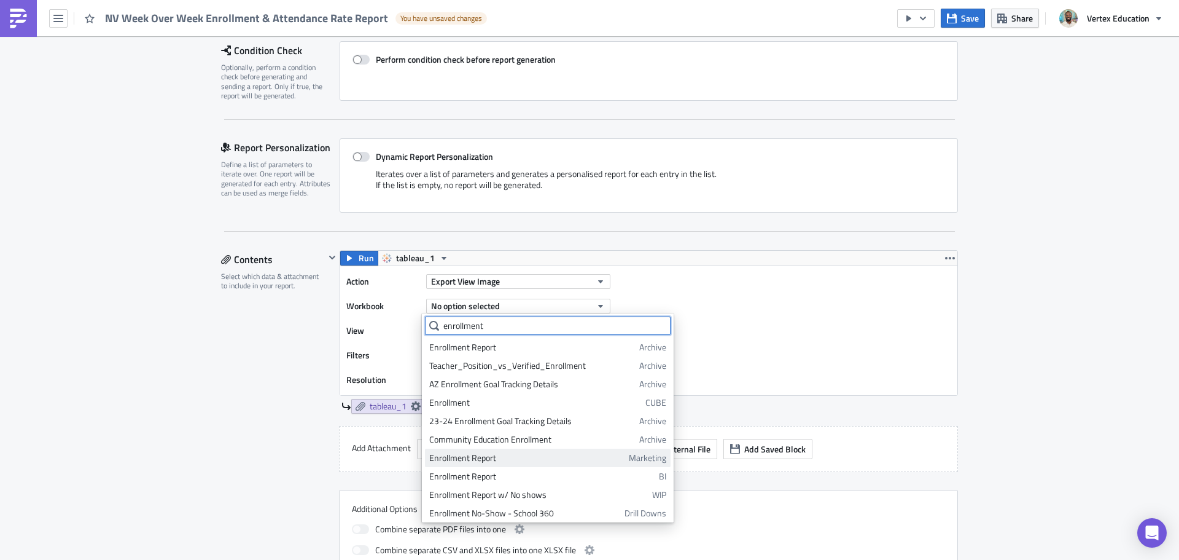
type input "enrollment"
click at [552, 456] on div "Enrollment Report" at bounding box center [526, 457] width 195 height 12
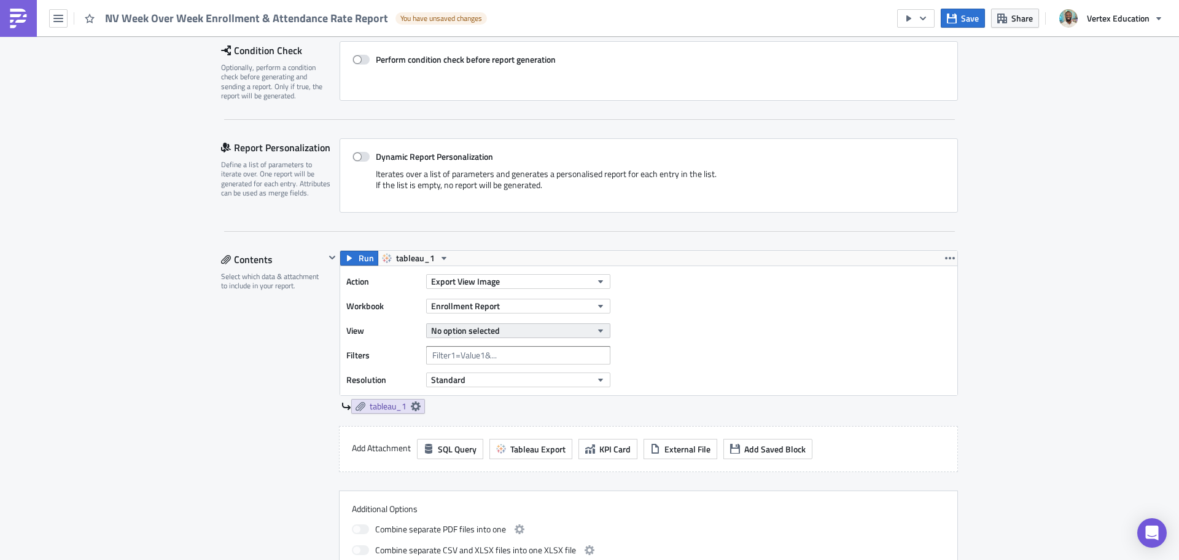
click at [494, 328] on span "No option selected" at bounding box center [465, 330] width 69 height 13
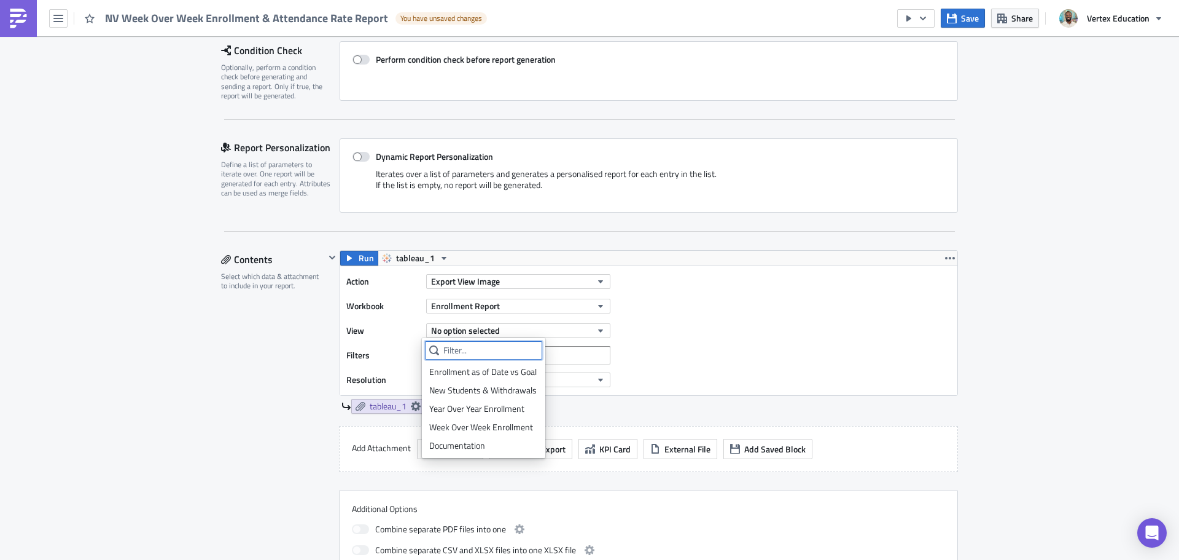
click at [483, 359] on input "text" at bounding box center [483, 350] width 117 height 18
click at [466, 421] on div "Week Over Week Enrollment" at bounding box center [483, 427] width 109 height 12
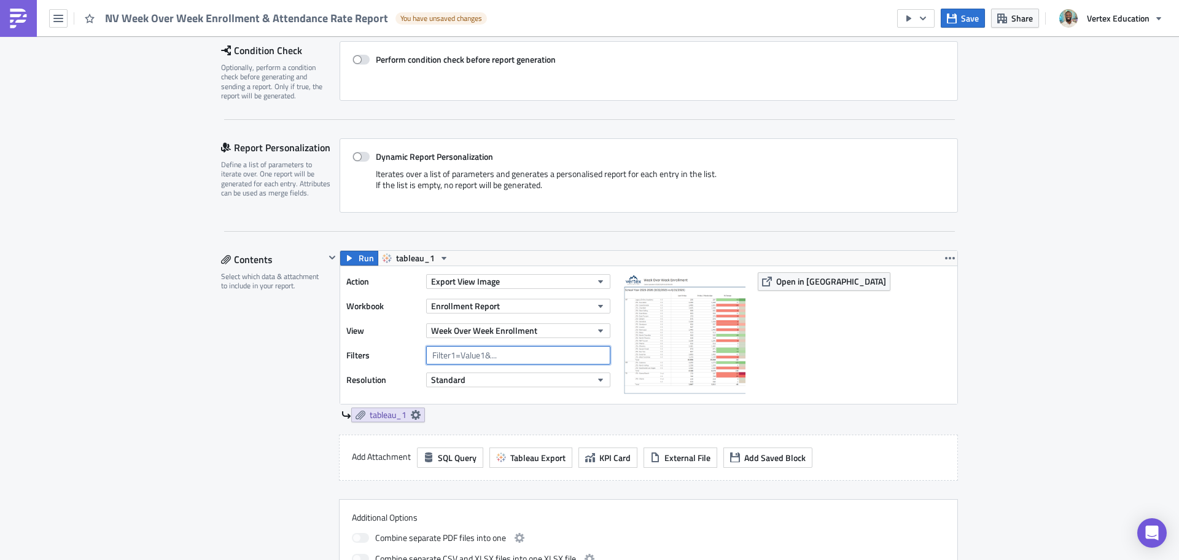
click at [443, 356] on input "text" at bounding box center [518, 355] width 184 height 18
paste input "Region=[GEOGRAPHIC_DATA][US_STATE] Preschool Included?=False"
click at [467, 355] on input "Region=[GEOGRAPHIC_DATA][US_STATE] Preschool Included?=False" at bounding box center [518, 355] width 184 height 18
type input "Region=NV&Arizona Preschool Included?=False"
click at [359, 260] on span "Run" at bounding box center [366, 258] width 15 height 15
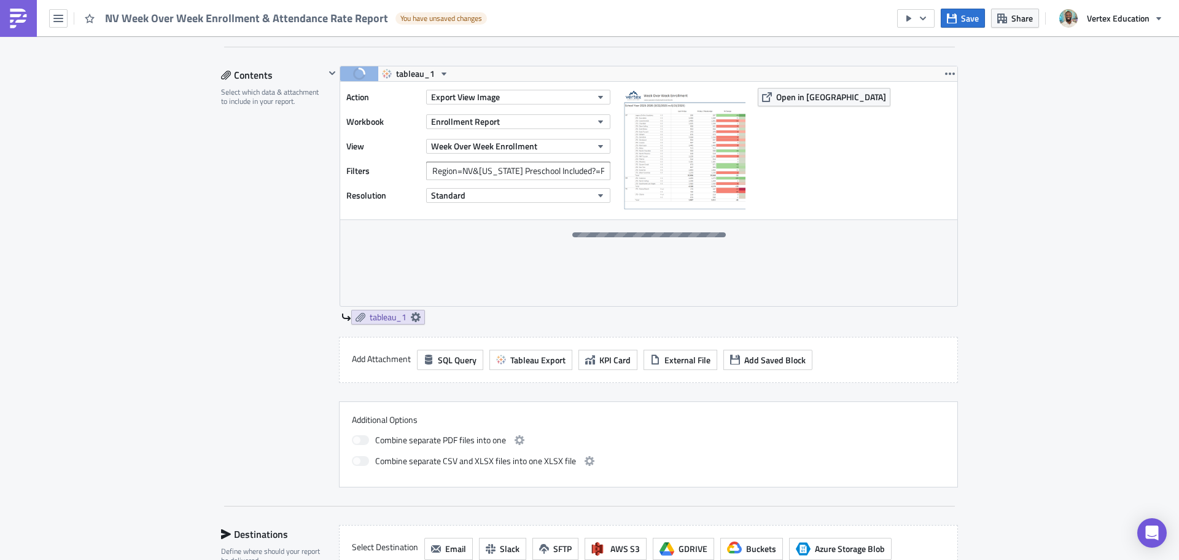
scroll to position [430, 0]
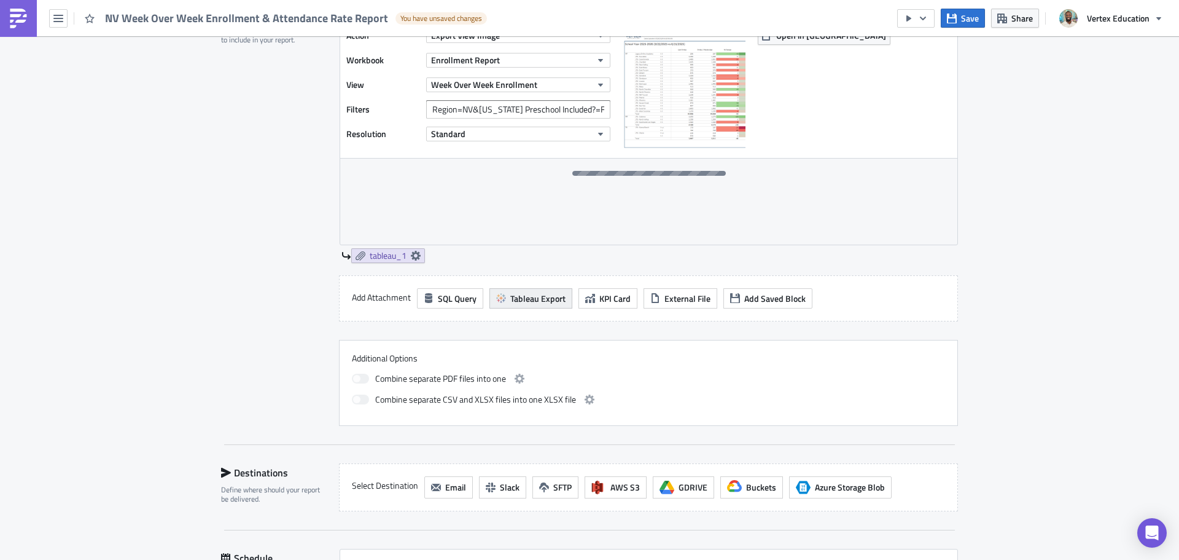
click at [523, 303] on span "Tableau Export" at bounding box center [537, 298] width 55 height 13
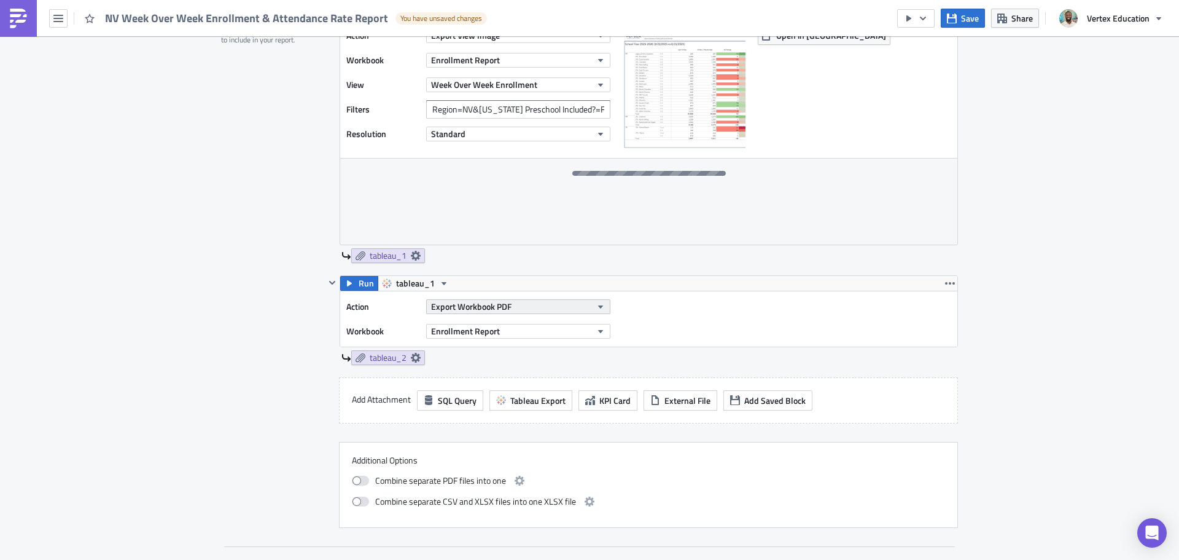
click at [474, 310] on span "Export Workbook PDF" at bounding box center [471, 306] width 80 height 13
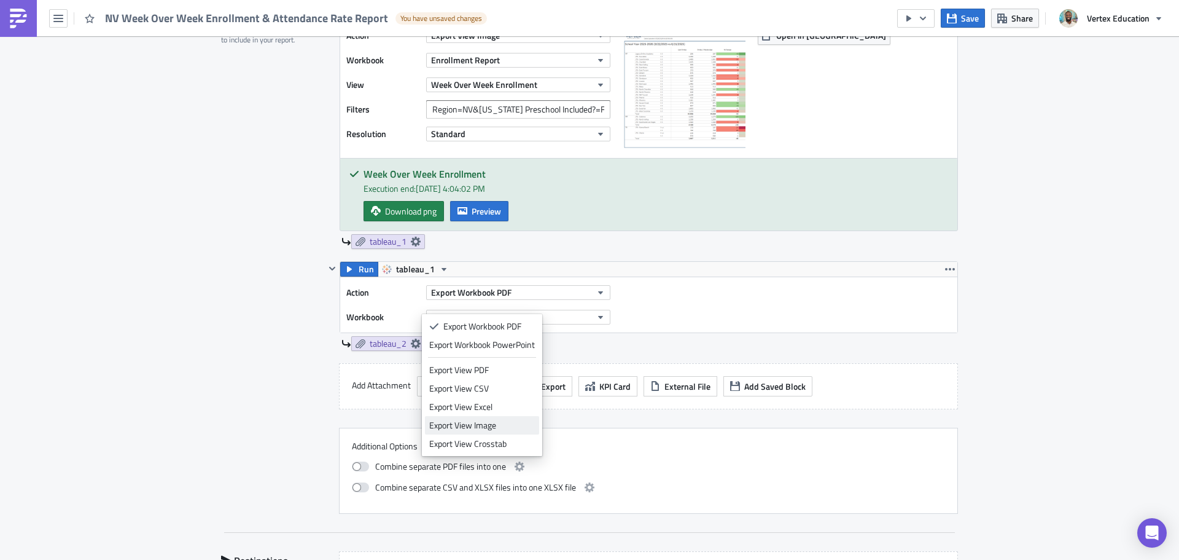
click at [489, 424] on div "Export View Image" at bounding box center [482, 425] width 106 height 12
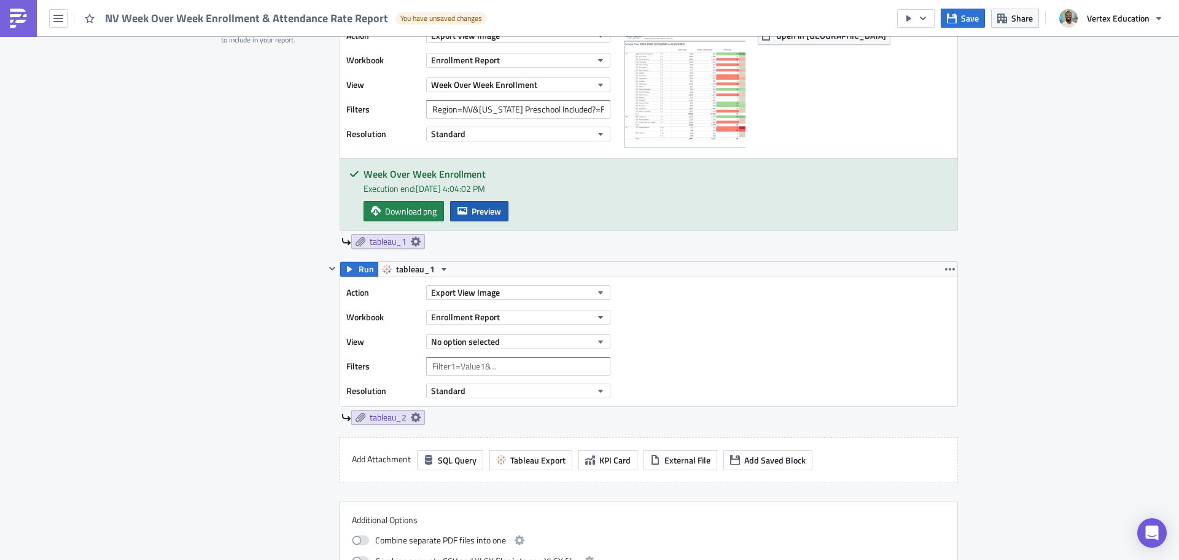
click at [459, 216] on icon "button" at bounding box center [463, 211] width 10 height 10
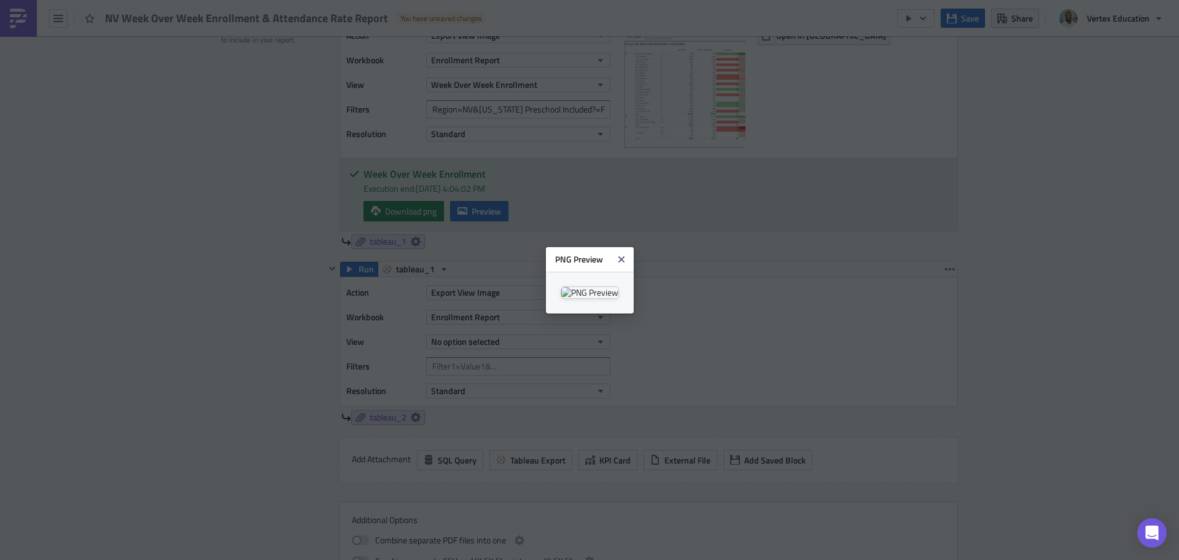
click at [1112, 203] on body "NV Week Over Week Enrollment & Attendance Rate Report You have unsaved changes …" at bounding box center [589, 280] width 1179 height 561
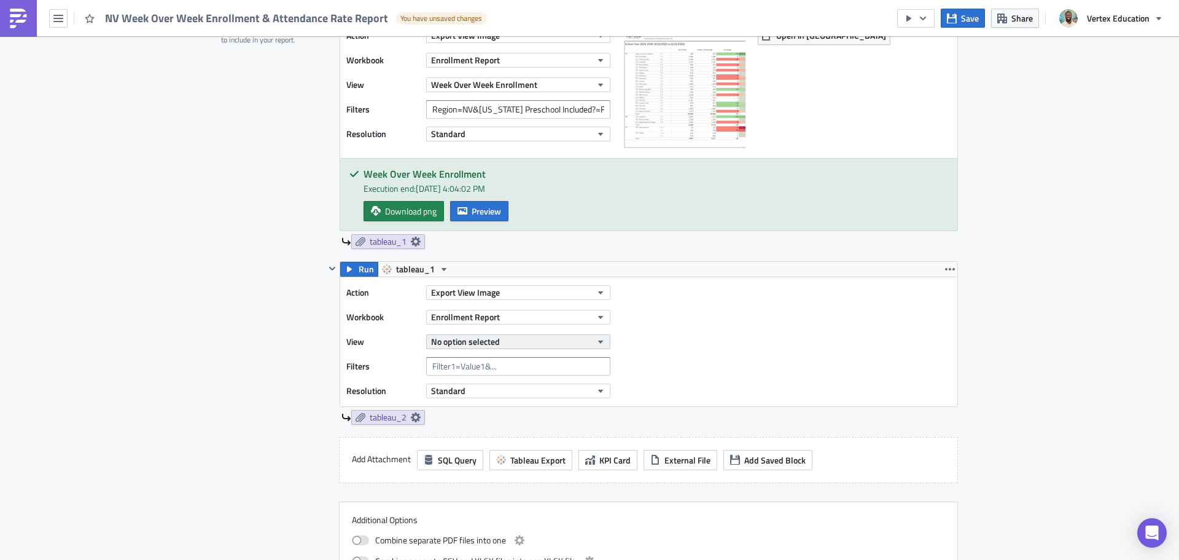
click at [468, 343] on span "No option selected" at bounding box center [465, 341] width 69 height 13
click at [471, 344] on span "No option selected" at bounding box center [465, 341] width 69 height 13
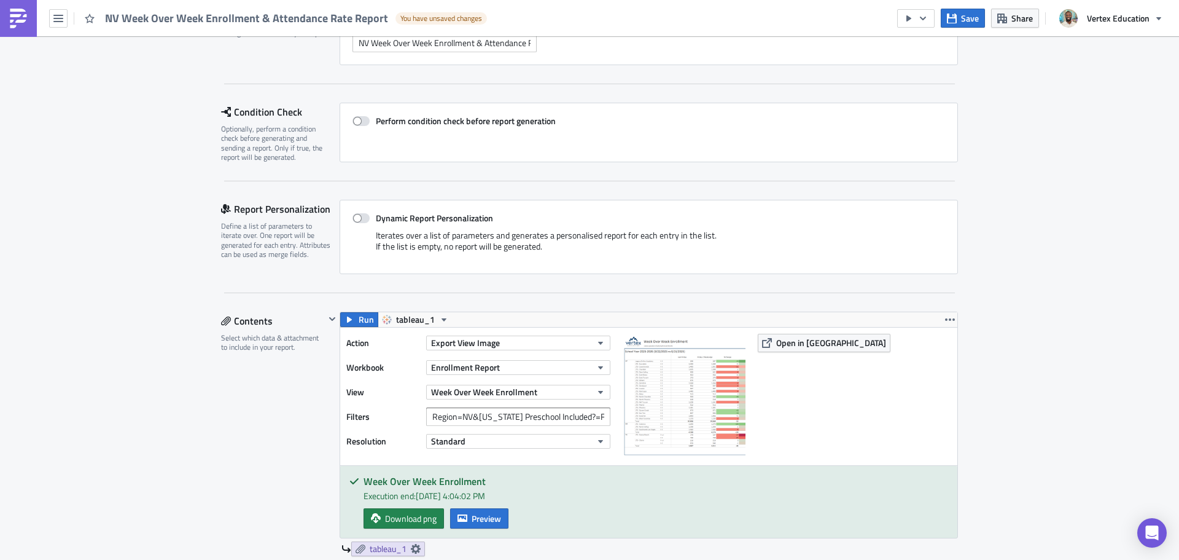
scroll to position [369, 0]
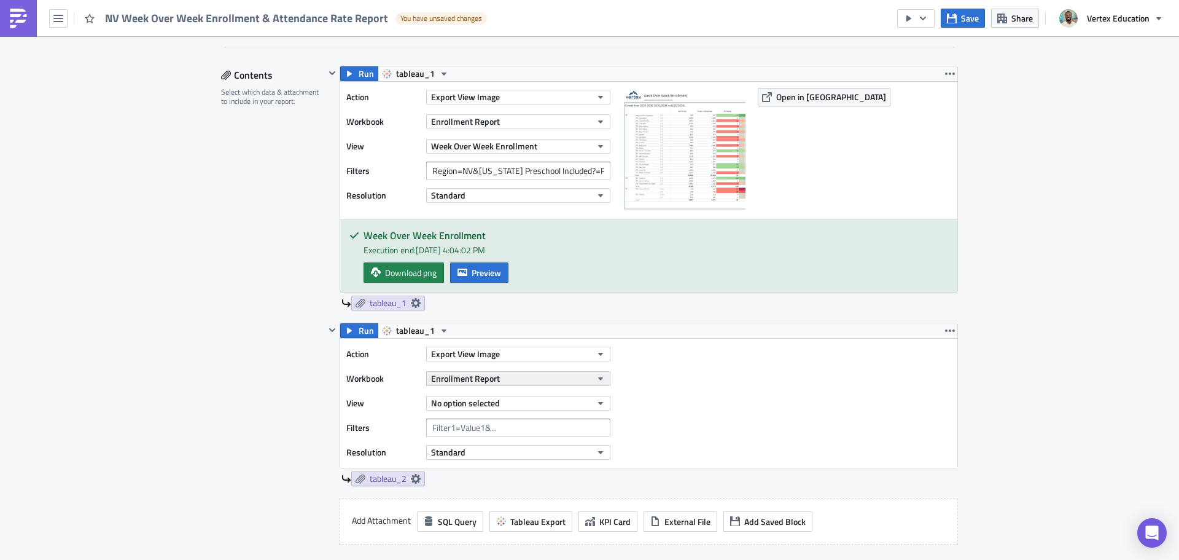
click at [514, 375] on button "Enrollment Report" at bounding box center [518, 378] width 184 height 15
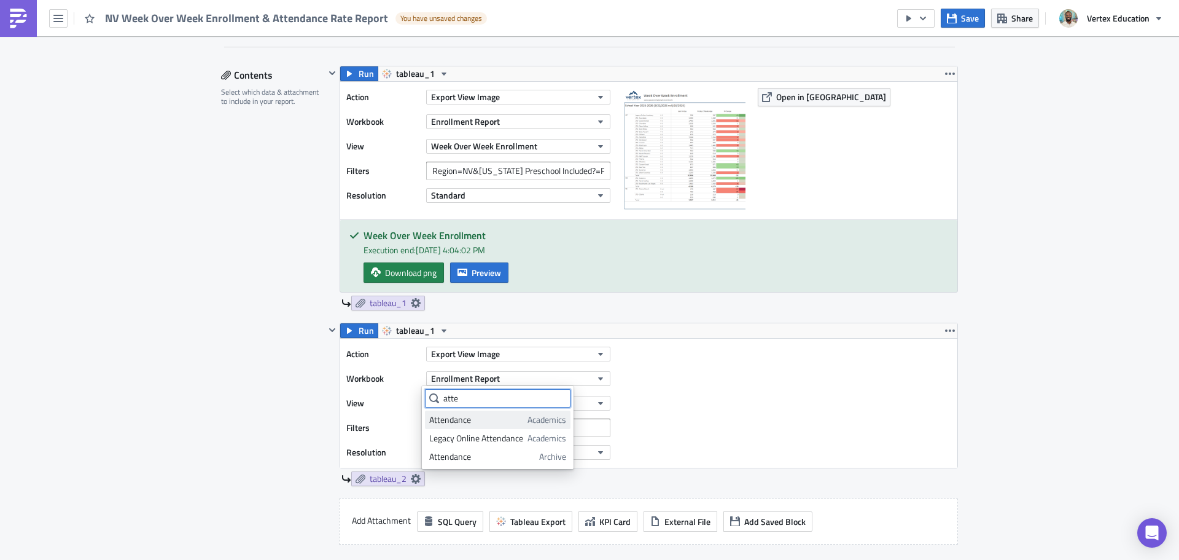
type input "atte"
click at [496, 423] on div "Attendance" at bounding box center [476, 419] width 94 height 12
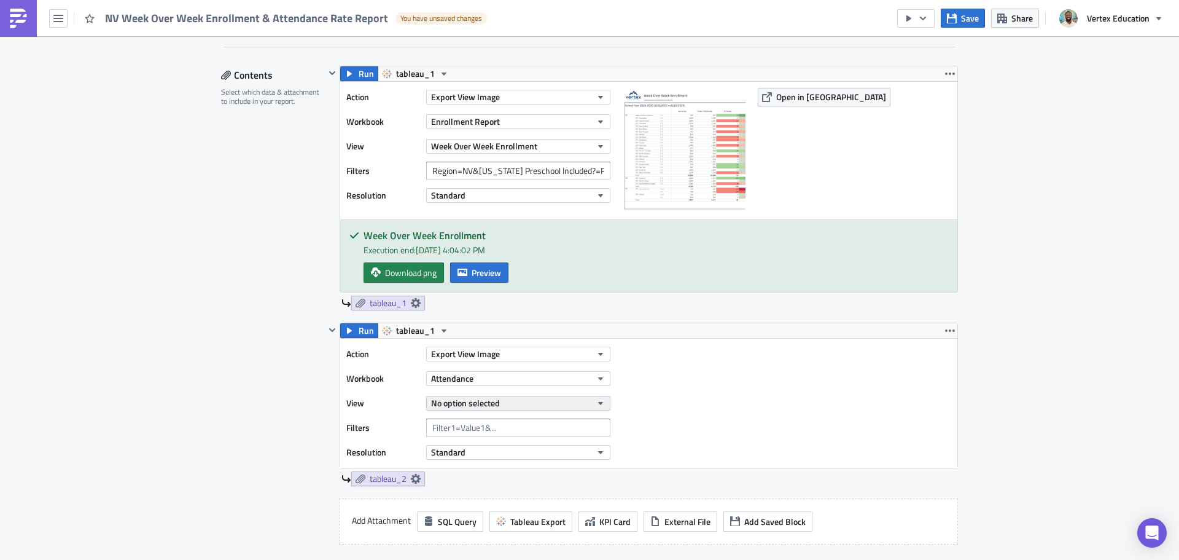
click at [472, 404] on span "No option selected" at bounding box center [465, 402] width 69 height 13
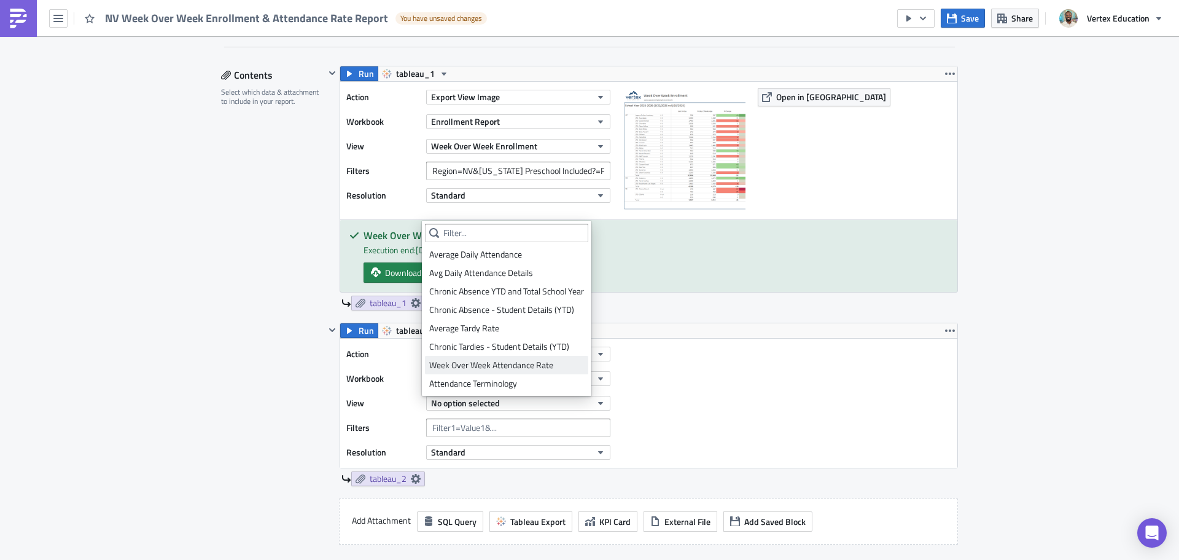
click at [482, 365] on div "Week Over Week Attendance Rate" at bounding box center [506, 365] width 155 height 12
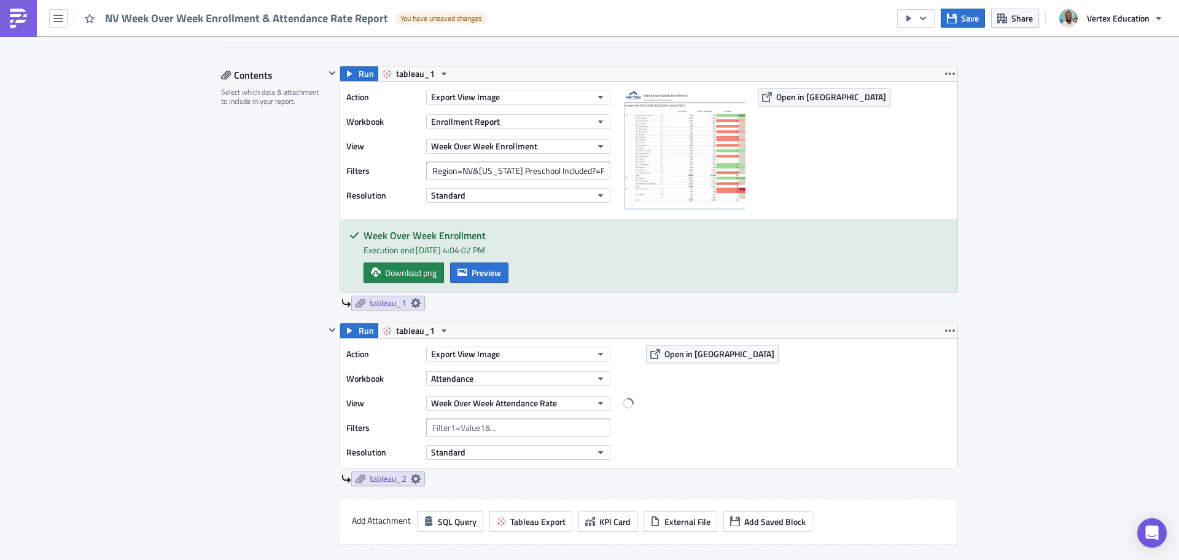
scroll to position [491, 0]
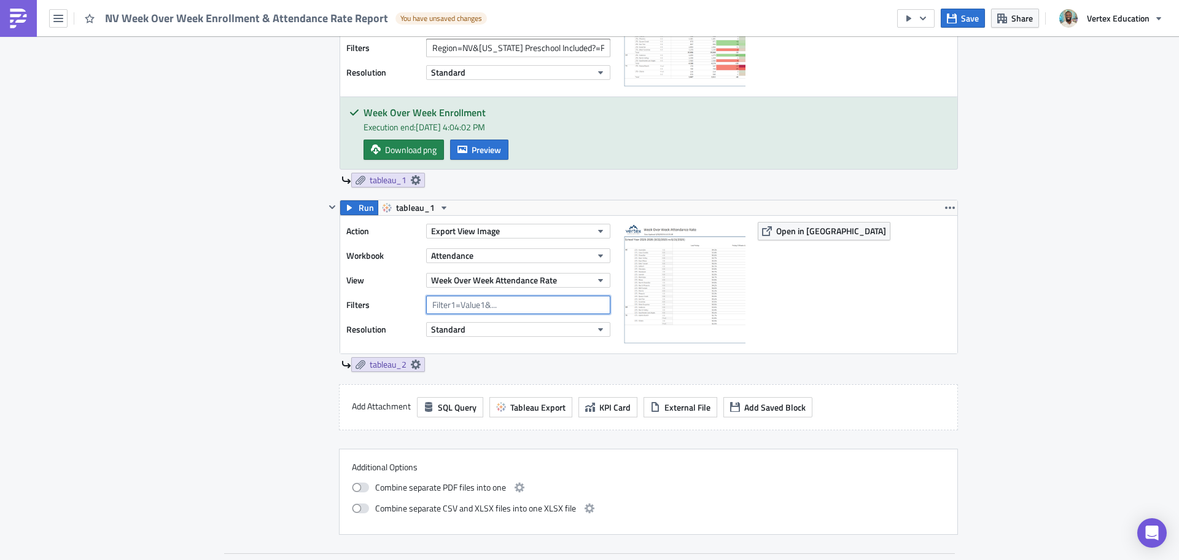
click at [466, 302] on input "text" at bounding box center [518, 304] width 184 height 18
paste input "State=[US_STATE][GEOGRAPHIC_DATA][US_STATE] Preschool Included?=False"
click at [462, 307] on input "State=[US_STATE][GEOGRAPHIC_DATA][US_STATE] Preschool Included?=False" at bounding box center [518, 304] width 184 height 18
type input "State=NV&Arizona Preschool Included?=False"
click at [1048, 311] on div "Execution Log Edit " NV Week Over Week Enrollment & Attendance Rate Report " Dr…" at bounding box center [589, 196] width 1179 height 1302
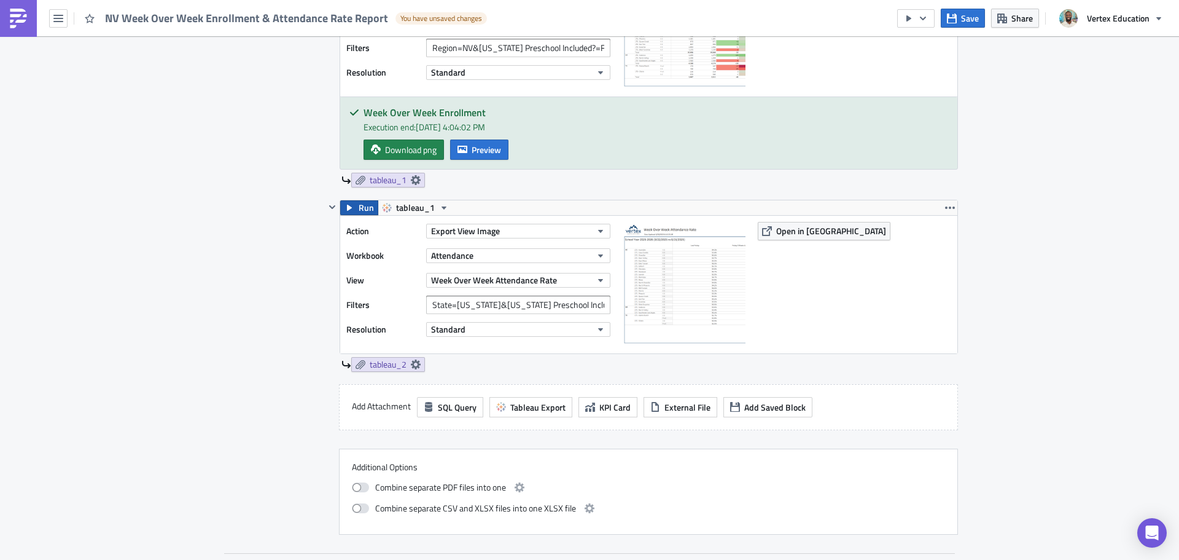
click at [359, 202] on span "Run" at bounding box center [366, 207] width 15 height 15
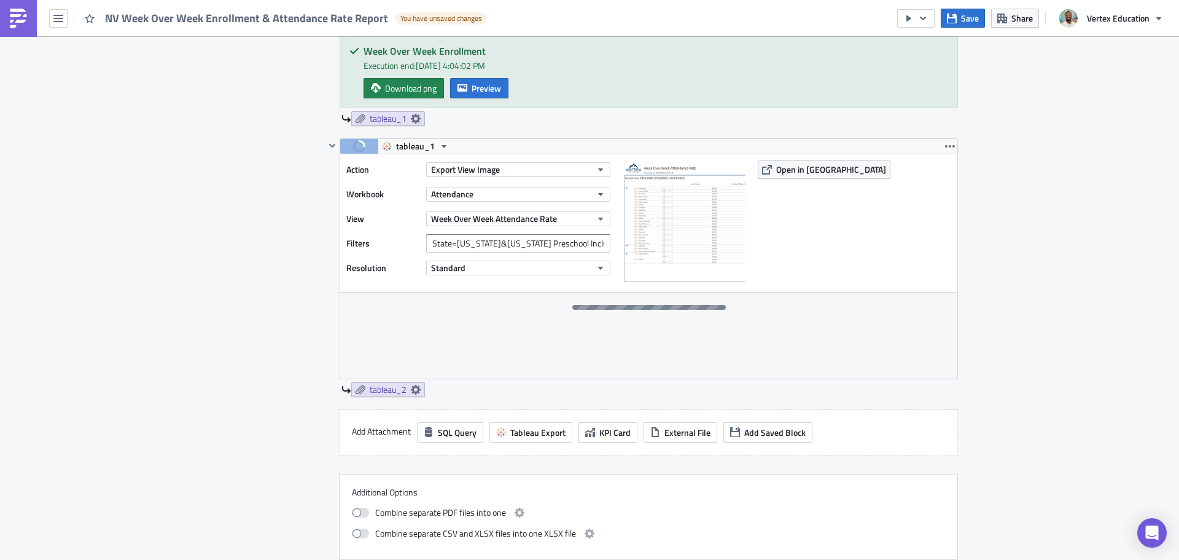
scroll to position [676, 0]
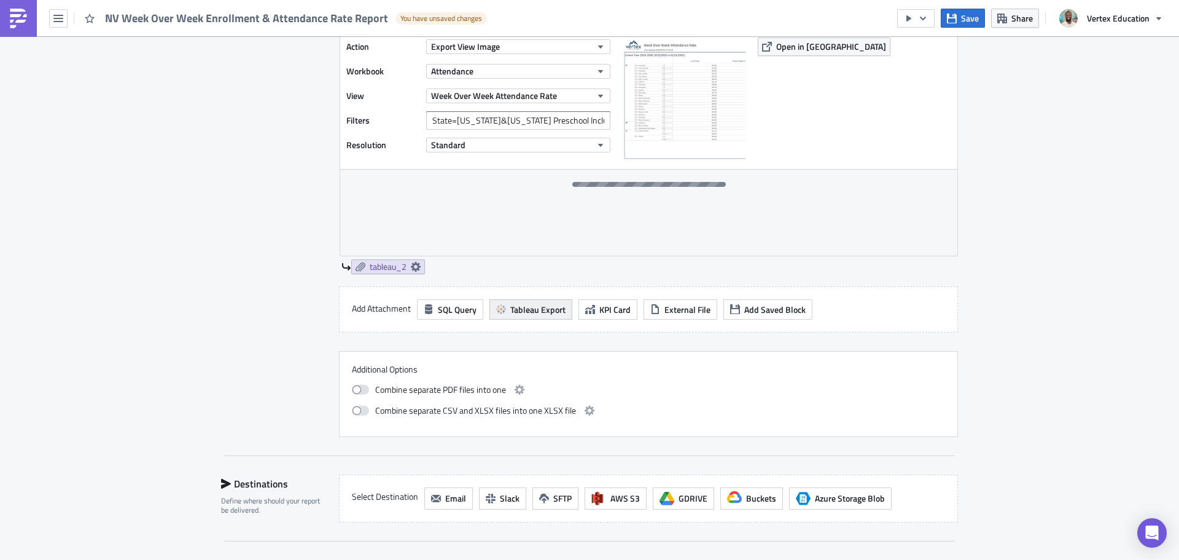
click at [520, 300] on button "Tableau Export" at bounding box center [531, 309] width 83 height 20
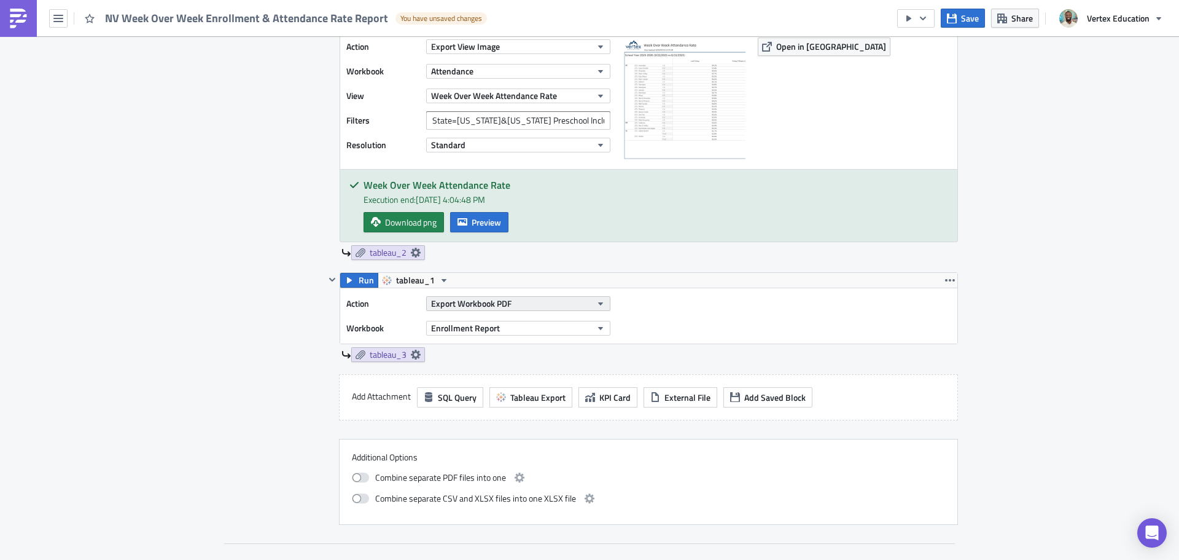
click at [534, 309] on button "Export Workbook PDF" at bounding box center [518, 303] width 184 height 15
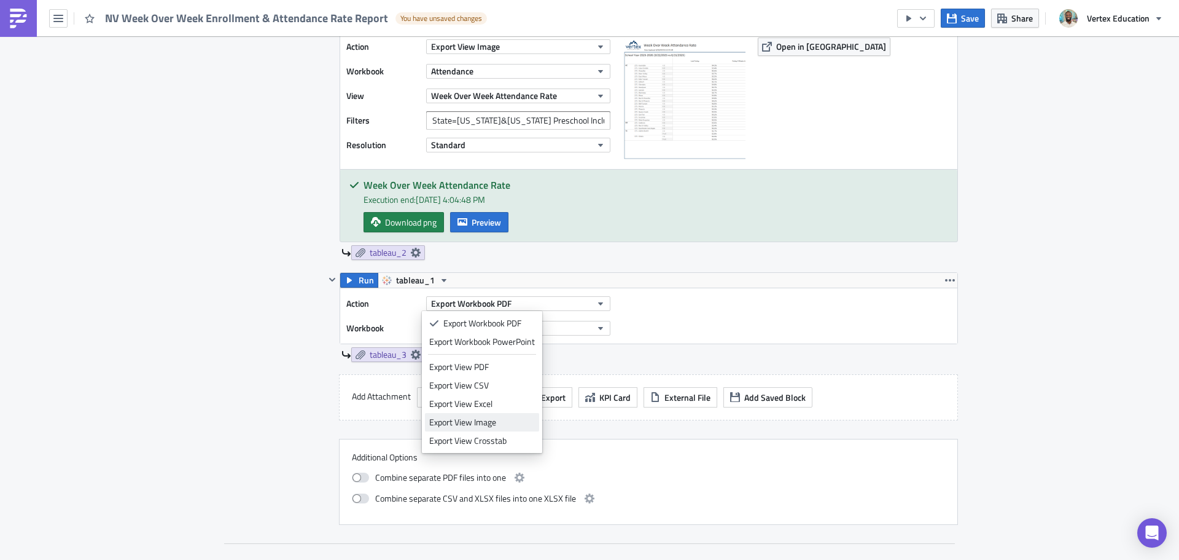
click at [497, 421] on div "Export View Image" at bounding box center [482, 422] width 106 height 12
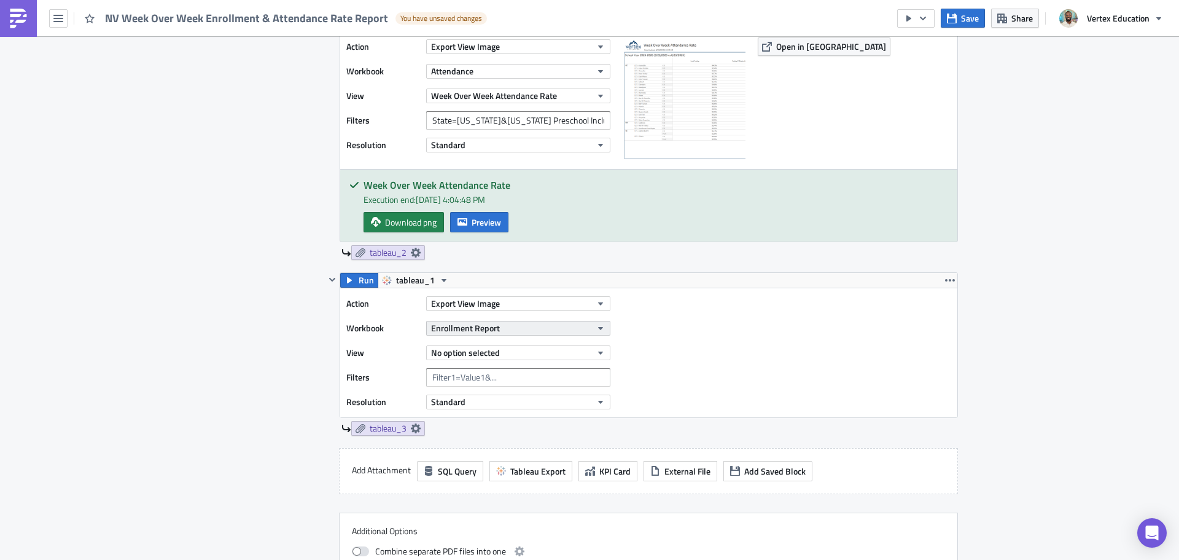
click at [477, 327] on span "Enrollment Report" at bounding box center [465, 327] width 69 height 13
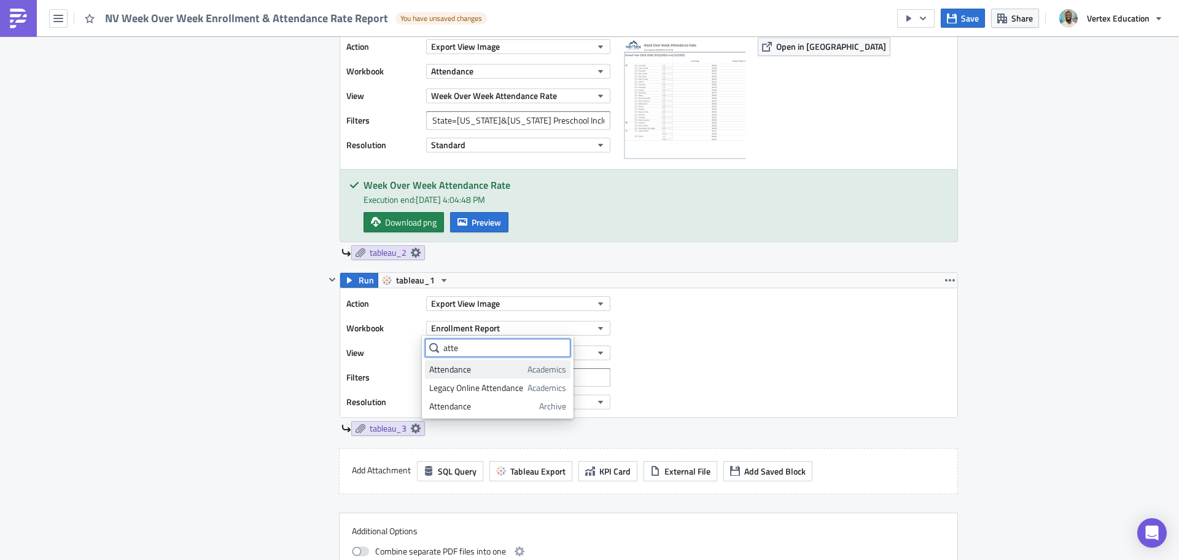
type input "atte"
click at [474, 369] on div "Attendance" at bounding box center [476, 369] width 94 height 12
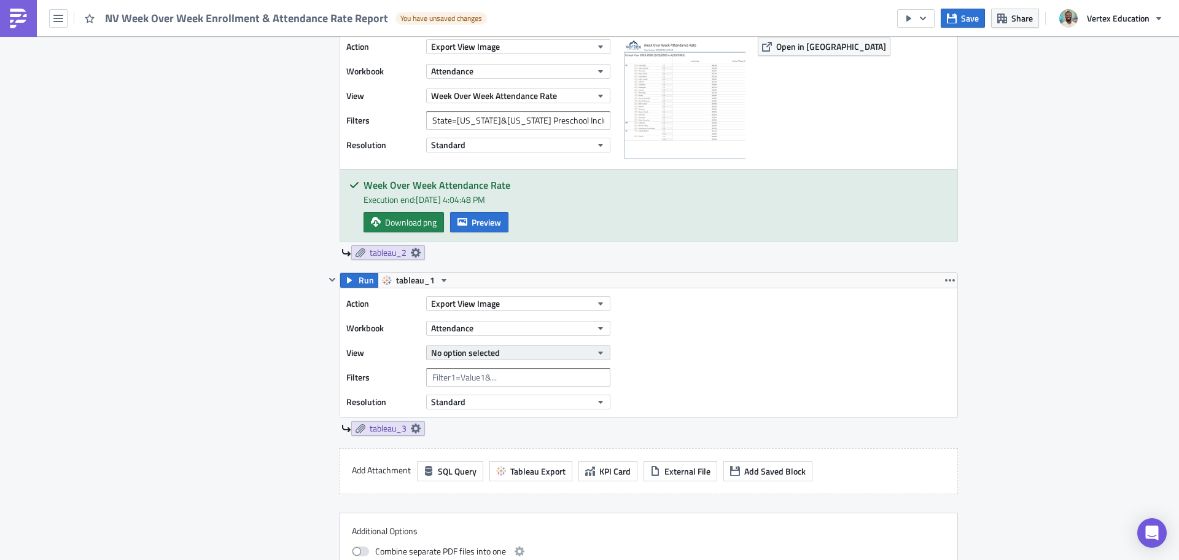
click at [477, 353] on span "No option selected" at bounding box center [465, 352] width 69 height 13
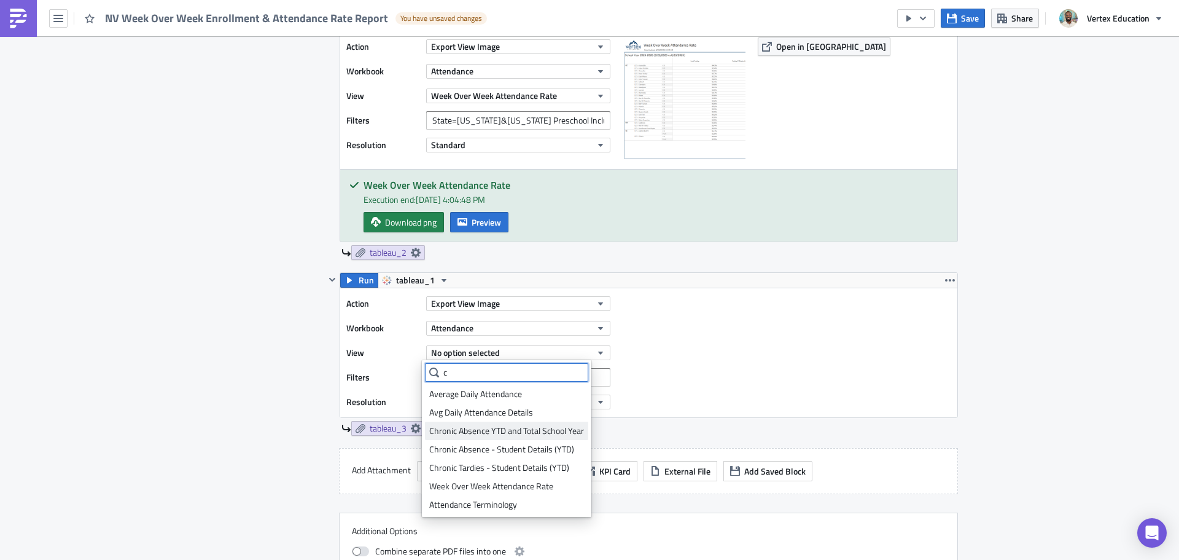
type input "c"
click at [488, 434] on div "Chronic Absence YTD and Total School Year" at bounding box center [506, 430] width 155 height 12
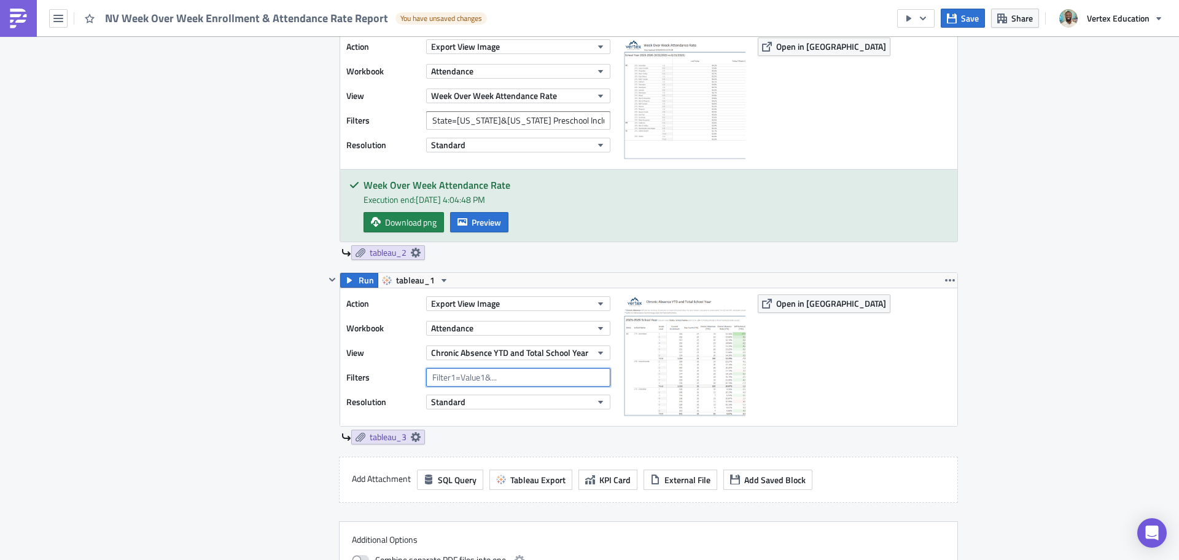
click at [534, 378] on input "text" at bounding box center [518, 377] width 184 height 18
paste input "State=[US_STATE]&Grade Level=PK3,PK4,K,1,2,3,4,5,6,7,8,9,10,11,12"
click at [466, 381] on input "State=[US_STATE]&Grade Level=PK3,PK4,K,1,2,3,4,5,6,7,8,9,10,11,12" at bounding box center [518, 377] width 184 height 18
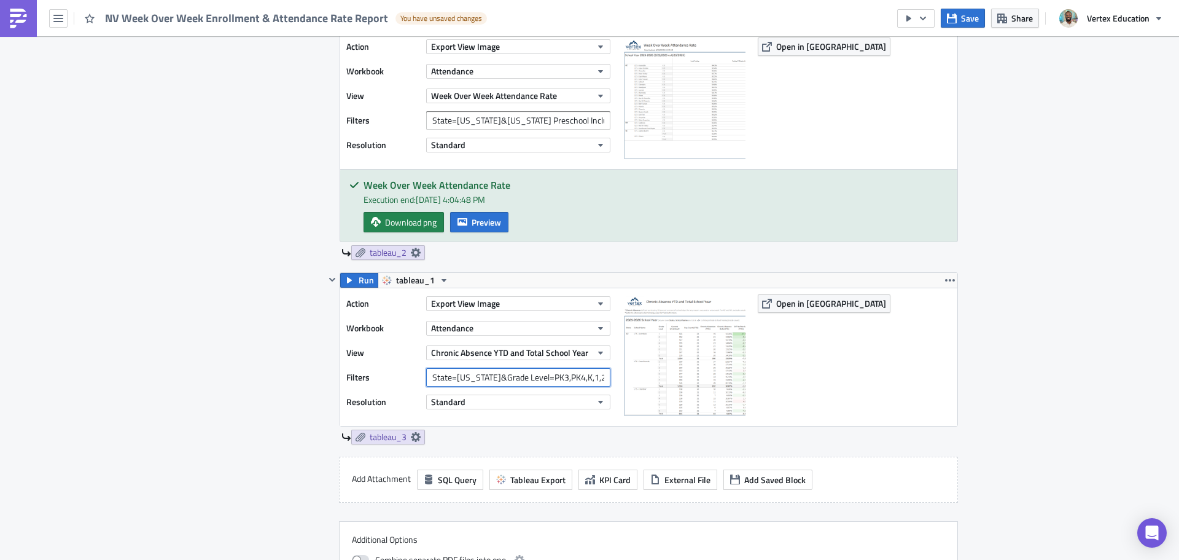
type input "State=NV&Grade Level=PK3,PK4,K,1,2,3,4,5,6,7,8,9,10,11,12"
click at [1074, 348] on div "Execution Log Edit " NV Week Over Week Enrollment & Attendance Rate Report " Dr…" at bounding box center [589, 140] width 1179 height 1558
click at [359, 279] on span "Run" at bounding box center [366, 280] width 15 height 15
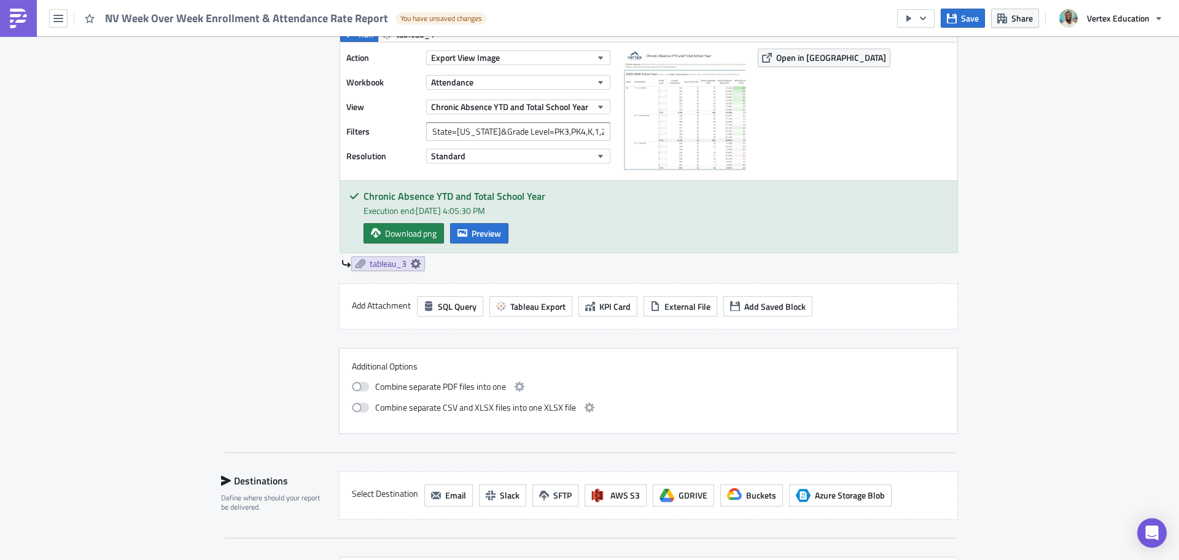
scroll to position [799, 0]
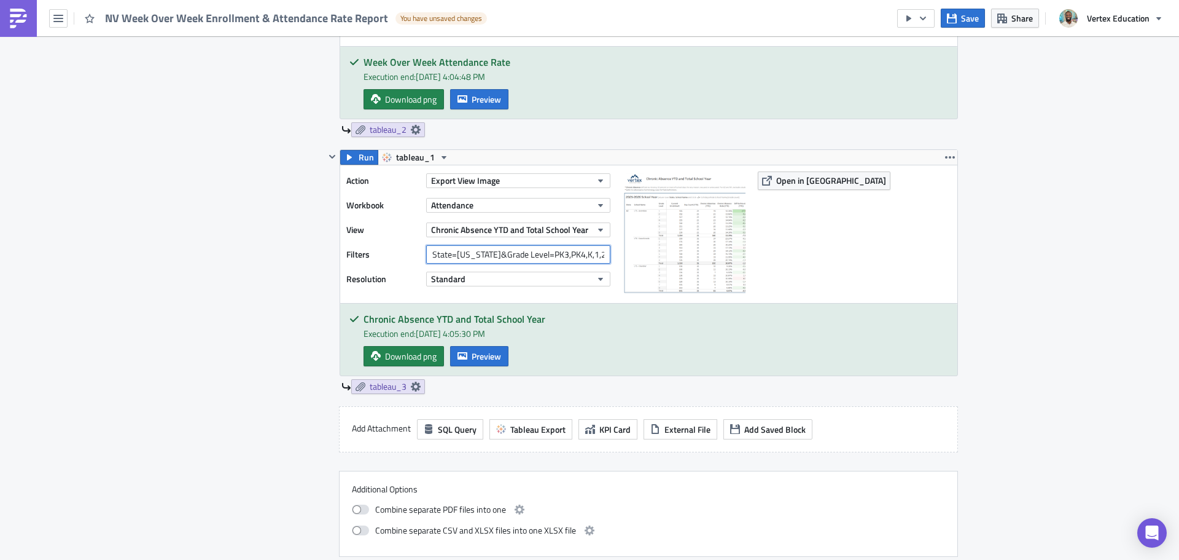
click at [524, 258] on input "State=NV&Grade Level=PK3,PK4,K,1,2,3,4,5,6,7,8,9,10,11,12" at bounding box center [518, 254] width 184 height 18
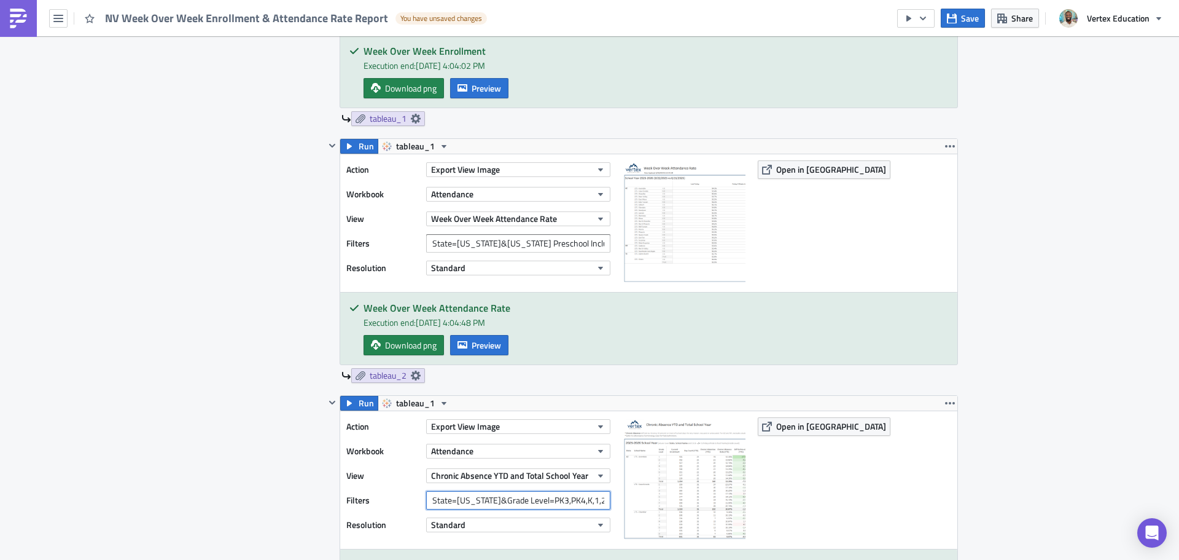
scroll to position [737, 0]
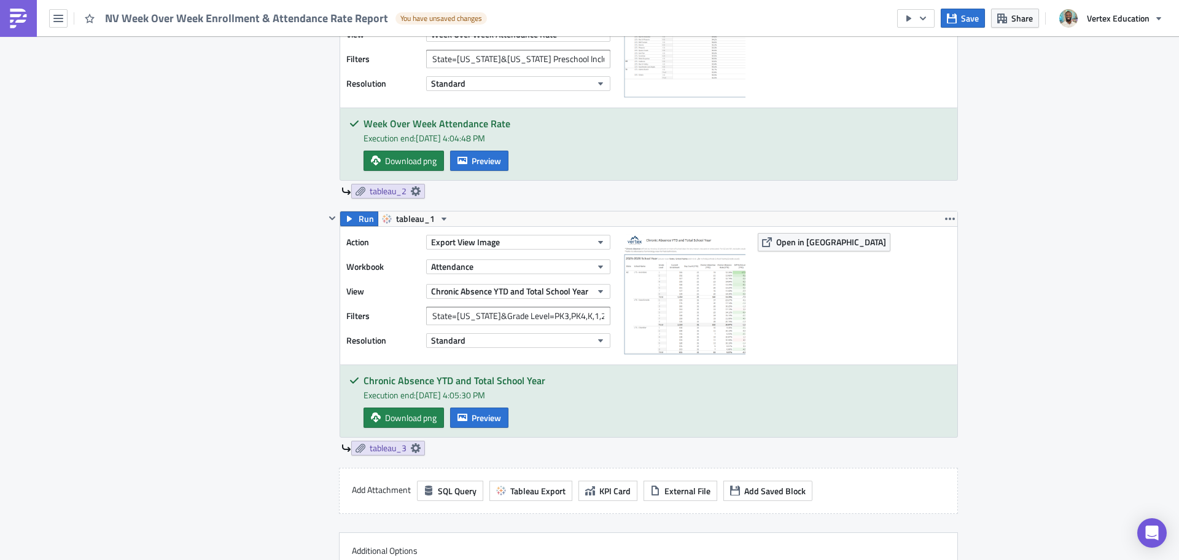
click at [479, 433] on div "Chronic Absence YTD and Total School Year Execution end: 9/2/2025, 4:05:30 PM D…" at bounding box center [648, 401] width 617 height 72
click at [475, 419] on span "Preview" at bounding box center [486, 417] width 29 height 13
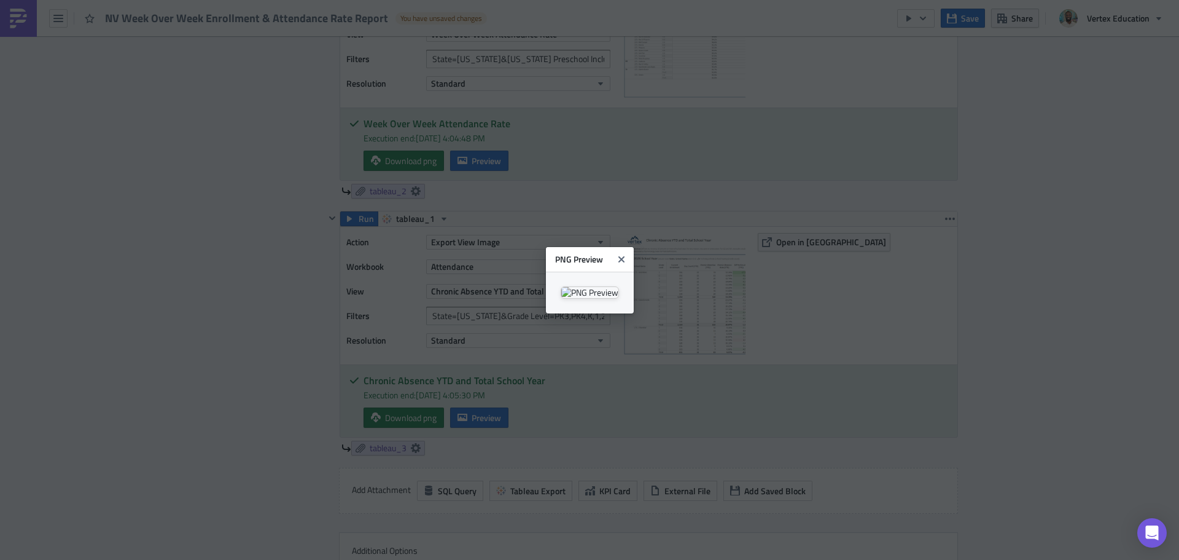
scroll to position [1, 0]
click at [1119, 235] on body "NV Week Over Week Enrollment & Attendance Rate Report You have unsaved changes …" at bounding box center [589, 280] width 1179 height 561
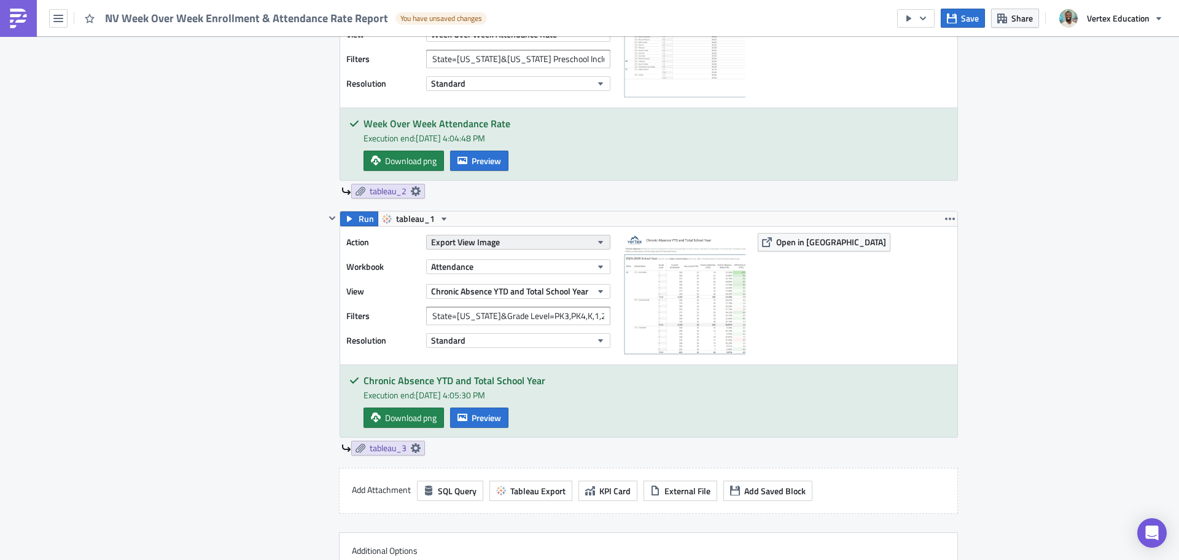
click at [526, 248] on button "Export View Image" at bounding box center [518, 242] width 184 height 15
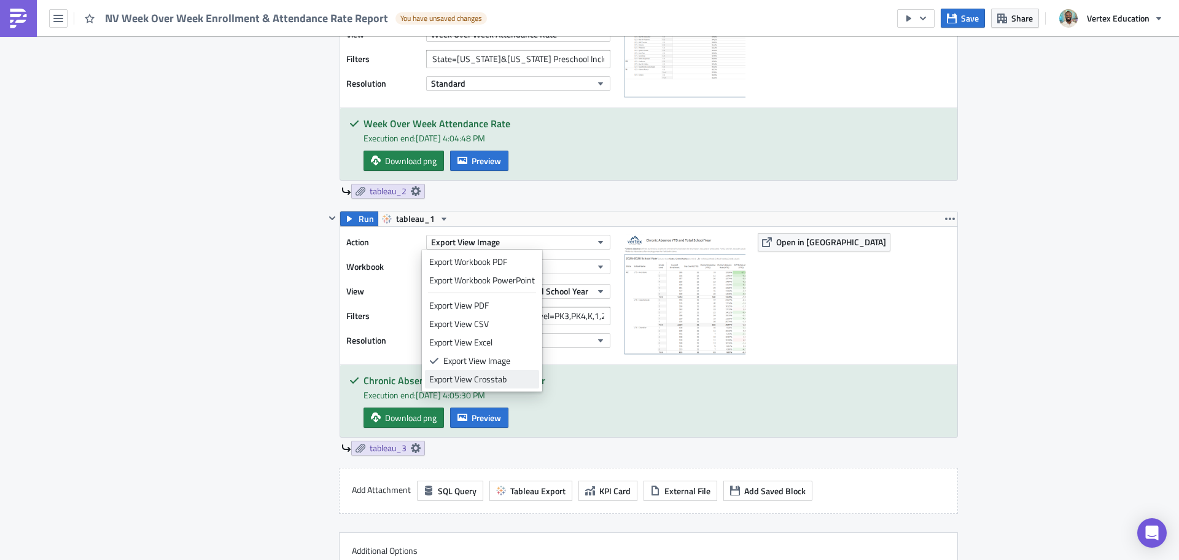
click at [502, 378] on div "Export View Crosstab" at bounding box center [482, 379] width 106 height 12
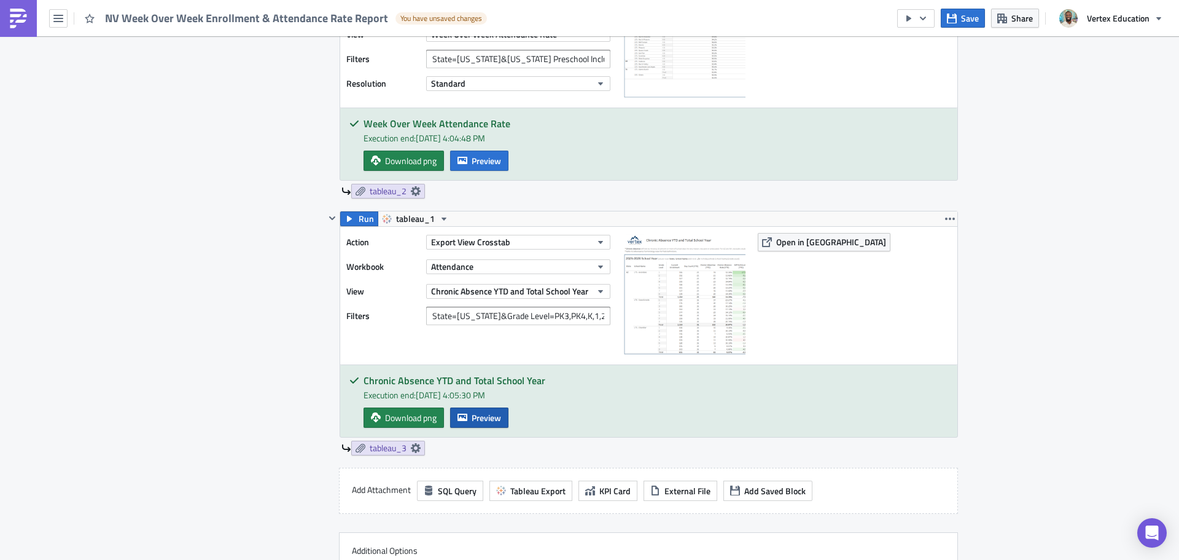
click at [459, 416] on icon "button" at bounding box center [463, 417] width 10 height 10
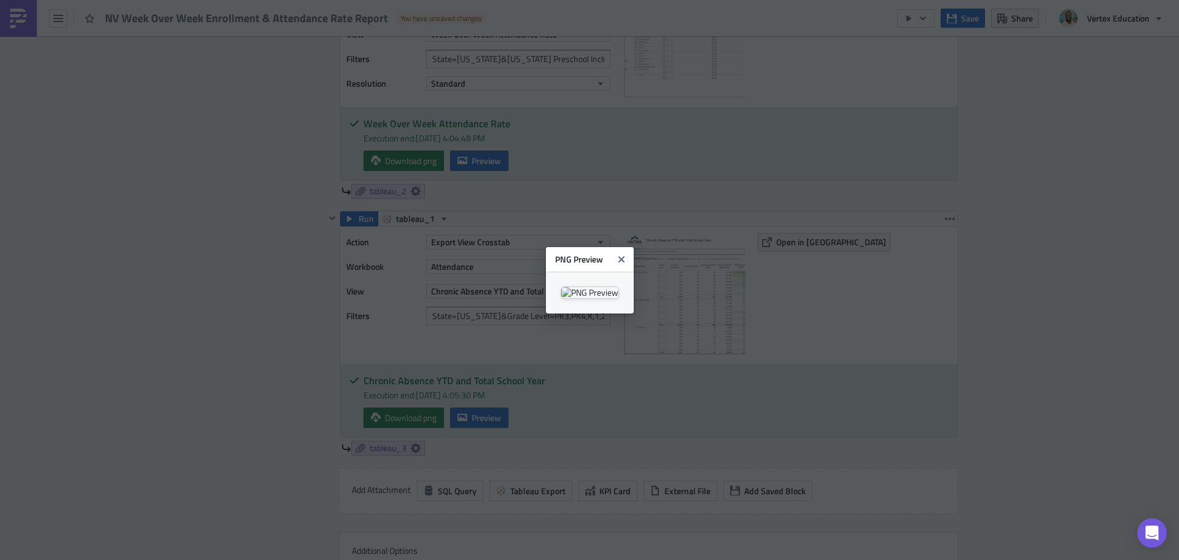
click at [1020, 256] on body "NV Week Over Week Enrollment & Attendance Rate Report You have unsaved changes …" at bounding box center [589, 280] width 1179 height 561
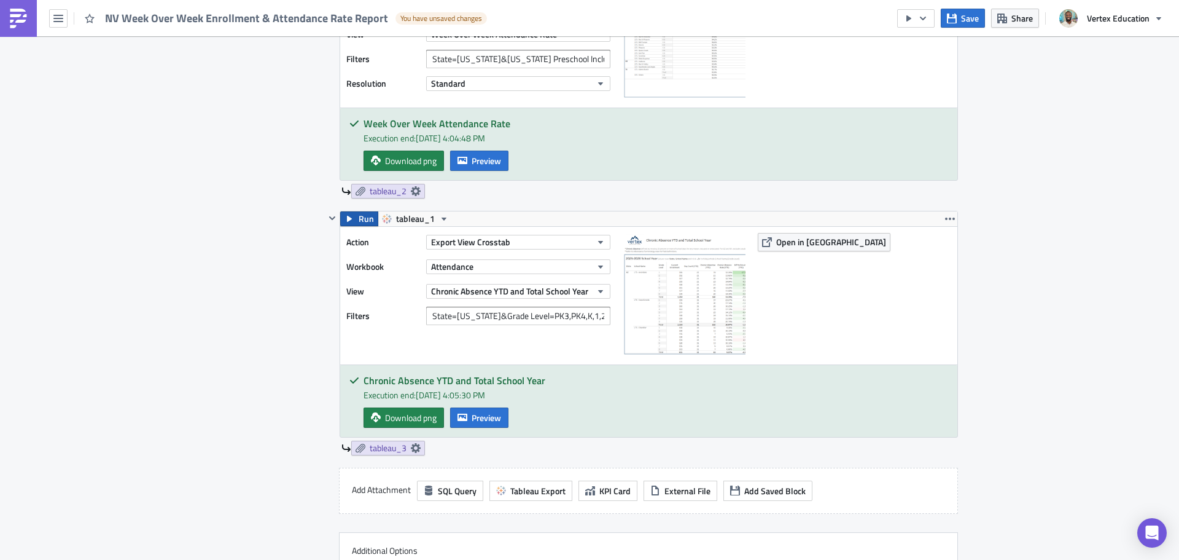
click at [347, 218] on icon "button" at bounding box center [349, 219] width 5 height 6
click at [539, 239] on button "Export View Crosstab" at bounding box center [518, 242] width 184 height 15
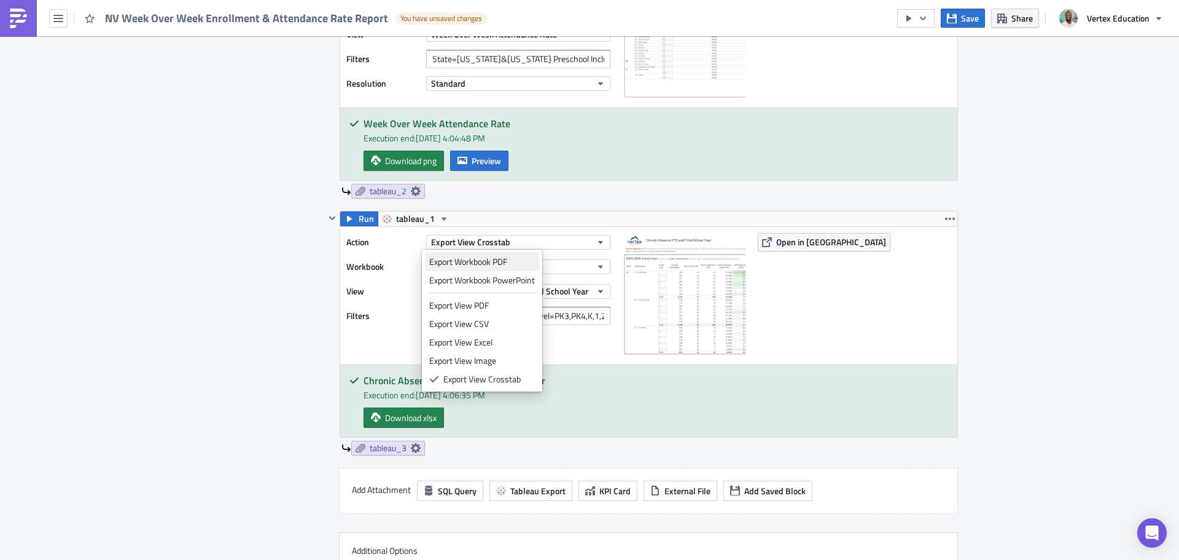
click at [531, 260] on div "Export Workbook PDF" at bounding box center [482, 262] width 106 height 12
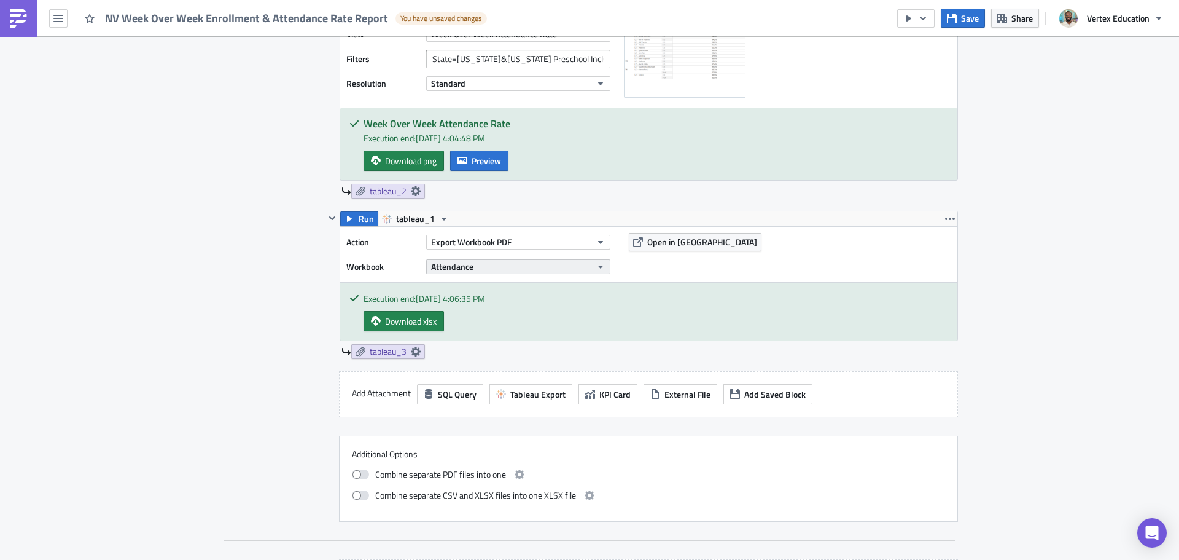
click at [513, 263] on button "Attendance" at bounding box center [518, 266] width 184 height 15
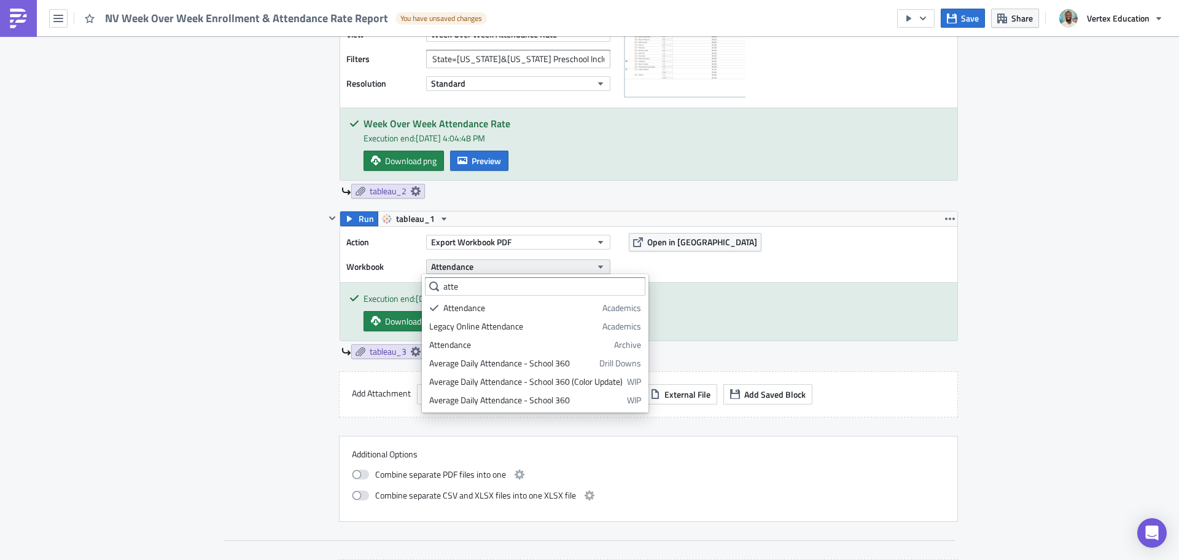
click at [513, 263] on button "Attendance" at bounding box center [518, 266] width 184 height 15
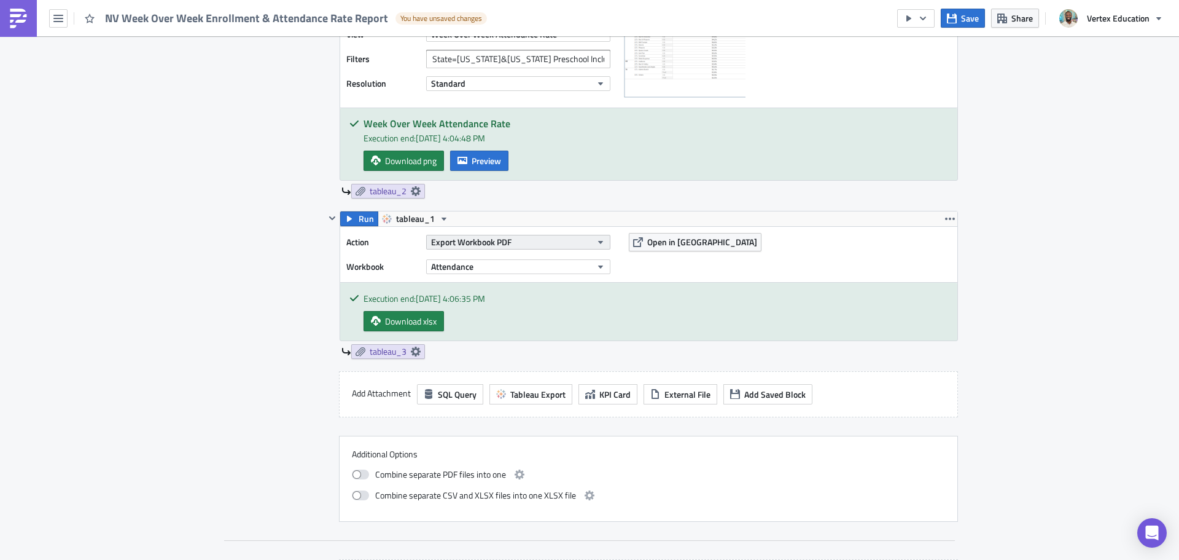
click at [523, 239] on button "Export Workbook PDF" at bounding box center [518, 242] width 184 height 15
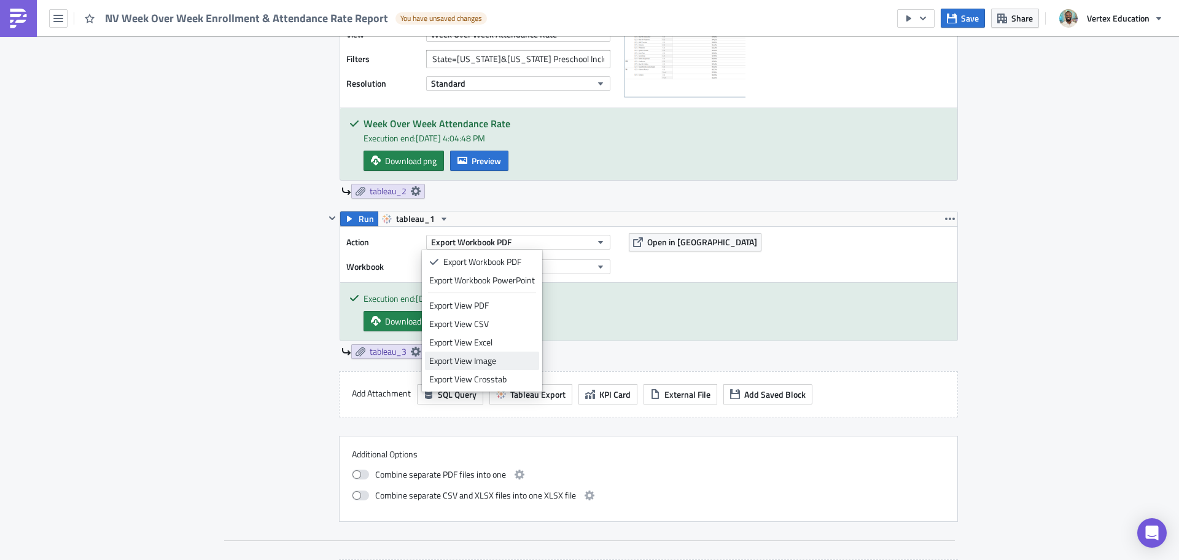
click at [501, 354] on div "Export View Image" at bounding box center [482, 360] width 106 height 12
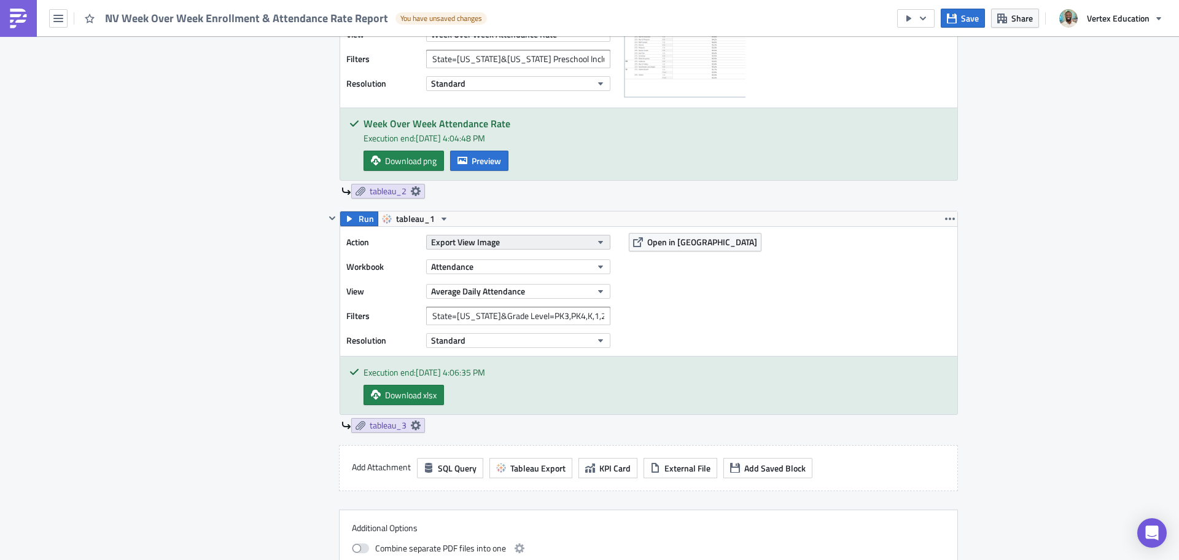
click at [540, 245] on button "Export View Image" at bounding box center [518, 242] width 184 height 15
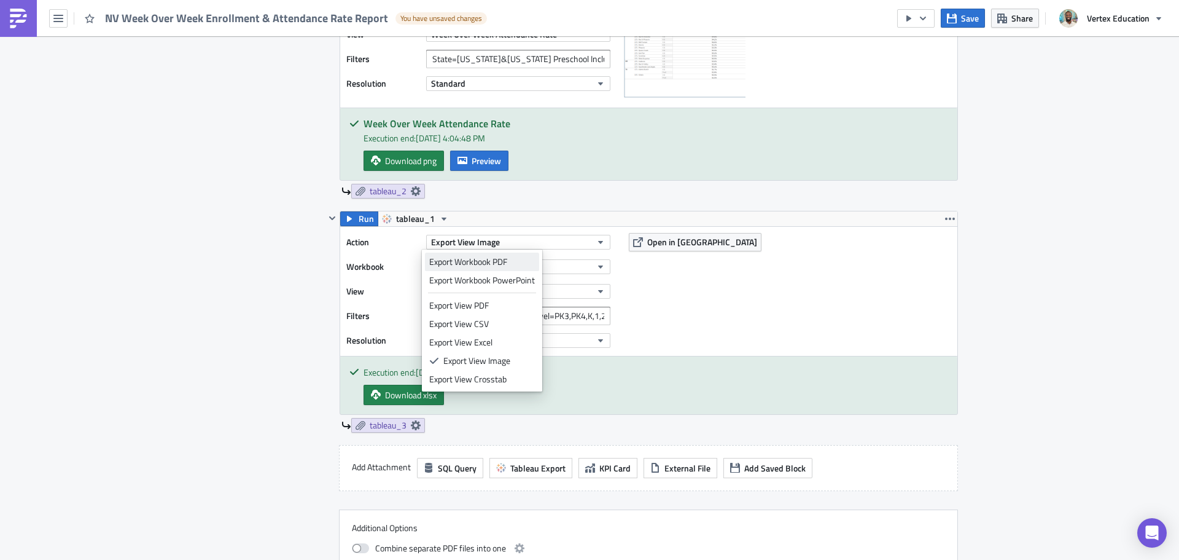
click at [522, 263] on div "Export Workbook PDF" at bounding box center [482, 262] width 106 height 12
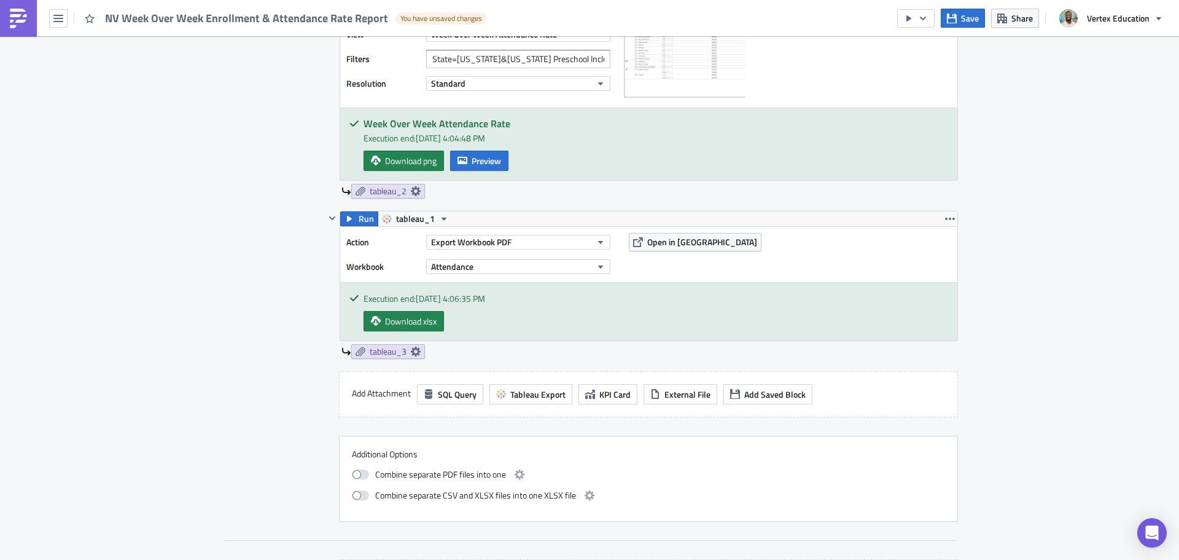
click at [356, 211] on div "Run tableau_1 Action Export Workbook PDF Workbook Attendance Open in Tableau Ex…" at bounding box center [649, 276] width 619 height 130
click at [359, 216] on span "Run" at bounding box center [366, 218] width 15 height 15
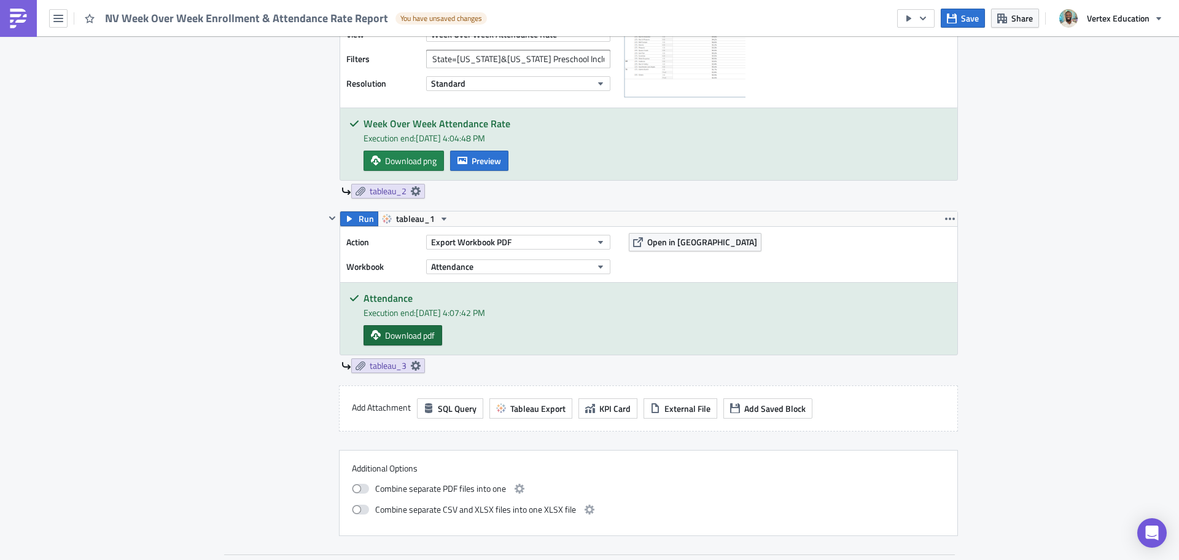
click at [421, 330] on span "Download pdf" at bounding box center [410, 335] width 50 height 13
click at [539, 243] on button "Export Workbook PDF" at bounding box center [518, 242] width 184 height 15
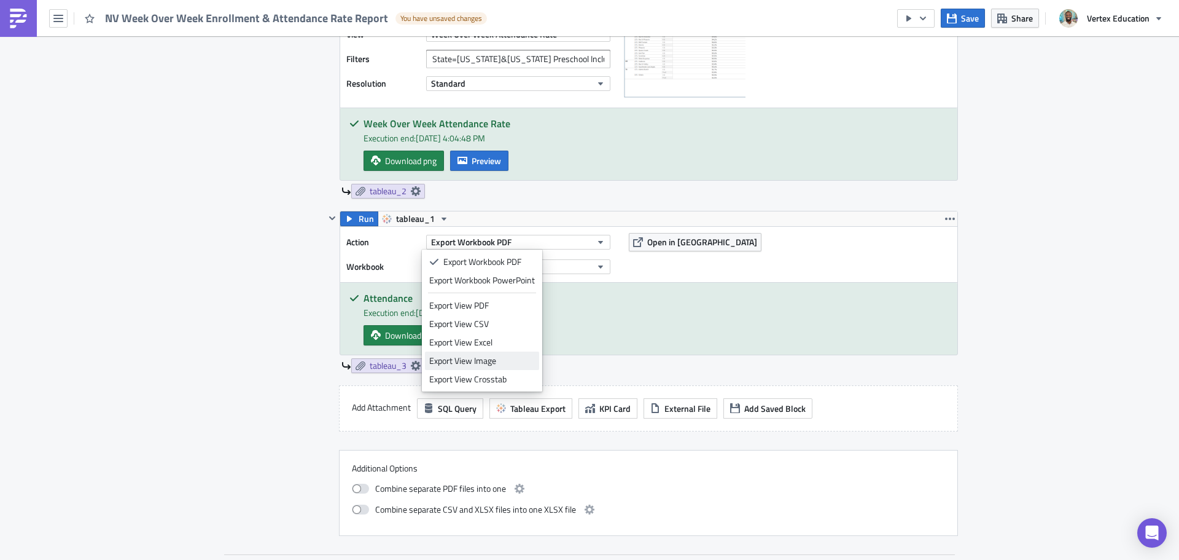
click at [498, 361] on div "Export View Image" at bounding box center [482, 360] width 106 height 12
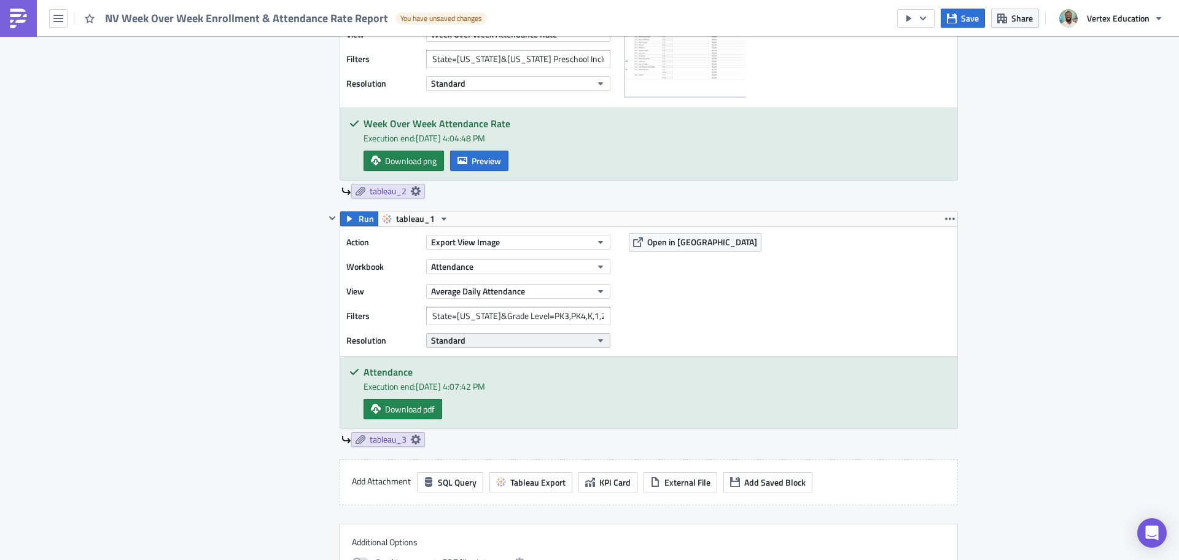
click at [499, 346] on button "Standard" at bounding box center [518, 340] width 184 height 15
click at [494, 291] on span "Average Daily Attendance" at bounding box center [478, 290] width 94 height 13
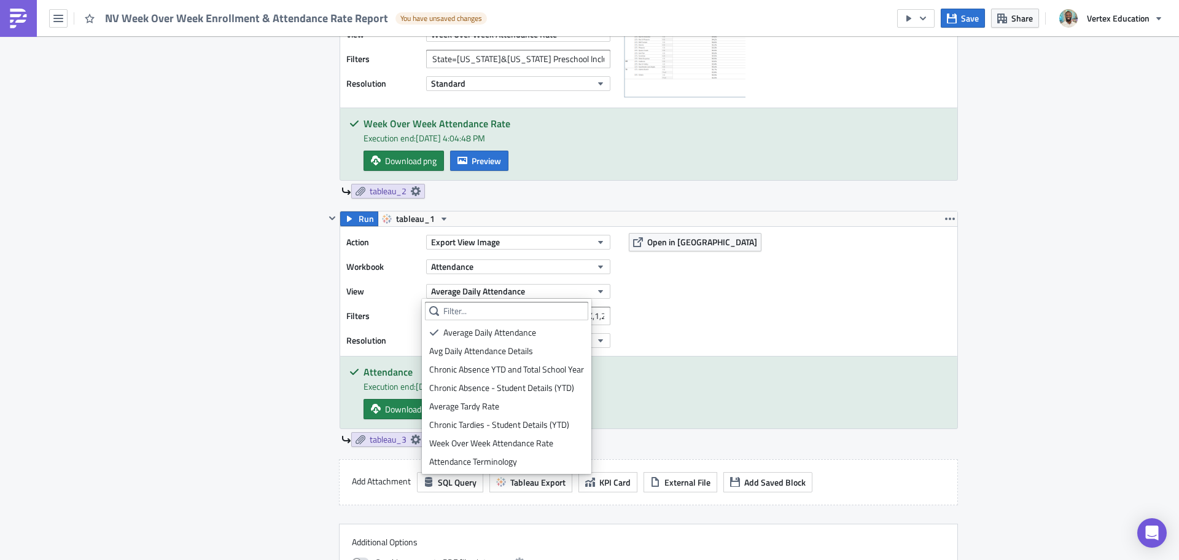
click at [725, 303] on div "Action Export View Image Workbook Attendance View Average Daily Attendance Filt…" at bounding box center [648, 291] width 617 height 129
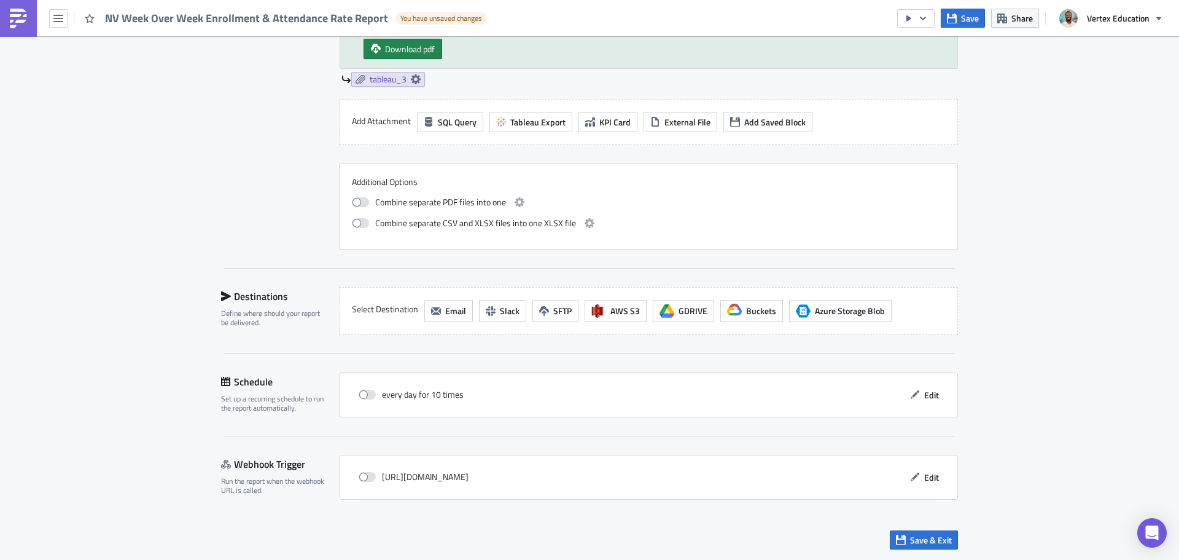
scroll to position [790, 0]
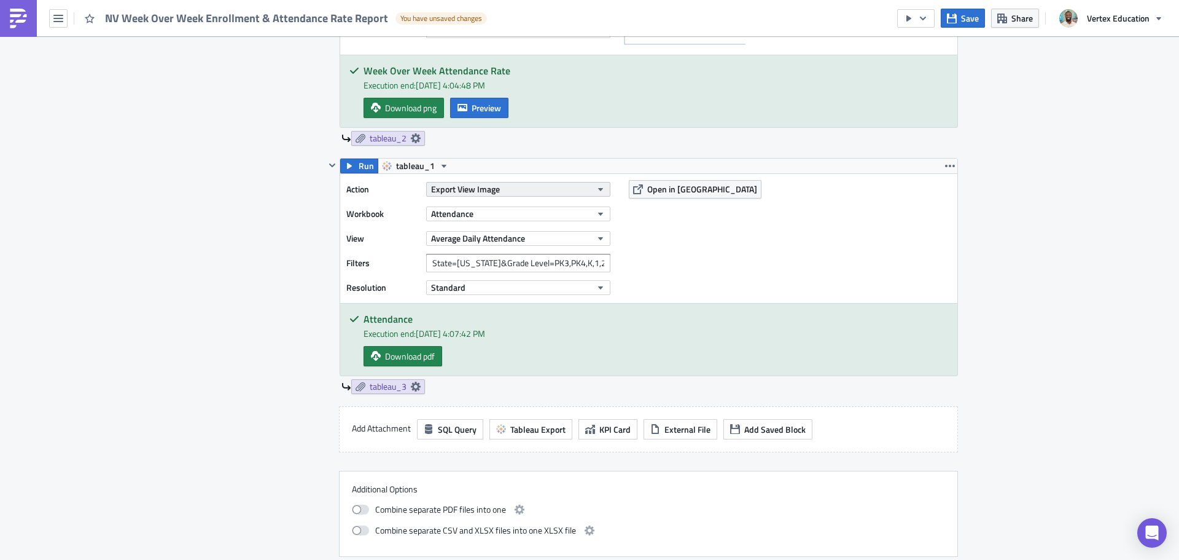
click at [458, 182] on button "Export View Image" at bounding box center [518, 189] width 184 height 15
click at [655, 229] on div "Action Export View Image Workbook Attendance View Average Daily Attendance Filt…" at bounding box center [648, 238] width 617 height 129
click at [439, 164] on icon "button" at bounding box center [444, 166] width 10 height 10
click at [439, 162] on icon "button" at bounding box center [444, 166] width 10 height 10
click at [327, 164] on icon "button" at bounding box center [332, 165] width 10 height 10
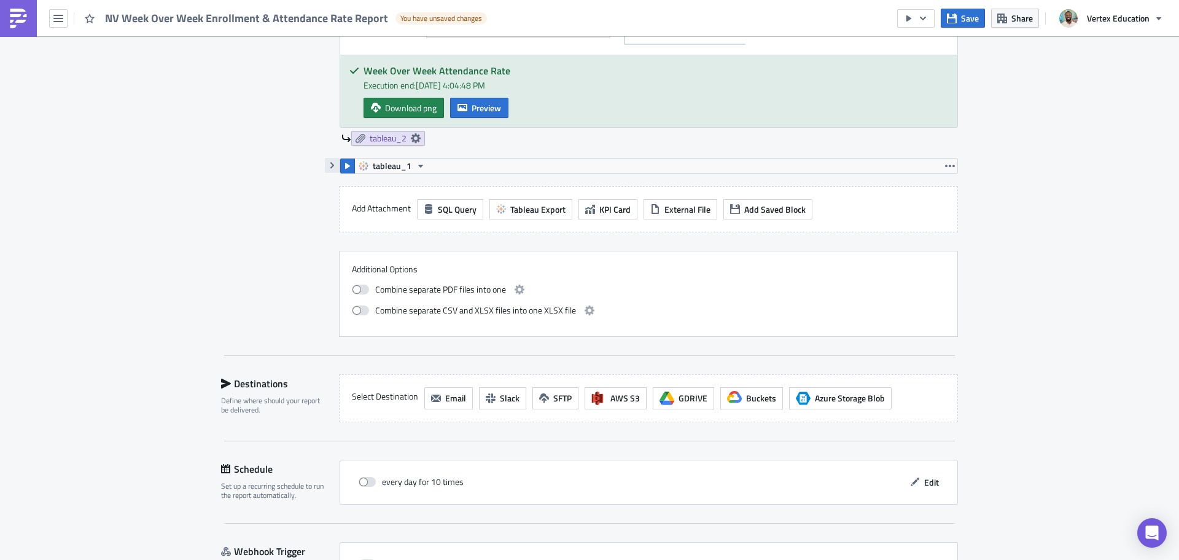
click at [327, 164] on icon "button" at bounding box center [332, 165] width 10 height 10
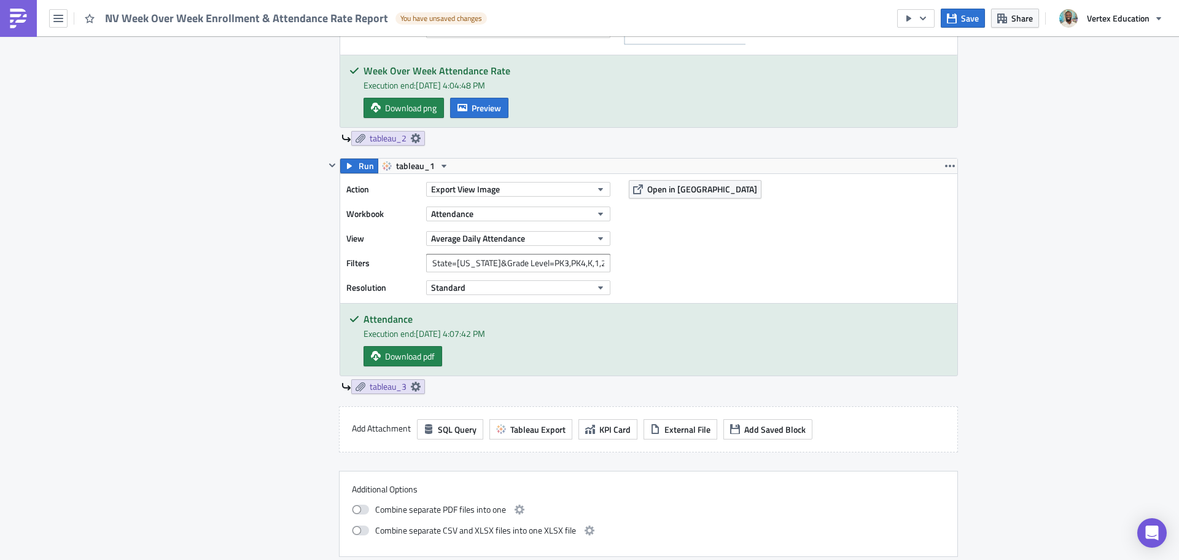
click at [955, 174] on div "Execution Log Edit " NV Week Over Week Enrollment & Attendance Rate Report " Dr…" at bounding box center [590, 57] width 762 height 1622
click at [951, 168] on button "button" at bounding box center [950, 165] width 15 height 15
click at [1054, 163] on div "Execution Log Edit " NV Week Over Week Enrollment & Attendance Rate Report " Dr…" at bounding box center [589, 57] width 1179 height 1622
click at [490, 286] on button "Standard" at bounding box center [518, 287] width 184 height 15
click at [490, 285] on button "Standard" at bounding box center [518, 287] width 184 height 15
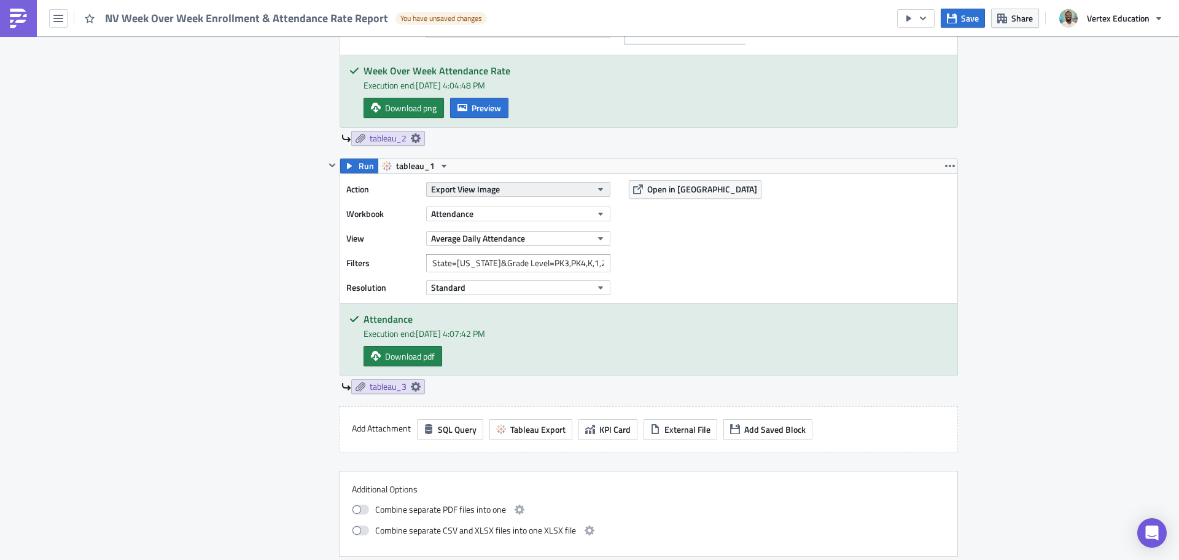
click at [553, 192] on button "Export View Image" at bounding box center [518, 189] width 184 height 15
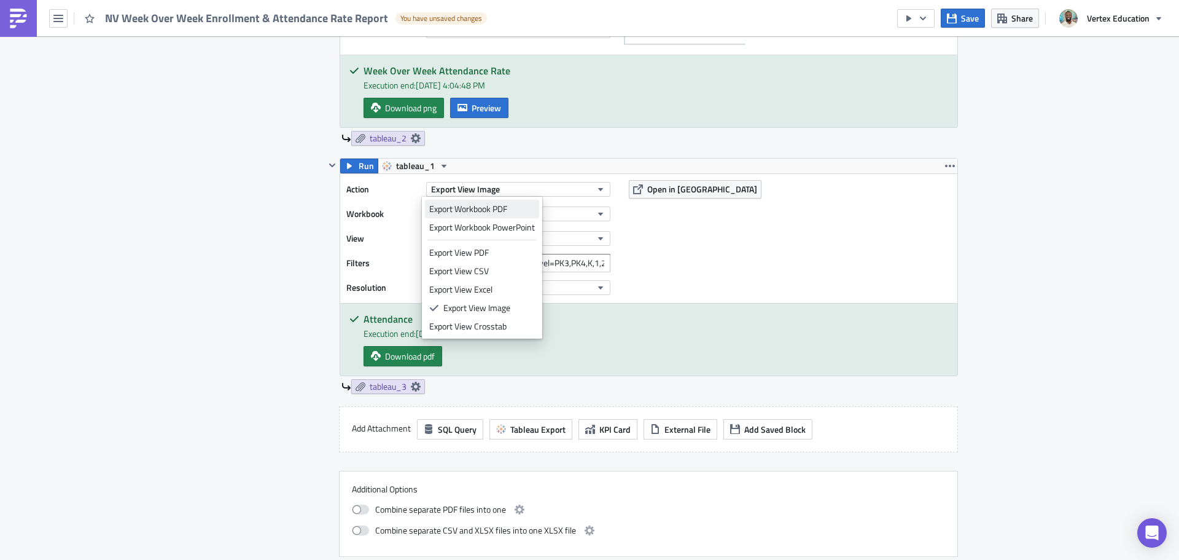
click at [521, 209] on div "Export Workbook PDF" at bounding box center [482, 209] width 106 height 12
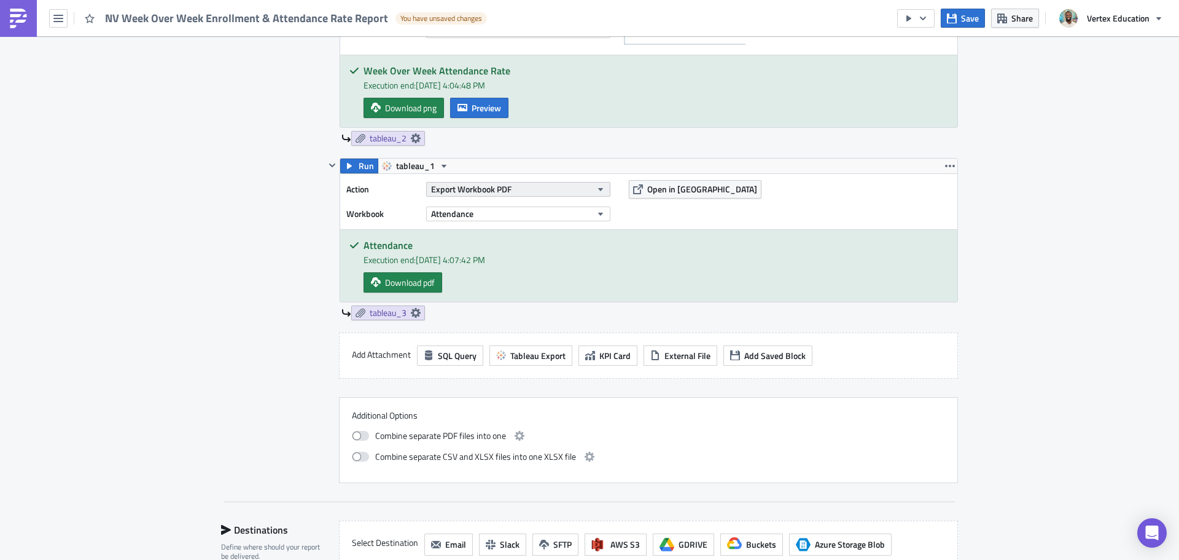
click at [494, 190] on span "Export Workbook PDF" at bounding box center [471, 188] width 80 height 13
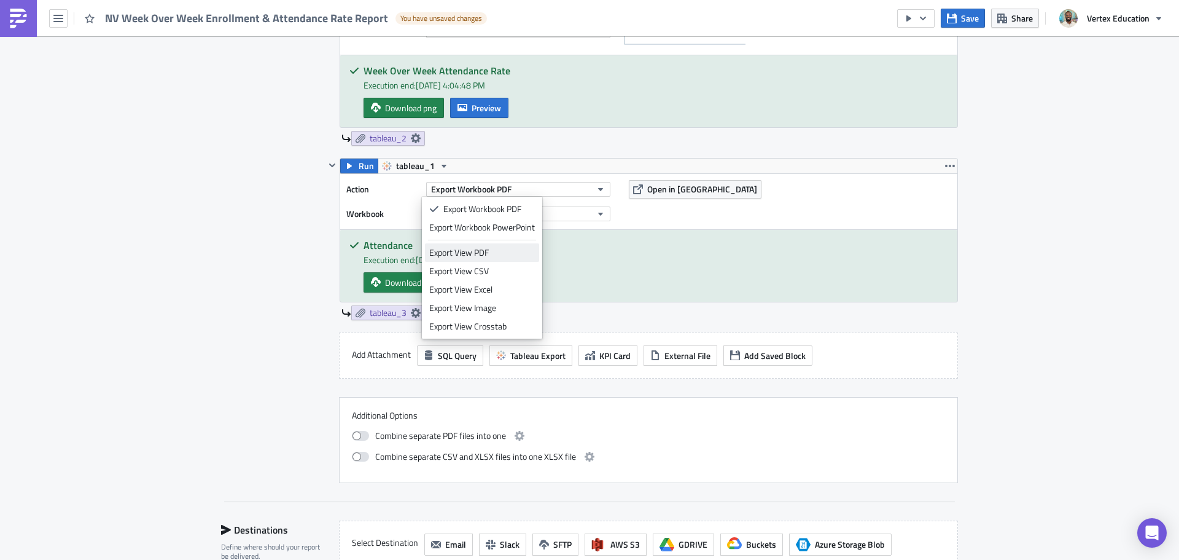
click at [484, 249] on div "Export View PDF" at bounding box center [482, 252] width 106 height 12
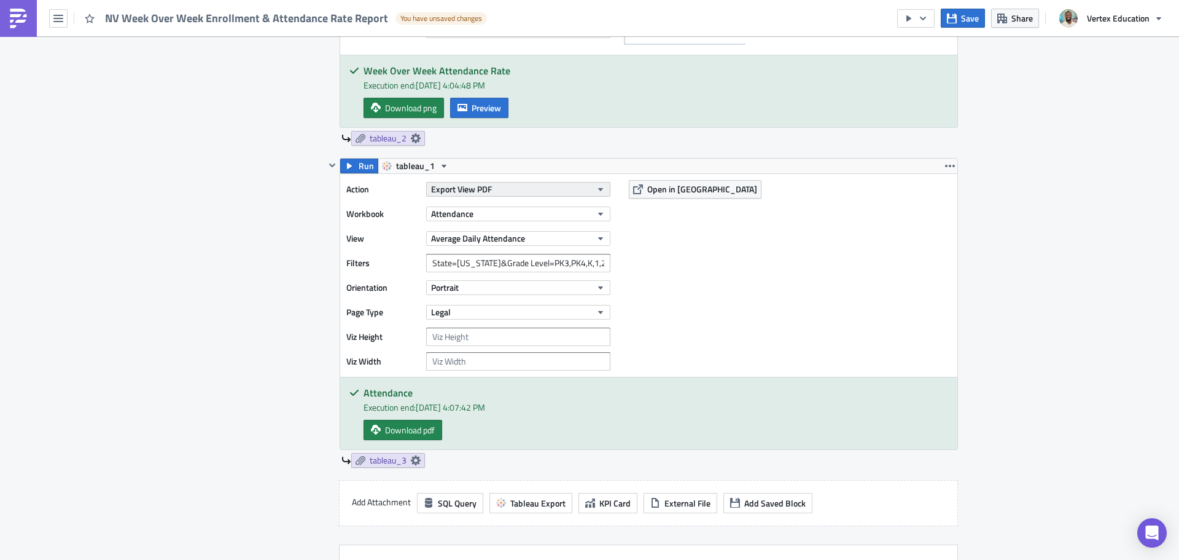
click at [502, 188] on button "Export View PDF" at bounding box center [518, 189] width 184 height 15
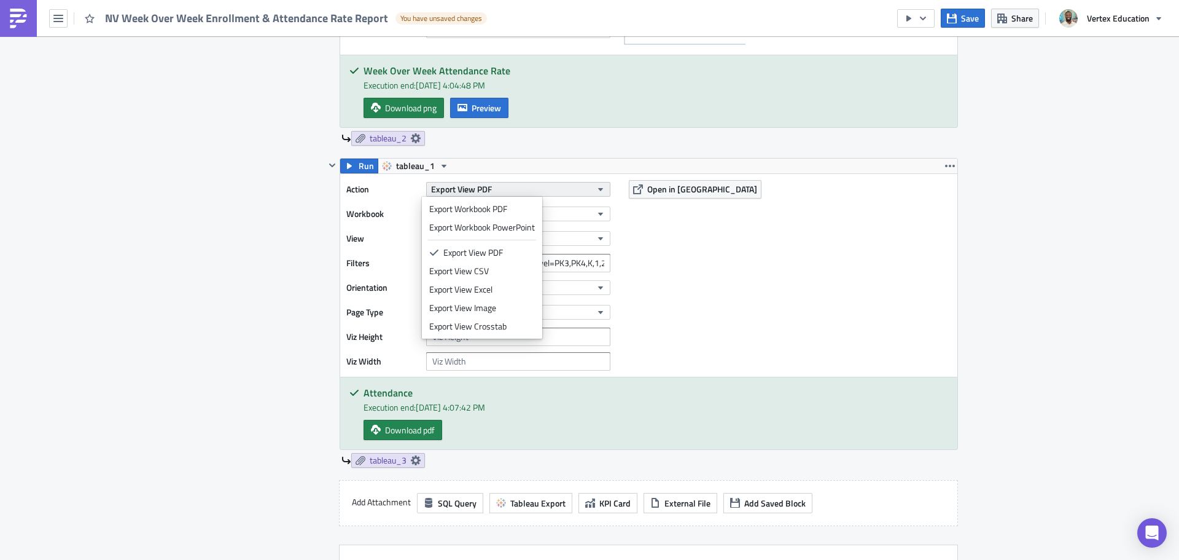
click at [501, 188] on button "Export View PDF" at bounding box center [518, 189] width 184 height 15
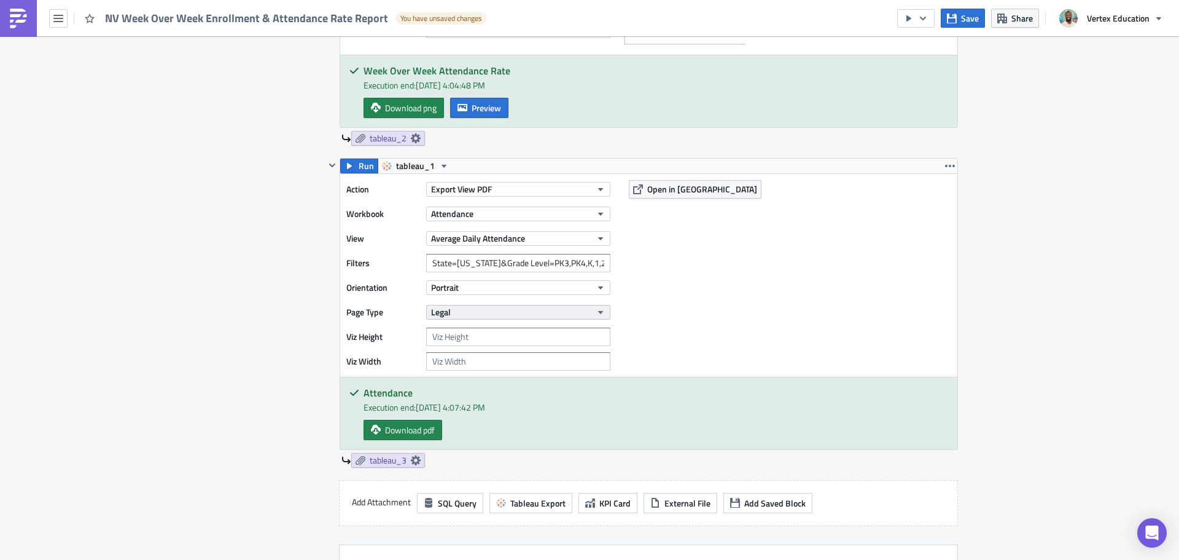
click at [472, 311] on button "Legal" at bounding box center [518, 312] width 184 height 15
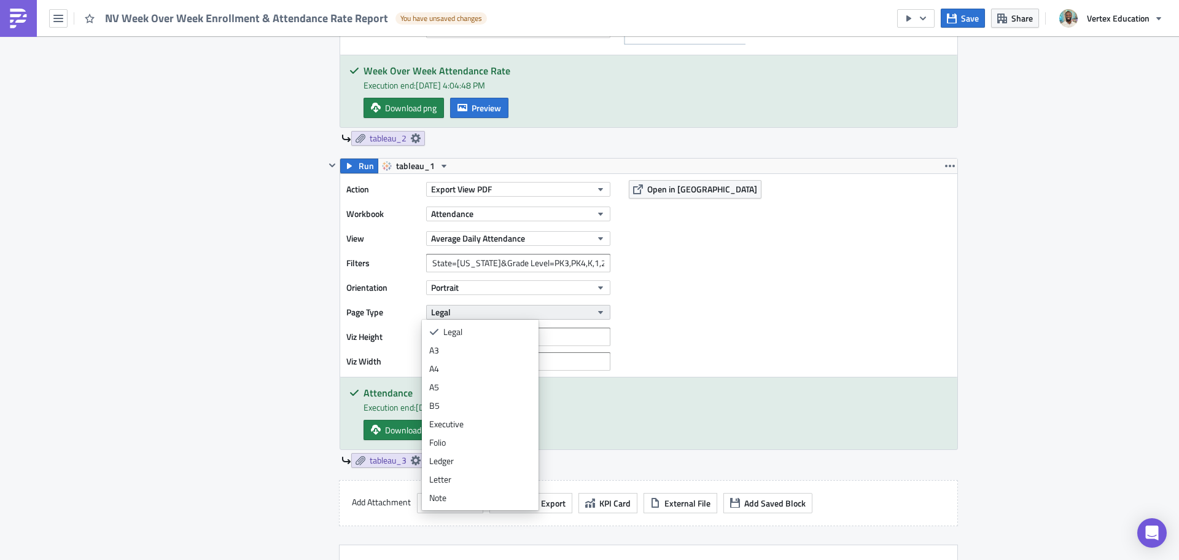
click at [472, 311] on button "Legal" at bounding box center [518, 312] width 184 height 15
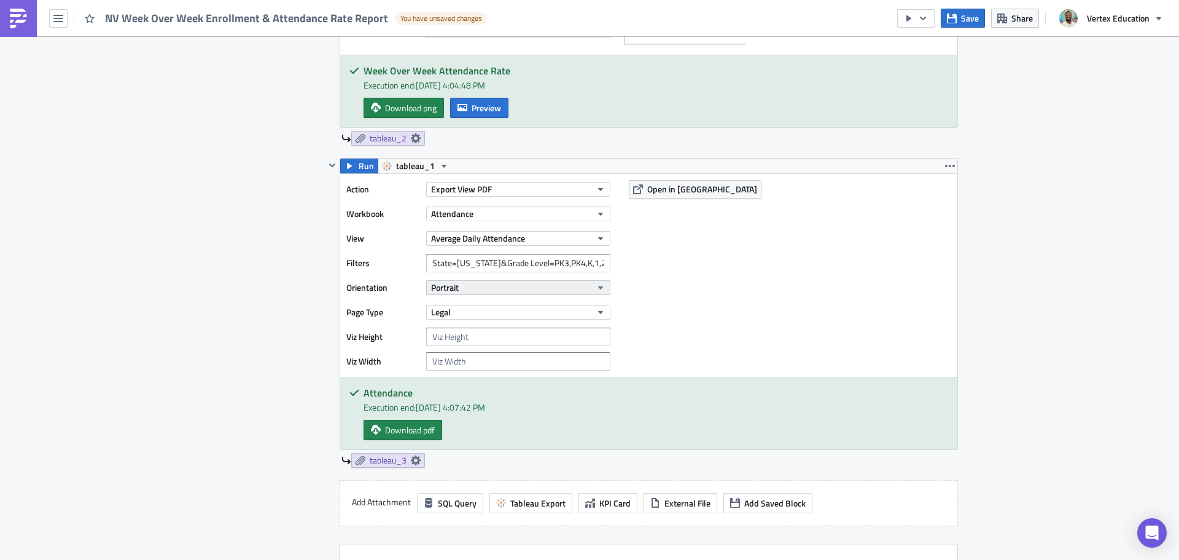
click at [474, 284] on button "Portrait" at bounding box center [518, 287] width 184 height 15
click at [770, 264] on div "Action Export View PDF Workbook Attendance View Average Daily Attendance Filter…" at bounding box center [648, 275] width 617 height 203
click at [571, 236] on button "Average Daily Attendance" at bounding box center [518, 238] width 184 height 15
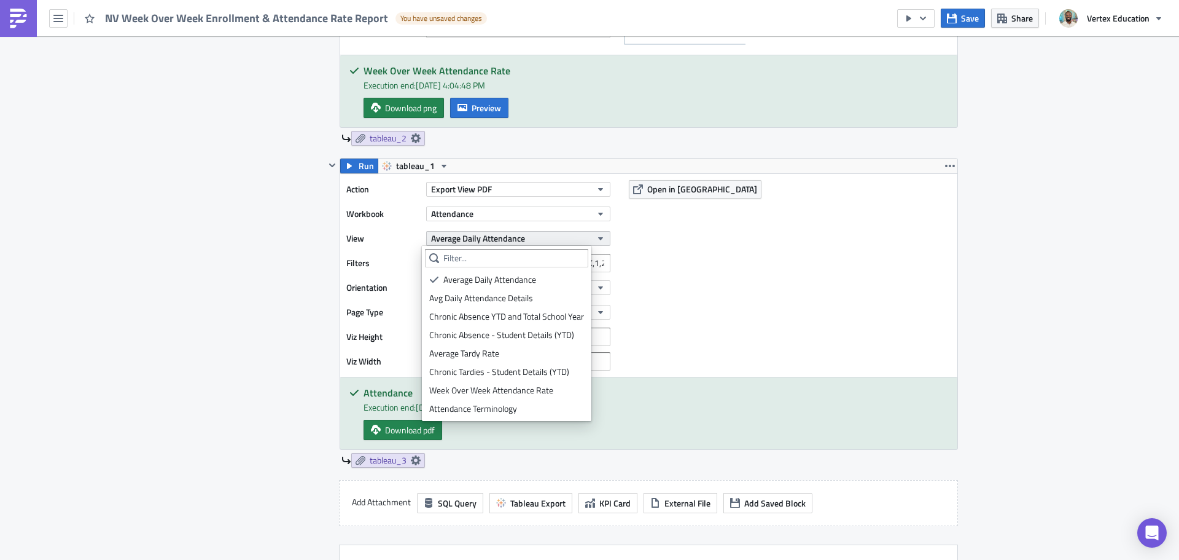
click at [571, 236] on button "Average Daily Attendance" at bounding box center [518, 238] width 184 height 15
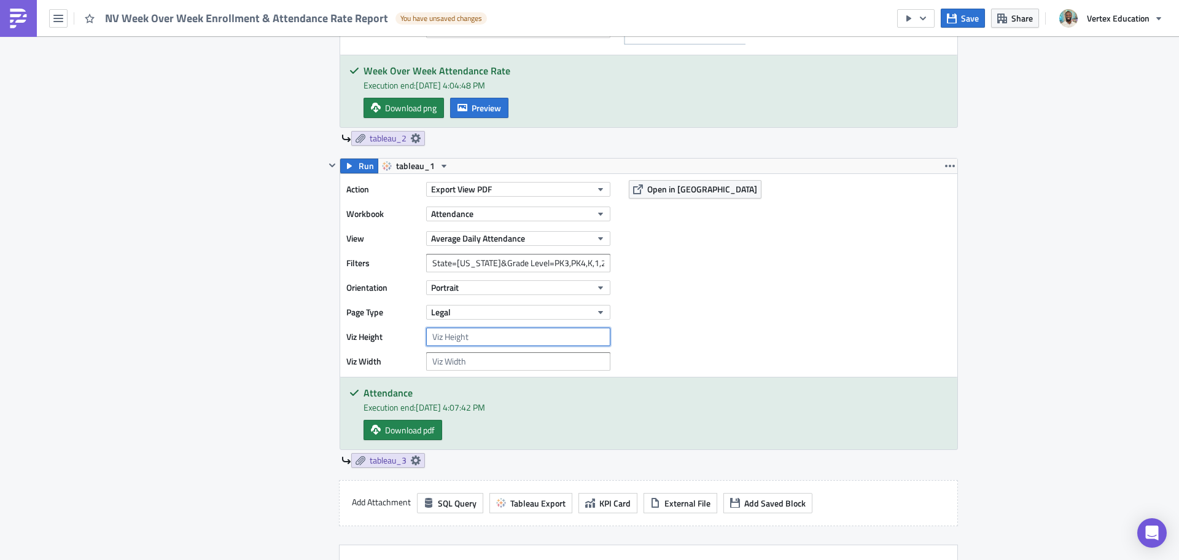
click at [459, 335] on input "number" at bounding box center [518, 336] width 184 height 18
type input "1000"
click at [349, 161] on icon "button" at bounding box center [350, 166] width 10 height 10
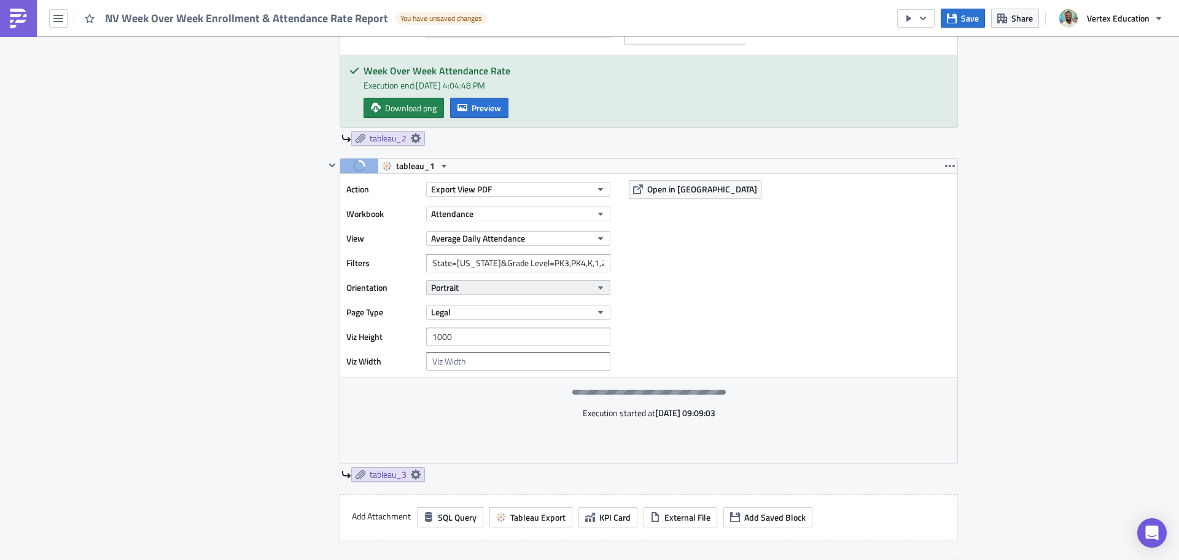
click at [550, 292] on button "Portrait" at bounding box center [518, 287] width 184 height 15
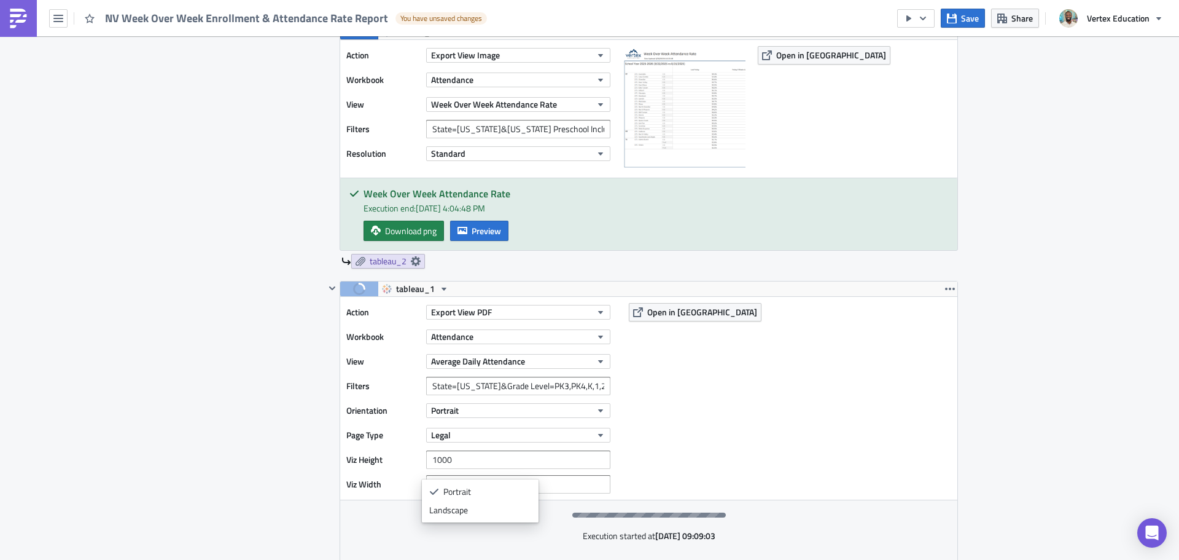
scroll to position [606, 0]
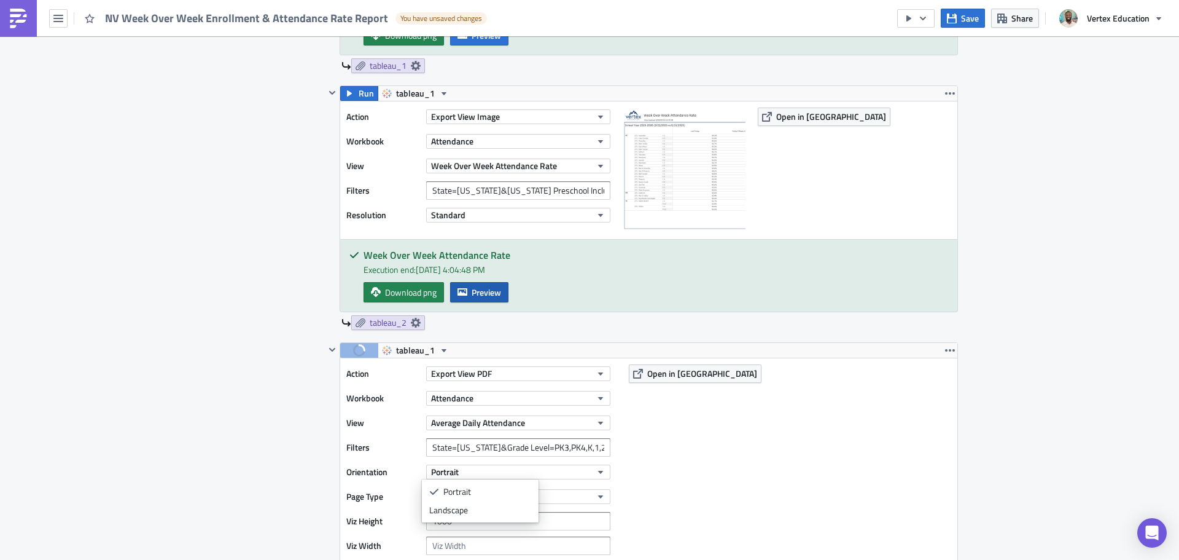
click at [479, 301] on button "Preview" at bounding box center [479, 292] width 58 height 20
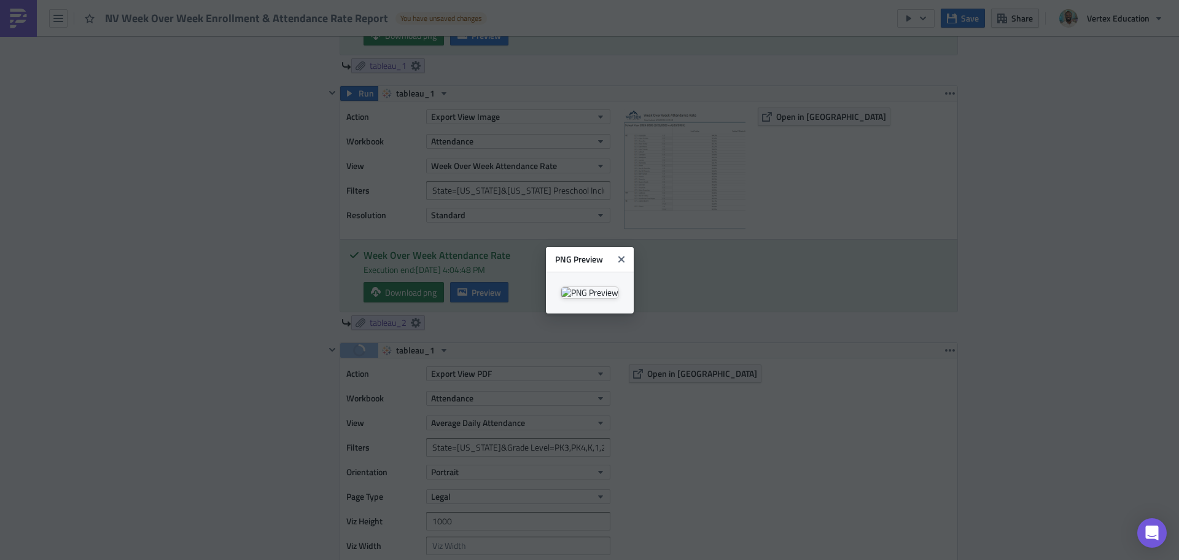
click at [1015, 326] on body "NV Week Over Week Enrollment & Attendance Rate Report You have unsaved changes …" at bounding box center [589, 280] width 1179 height 561
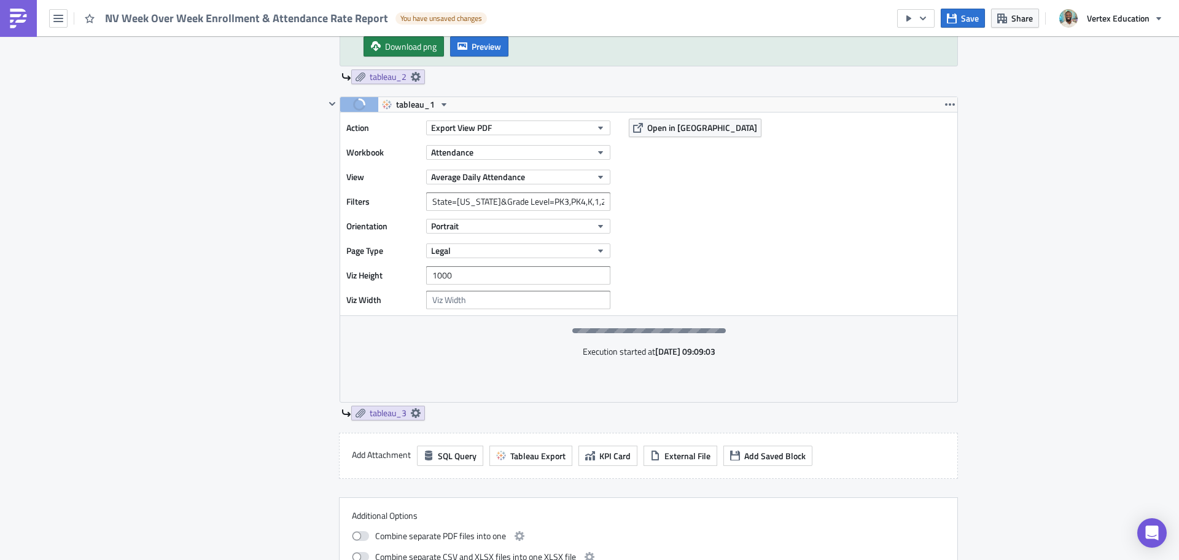
scroll to position [913, 0]
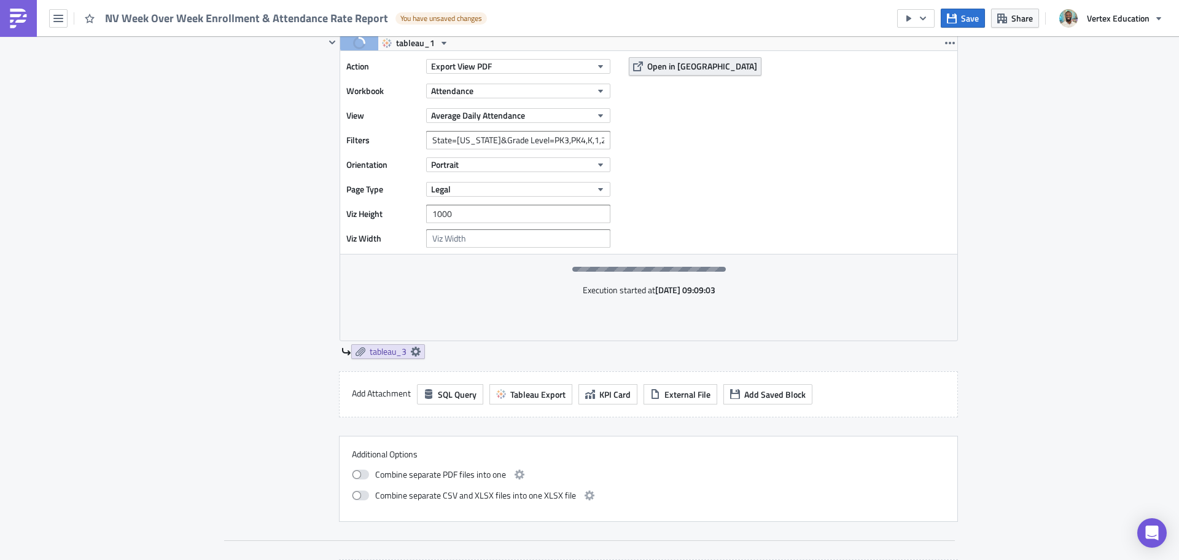
click at [638, 60] on button "Open in [GEOGRAPHIC_DATA]" at bounding box center [695, 66] width 133 height 18
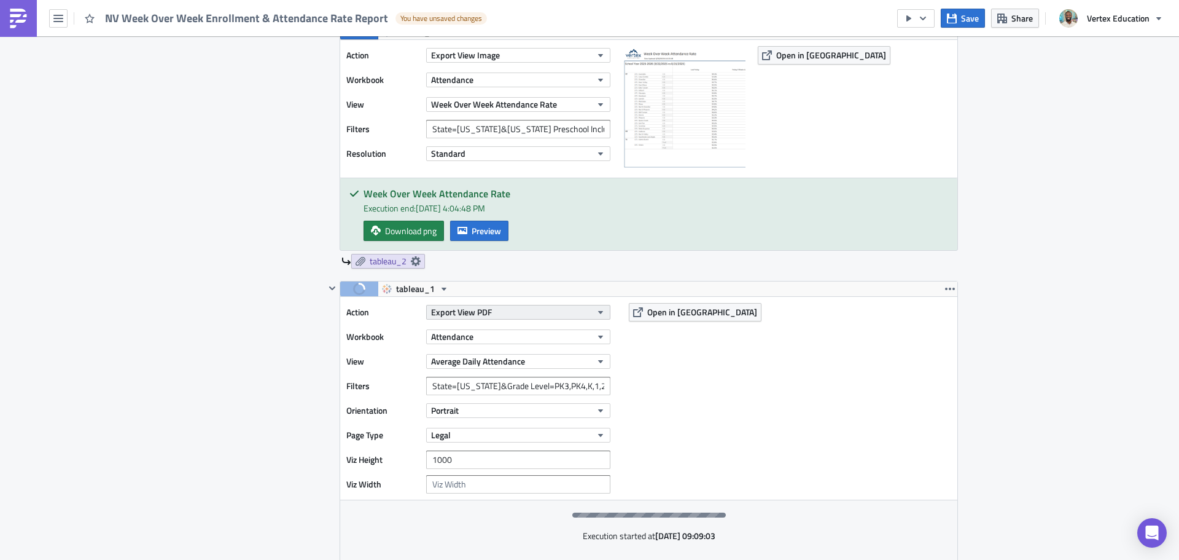
click at [526, 314] on button "Export View PDF" at bounding box center [518, 312] width 184 height 15
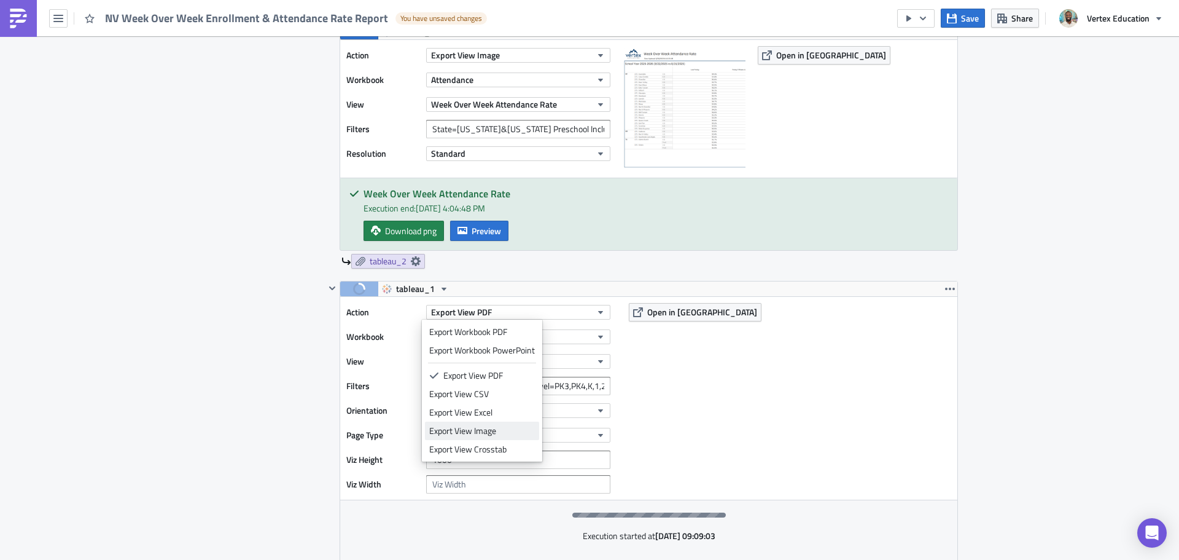
click at [488, 437] on link "Export View Image" at bounding box center [482, 430] width 114 height 18
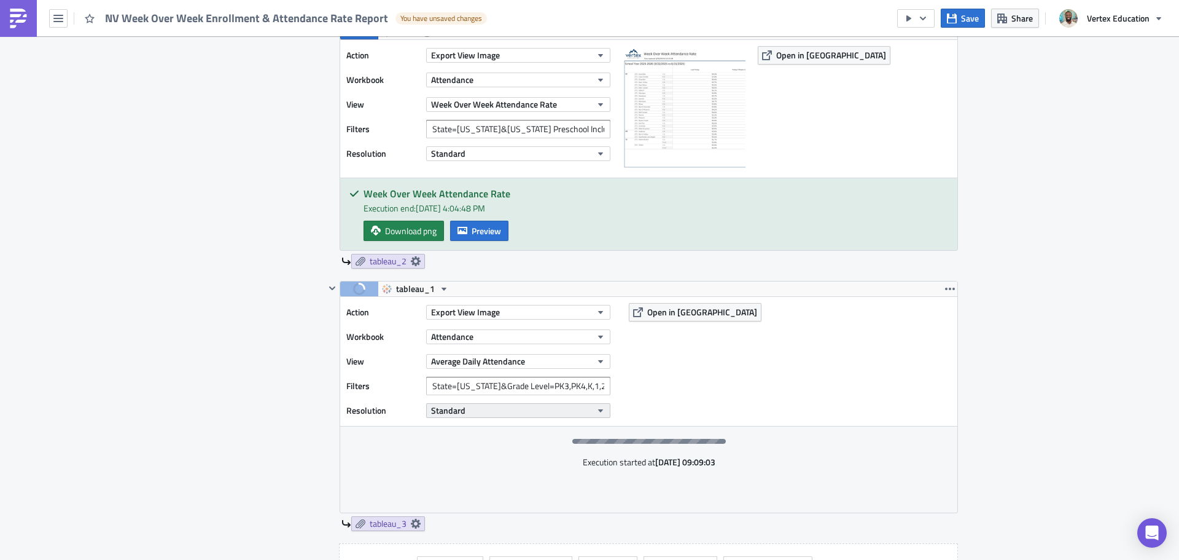
click at [493, 410] on button "Standard" at bounding box center [518, 410] width 184 height 15
click at [490, 408] on button "Standard" at bounding box center [518, 410] width 184 height 15
click at [411, 285] on span "tableau_1" at bounding box center [415, 288] width 39 height 15
click at [510, 316] on button "Export View Image" at bounding box center [518, 312] width 184 height 15
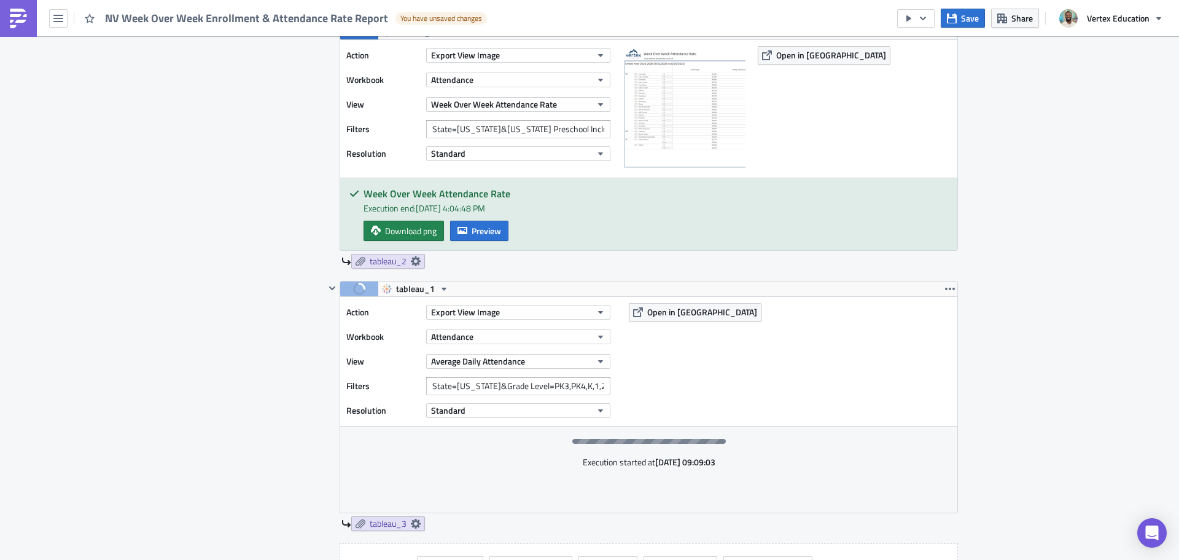
drag, startPoint x: 738, startPoint y: 353, endPoint x: 717, endPoint y: 370, distance: 27.1
click at [738, 354] on div "Action Export View Image Workbook Attendance View Average Daily Attendance Filt…" at bounding box center [648, 361] width 617 height 129
click at [563, 336] on button "Attendance" at bounding box center [518, 336] width 184 height 15
click at [703, 376] on div "Action Export View Image Workbook Attendance View Average Daily Attendance Filt…" at bounding box center [648, 361] width 617 height 129
click at [956, 21] on icon "button" at bounding box center [952, 19] width 10 height 10
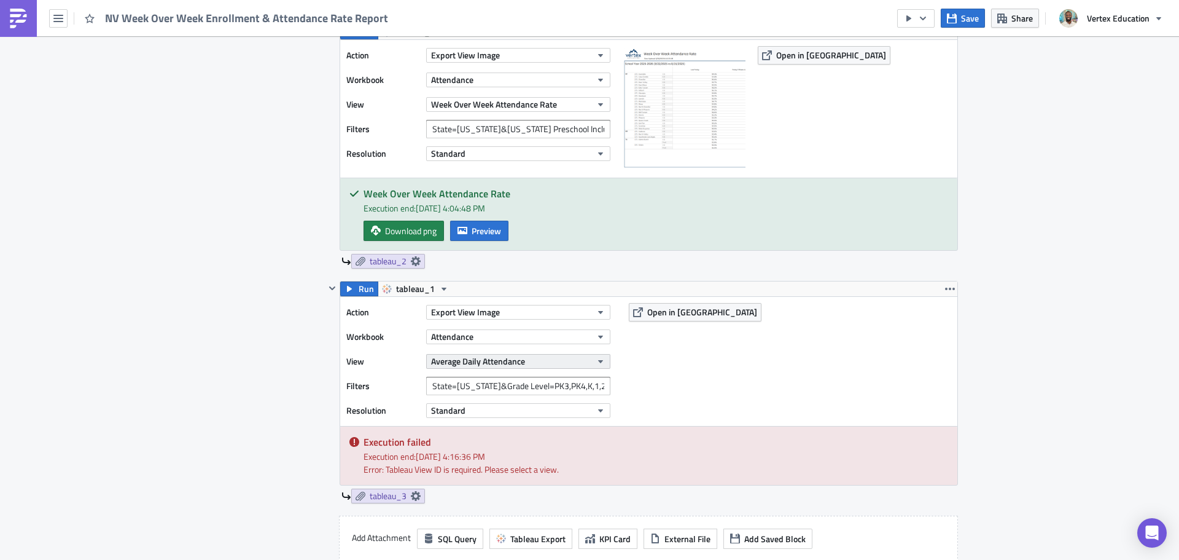
click at [529, 365] on button "Average Daily Attendance" at bounding box center [518, 361] width 184 height 15
click at [723, 351] on div "Action Export View Image Workbook Attendance View Average Daily Attendance Filt…" at bounding box center [648, 361] width 617 height 129
click at [563, 357] on button "Average Daily Attendance" at bounding box center [518, 361] width 184 height 15
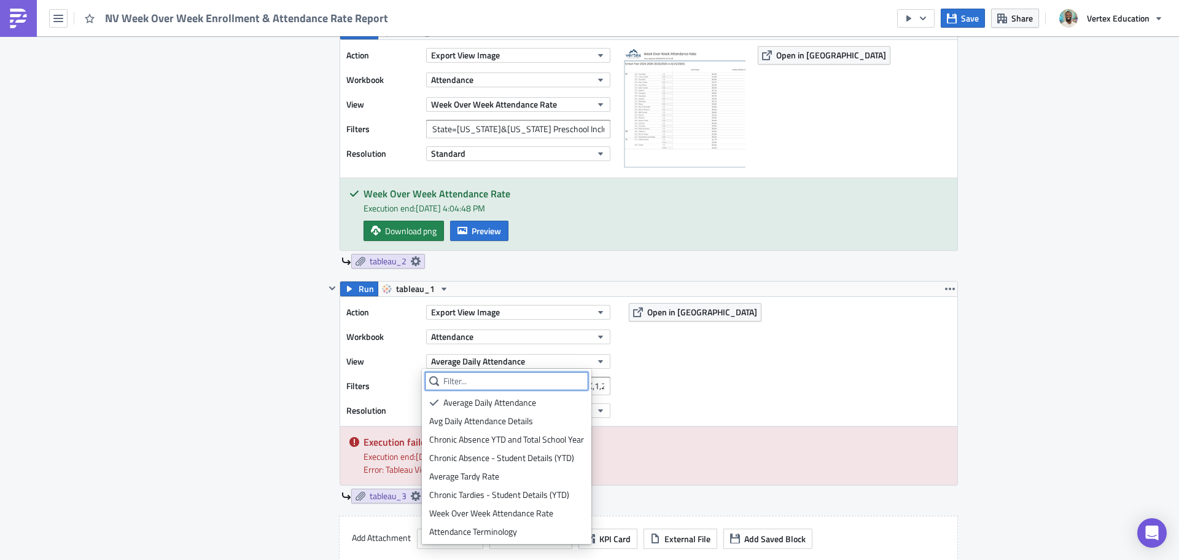
scroll to position [606, 0]
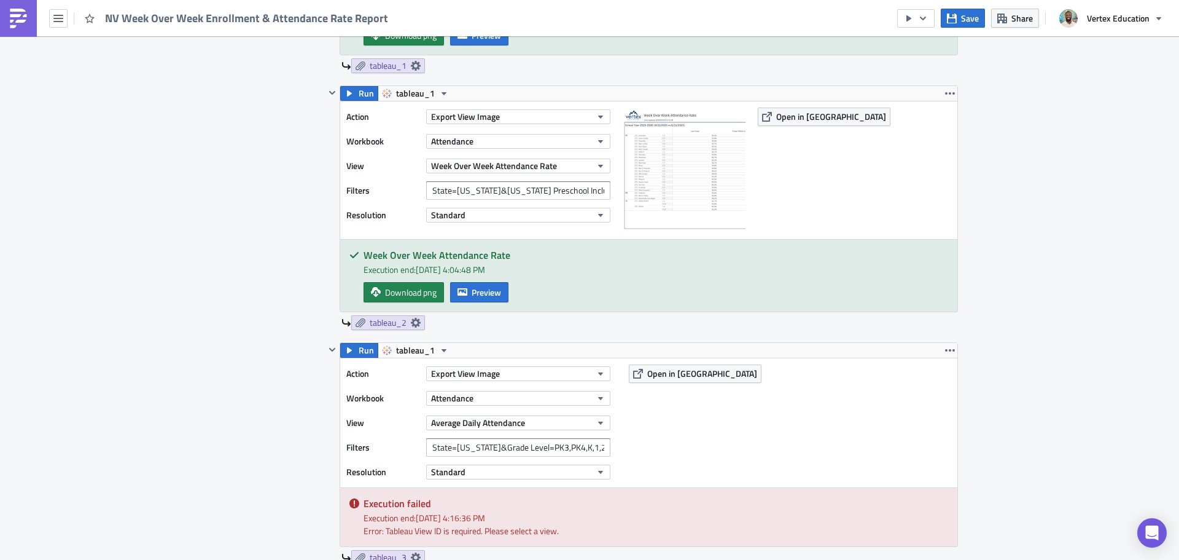
click at [891, 455] on div "Action Export View Image Workbook Attendance View Average Daily Attendance Filt…" at bounding box center [648, 422] width 617 height 129
click at [566, 420] on button "Average Daily Attendance" at bounding box center [518, 422] width 184 height 15
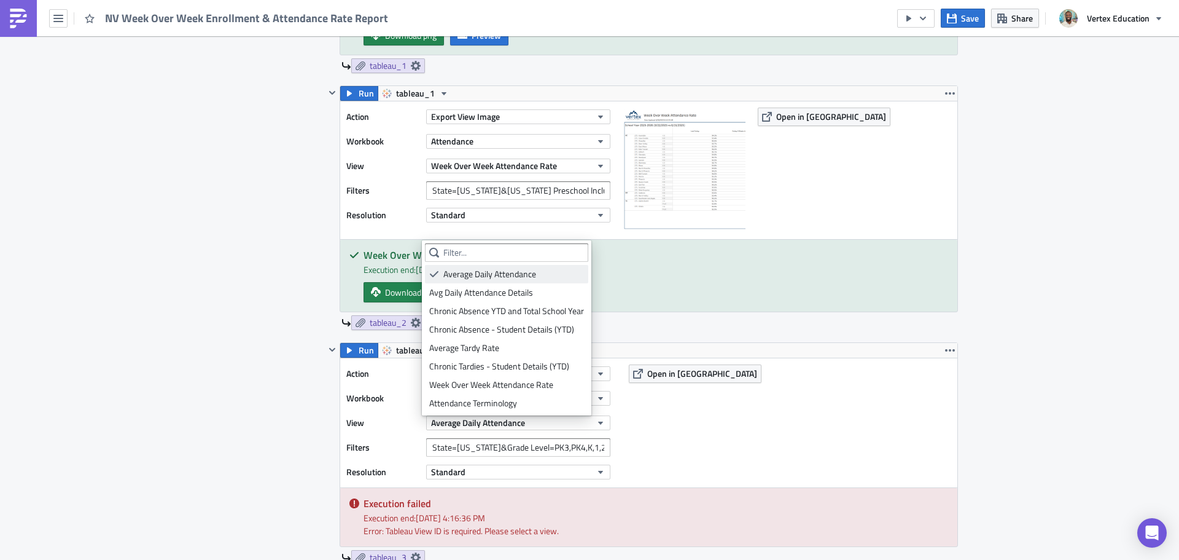
click at [542, 283] on ul "Average Daily Attendance Avg Daily Attendance Details Chronic Absence YTD and T…" at bounding box center [506, 337] width 163 height 150
click at [540, 287] on div "Avg Daily Attendance Details" at bounding box center [506, 292] width 155 height 12
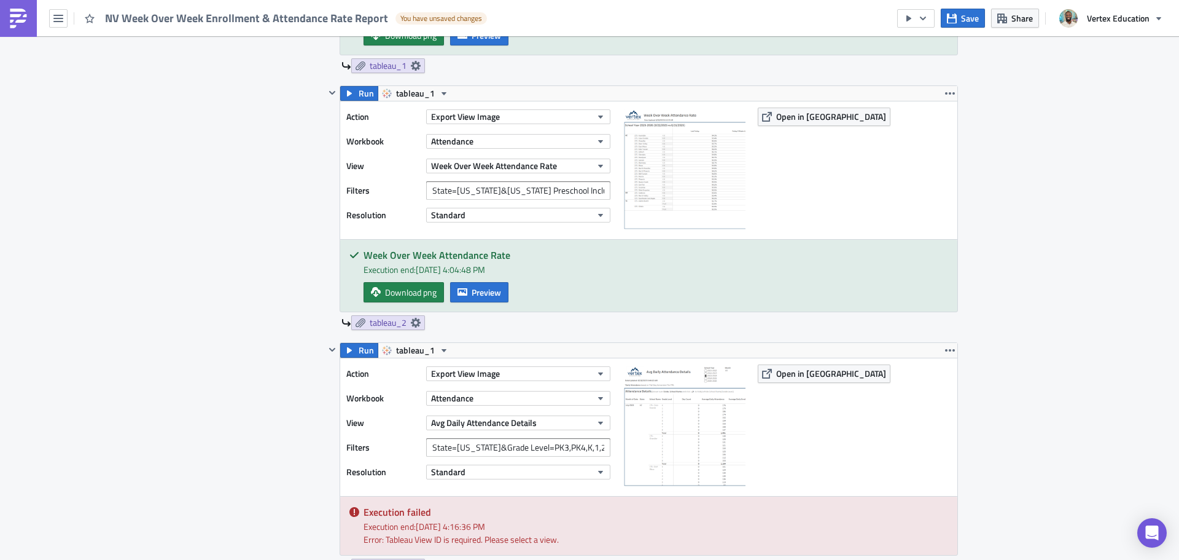
click at [709, 434] on img at bounding box center [684, 425] width 123 height 123
click at [783, 373] on span "Open in [GEOGRAPHIC_DATA]" at bounding box center [831, 373] width 110 height 13
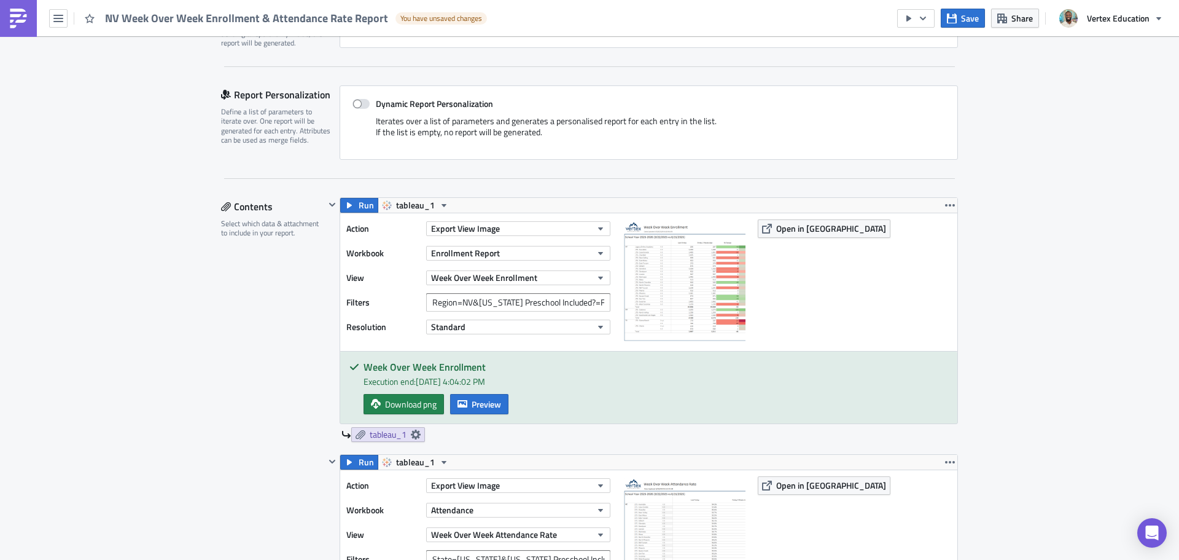
scroll to position [729, 0]
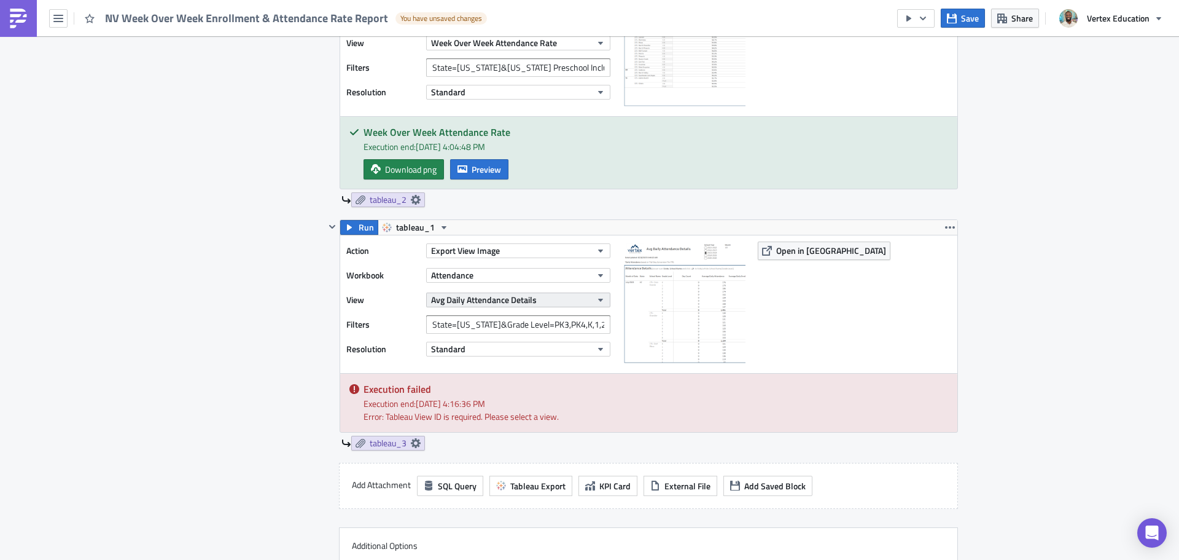
click at [486, 302] on span "Avg Daily Attendance Details" at bounding box center [484, 299] width 106 height 13
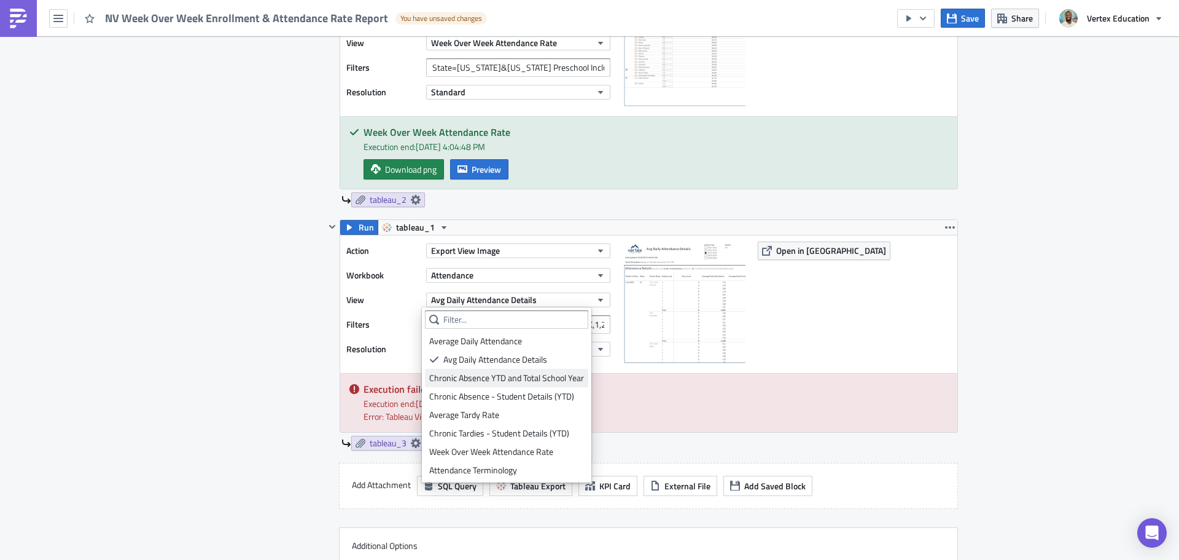
click at [565, 383] on div "Chronic Absence YTD and Total School Year" at bounding box center [506, 378] width 155 height 12
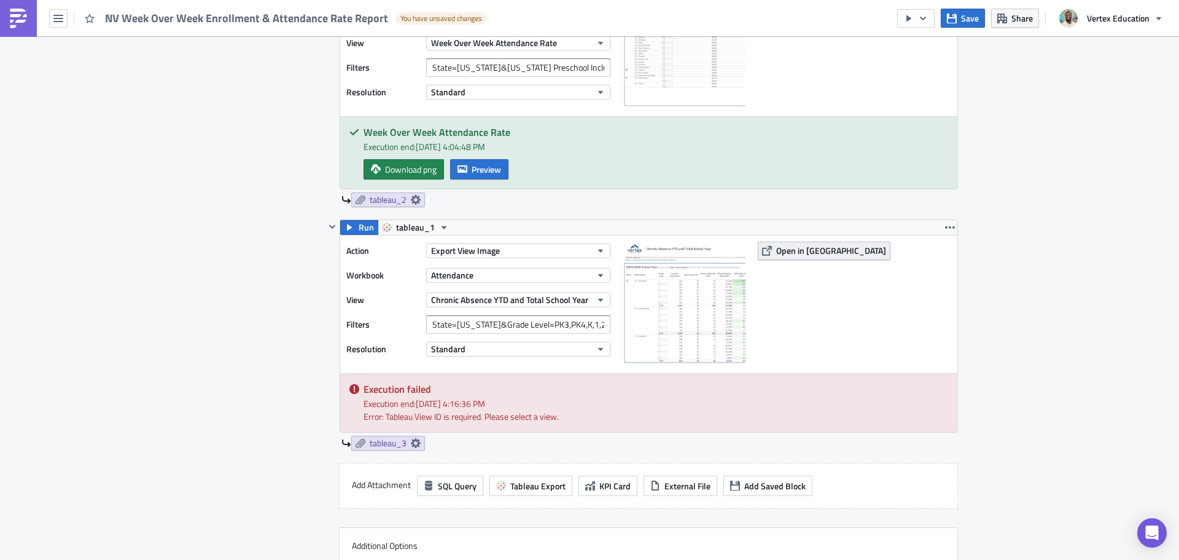
click at [800, 254] on span "Open in [GEOGRAPHIC_DATA]" at bounding box center [831, 250] width 110 height 13
click at [362, 228] on span "Run" at bounding box center [366, 227] width 15 height 15
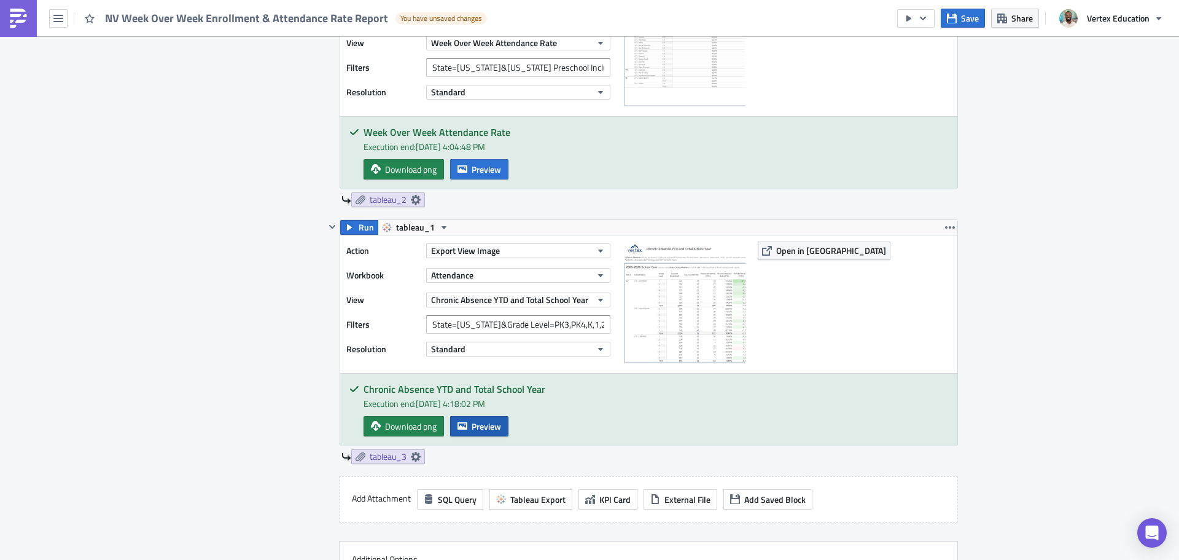
click at [472, 431] on span "Preview" at bounding box center [486, 426] width 29 height 13
click at [1094, 247] on body "NV Week Over Week Enrollment & Attendance Rate Report You have unsaved changes …" at bounding box center [589, 280] width 1179 height 561
click at [943, 232] on button "button" at bounding box center [950, 227] width 15 height 15
click at [1023, 197] on div "Execution Log Edit " NV Week Over Week Enrollment & Attendance Rate Report " Dr…" at bounding box center [589, 123] width 1179 height 1631
click at [423, 233] on span "tableau_1" at bounding box center [415, 227] width 39 height 15
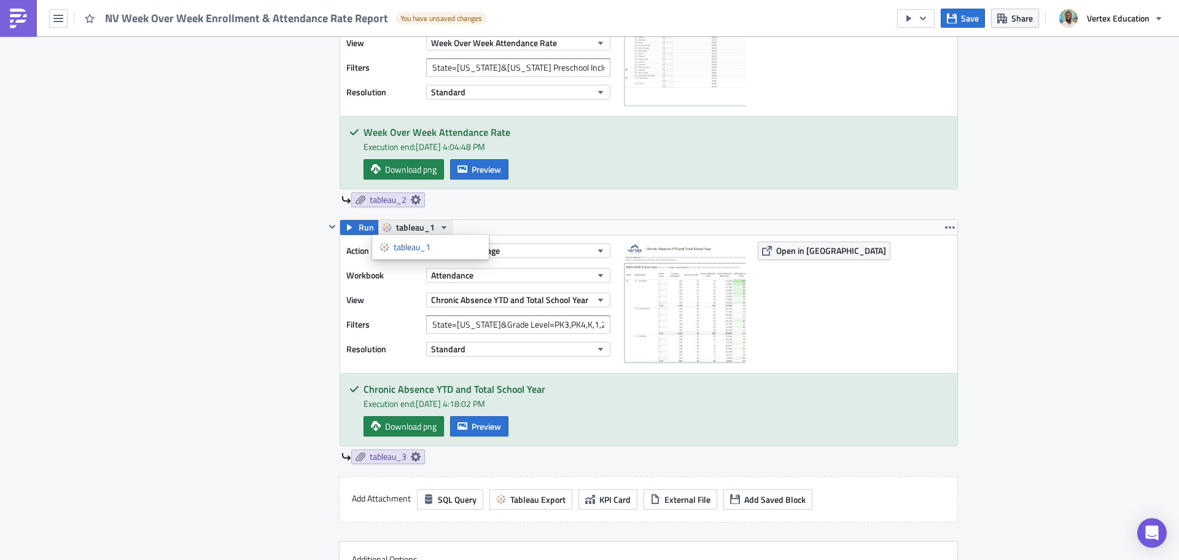
click at [424, 229] on span "tableau_1" at bounding box center [415, 227] width 39 height 15
click at [397, 462] on link "tableau_3" at bounding box center [388, 456] width 74 height 15
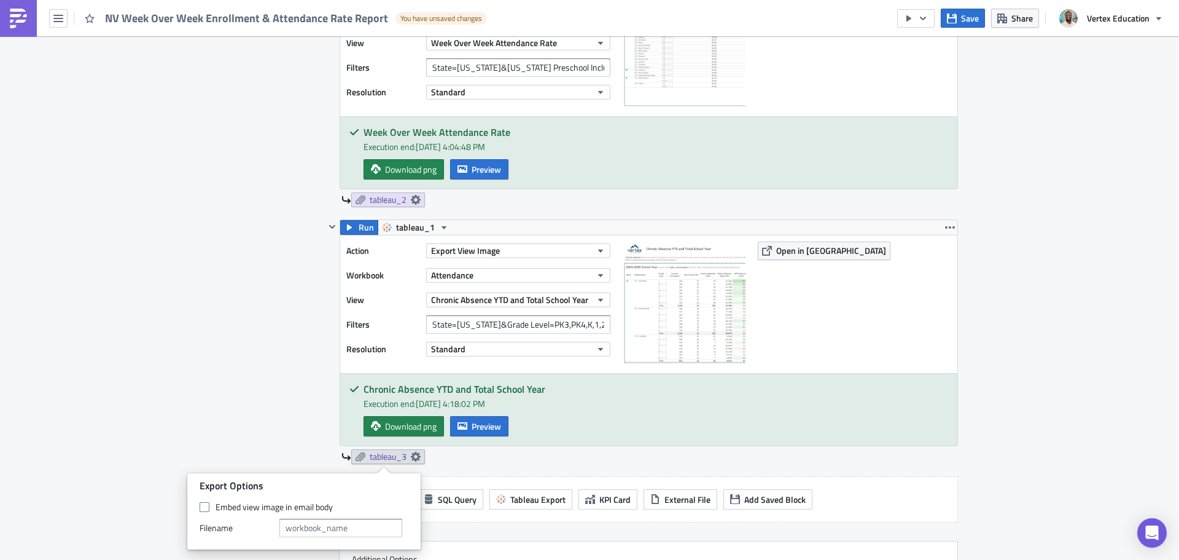
click at [1053, 338] on div "Execution Log Edit " NV Week Over Week Enrollment & Attendance Rate Report " Dr…" at bounding box center [589, 123] width 1179 height 1631
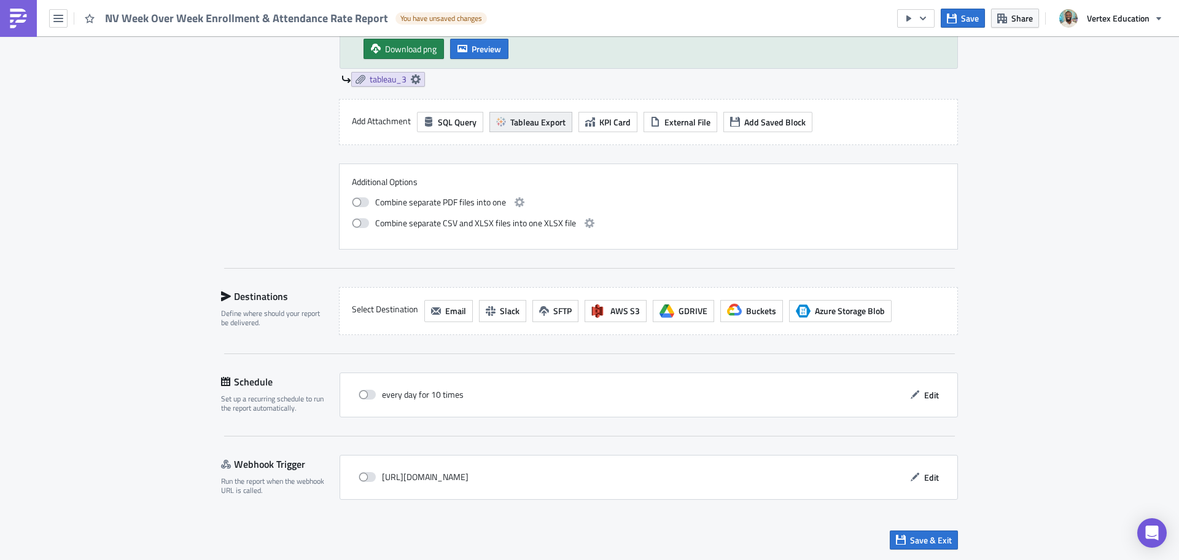
scroll to position [921, 0]
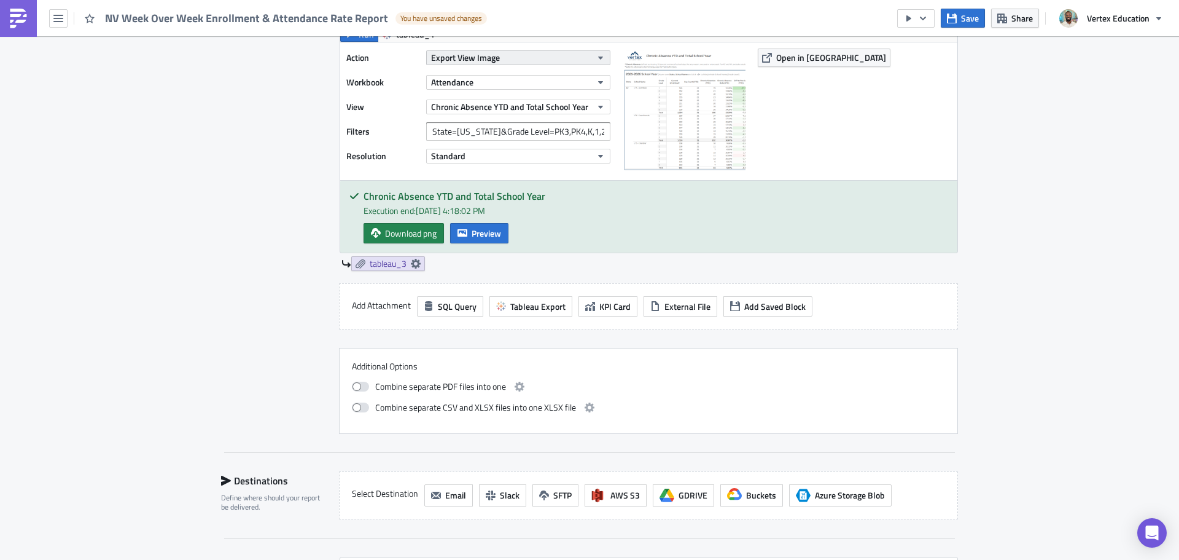
click at [530, 60] on button "Export View Image" at bounding box center [518, 57] width 184 height 15
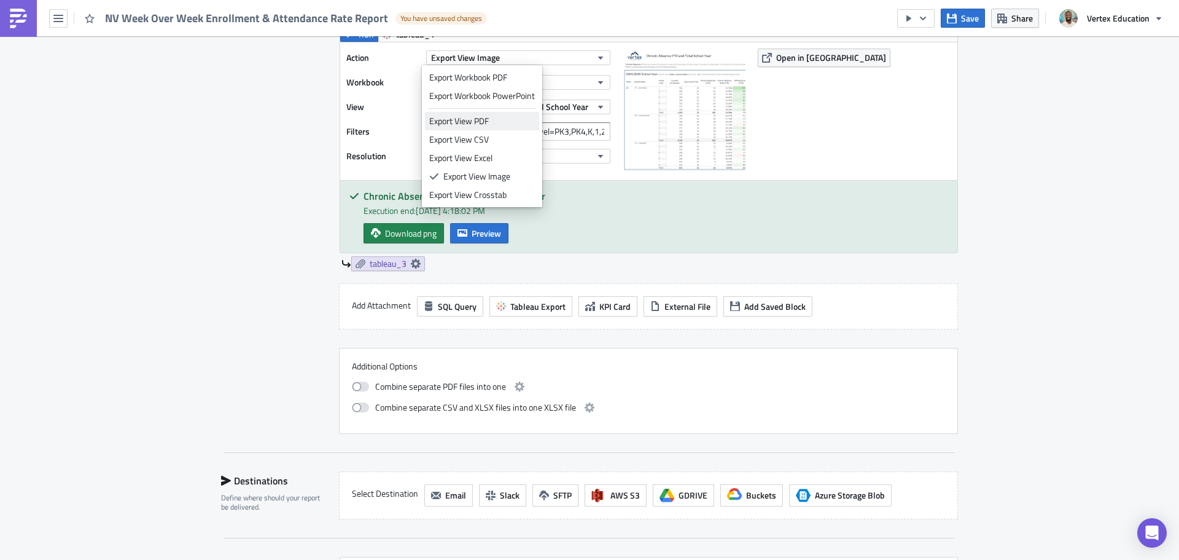
click at [464, 122] on div "Export View PDF" at bounding box center [482, 121] width 106 height 12
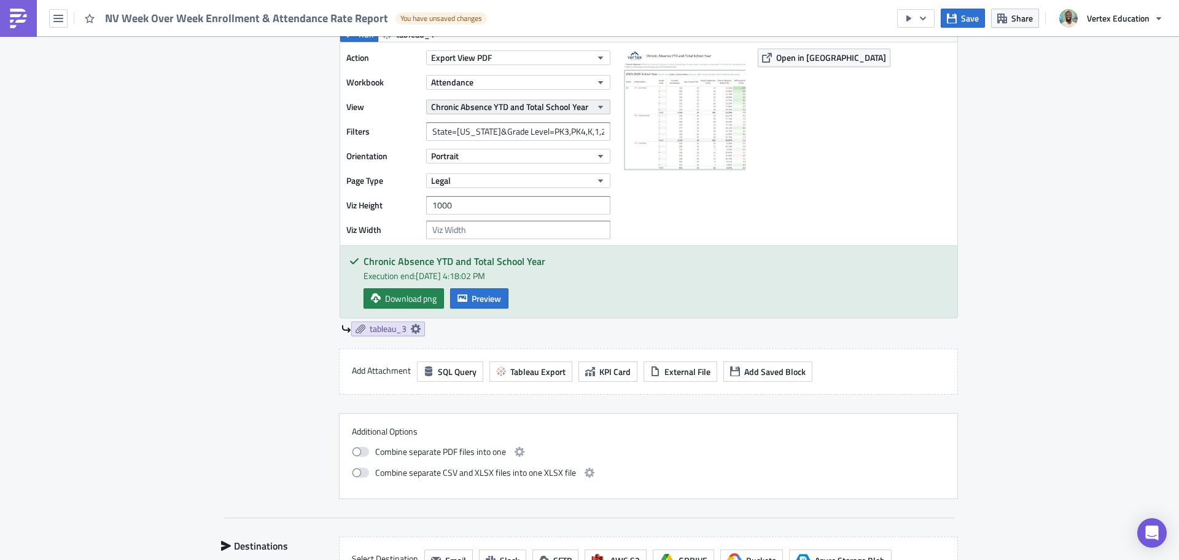
click at [509, 103] on span "Chronic Absence YTD and Total School Year" at bounding box center [509, 106] width 157 height 13
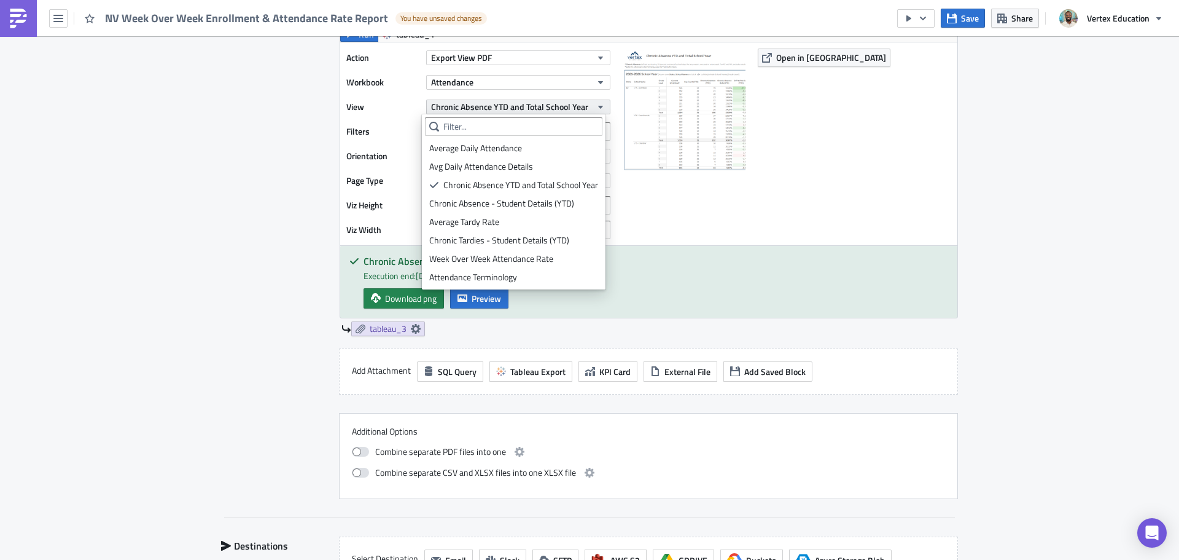
click at [509, 103] on span "Chronic Absence YTD and Total School Year" at bounding box center [509, 106] width 157 height 13
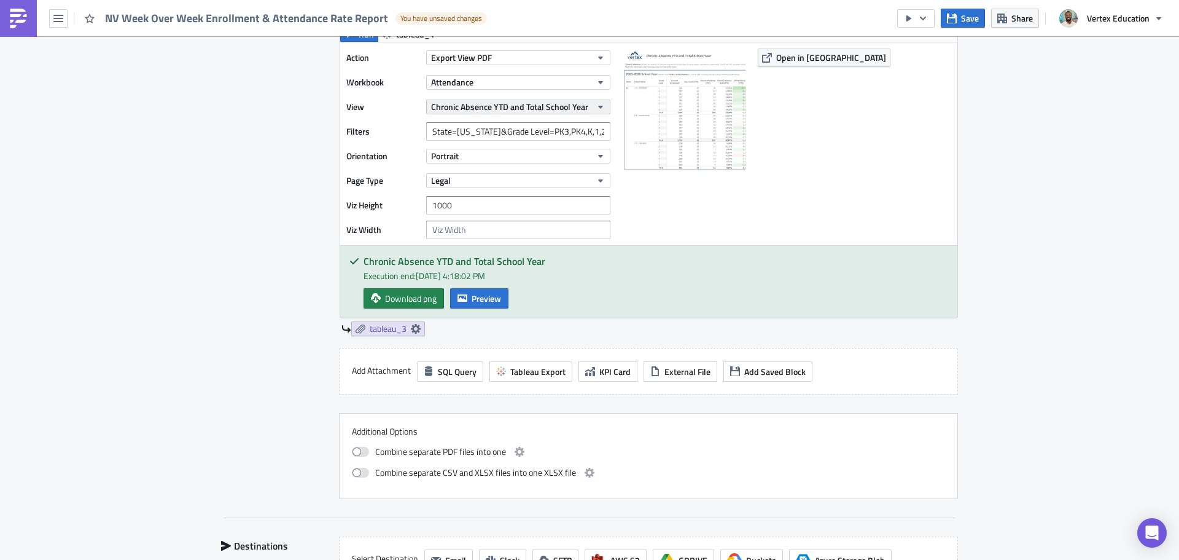
click at [510, 103] on span "Chronic Absence YTD and Total School Year" at bounding box center [509, 106] width 157 height 13
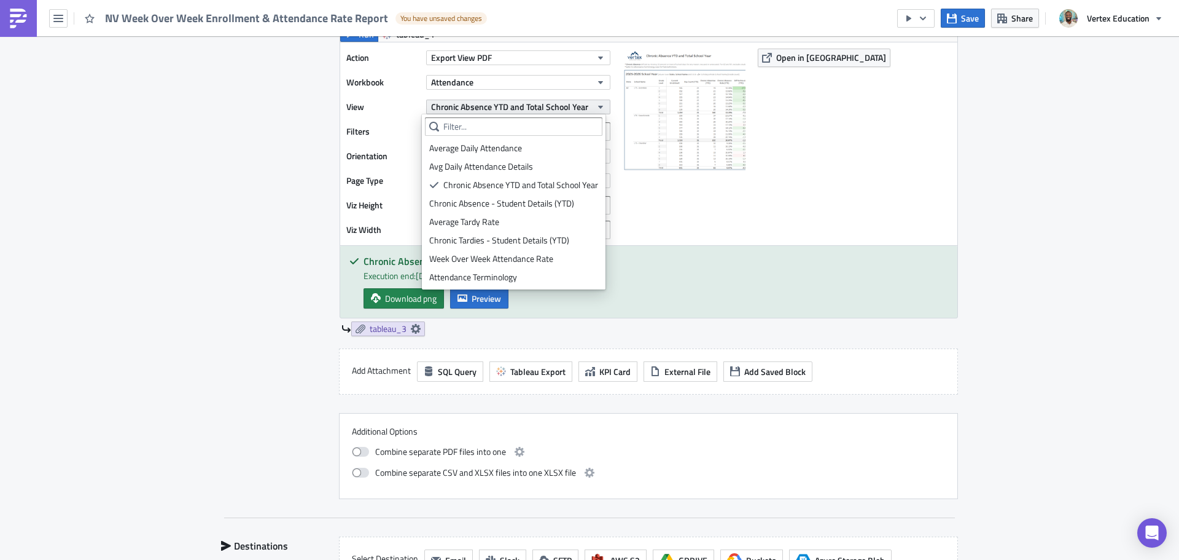
click at [510, 102] on span "Chronic Absence YTD and Total School Year" at bounding box center [509, 106] width 157 height 13
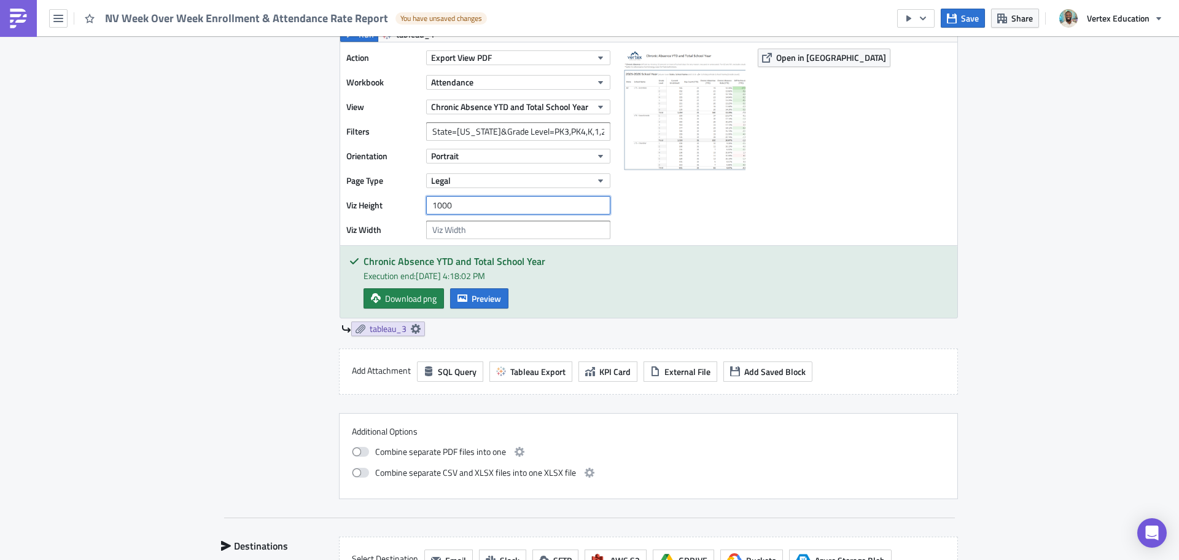
click at [483, 203] on input "1000" at bounding box center [518, 205] width 184 height 18
click at [466, 297] on button "Preview" at bounding box center [479, 298] width 58 height 20
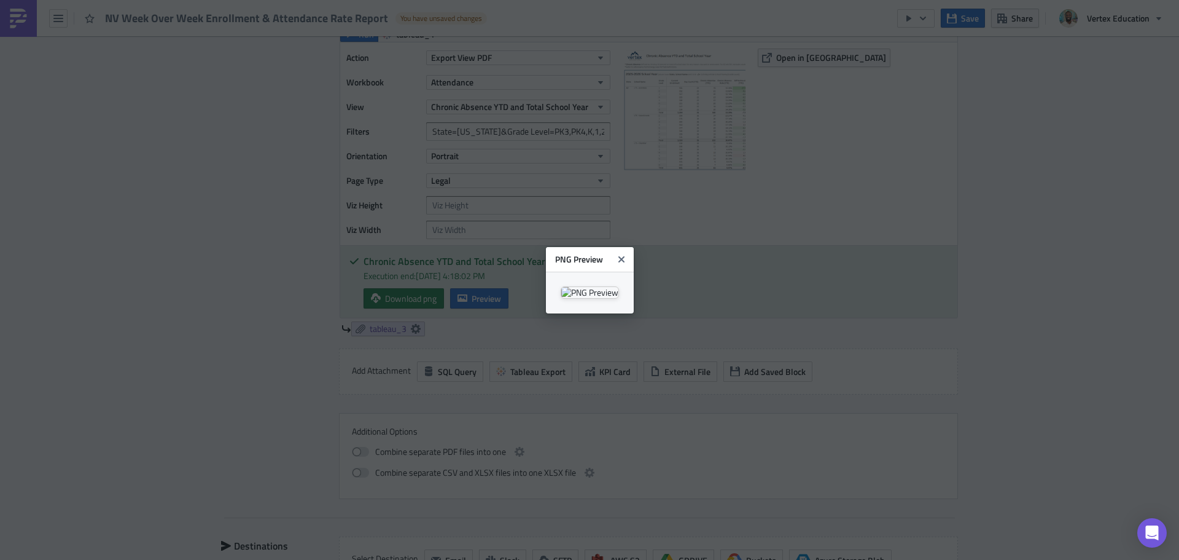
click at [1064, 185] on body "NV Week Over Week Enrollment & Attendance Rate Report You have unsaved changes …" at bounding box center [589, 280] width 1179 height 561
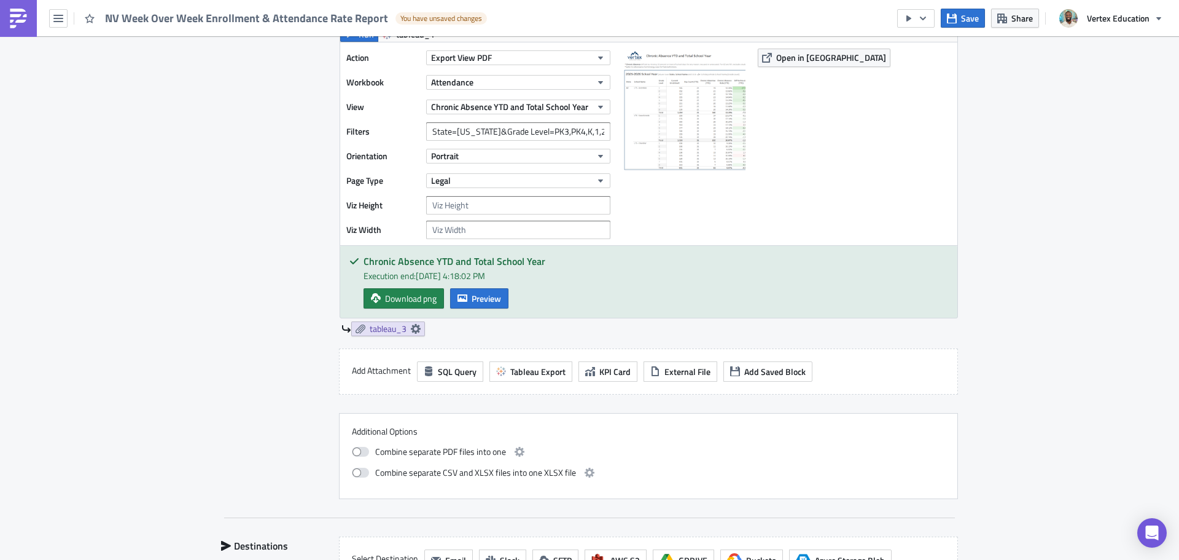
scroll to position [737, 0]
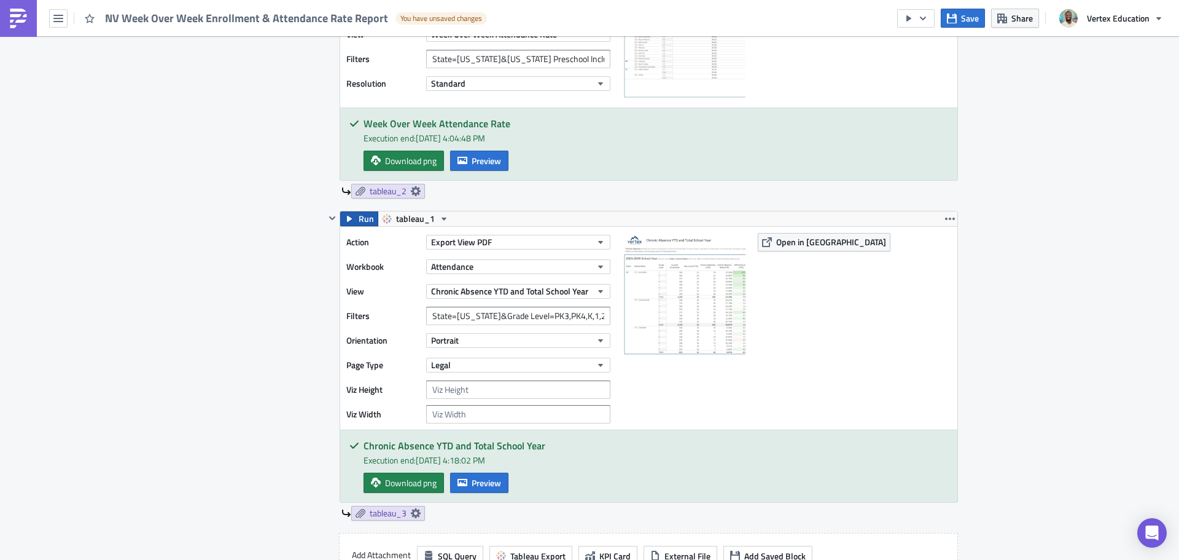
click at [359, 220] on span "Run" at bounding box center [366, 218] width 15 height 15
click at [380, 474] on link "Download pdf" at bounding box center [403, 482] width 79 height 20
click at [443, 390] on input "number" at bounding box center [518, 389] width 184 height 18
click at [455, 412] on input "number" at bounding box center [518, 414] width 184 height 18
click at [459, 391] on input "number" at bounding box center [518, 389] width 184 height 18
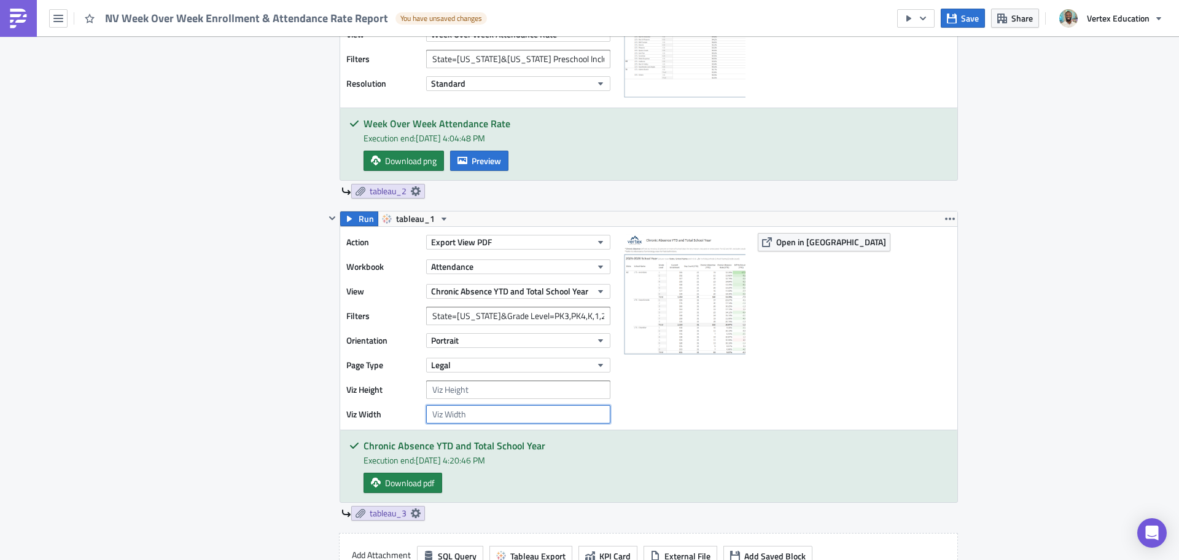
click at [456, 418] on input "number" at bounding box center [518, 414] width 184 height 18
click at [478, 391] on input "number" at bounding box center [518, 389] width 184 height 18
click at [467, 408] on input "number" at bounding box center [518, 414] width 184 height 18
type input "8"
type input "1200"
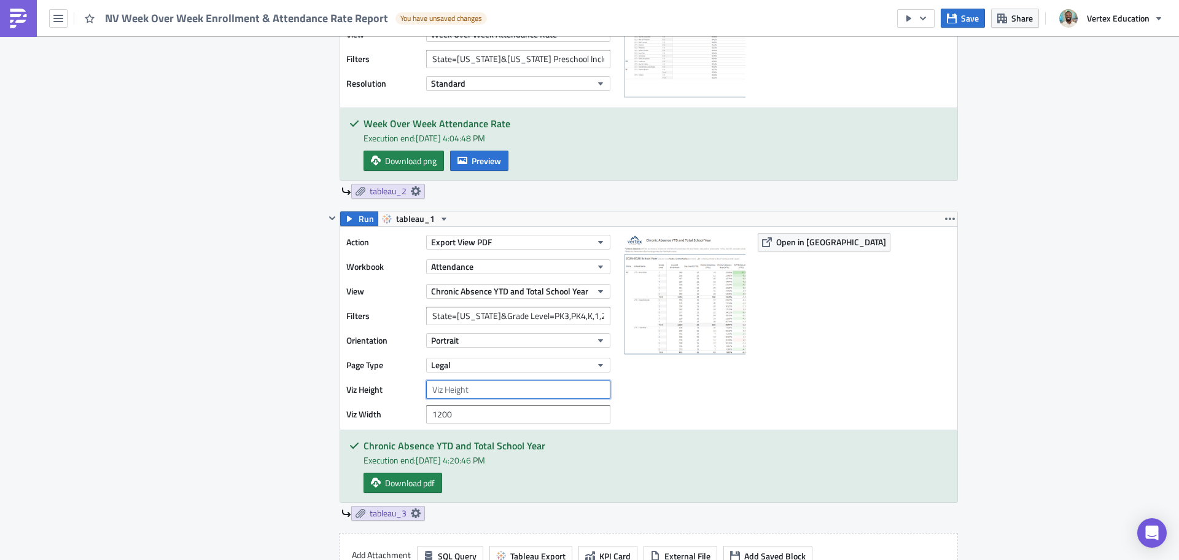
click at [464, 393] on input "number" at bounding box center [518, 389] width 184 height 18
click at [361, 214] on span "Run" at bounding box center [366, 218] width 15 height 15
click at [401, 477] on span "Download pdf" at bounding box center [410, 482] width 50 height 13
click at [548, 340] on button "Portrait" at bounding box center [518, 340] width 184 height 15
click at [486, 382] on div "Landscape" at bounding box center [480, 378] width 102 height 12
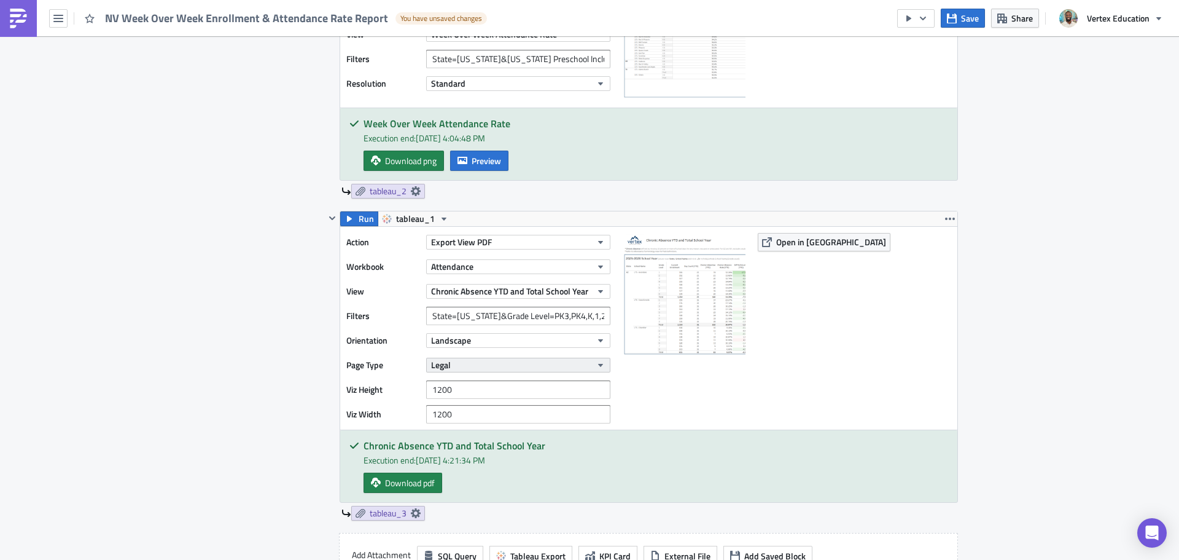
click at [584, 362] on button "Legal" at bounding box center [518, 365] width 184 height 15
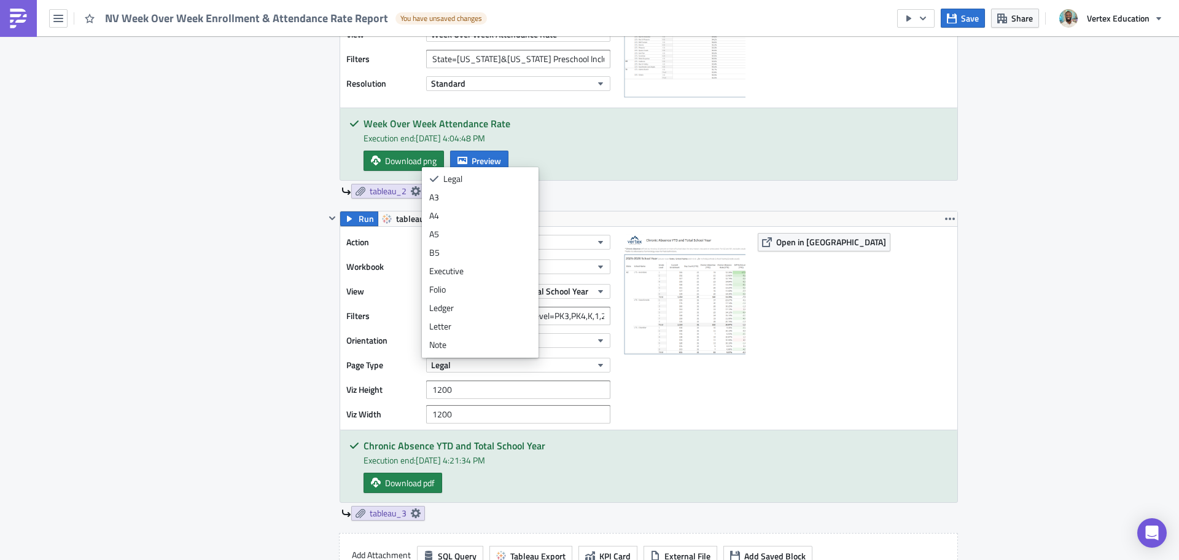
scroll to position [0, 0]
click at [869, 327] on div "Action Export View PDF Workbook Attendance View Chronic Absence YTD and Total S…" at bounding box center [648, 328] width 617 height 203
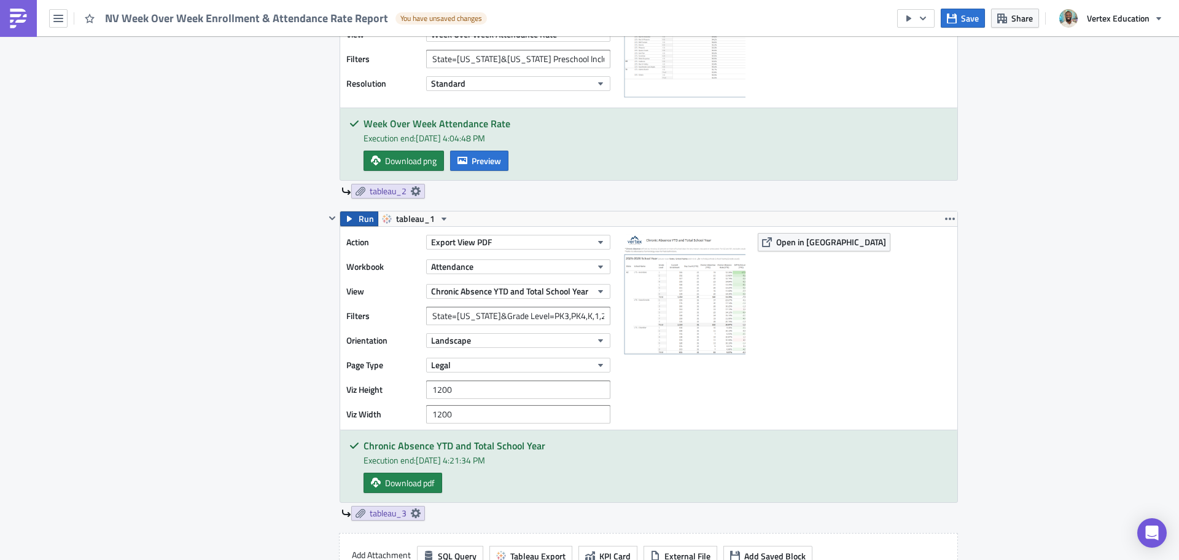
click at [352, 225] on button "Run" at bounding box center [359, 218] width 38 height 15
click at [385, 485] on span "Download pdf" at bounding box center [410, 482] width 50 height 13
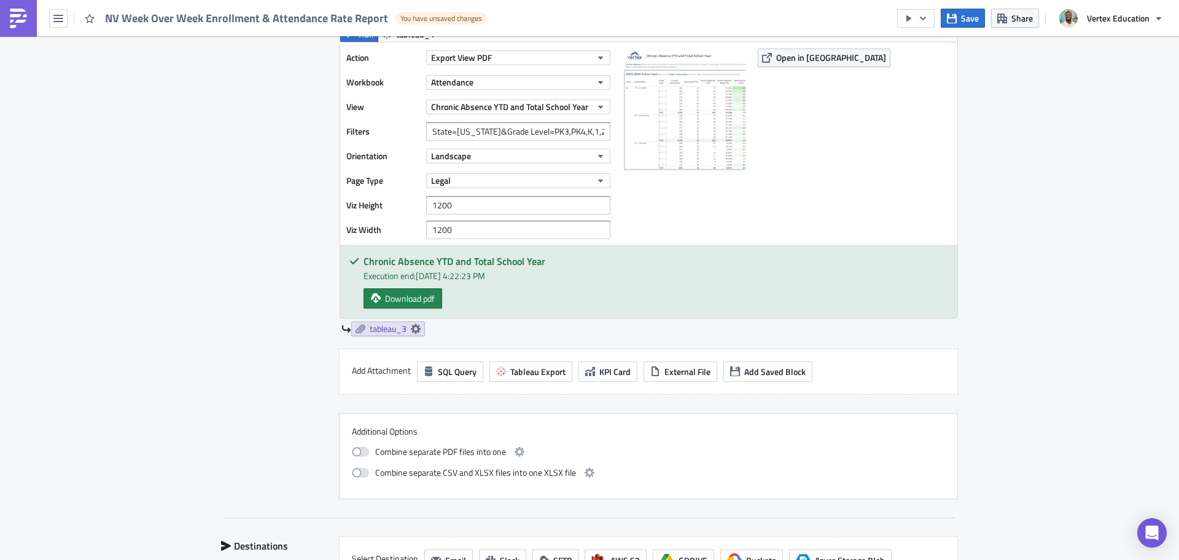
scroll to position [799, 0]
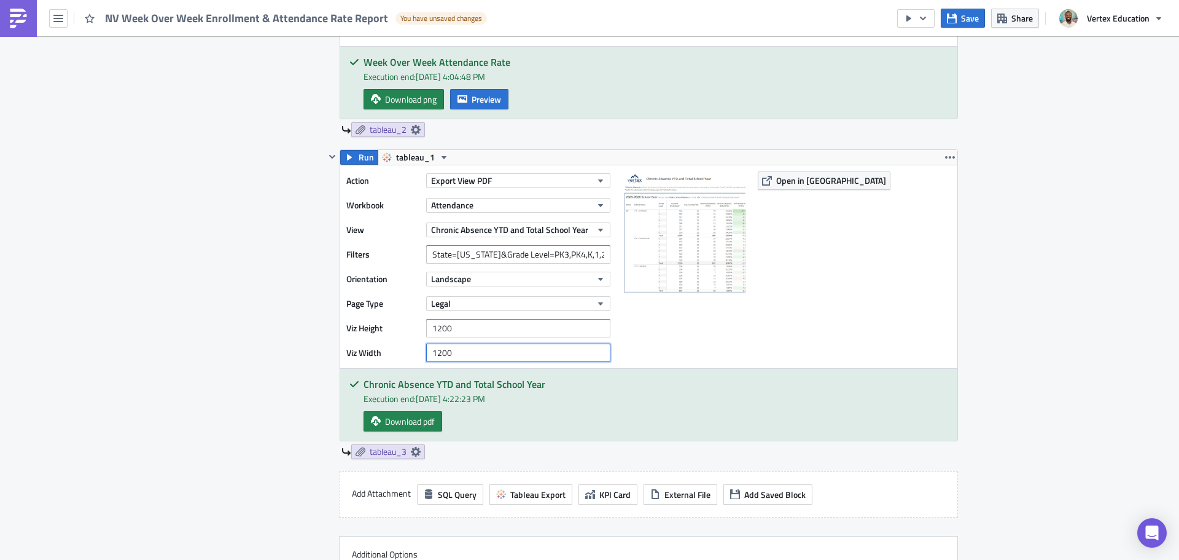
click at [475, 350] on input "1200" at bounding box center [518, 352] width 184 height 18
click at [464, 330] on input "1200" at bounding box center [518, 328] width 184 height 18
type input "1500"
click at [348, 156] on icon "button" at bounding box center [350, 157] width 10 height 10
click at [402, 423] on span "Download pdf" at bounding box center [410, 421] width 50 height 13
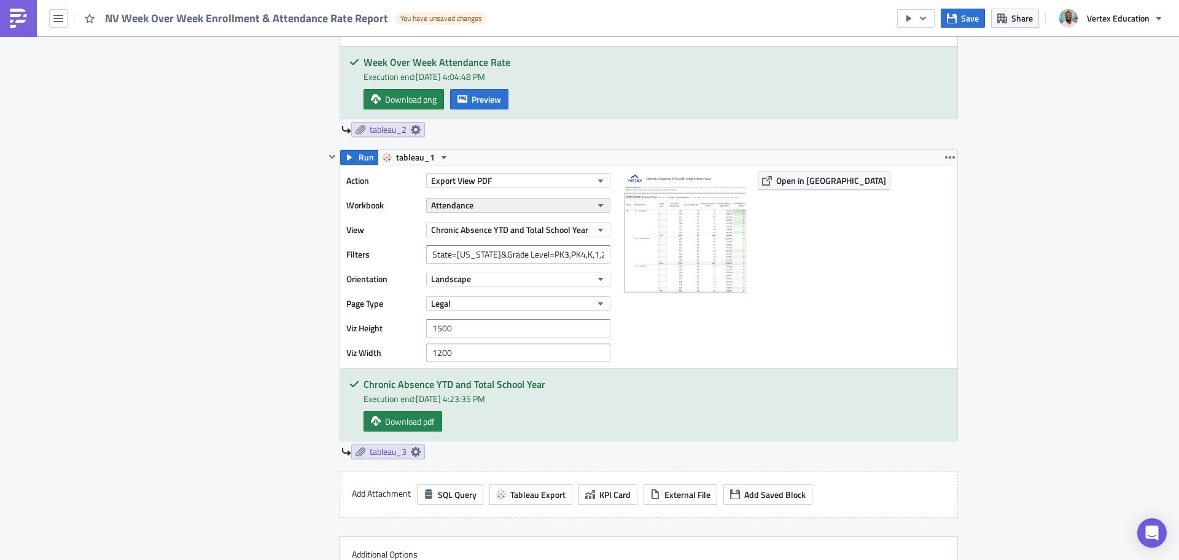
click at [545, 210] on button "Attendance" at bounding box center [518, 205] width 184 height 15
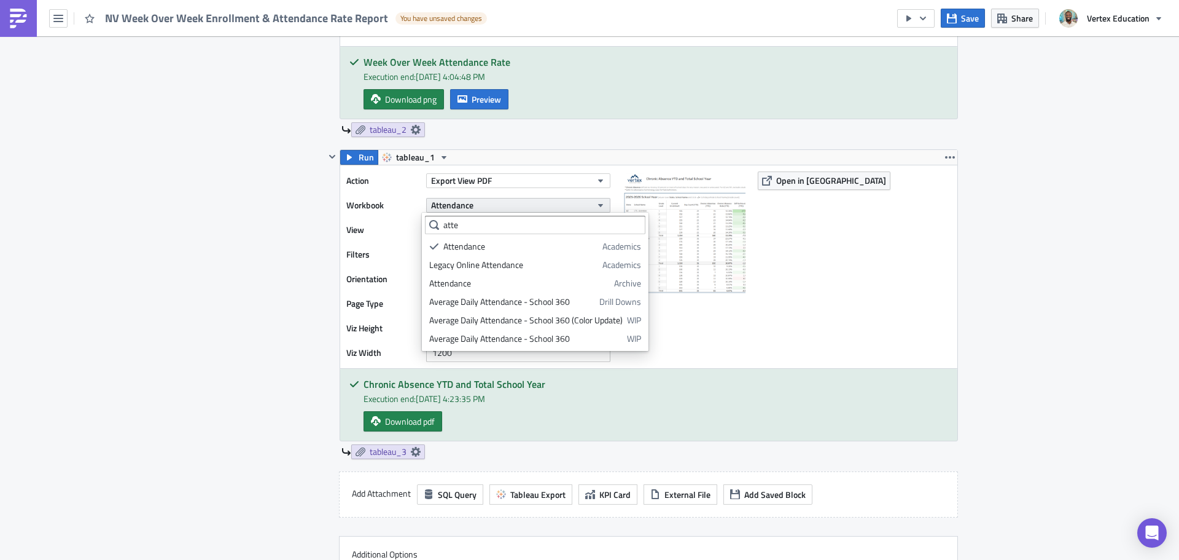
click at [545, 210] on button "Attendance" at bounding box center [518, 205] width 184 height 15
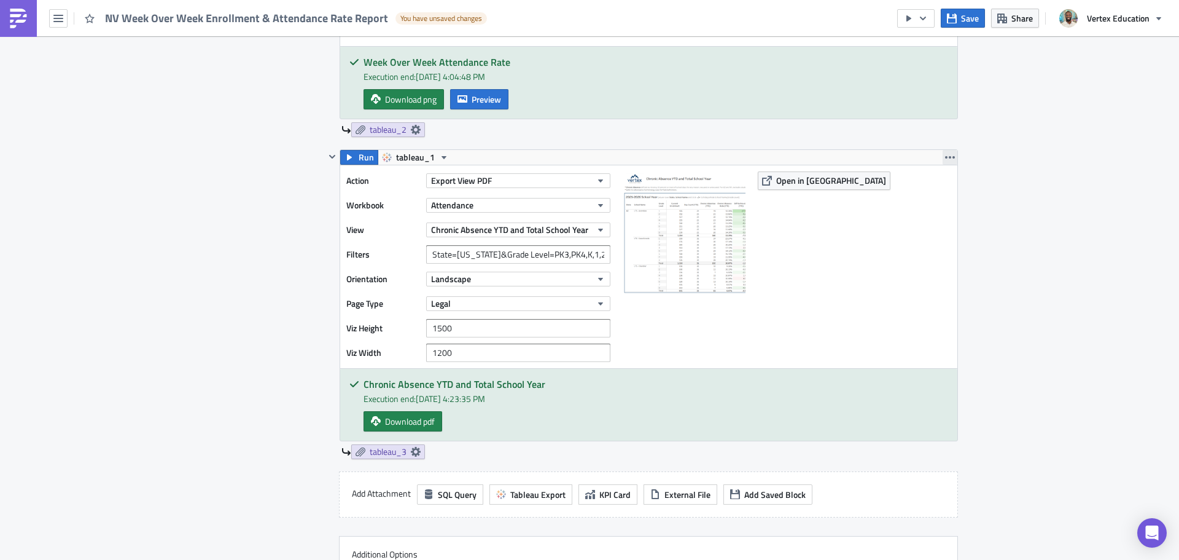
click at [945, 157] on icon "button" at bounding box center [950, 157] width 10 height 10
click at [945, 155] on icon "button" at bounding box center [950, 157] width 10 height 10
click at [487, 230] on span "Chronic Absence YTD and Total School Year" at bounding box center [509, 229] width 157 height 13
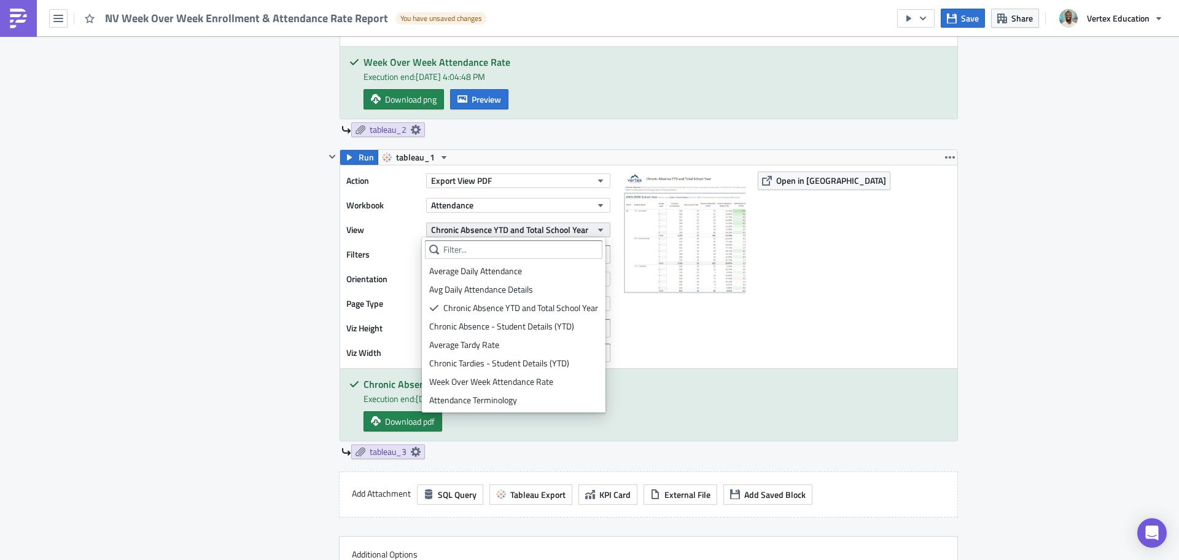
click at [488, 229] on span "Chronic Absence YTD and Total School Year" at bounding box center [509, 229] width 157 height 13
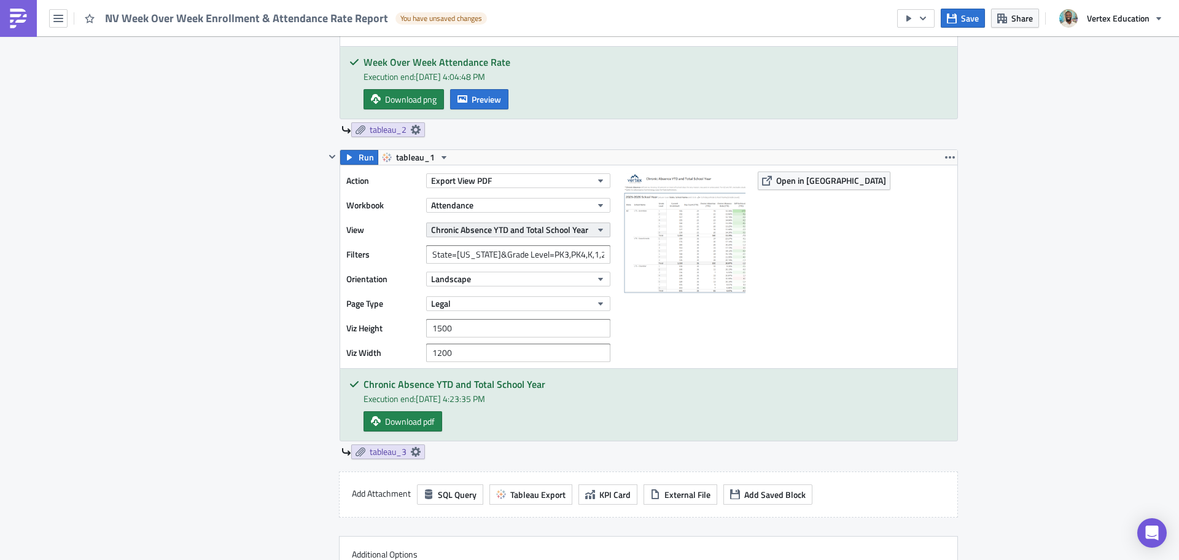
click at [488, 229] on span "Chronic Absence YTD and Total School Year" at bounding box center [509, 229] width 157 height 13
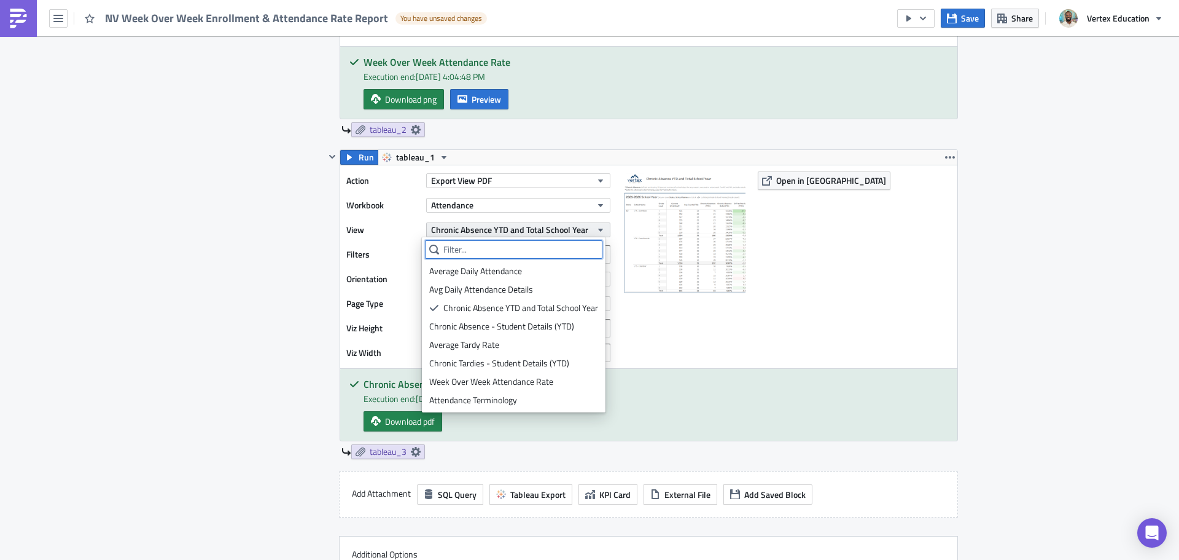
click at [488, 229] on span "Chronic Absence YTD and Total School Year" at bounding box center [509, 229] width 157 height 13
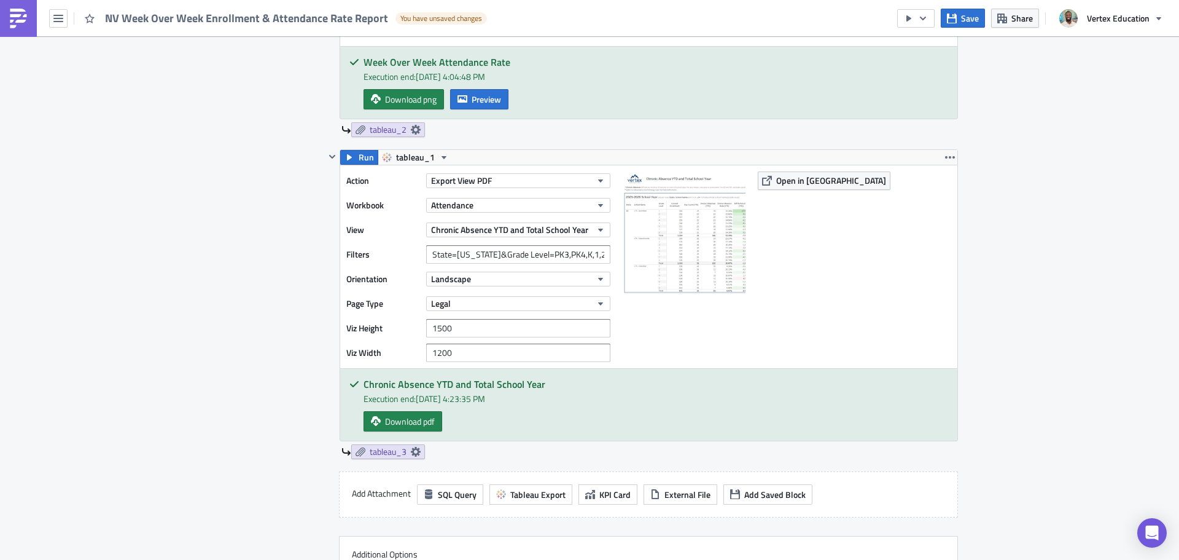
click at [1039, 223] on div "Execution Log Edit " NV Week Over Week Enrollment & Attendance Rate Report " Dr…" at bounding box center [589, 86] width 1179 height 1696
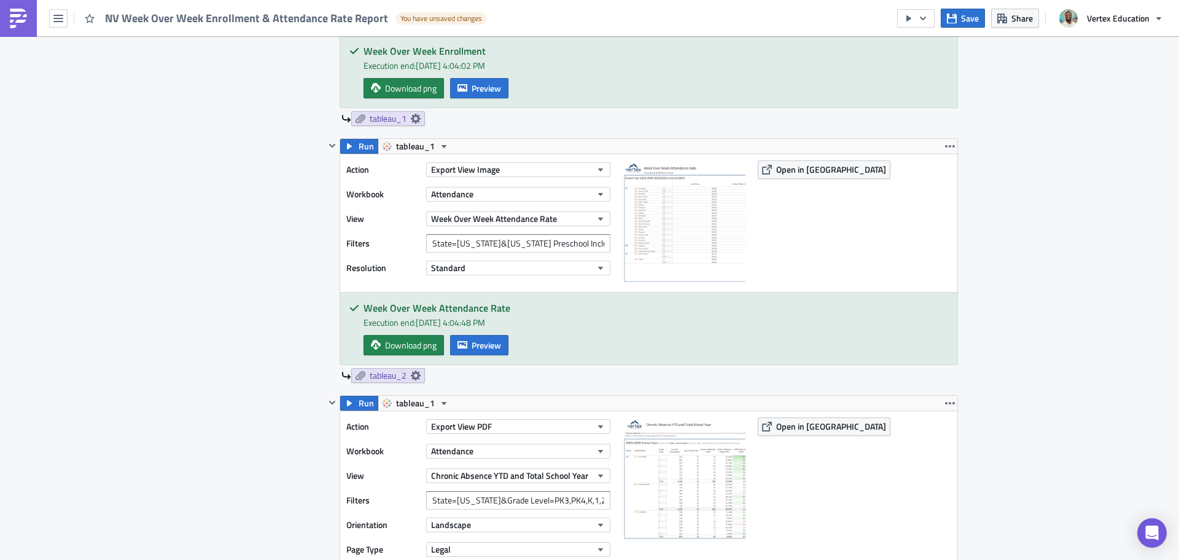
scroll to position [921, 0]
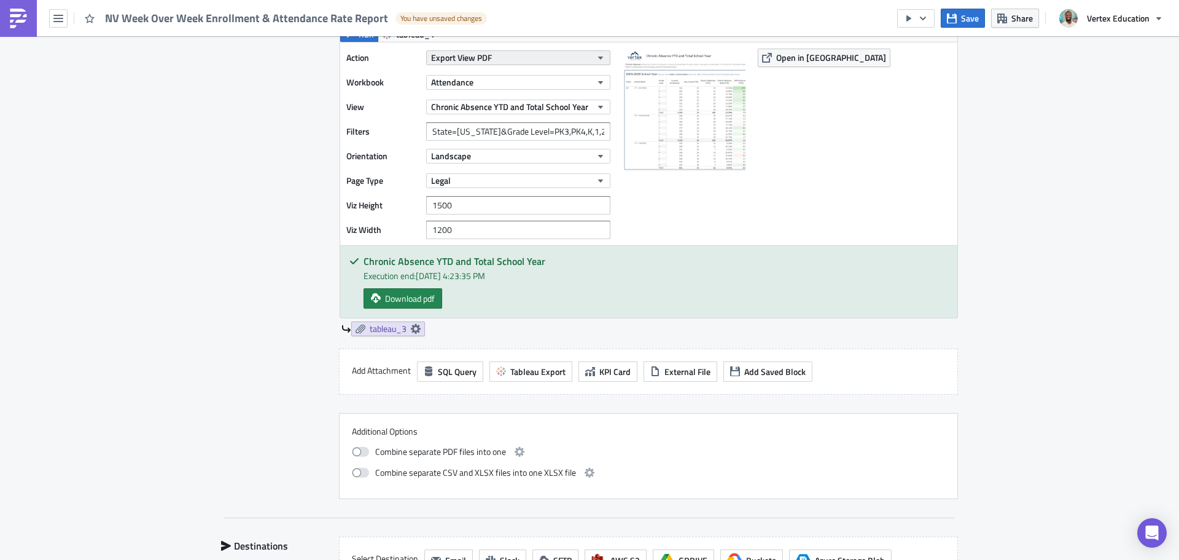
click at [525, 56] on button "Export View PDF" at bounding box center [518, 57] width 184 height 15
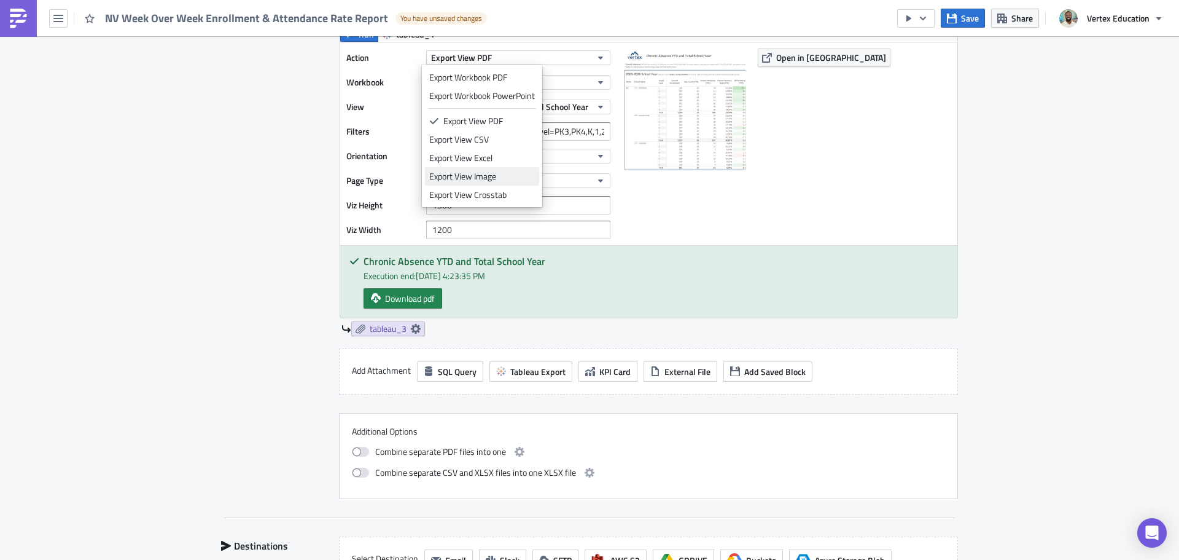
click at [494, 176] on div "Export View Image" at bounding box center [482, 176] width 106 height 12
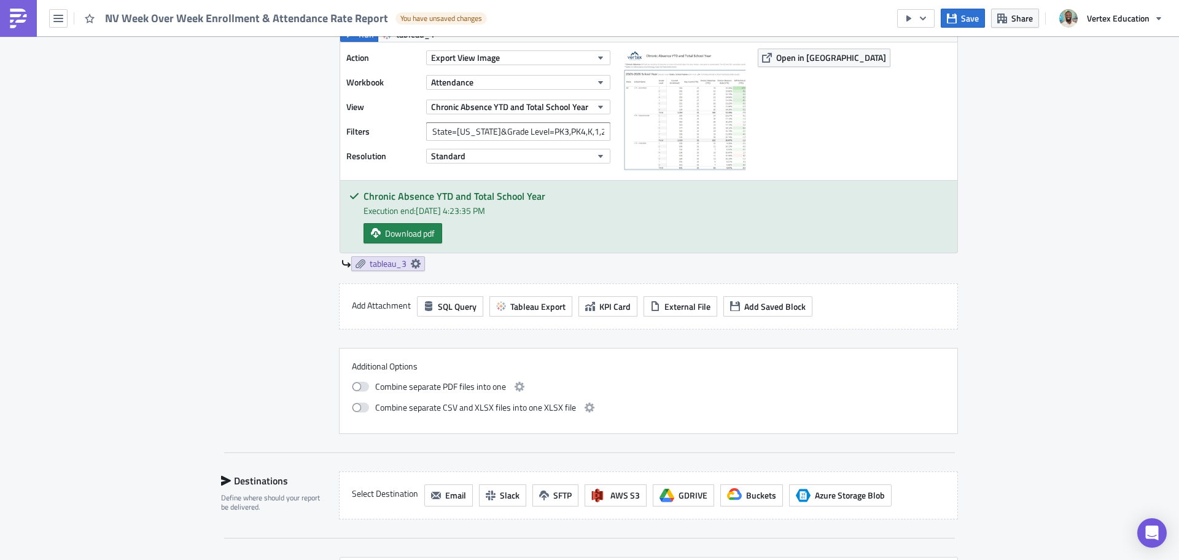
scroll to position [799, 0]
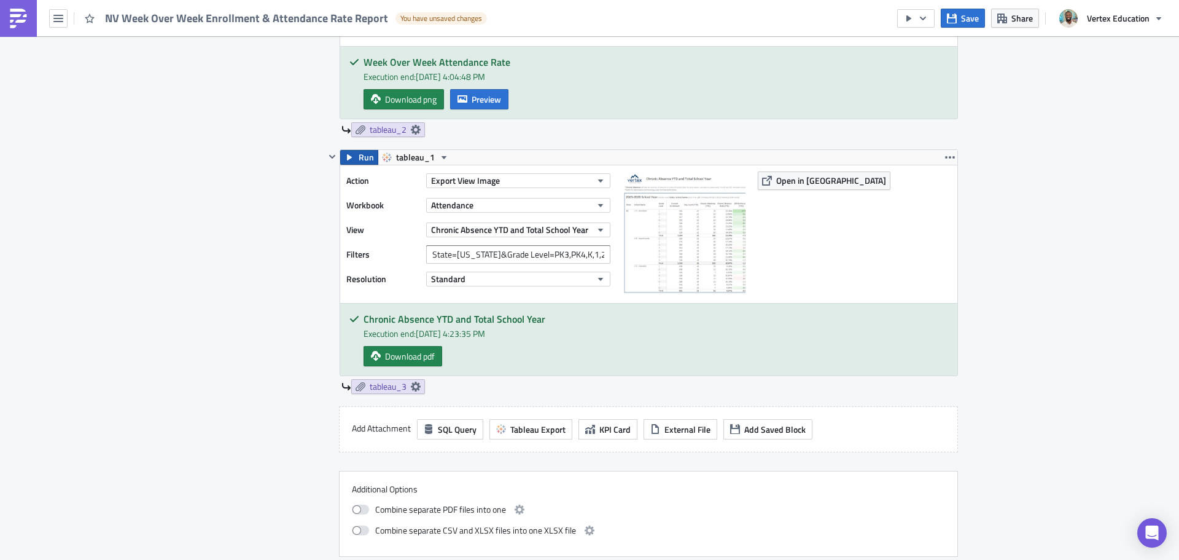
click at [365, 160] on span "Run" at bounding box center [366, 157] width 15 height 15
click at [487, 362] on span "Preview" at bounding box center [486, 356] width 29 height 13
click at [1128, 266] on body "NV Week Over Week Enrollment & Attendance Rate Report You have unsaved changes …" at bounding box center [589, 280] width 1179 height 561
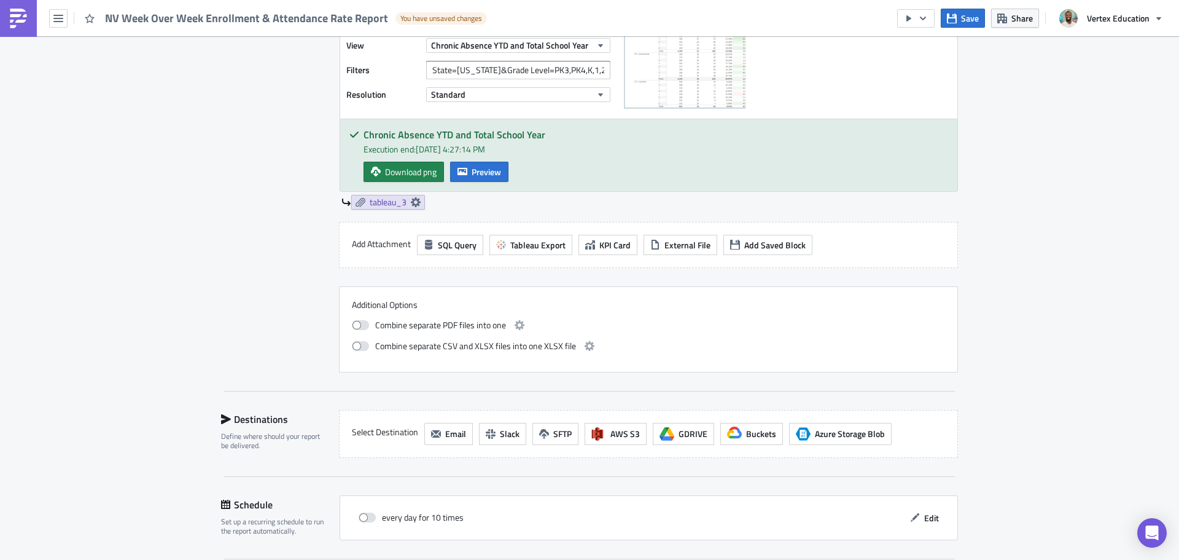
scroll to position [737, 0]
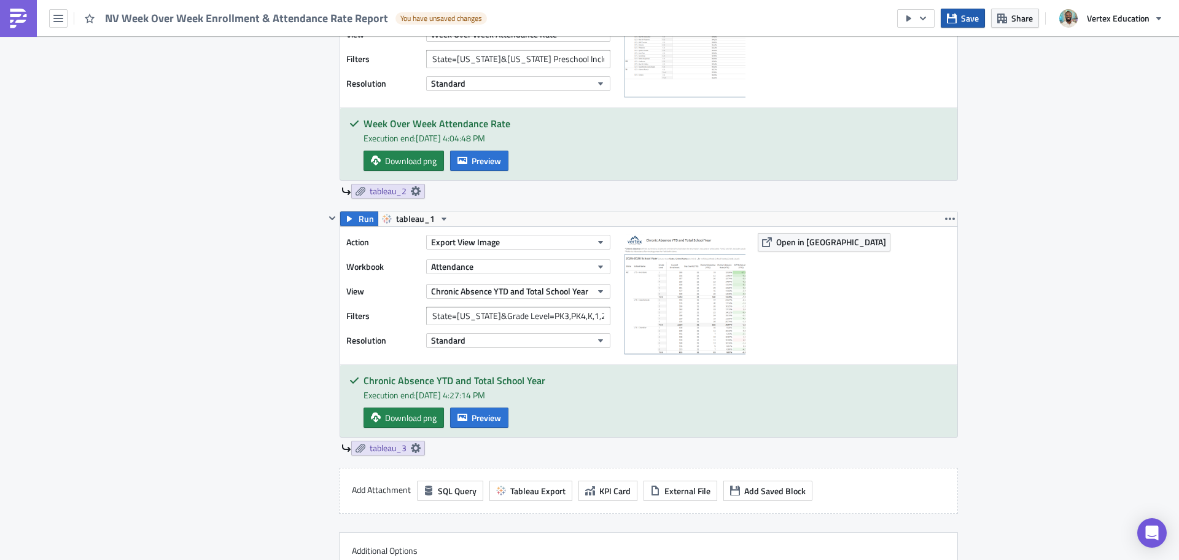
click at [975, 20] on span "Save" at bounding box center [970, 18] width 18 height 13
